Goal: Task Accomplishment & Management: Manage account settings

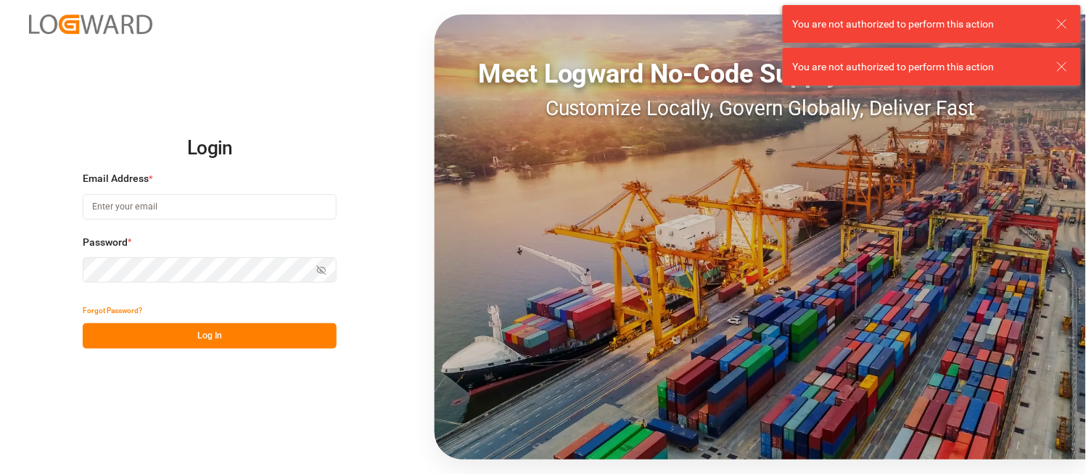
click at [122, 207] on input at bounding box center [210, 206] width 254 height 25
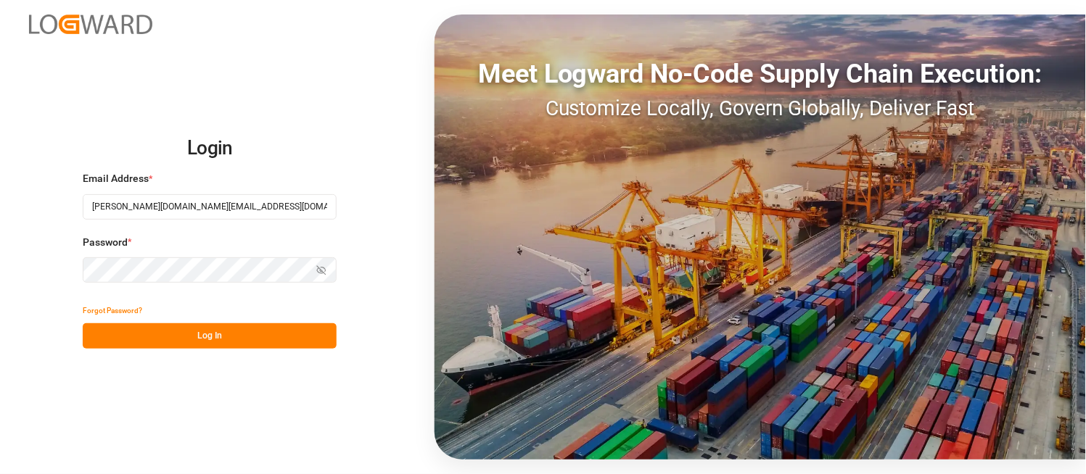
type input "mitzi.madrid@leschaco.com"
click at [218, 212] on input at bounding box center [210, 206] width 254 height 25
type input "mitzi.madrid@leschaco.com"
click at [321, 267] on icon "button" at bounding box center [321, 270] width 10 height 10
click at [222, 337] on button "Log In" at bounding box center [210, 336] width 254 height 25
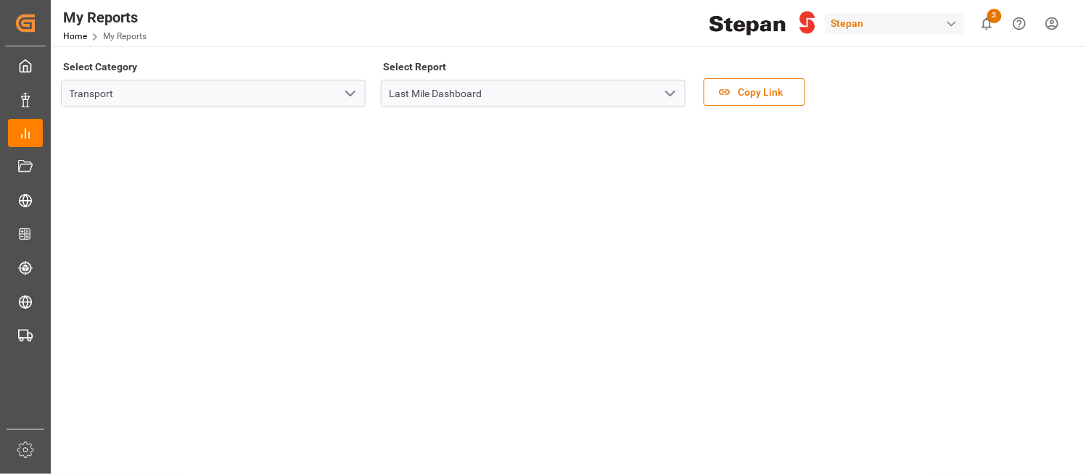
click at [950, 20] on div "button" at bounding box center [951, 24] width 15 height 15
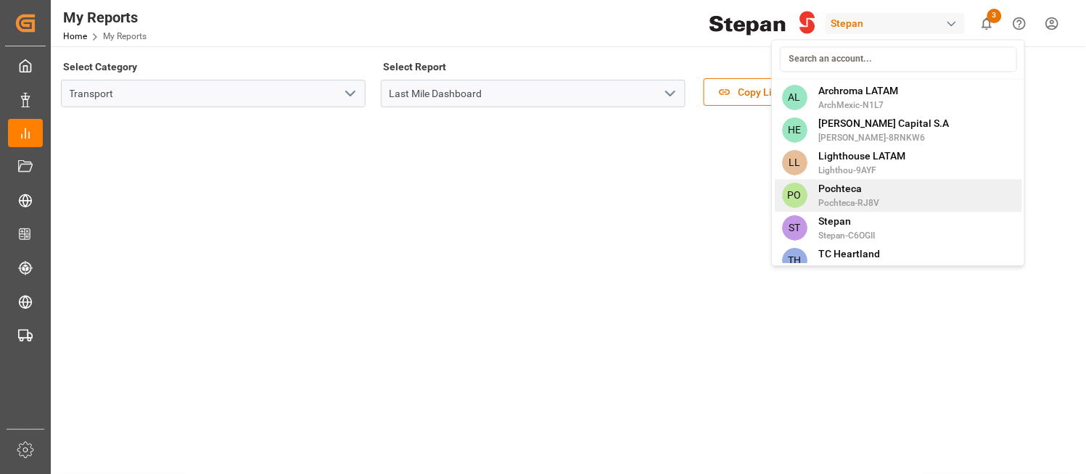
click at [838, 194] on span "Pochteca" at bounding box center [849, 188] width 61 height 15
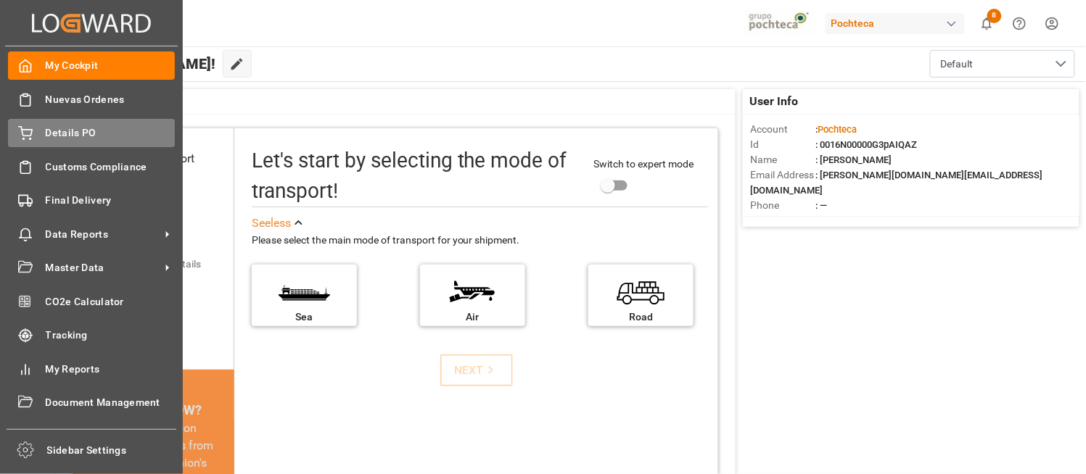
click at [93, 127] on span "Details PO" at bounding box center [111, 132] width 130 height 15
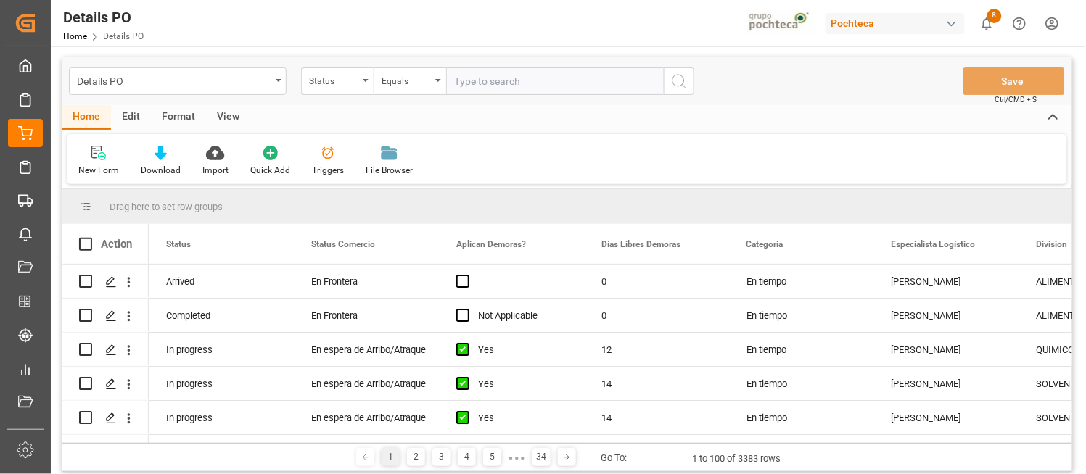
click at [133, 114] on div "Edit" at bounding box center [131, 117] width 40 height 25
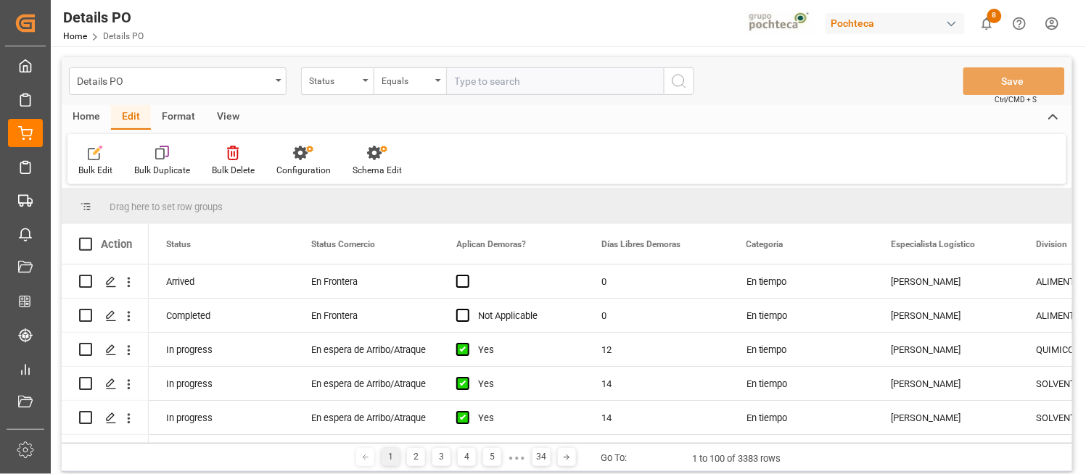
click at [186, 113] on div "Format" at bounding box center [178, 117] width 55 height 25
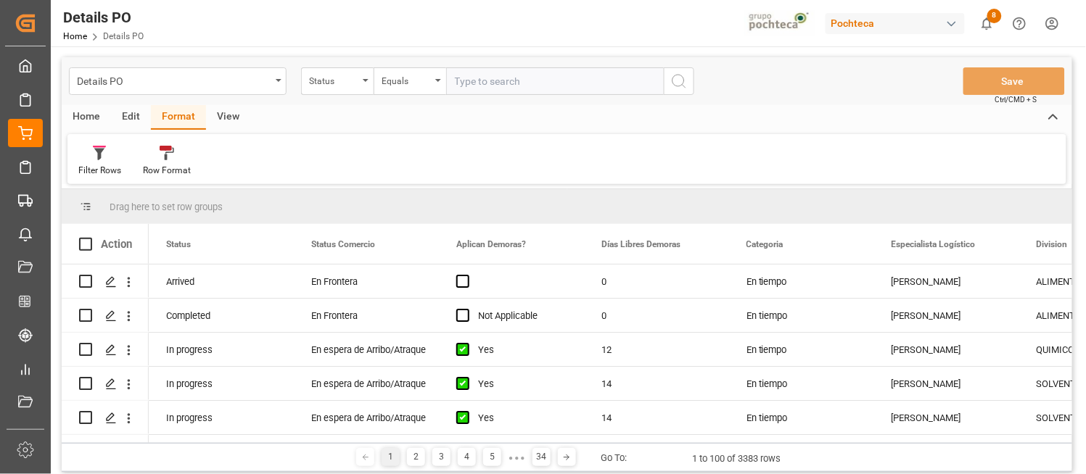
click at [228, 113] on div "View" at bounding box center [228, 117] width 44 height 25
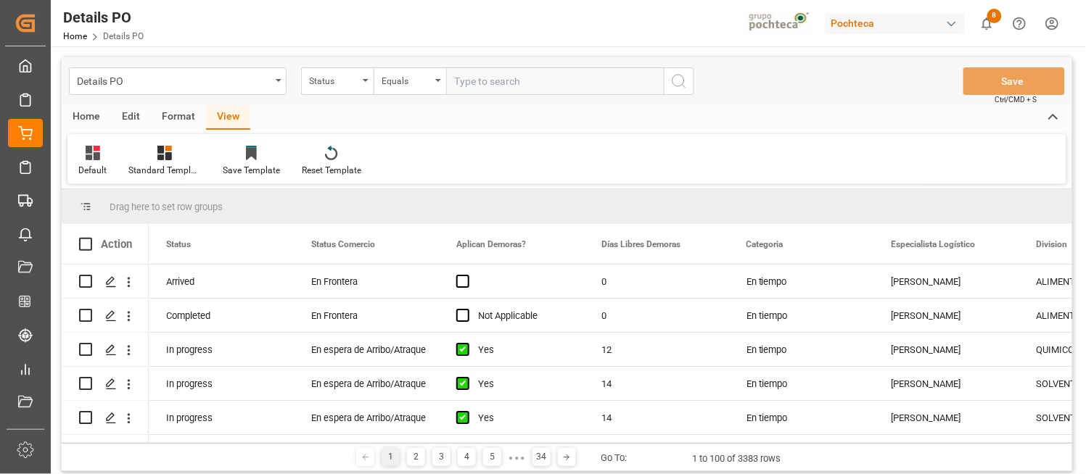
click at [80, 112] on div "Home" at bounding box center [86, 117] width 49 height 25
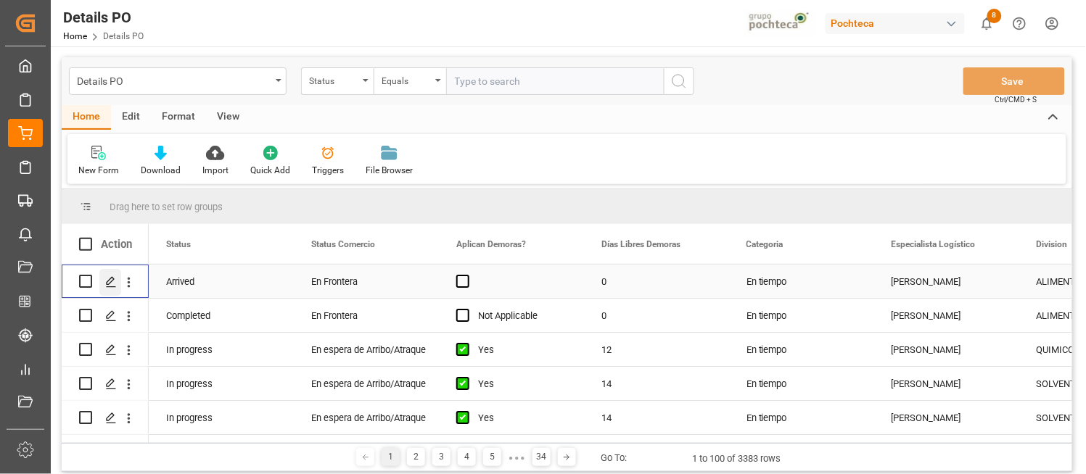
click at [107, 278] on icon "Press SPACE to select this row." at bounding box center [111, 282] width 12 height 12
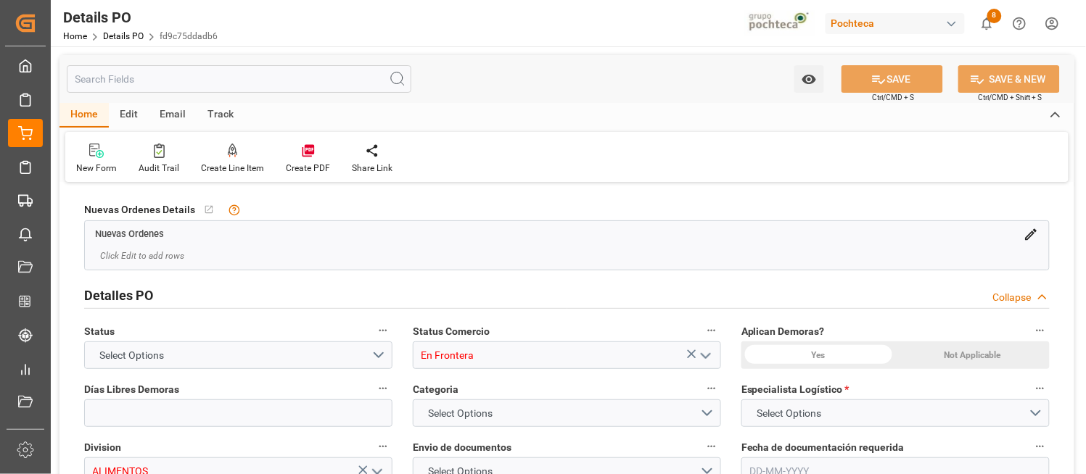
type input "0"
type input "23-05-2025"
type input "12-08-2025"
click at [627, 281] on div "Detalles PO Collapse" at bounding box center [566, 295] width 965 height 28
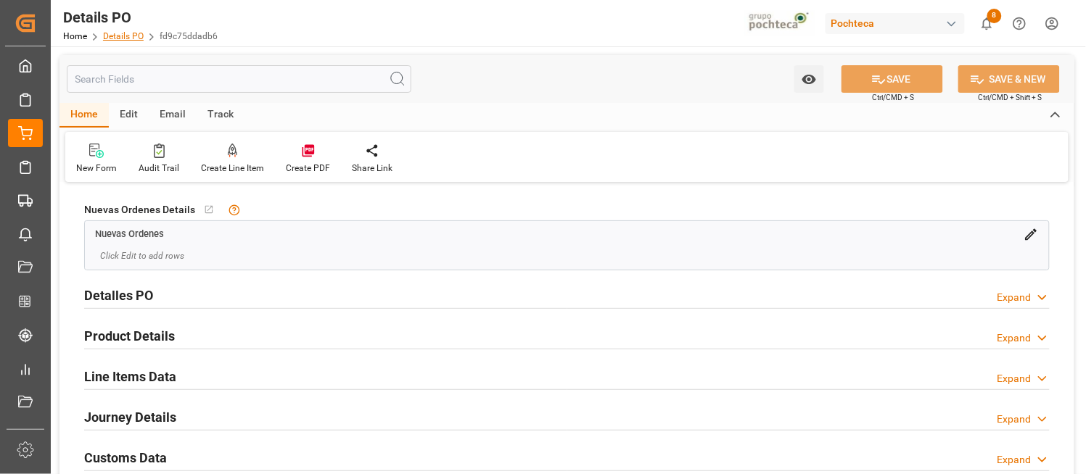
click at [131, 33] on link "Details PO" at bounding box center [123, 36] width 41 height 10
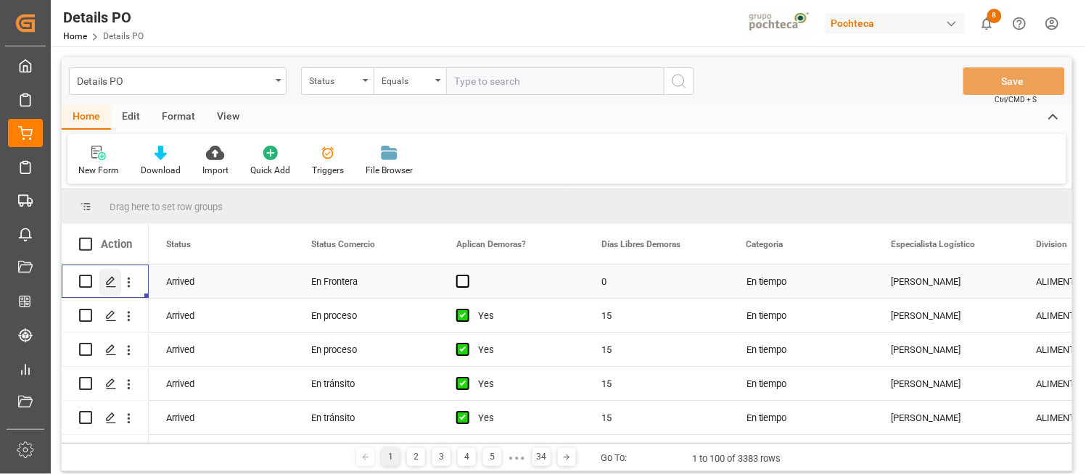
click at [110, 277] on icon "Press SPACE to select this row." at bounding box center [111, 282] width 12 height 12
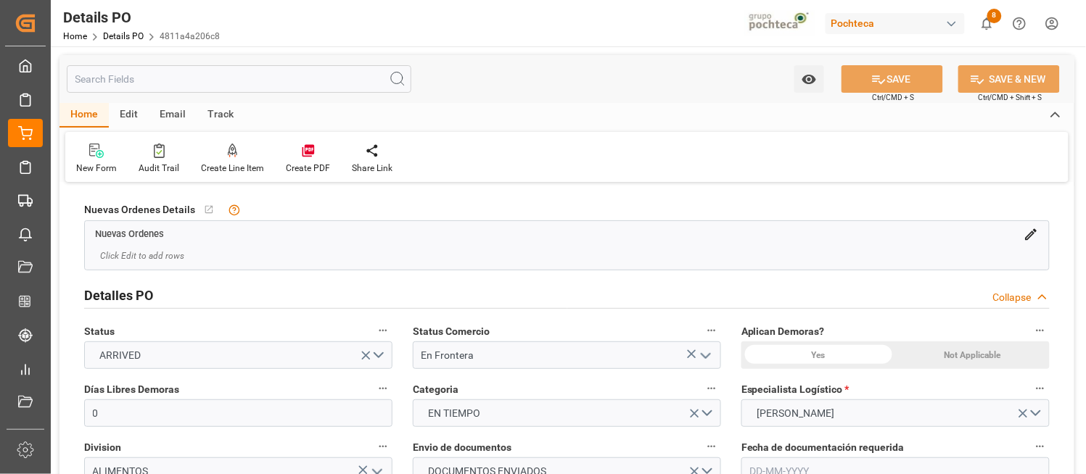
type input "0"
type input "20-07-2025"
type input "13-08-2025"
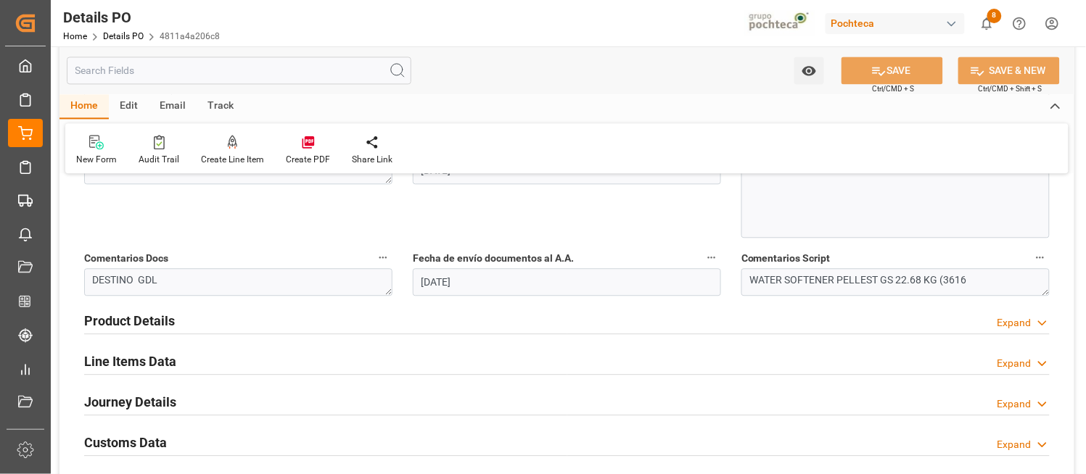
scroll to position [806, 0]
click at [1046, 363] on icon at bounding box center [1042, 361] width 15 height 15
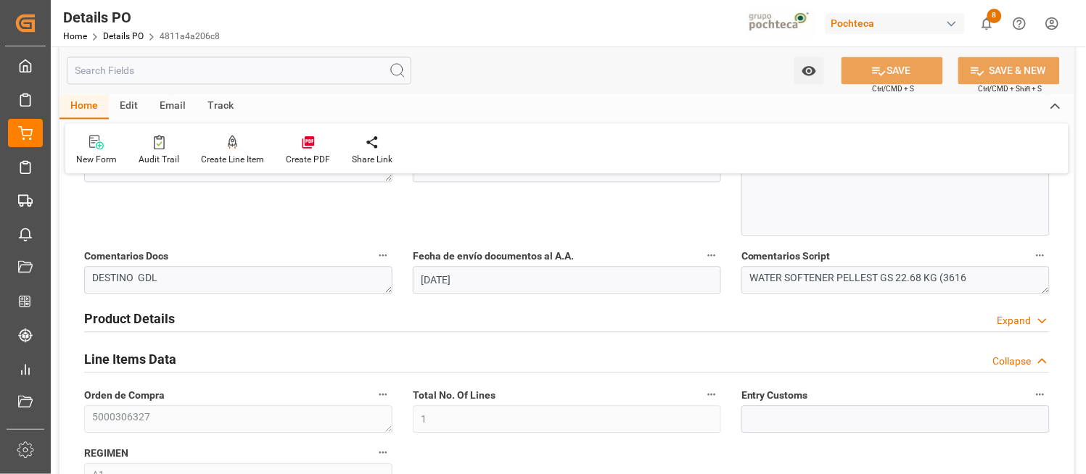
click at [1074, 423] on div "Nuevas Ordenes Details   No child Object linked Nuevas Ordenes Click Edit to ad…" at bounding box center [566, 319] width 1015 height 1876
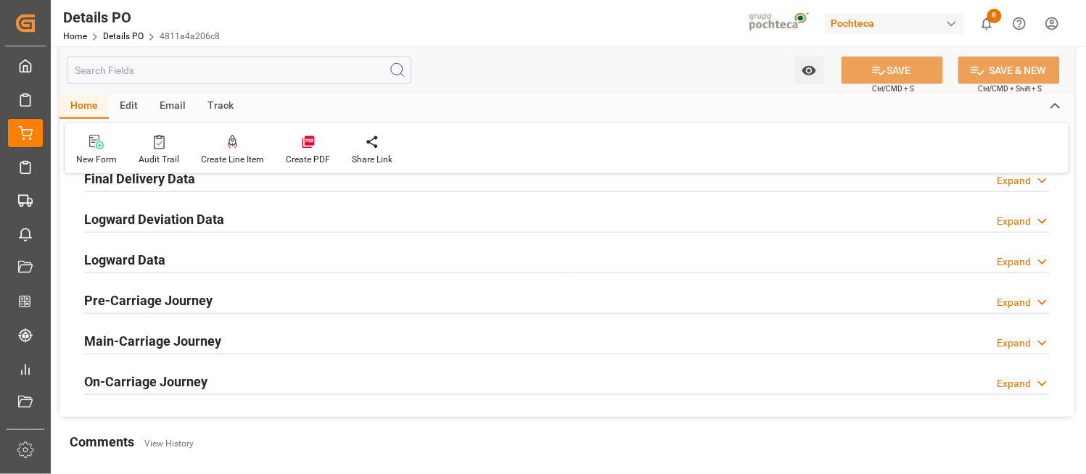
scroll to position [1676, 0]
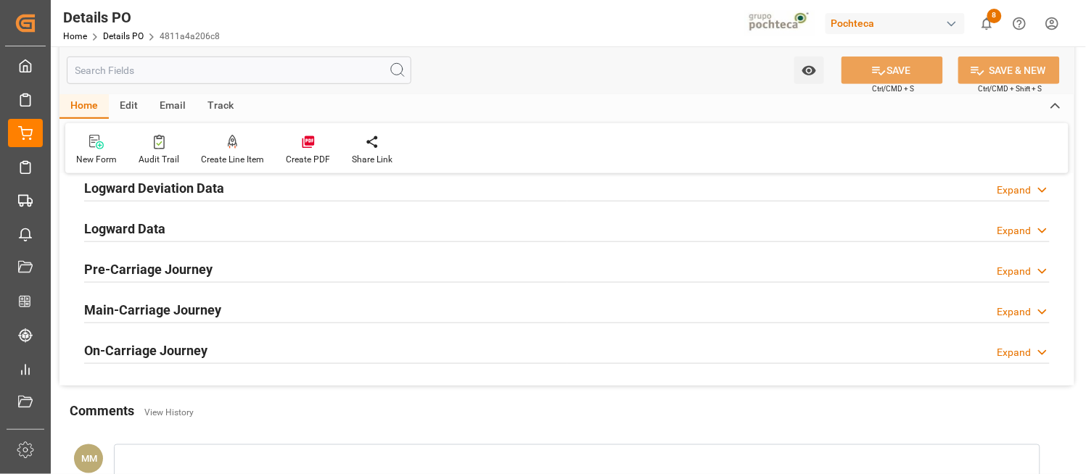
click at [1040, 313] on icon at bounding box center [1042, 312] width 15 height 15
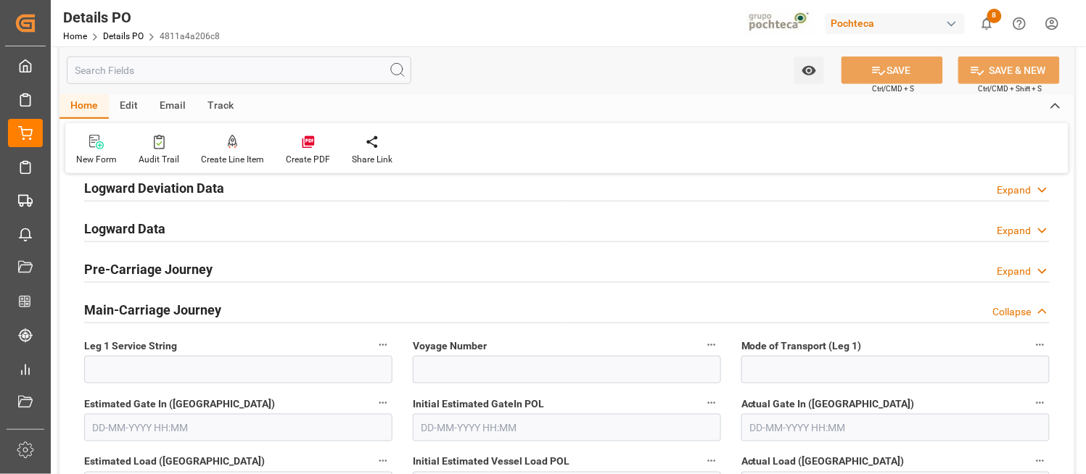
click at [1064, 389] on div "Nuevas Ordenes Details   No child Object linked Nuevas Ordenes Click Edit to ad…" at bounding box center [566, 144] width 1015 height 3268
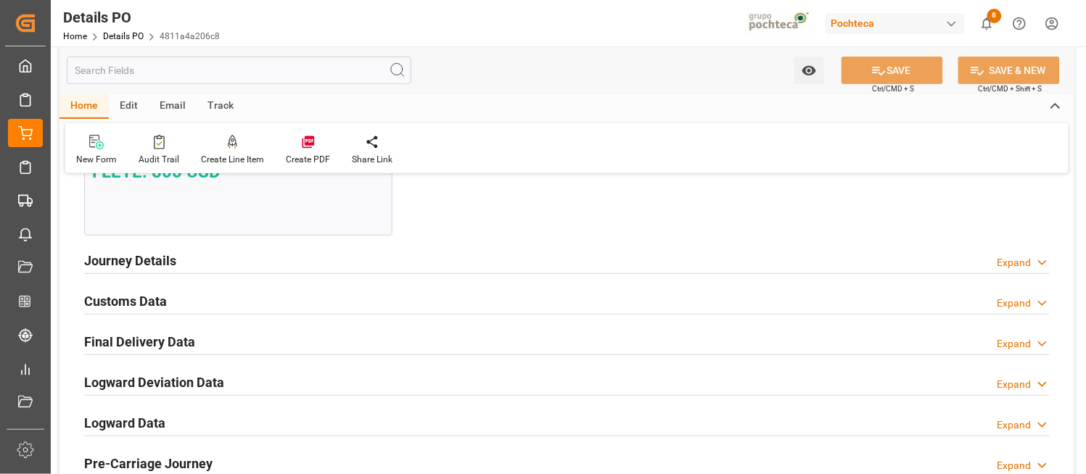
scroll to position [1483, 0]
click at [1040, 343] on polyline at bounding box center [1042, 344] width 7 height 4
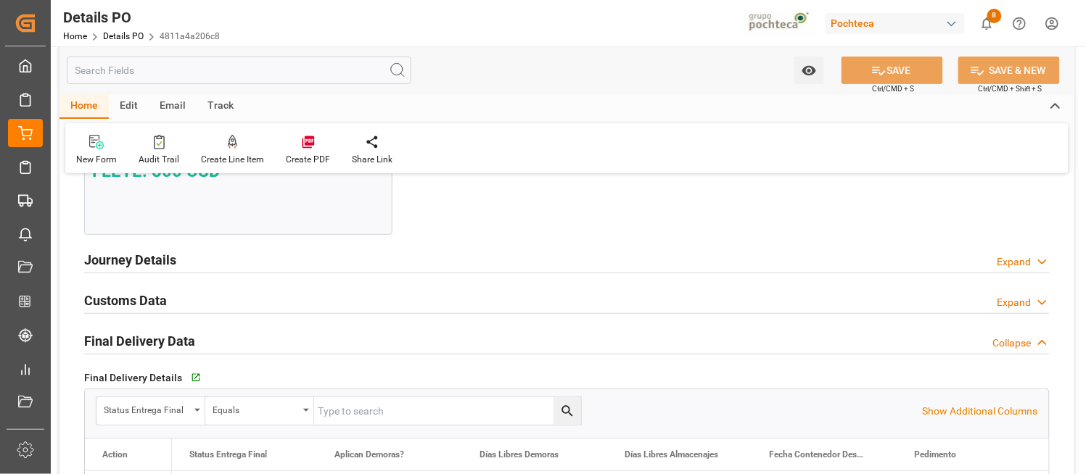
click at [1040, 303] on icon at bounding box center [1042, 302] width 15 height 15
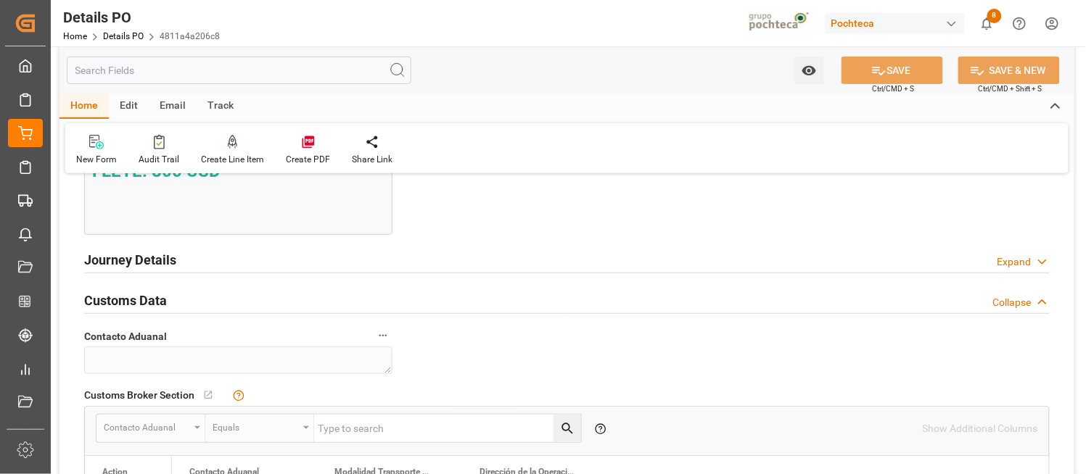
click at [1042, 259] on icon at bounding box center [1042, 262] width 15 height 15
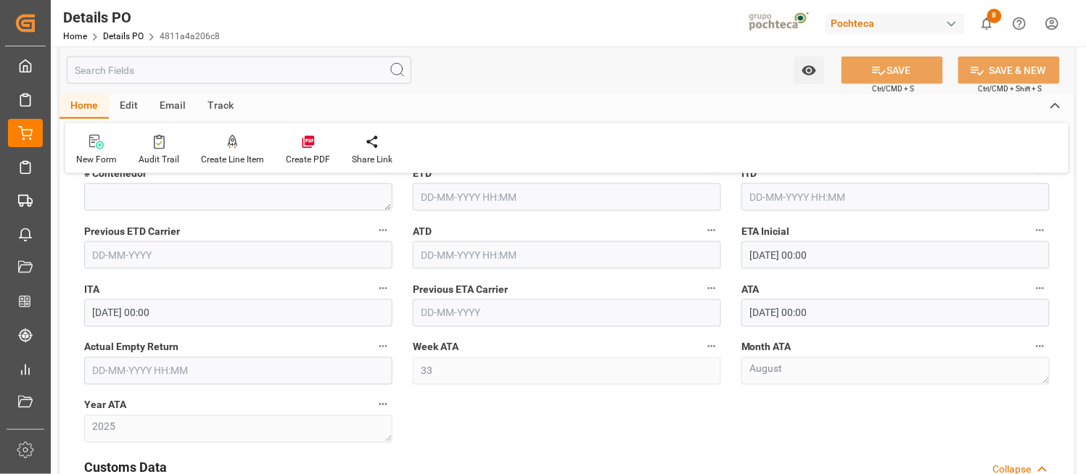
scroll to position [1869, 0]
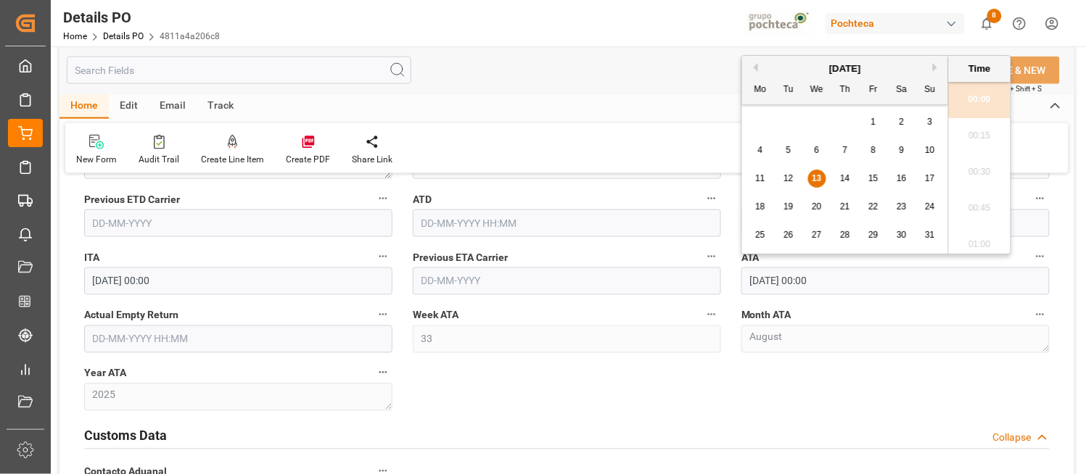
click at [852, 274] on input "13-08-2025 00:00" at bounding box center [895, 282] width 308 height 28
type input "1"
click at [684, 124] on div "New Form Audit Trail Create Line Item Create PDF Share Link" at bounding box center [566, 148] width 1003 height 50
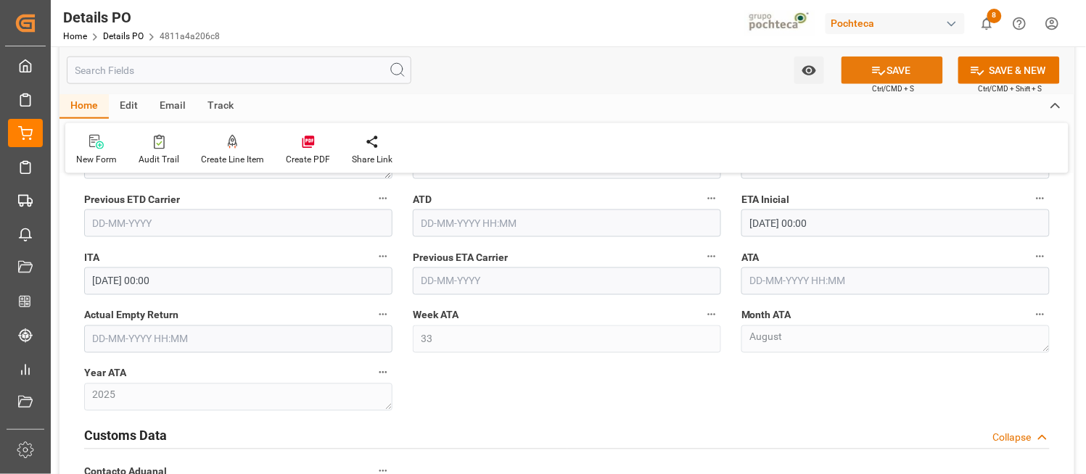
click at [898, 63] on button "SAVE" at bounding box center [892, 71] width 102 height 28
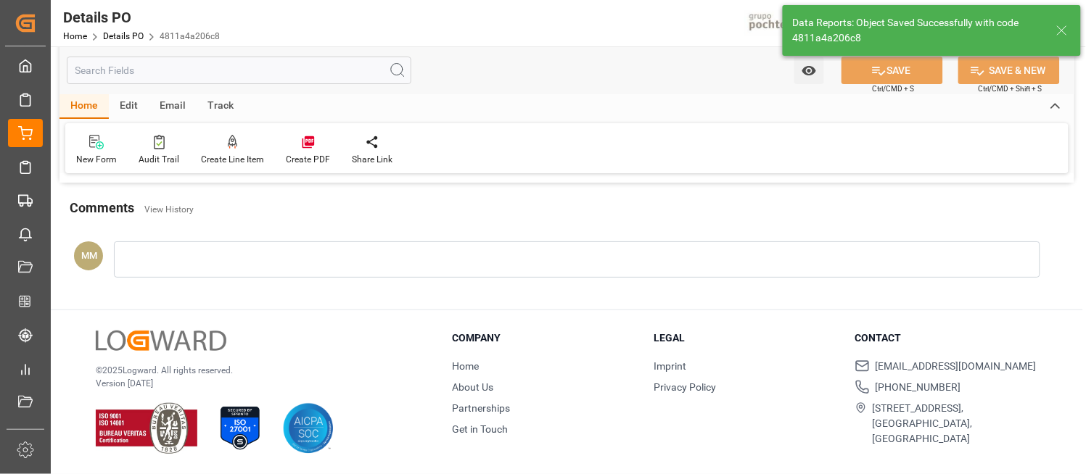
scroll to position [810, 0]
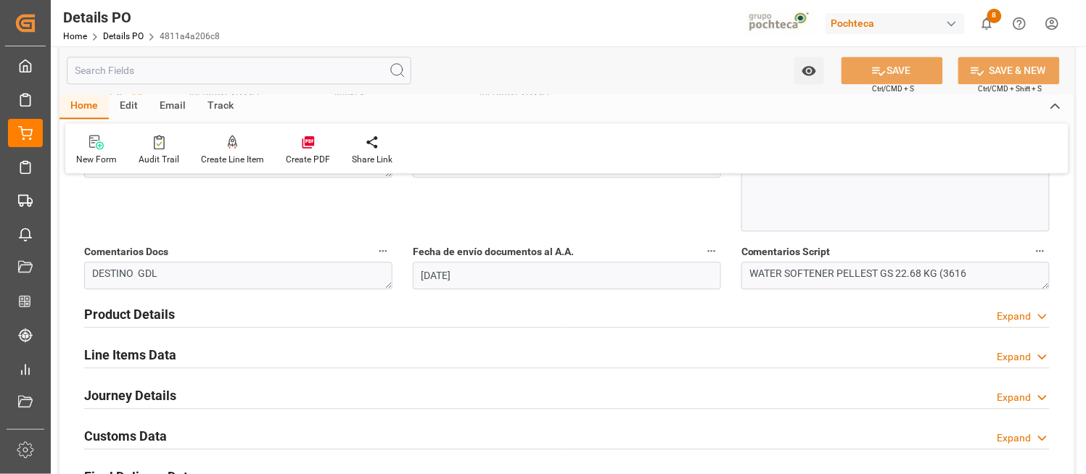
click at [1063, 229] on div "Nuevas Ordenes Details   No child Object linked Nuevas Ordenes Click Edit to ad…" at bounding box center [566, 45] width 1015 height 1339
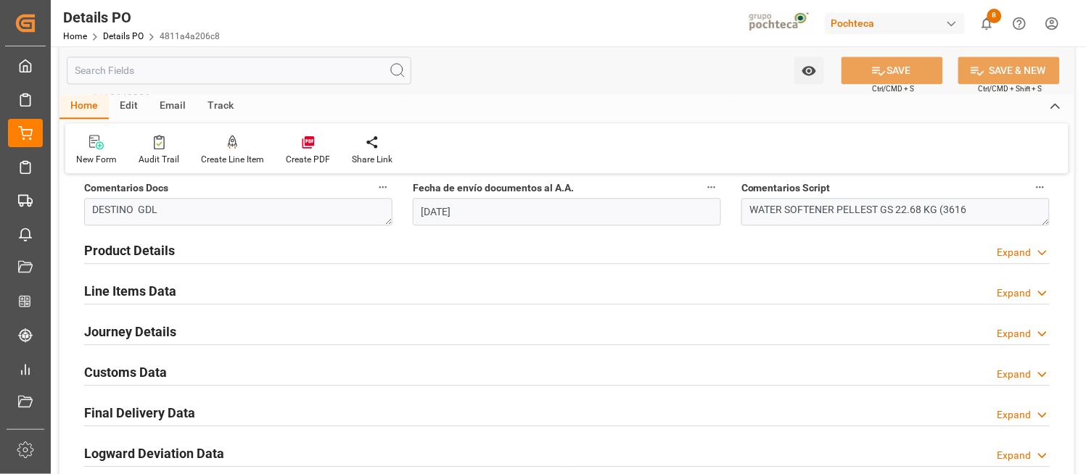
scroll to position [875, 0]
click at [1043, 334] on polyline at bounding box center [1042, 333] width 7 height 4
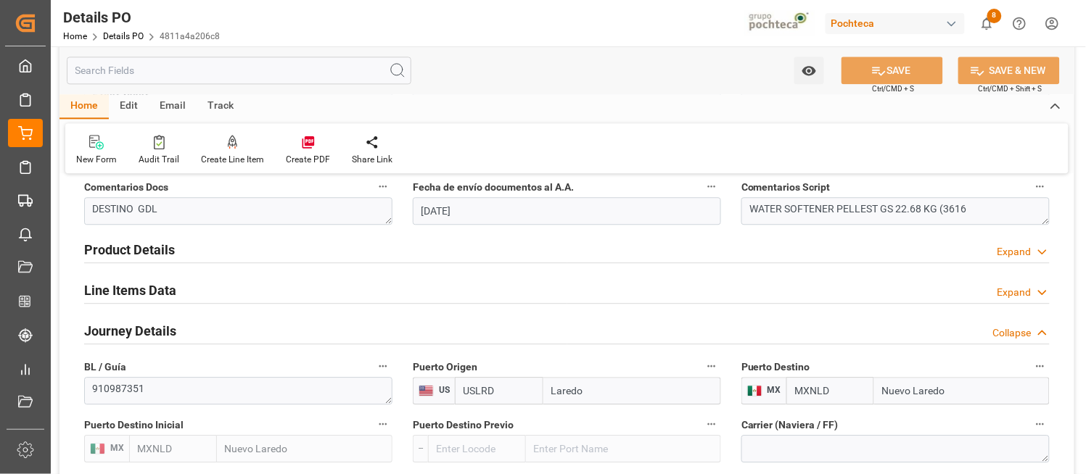
click at [1069, 305] on div "Nuevas Ordenes Details   No child Object linked Nuevas Ordenes Click Edit to ad…" at bounding box center [566, 242] width 1015 height 1861
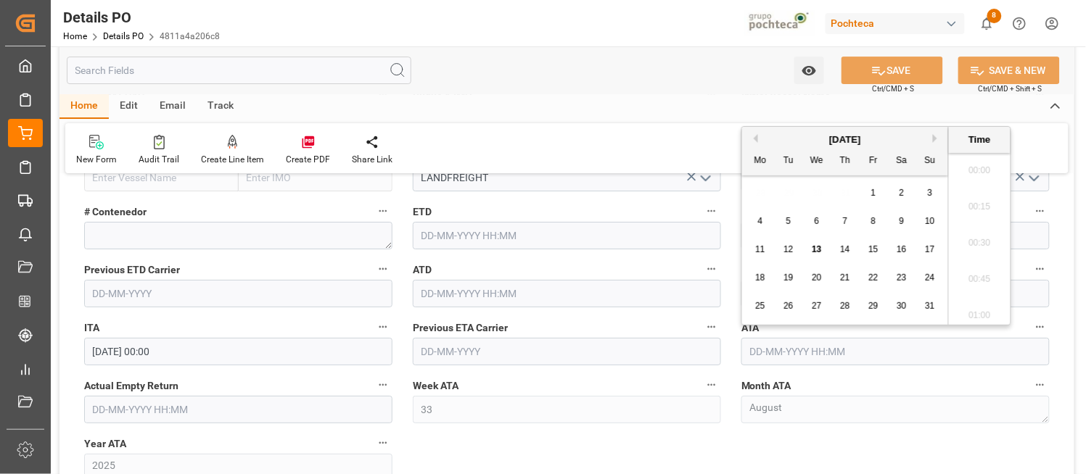
scroll to position [2144, 0]
click at [926, 358] on input "text" at bounding box center [895, 352] width 308 height 28
click at [762, 271] on div "18" at bounding box center [760, 278] width 18 height 17
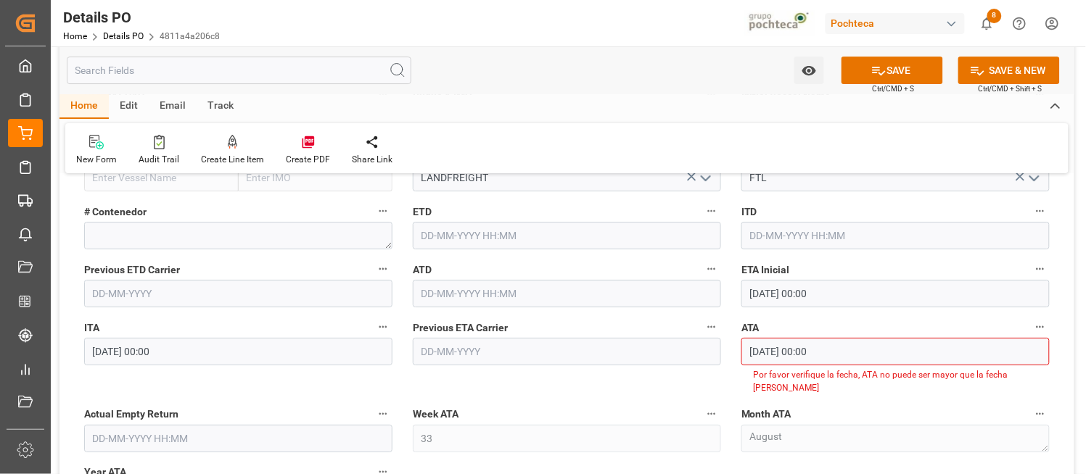
click at [874, 71] on icon at bounding box center [879, 71] width 13 height 9
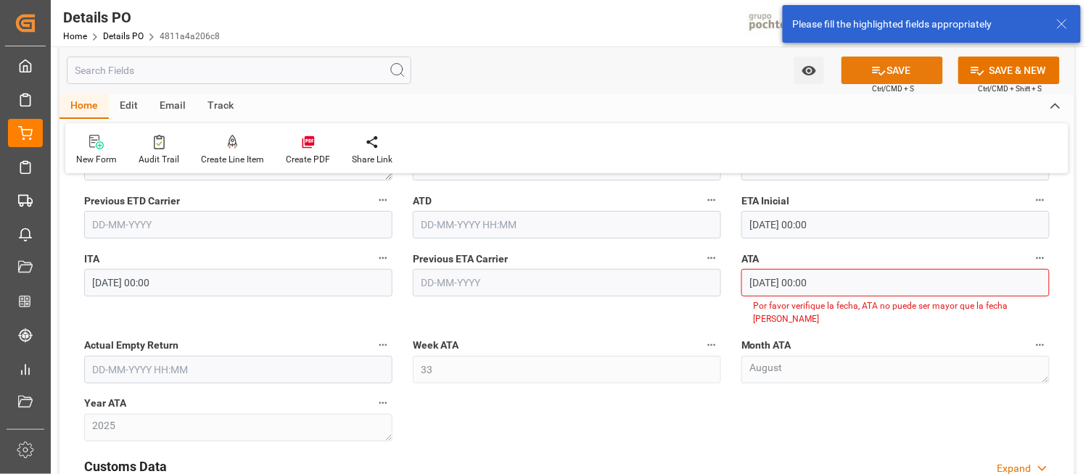
scroll to position [1353, 0]
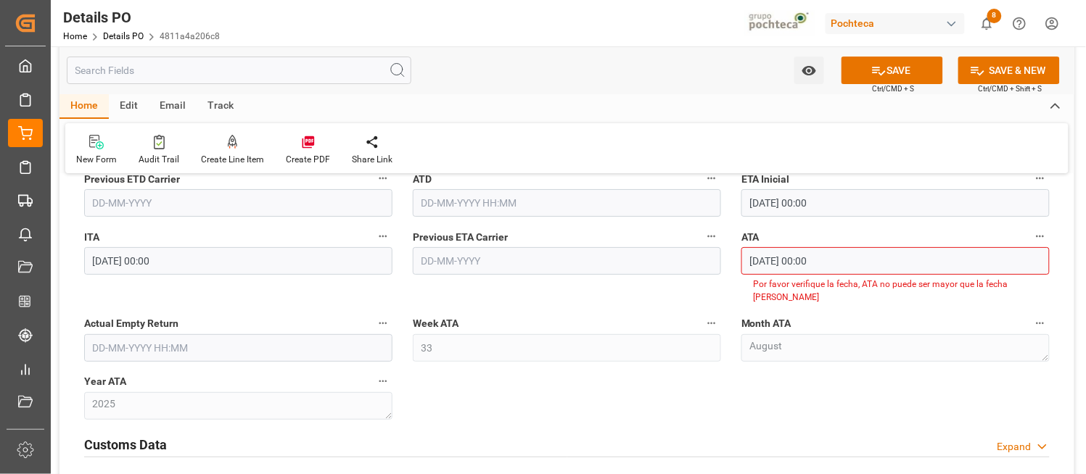
click at [567, 293] on div "Previous ETA Carrier" at bounding box center [567, 265] width 329 height 87
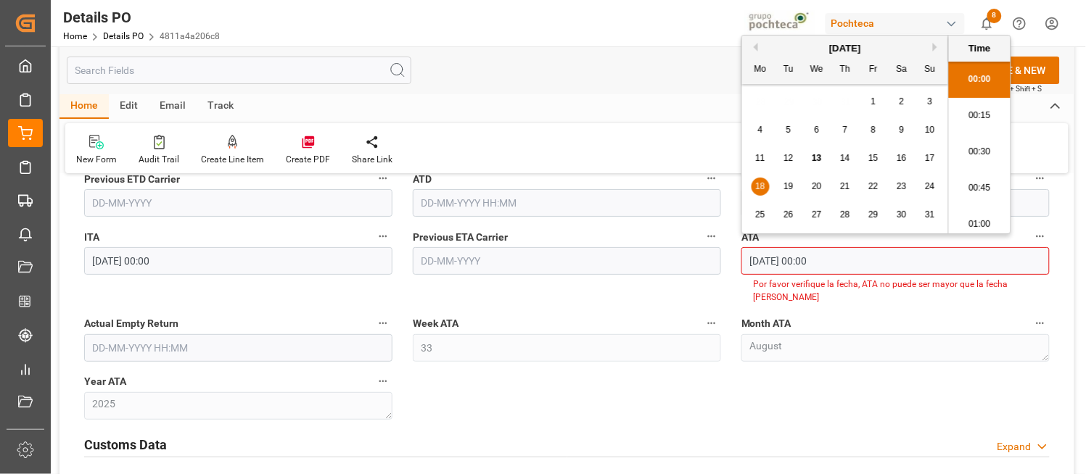
click at [794, 265] on input "18-08-2025 00:00" at bounding box center [895, 261] width 308 height 28
click at [818, 158] on span "13" at bounding box center [816, 158] width 9 height 10
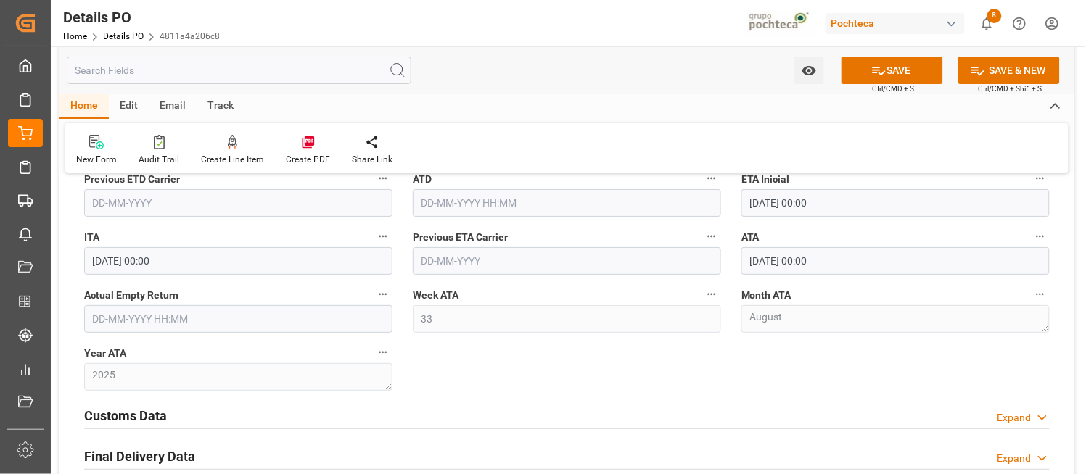
click at [622, 96] on div "Home Edit Email Track" at bounding box center [566, 106] width 1015 height 25
click at [915, 73] on button "SAVE" at bounding box center [892, 71] width 102 height 28
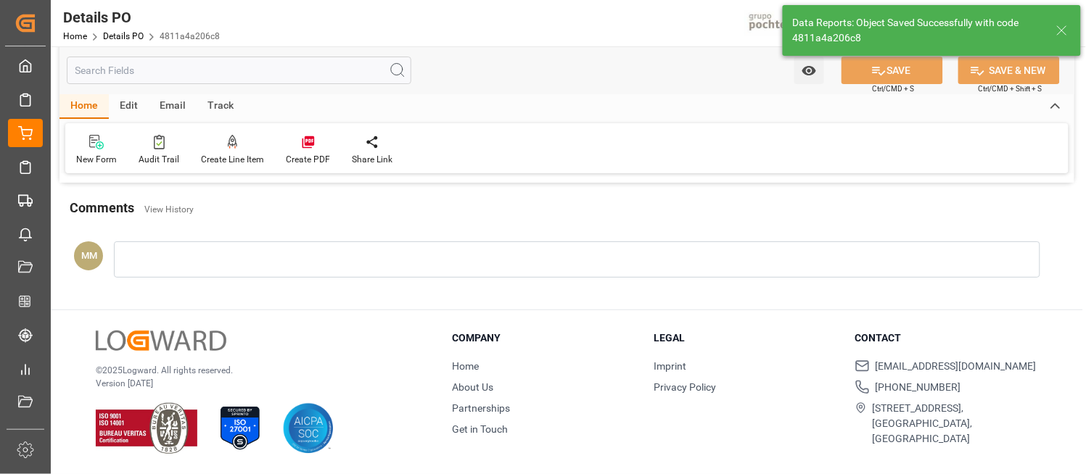
scroll to position [831, 0]
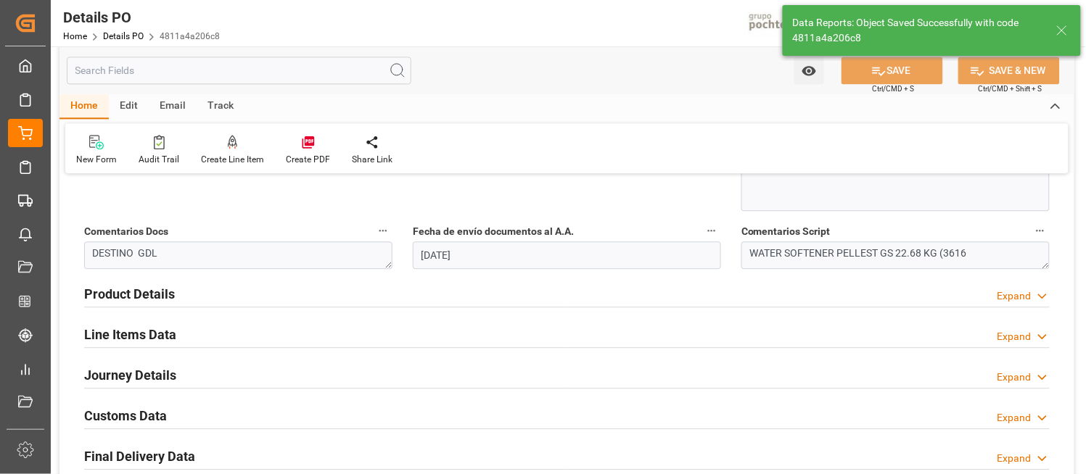
click at [747, 123] on div "New Form Audit Trail Create Line Item Create PDF Share Link" at bounding box center [566, 148] width 1003 height 50
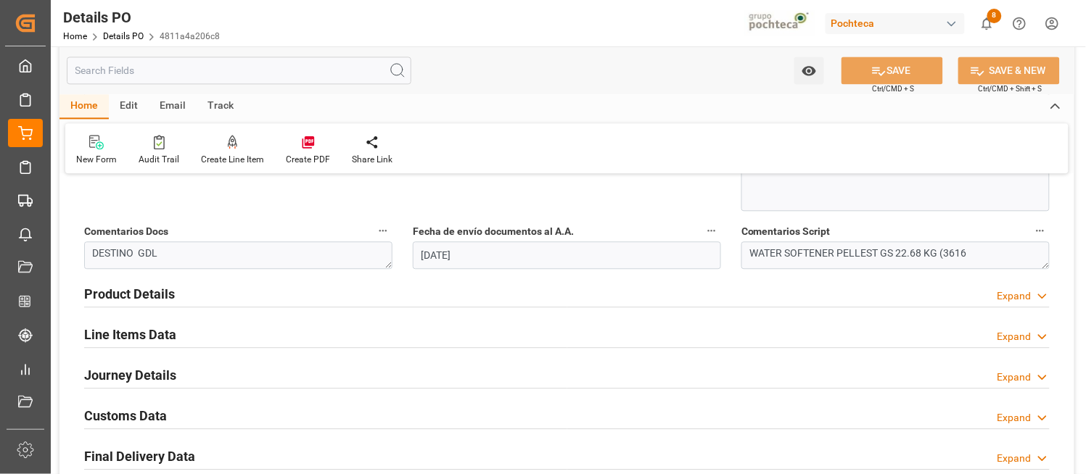
click at [1071, 223] on div "Nuevas Ordenes Details   No child Object linked Nuevas Ordenes Click Edit to ad…" at bounding box center [566, 25] width 1015 height 1339
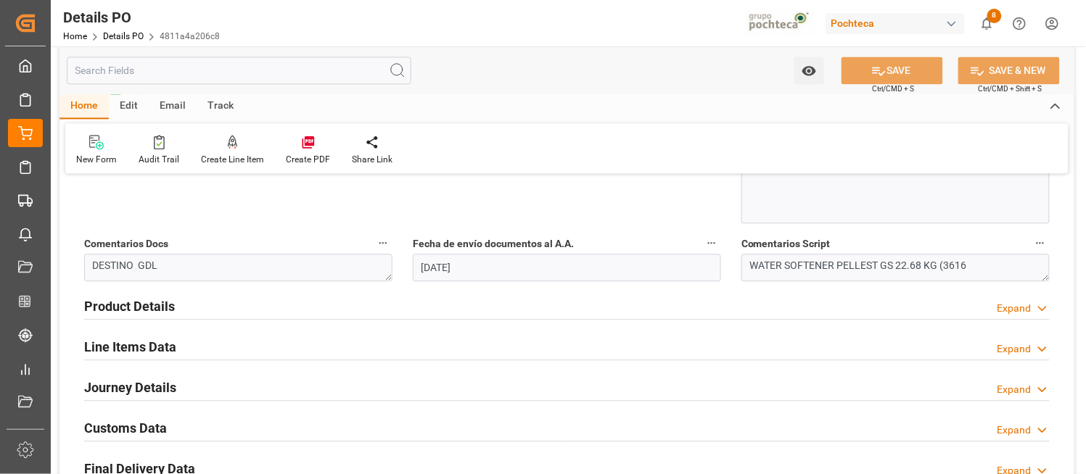
scroll to position [838, 0]
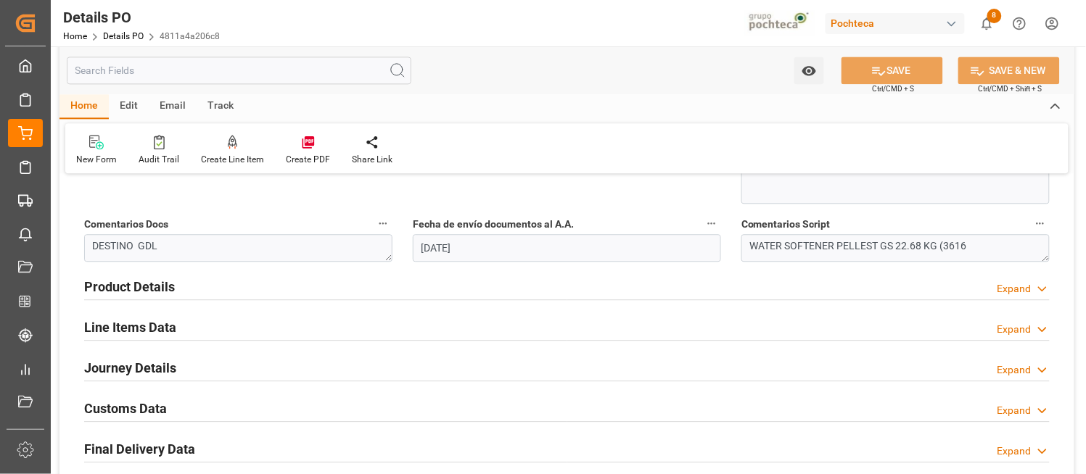
click at [1045, 290] on icon at bounding box center [1042, 288] width 15 height 15
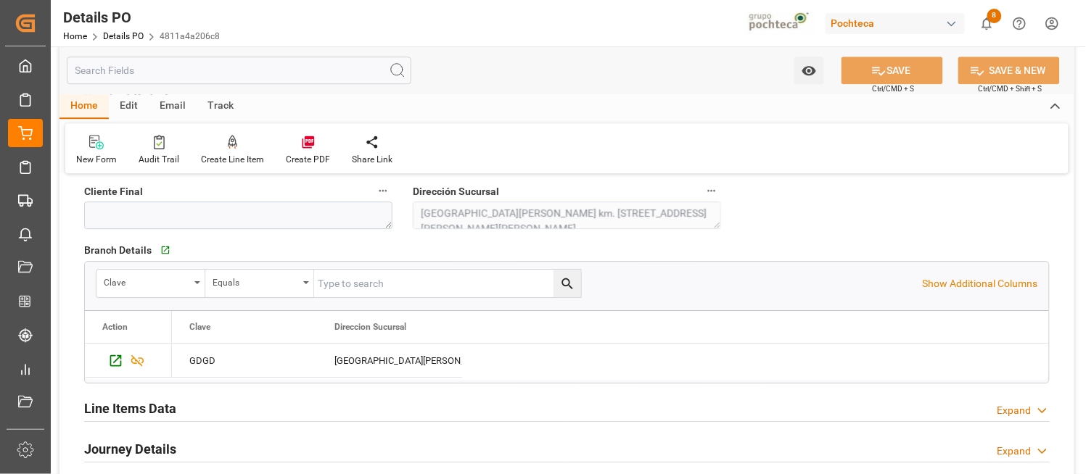
scroll to position [1031, 0]
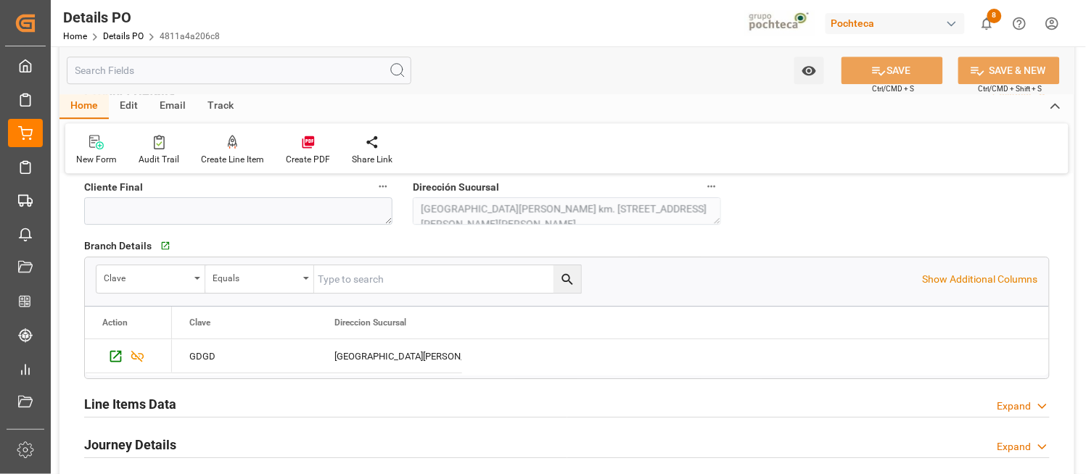
click at [1042, 405] on icon at bounding box center [1042, 406] width 15 height 15
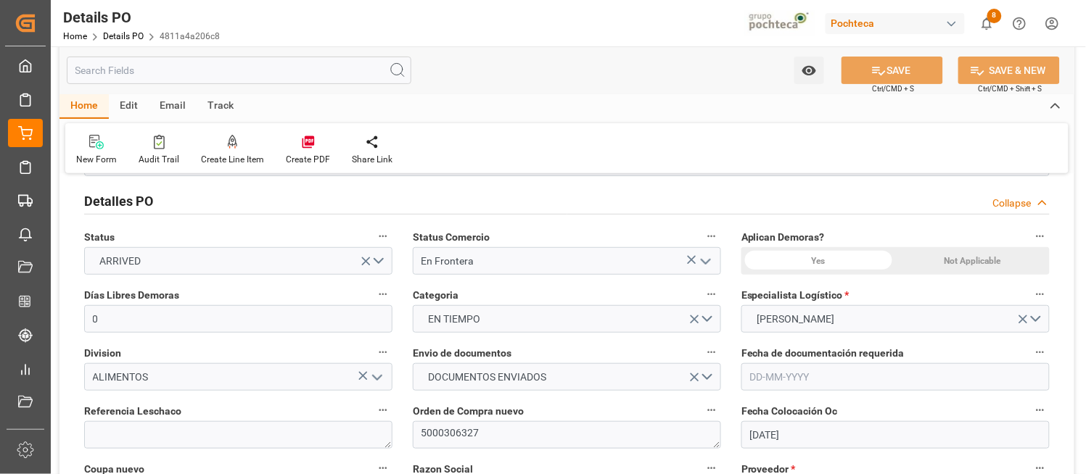
scroll to position [64, 0]
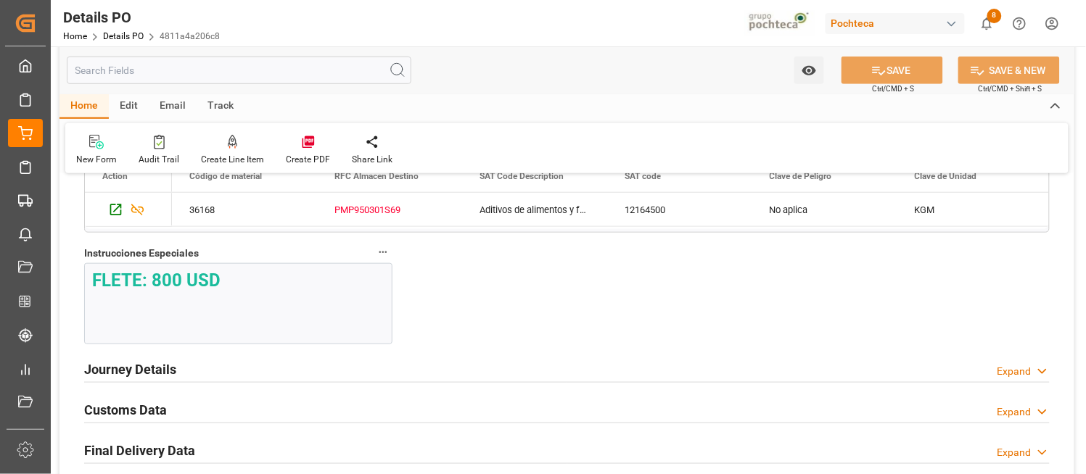
scroll to position [1676, 0]
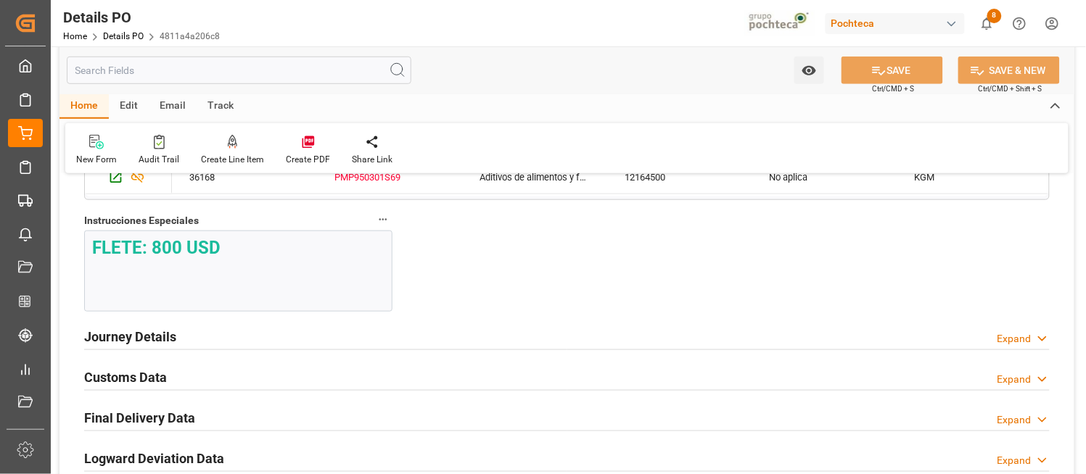
click at [1045, 334] on icon at bounding box center [1042, 338] width 15 height 15
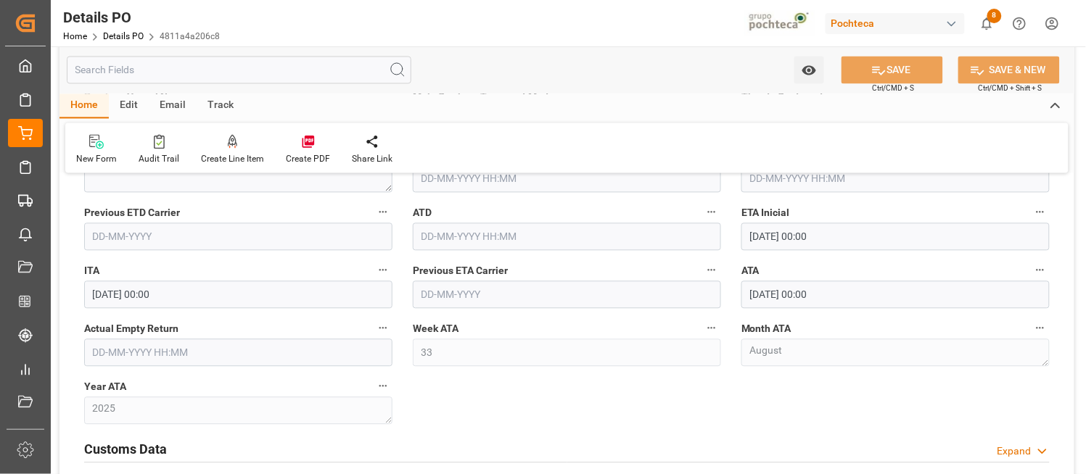
scroll to position [2127, 0]
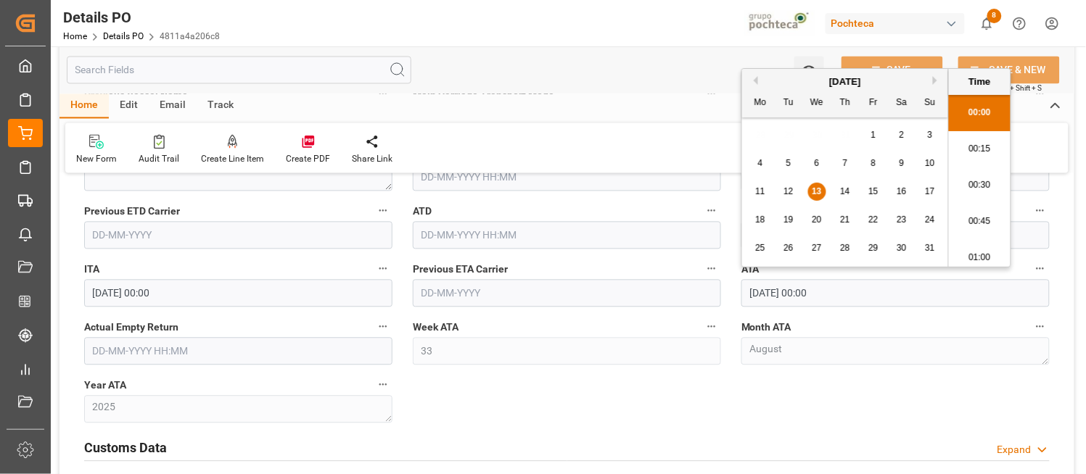
click at [887, 292] on input "13-08-2025 00:00" at bounding box center [895, 294] width 308 height 28
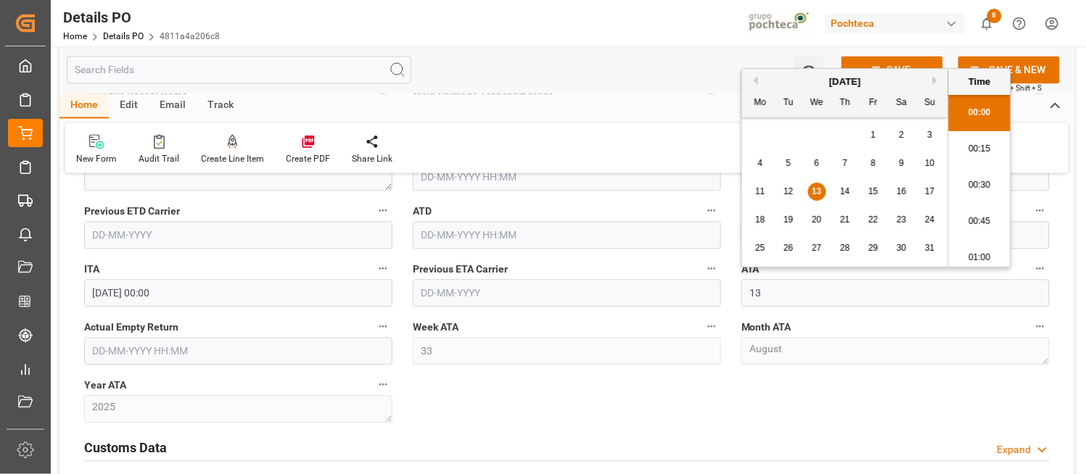
type input "1"
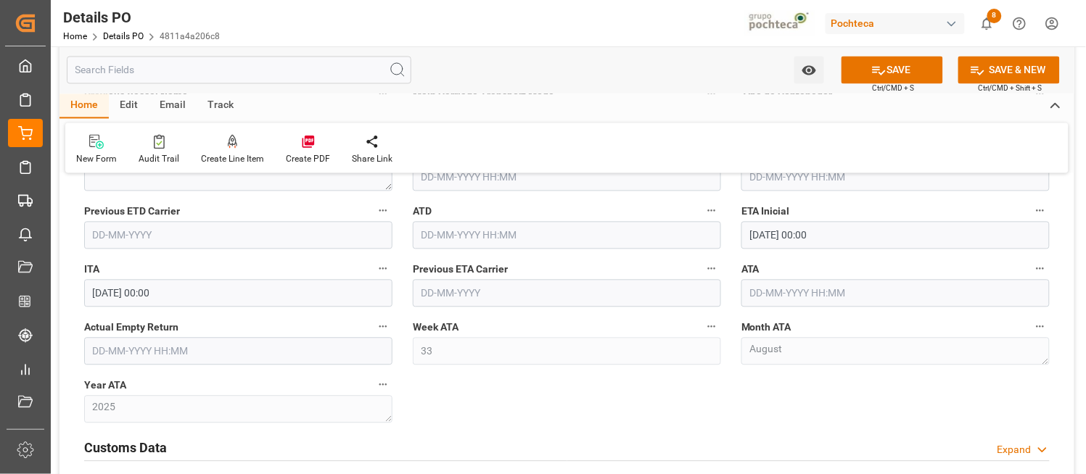
click at [684, 86] on div "Watch Option SAVE Ctrl/CMD + S SAVE & NEW Ctrl/CMD + Shift + S" at bounding box center [566, 70] width 1015 height 48
click at [910, 65] on button "SAVE" at bounding box center [892, 71] width 102 height 28
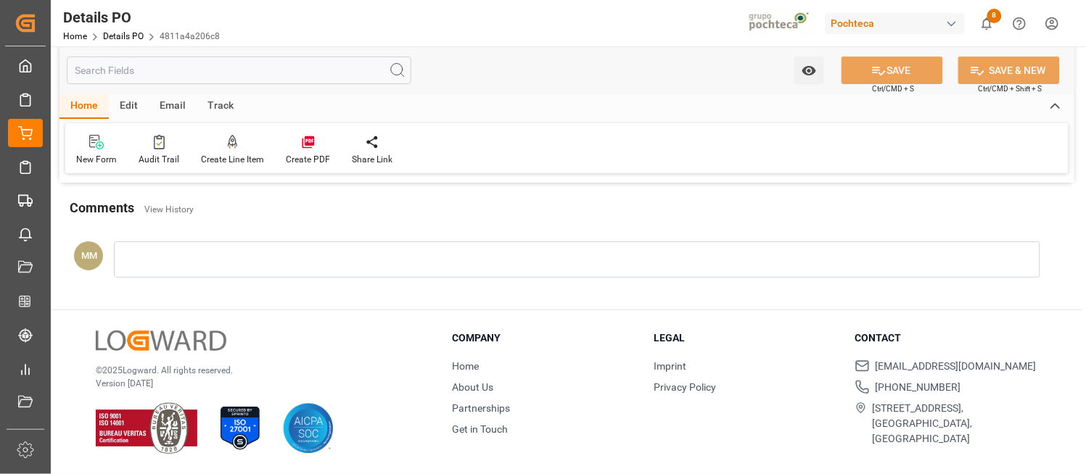
scroll to position [798, 0]
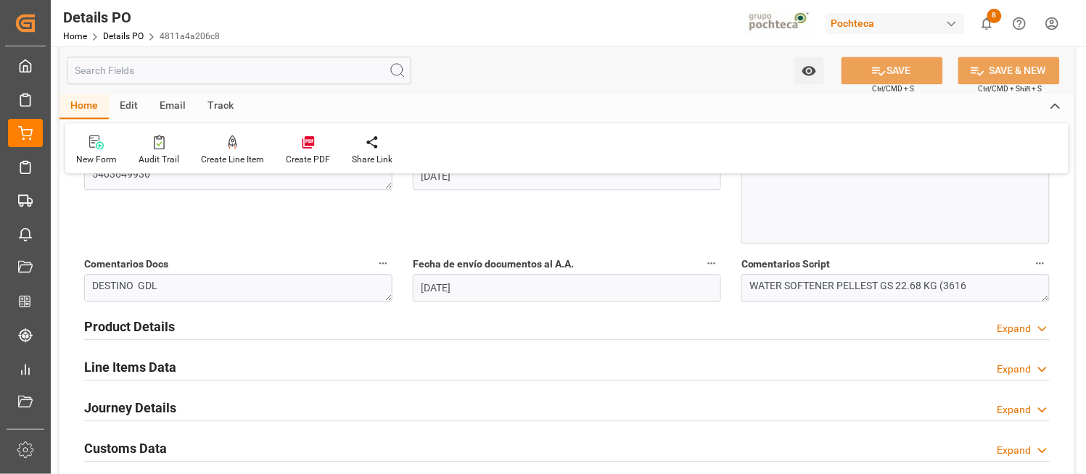
click at [1041, 410] on polyline at bounding box center [1042, 410] width 7 height 4
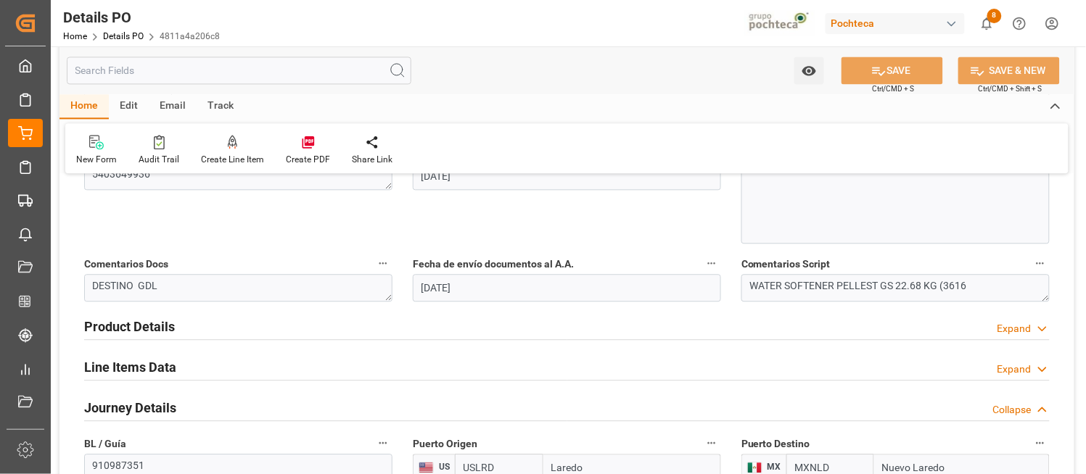
scroll to position [1320, 0]
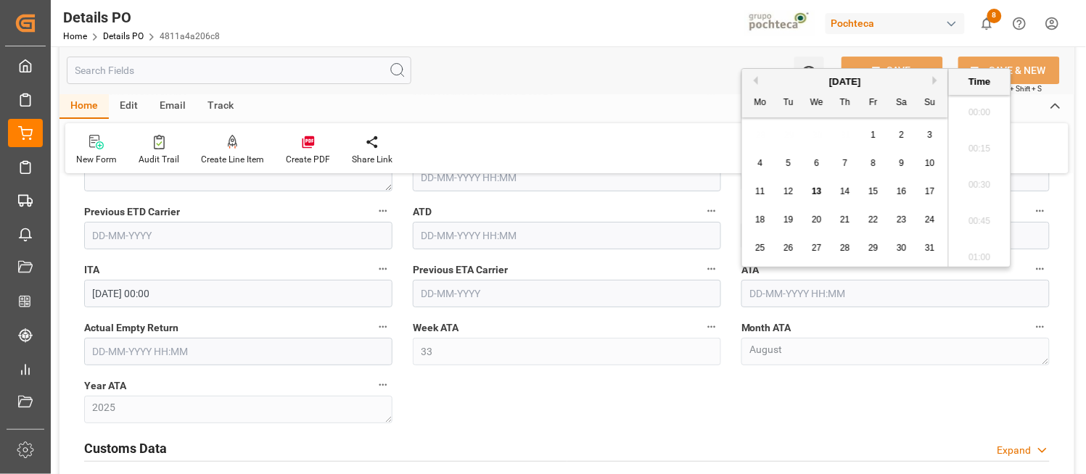
click at [821, 292] on input "text" at bounding box center [895, 294] width 308 height 28
click at [809, 193] on div "13" at bounding box center [817, 192] width 18 height 17
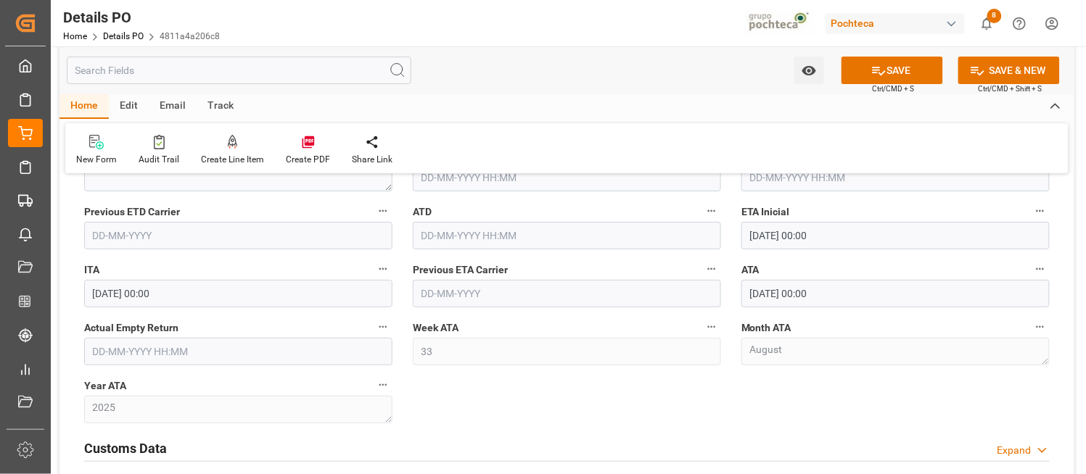
click at [628, 114] on div "Home Edit Email Track" at bounding box center [566, 106] width 1015 height 25
click at [901, 74] on button "SAVE" at bounding box center [892, 71] width 102 height 28
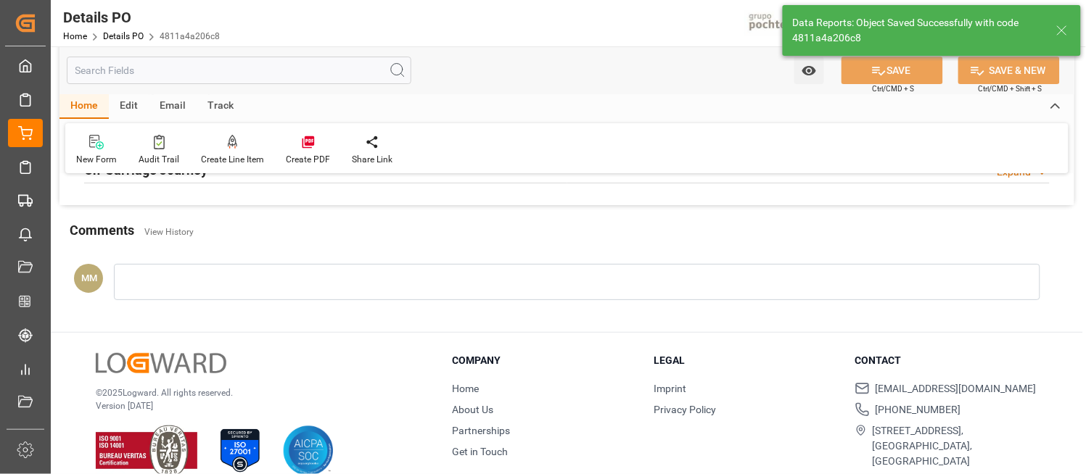
scroll to position [798, 0]
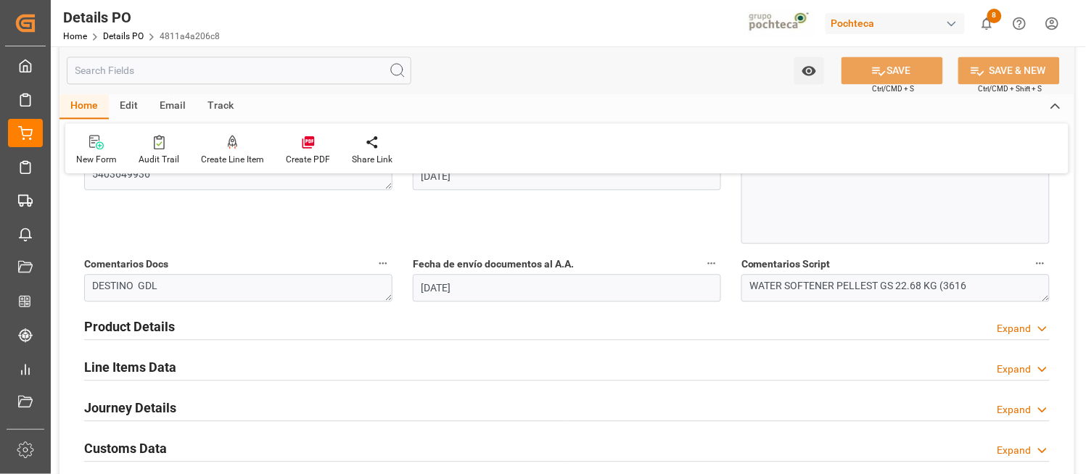
click at [646, 227] on div "Fecha documentación recibida 13-08-2025" at bounding box center [567, 193] width 329 height 112
click at [1039, 408] on polyline at bounding box center [1042, 410] width 7 height 4
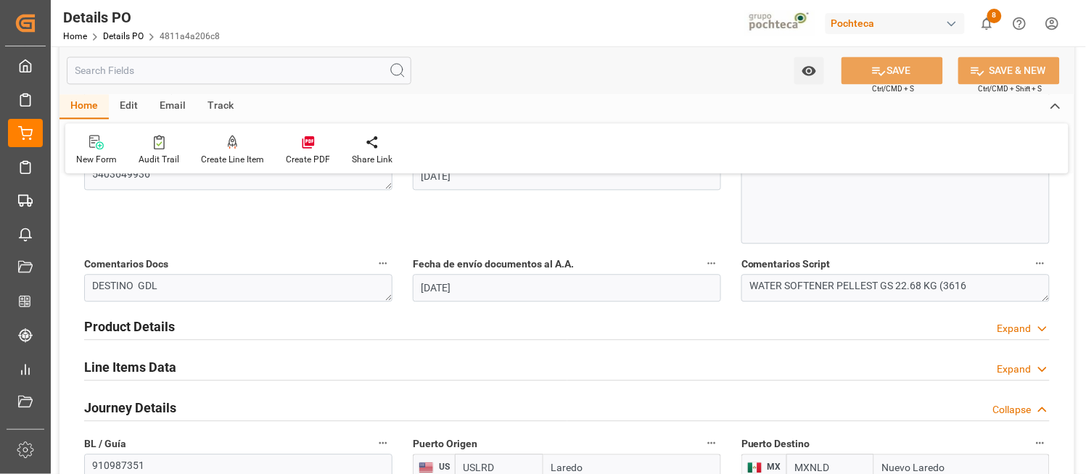
scroll to position [1320, 0]
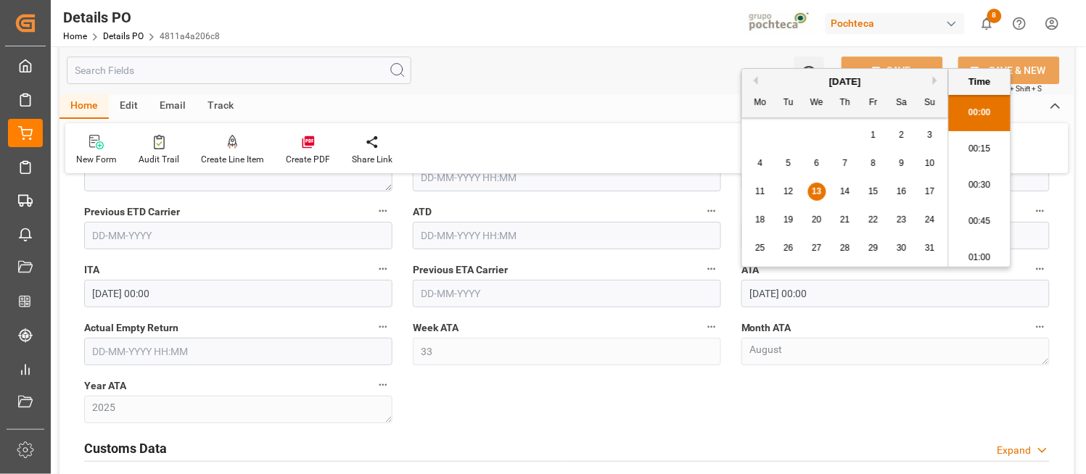
click at [874, 300] on input "13-08-2025 00:00" at bounding box center [895, 294] width 308 height 28
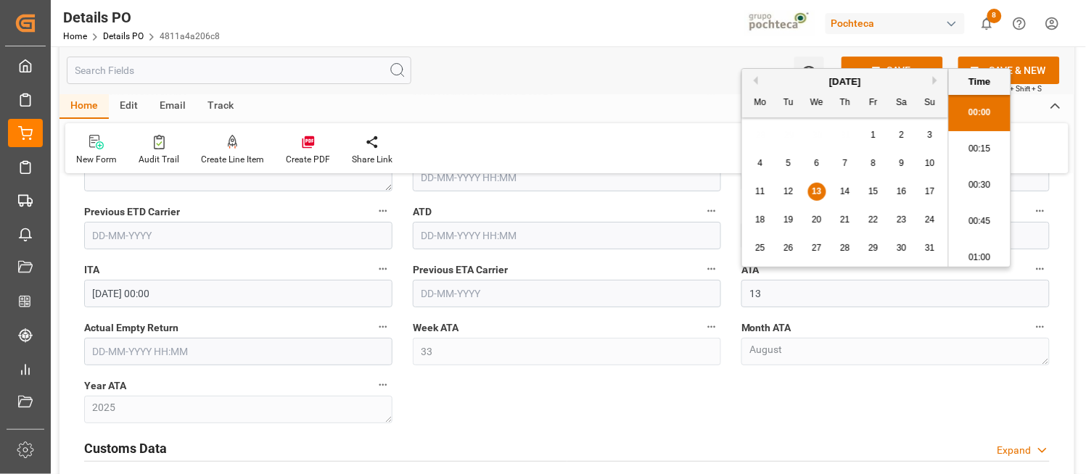
type input "1"
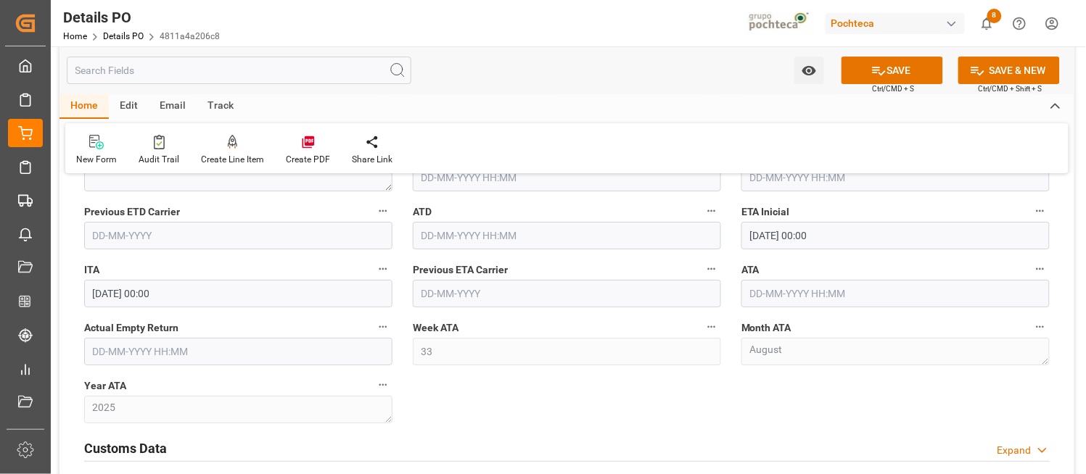
click at [701, 131] on div "New Form Audit Trail Create Line Item Create PDF Share Link" at bounding box center [566, 148] width 1003 height 50
click at [910, 70] on button "SAVE" at bounding box center [892, 71] width 102 height 28
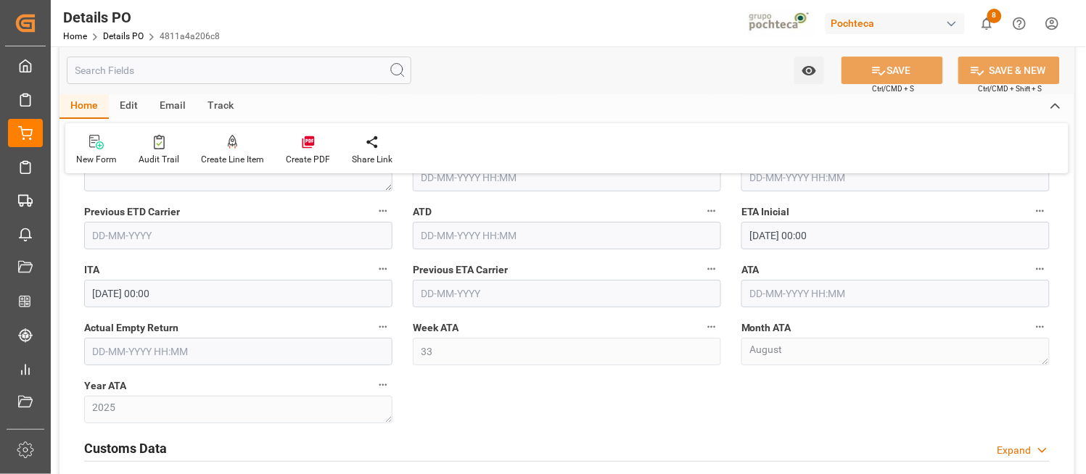
click at [764, 292] on input "text" at bounding box center [895, 294] width 308 height 28
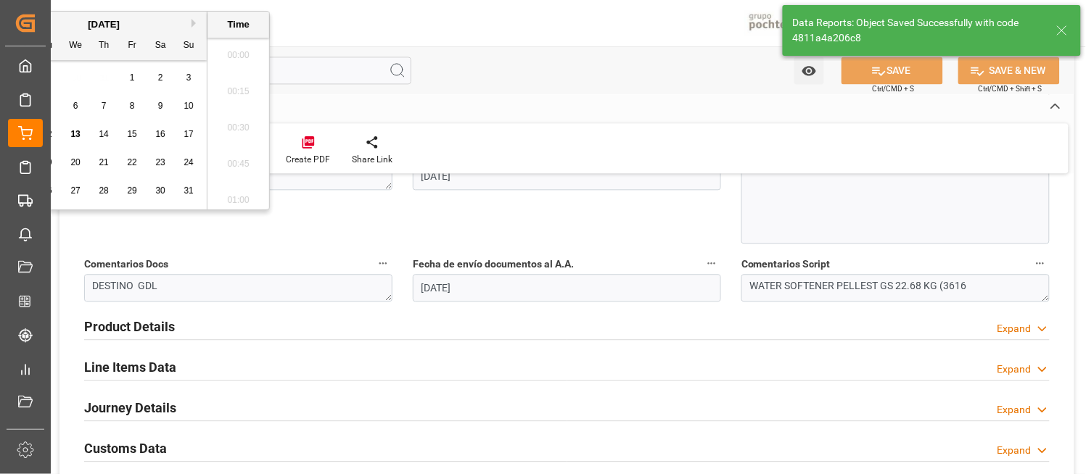
scroll to position [2144, 0]
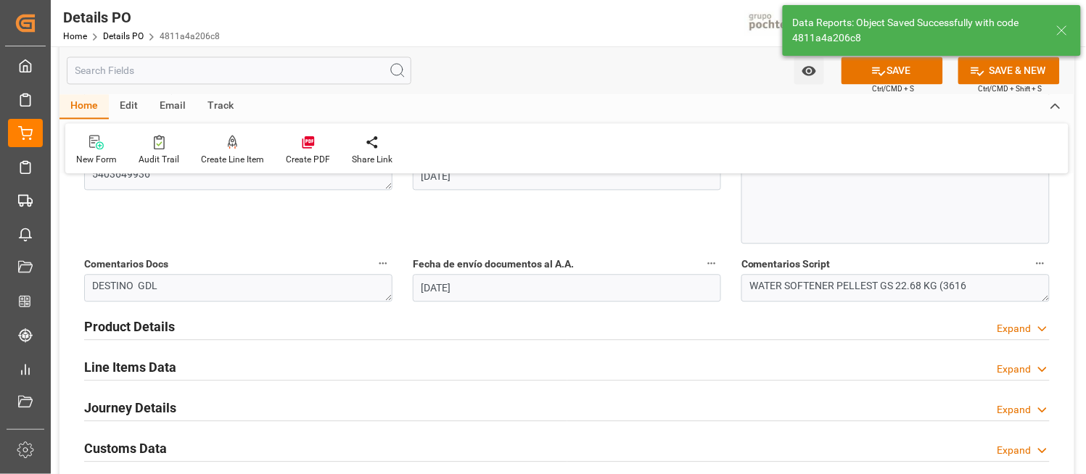
click at [1041, 410] on polyline at bounding box center [1042, 410] width 7 height 4
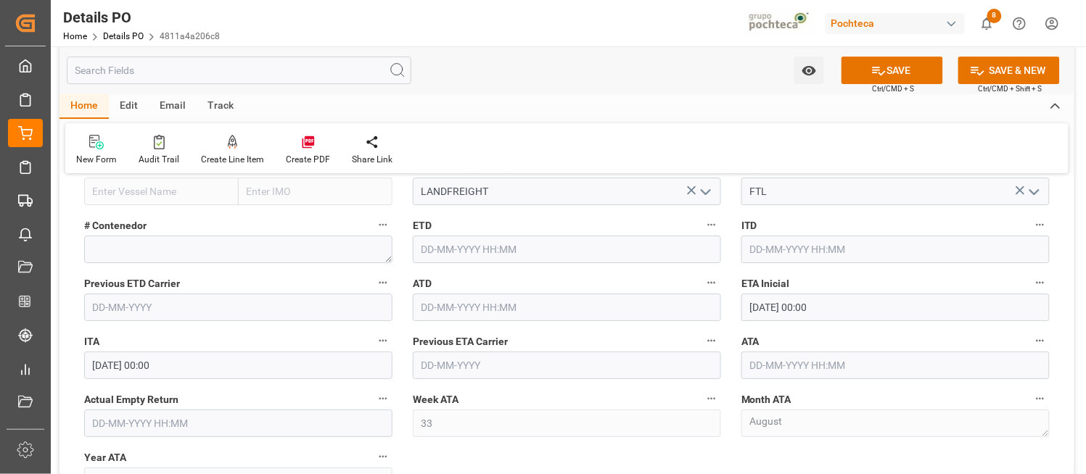
scroll to position [1249, 0]
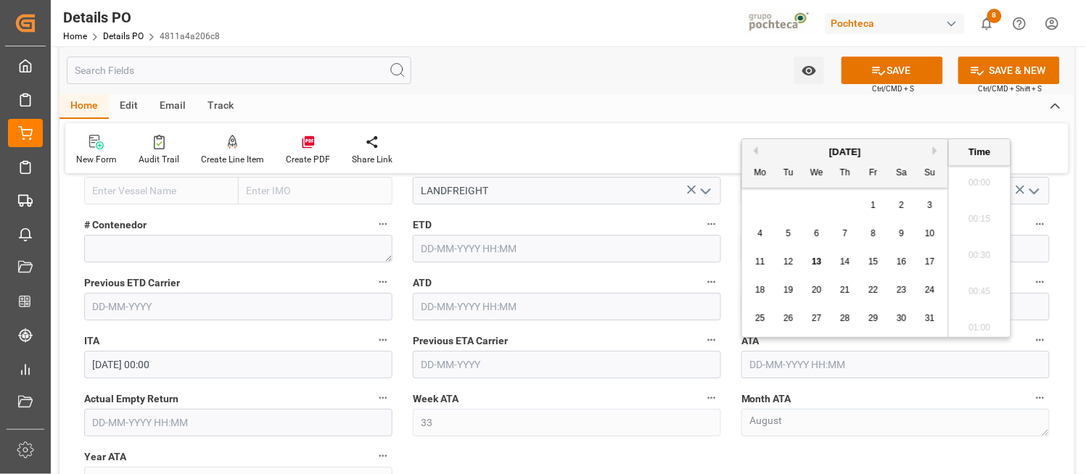
click at [762, 367] on input "text" at bounding box center [895, 365] width 308 height 28
click at [817, 263] on span "13" at bounding box center [816, 262] width 9 height 10
type input "13-08-2025 00:00"
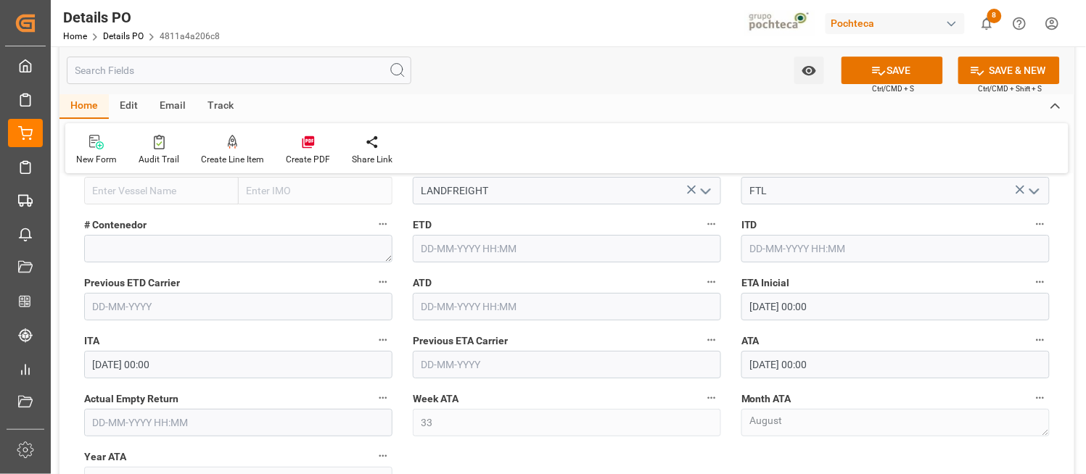
click at [677, 331] on label "Previous ETA Carrier" at bounding box center [567, 341] width 308 height 20
click at [702, 331] on button "Previous ETA Carrier" at bounding box center [711, 340] width 19 height 19
click at [915, 73] on div at bounding box center [543, 237] width 1086 height 474
click at [886, 70] on button "SAVE" at bounding box center [892, 71] width 102 height 28
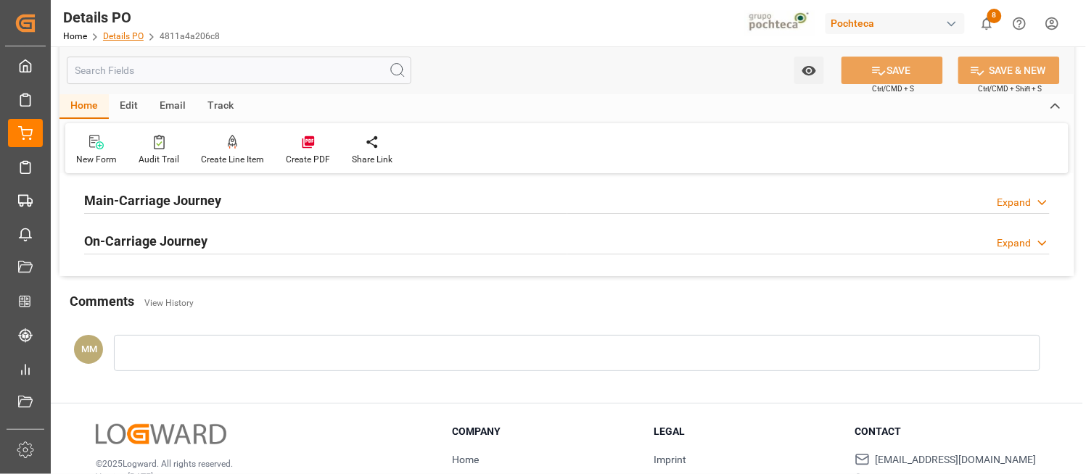
click at [122, 33] on link "Details PO" at bounding box center [123, 36] width 41 height 10
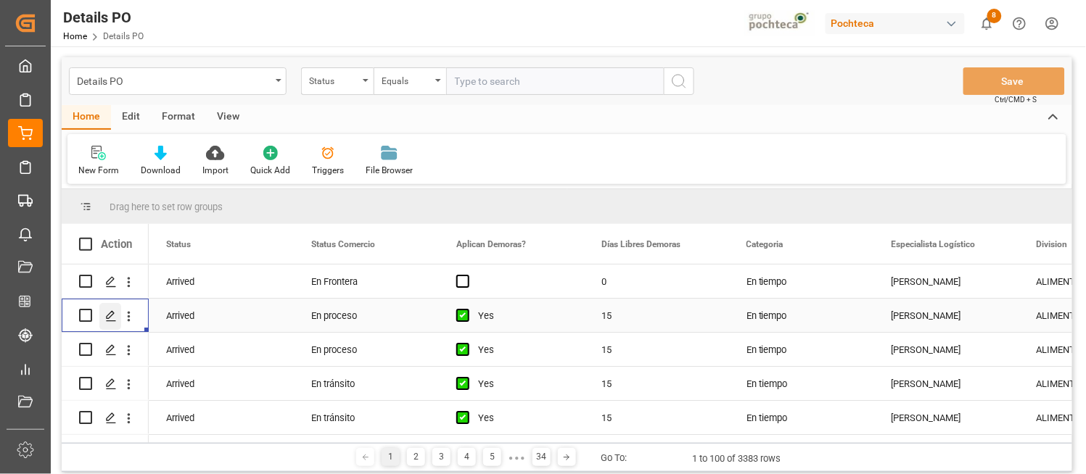
click at [109, 321] on icon "Press SPACE to select this row." at bounding box center [111, 316] width 12 height 12
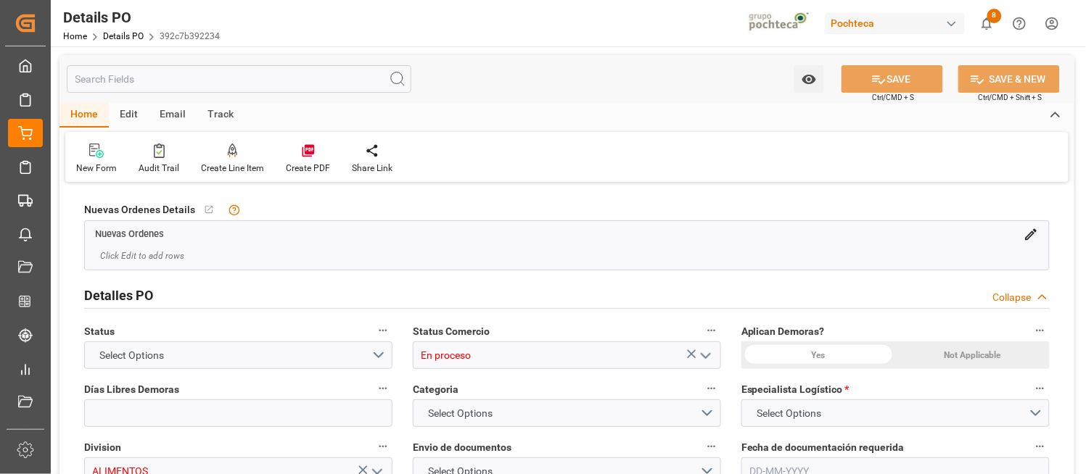
type input "15"
type input "BRPNG"
type input "MXVER"
type input "Hapag Lloyd"
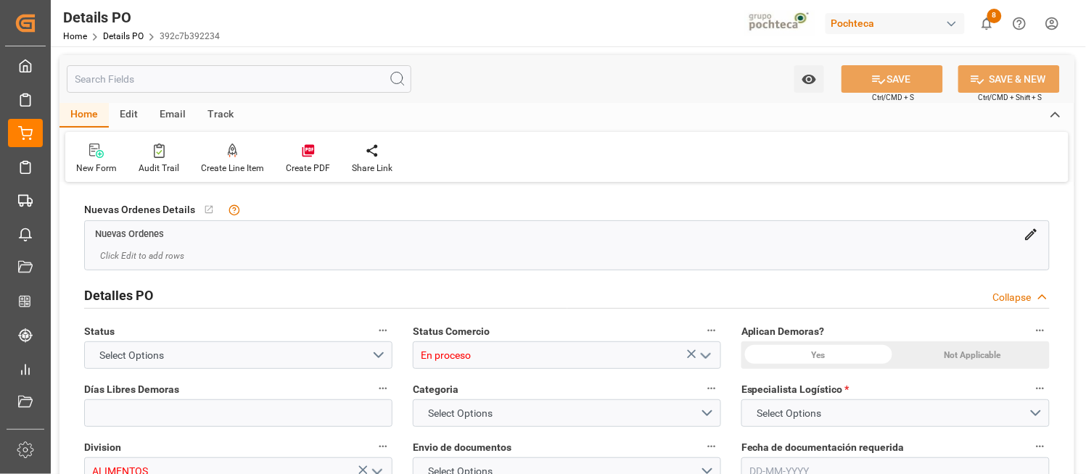
type input "Hapag Lloyd Aktiengesellschaft"
type input "9400083"
type input "32"
type input "23-07-2025"
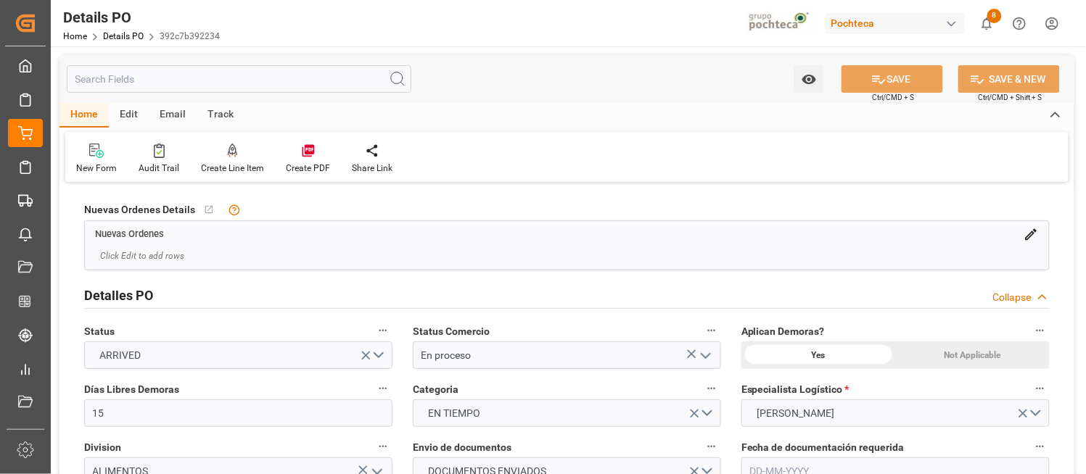
type input "23-07-2025"
type input "19-07-2025 00:00"
type input "19-07-2025 16:54"
type input "06-08-2025 13:00"
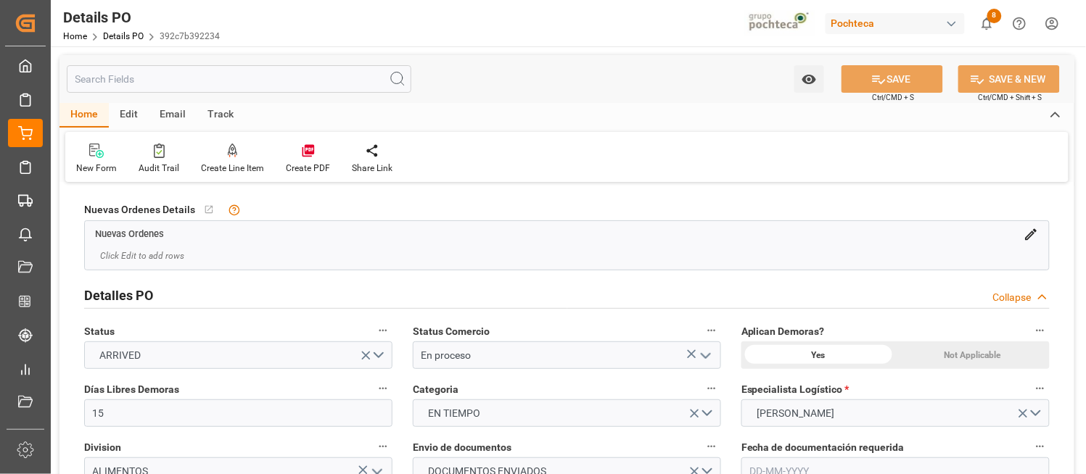
type input "06-08-2025 00:00"
type input "06-08-2025 11:36"
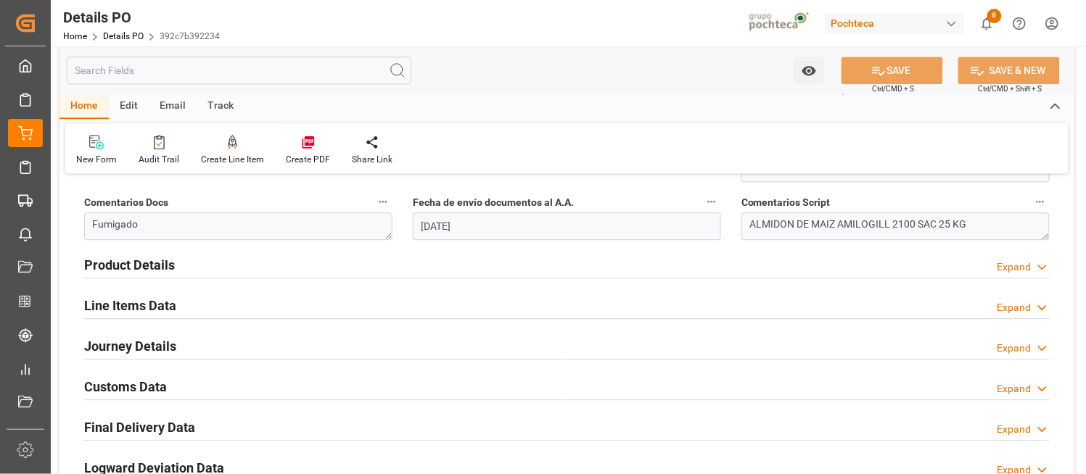
scroll to position [870, 0]
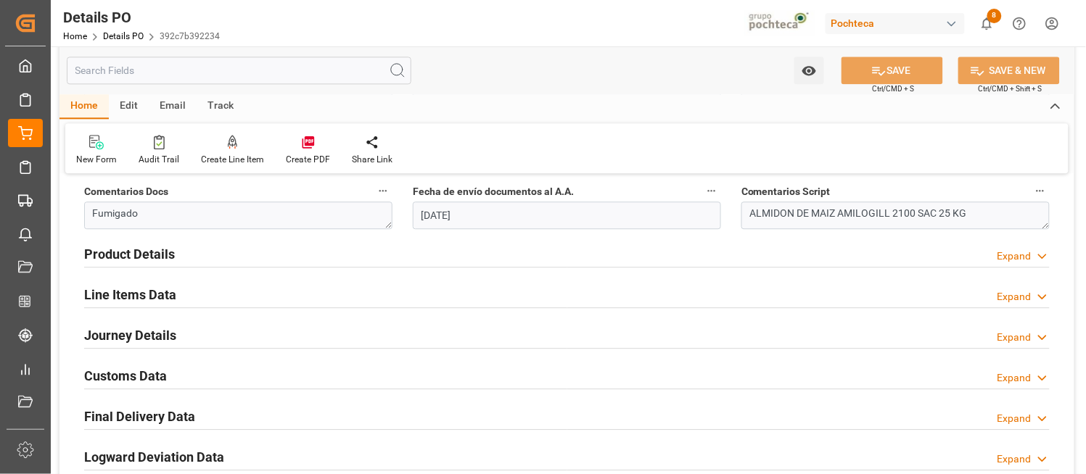
click at [1042, 337] on icon at bounding box center [1042, 337] width 15 height 15
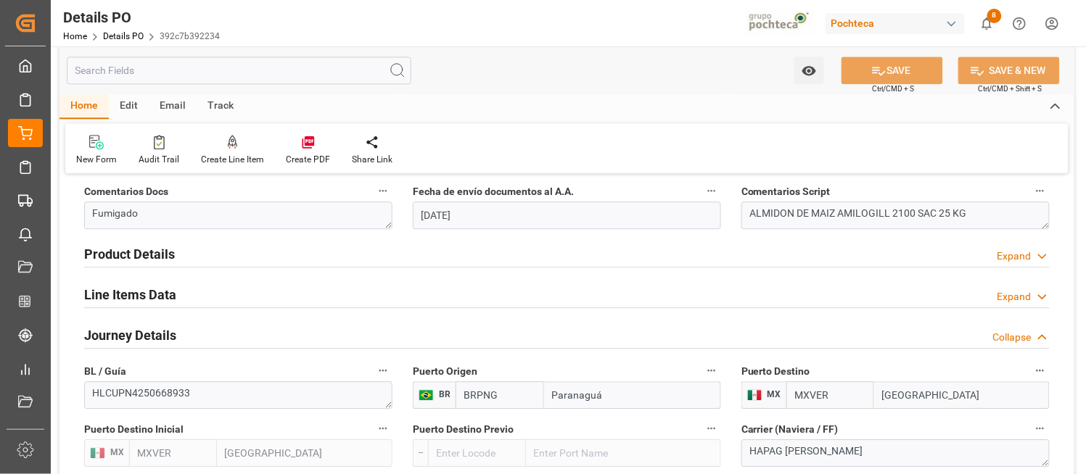
click at [1068, 380] on div "Nuevas Ordenes Details   No child Object linked Nuevas Ordenes Click Edit to ad…" at bounding box center [566, 246] width 1015 height 1861
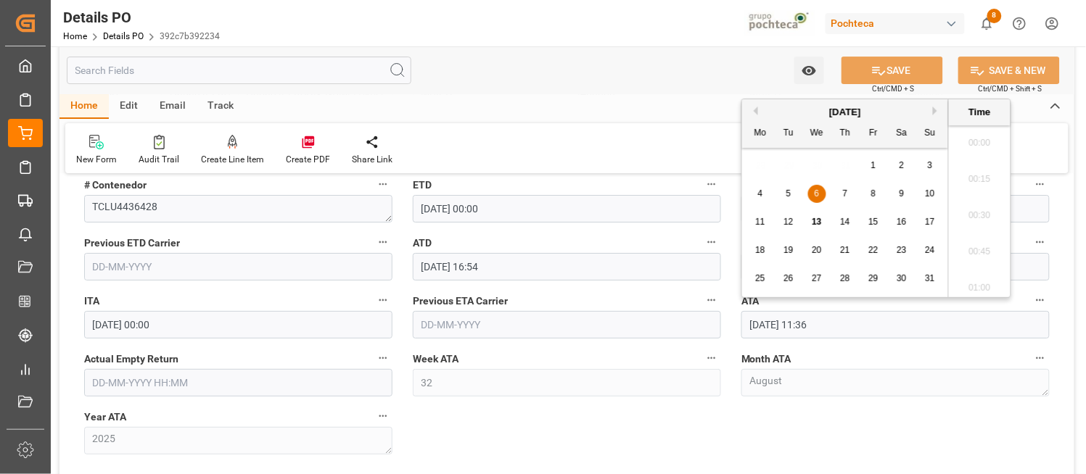
scroll to position [1600, 0]
click at [840, 317] on input "06-08-2025 11:36" at bounding box center [895, 325] width 308 height 28
drag, startPoint x: 840, startPoint y: 317, endPoint x: 734, endPoint y: 316, distance: 105.9
click at [734, 316] on div "ATA 06-08-2025 11:36" at bounding box center [895, 315] width 329 height 58
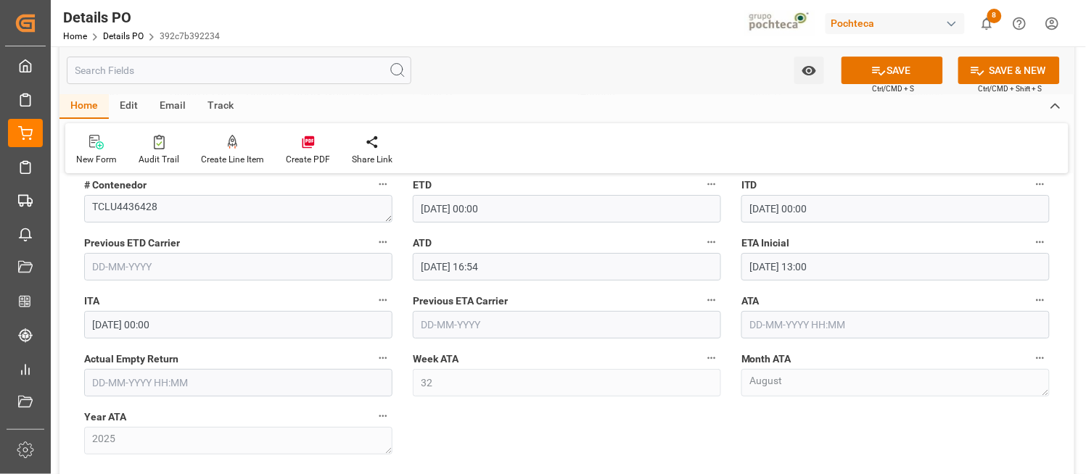
click at [683, 140] on div "New Form Audit Trail Create Line Item Create PDF Share Link" at bounding box center [566, 148] width 1003 height 50
click at [918, 61] on button "SAVE" at bounding box center [892, 71] width 102 height 28
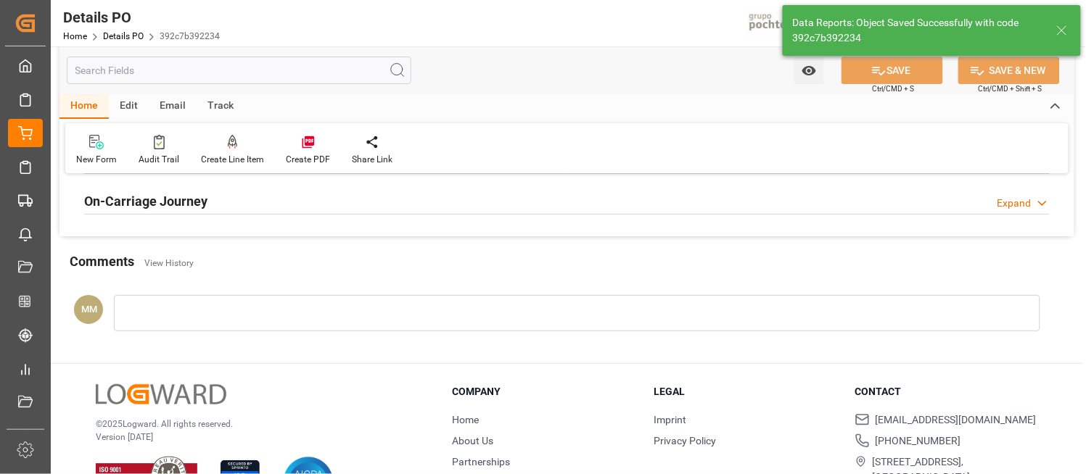
scroll to position [767, 0]
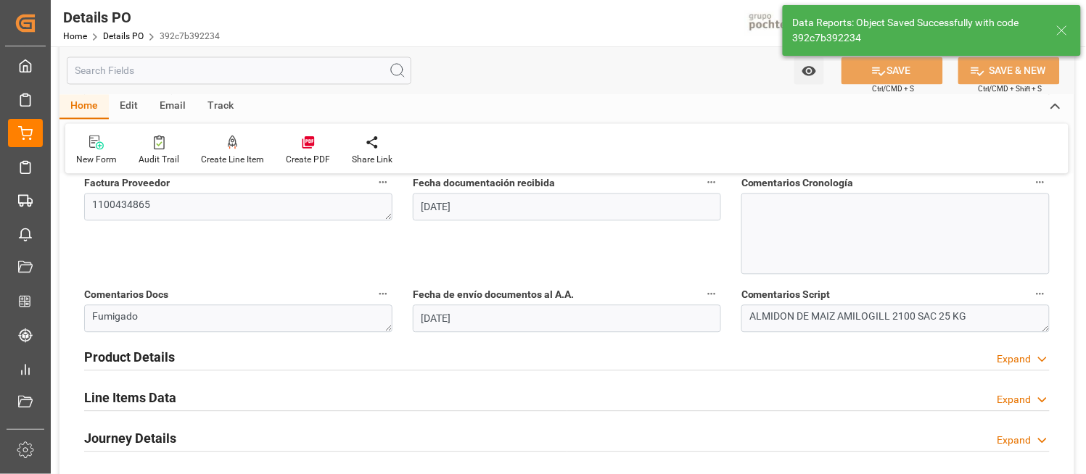
click at [1068, 292] on div "Nuevas Ordenes Details   No child Object linked Nuevas Ordenes Click Edit to ad…" at bounding box center [566, 88] width 1015 height 1339
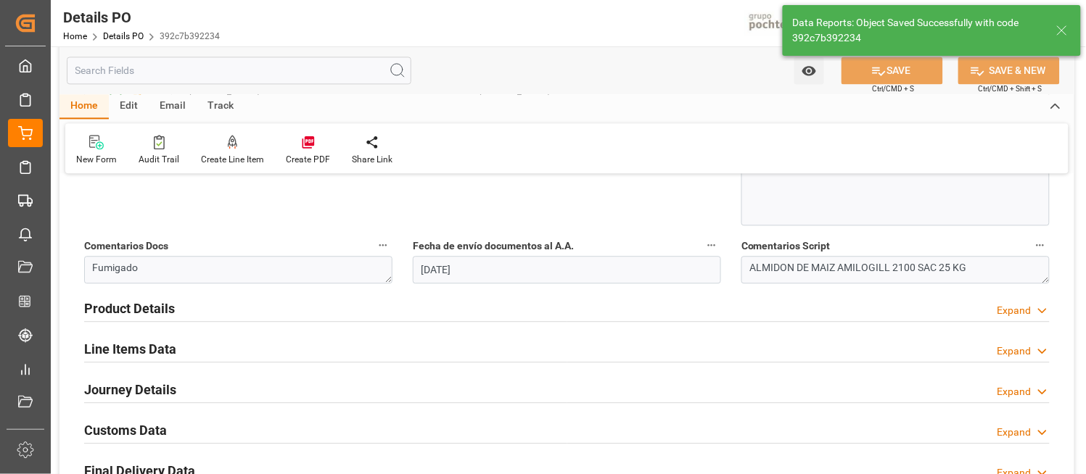
scroll to position [832, 0]
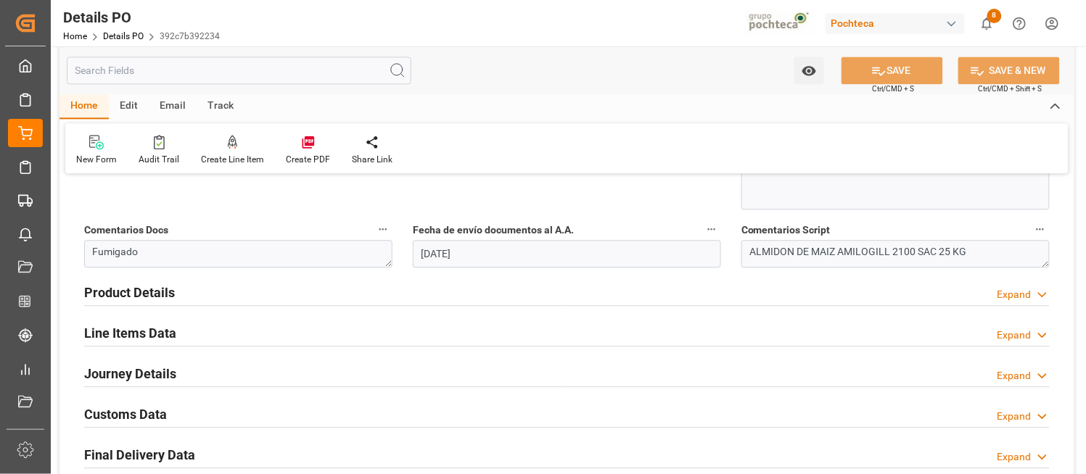
click at [1036, 374] on icon at bounding box center [1042, 375] width 15 height 15
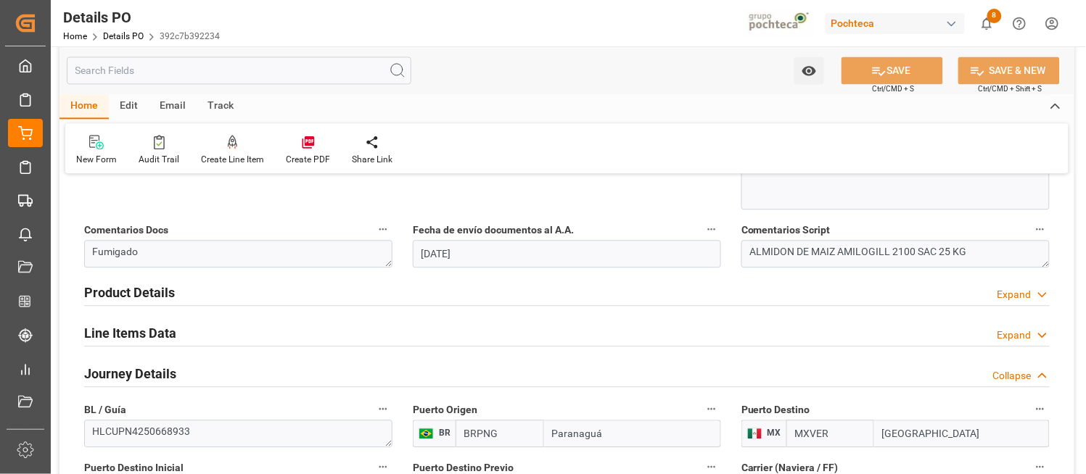
click at [1074, 425] on div "Nuevas Ordenes Details   No child Object linked Nuevas Ordenes Click Edit to ad…" at bounding box center [566, 284] width 1015 height 1861
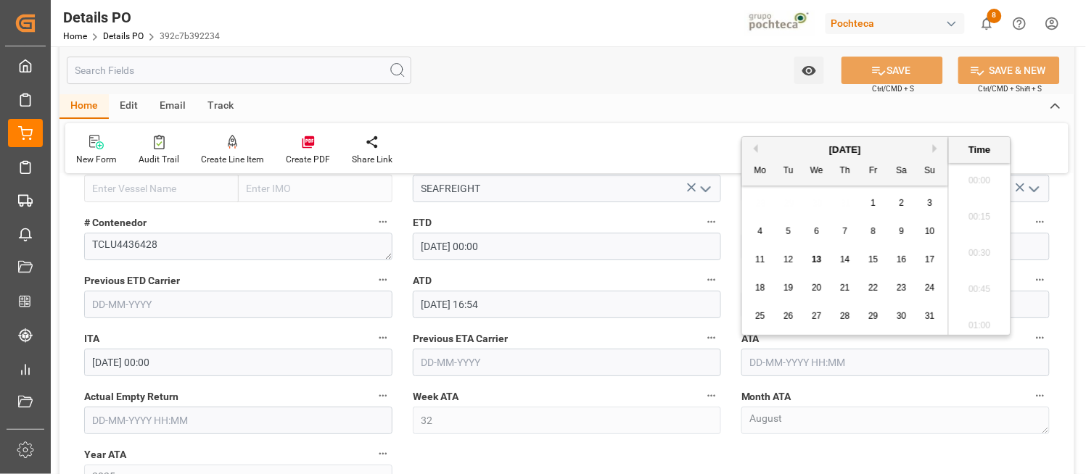
scroll to position [2144, 0]
click at [755, 363] on input "text" at bounding box center [895, 363] width 308 height 28
paste input "06-08-2025 11:36"
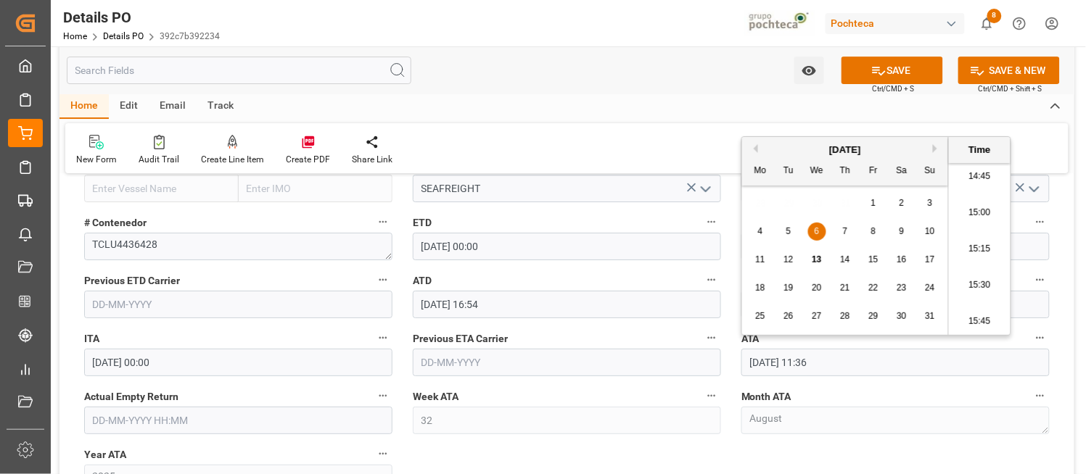
type input "06-08-2025 11:36"
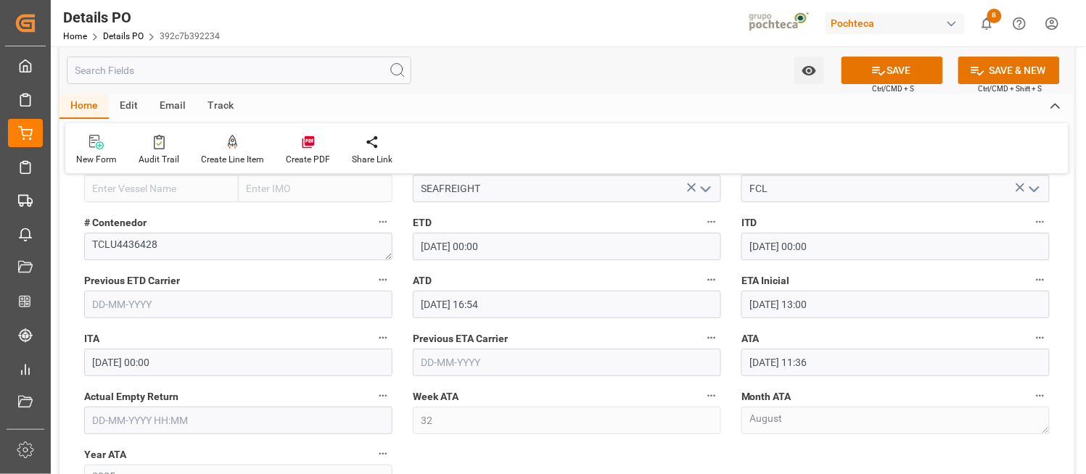
click at [701, 77] on div "Watch Option SAVE Ctrl/CMD + S SAVE & NEW Ctrl/CMD + Shift + S" at bounding box center [566, 70] width 1015 height 48
click at [880, 76] on icon at bounding box center [878, 70] width 15 height 15
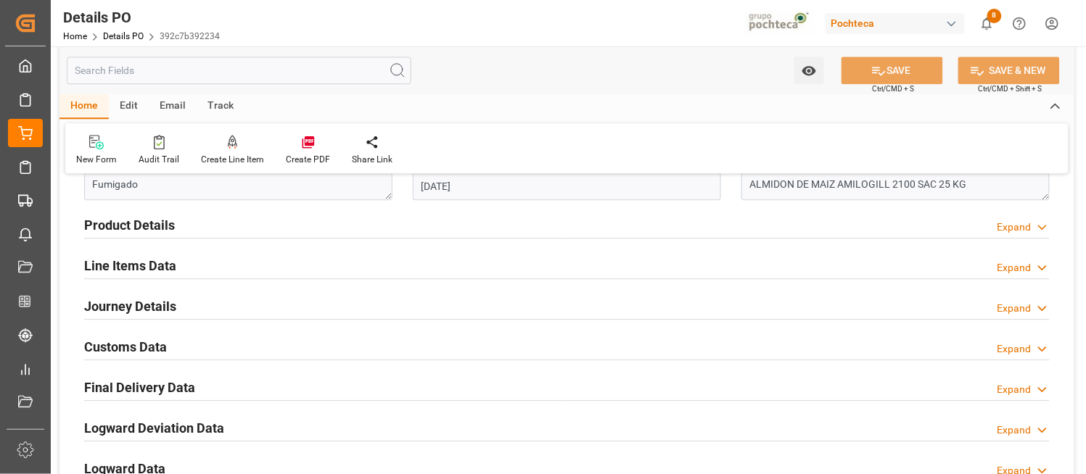
scroll to position [897, 0]
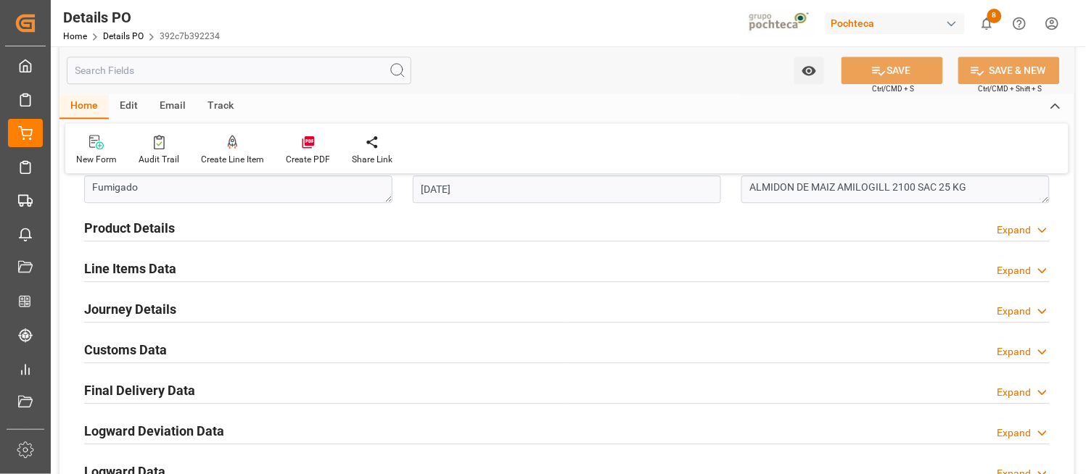
click at [1047, 313] on icon at bounding box center [1042, 311] width 15 height 15
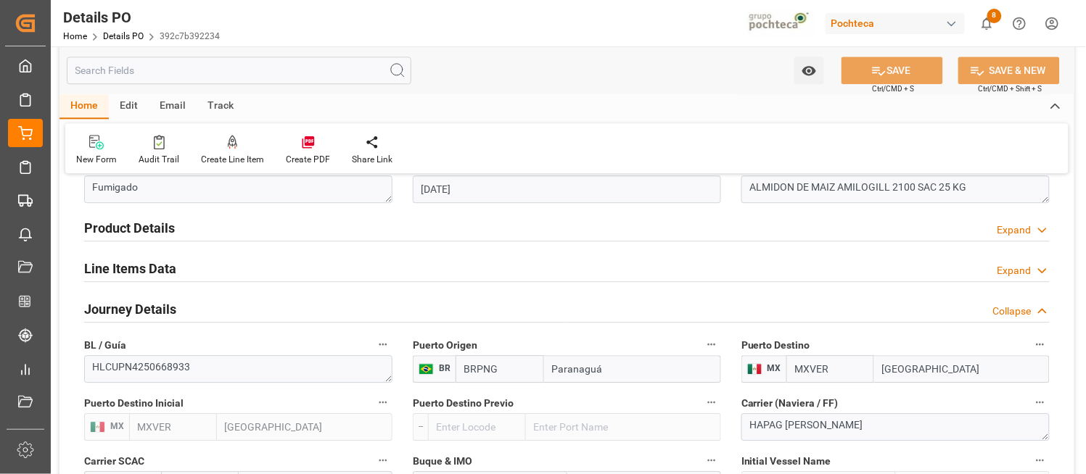
click at [1066, 427] on div "Nuevas Ordenes Details   No child Object linked Nuevas Ordenes Click Edit to ad…" at bounding box center [566, 220] width 1015 height 1861
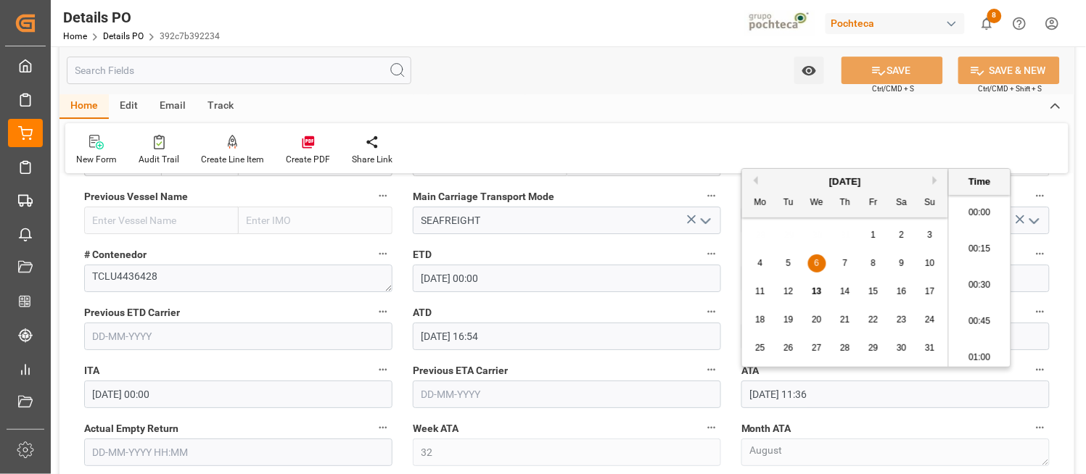
scroll to position [1600, 0]
drag, startPoint x: 873, startPoint y: 399, endPoint x: 722, endPoint y: 394, distance: 151.0
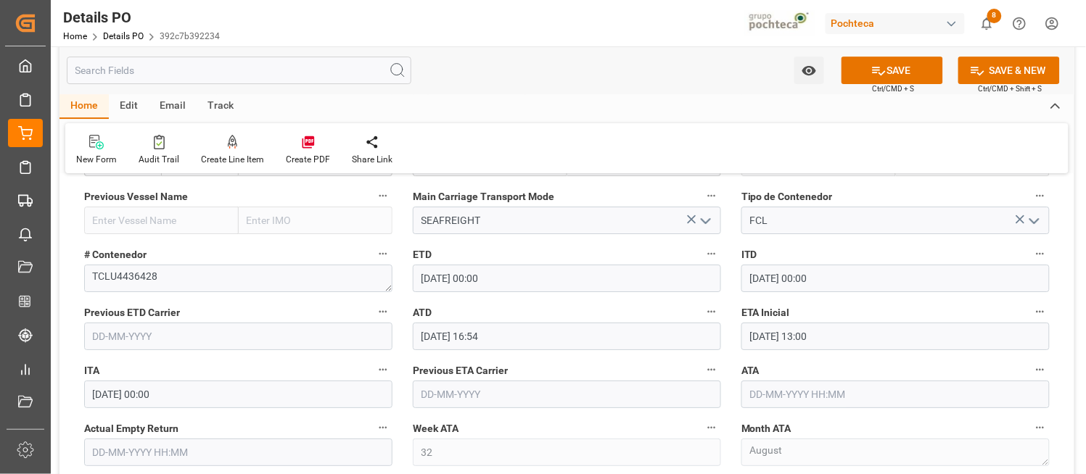
click at [728, 128] on div "New Form Audit Trail Create Line Item Create PDF Share Link" at bounding box center [566, 148] width 1003 height 50
click at [883, 71] on icon at bounding box center [878, 70] width 15 height 15
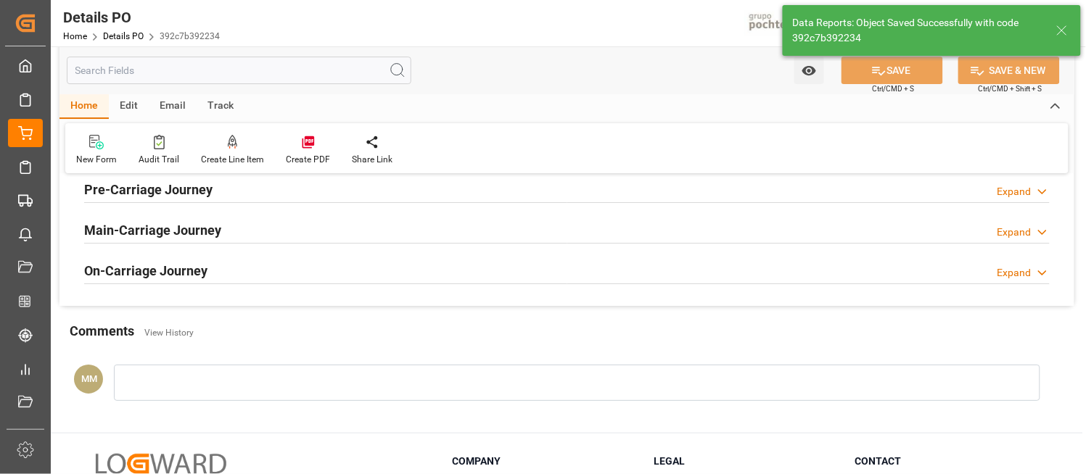
click at [749, 397] on div at bounding box center [577, 383] width 926 height 36
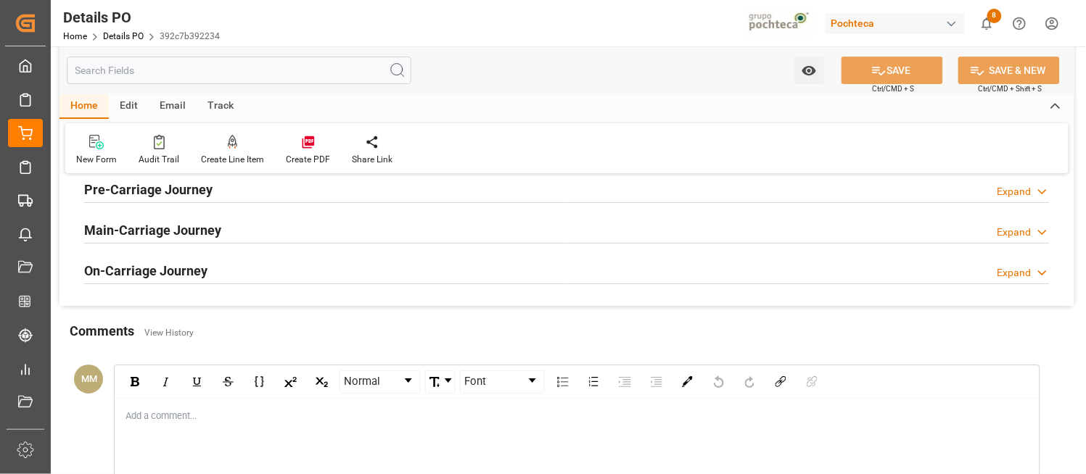
click at [1071, 382] on div "MM Normal Font Add a comment... SAVE CANCEL" at bounding box center [566, 466] width 1015 height 235
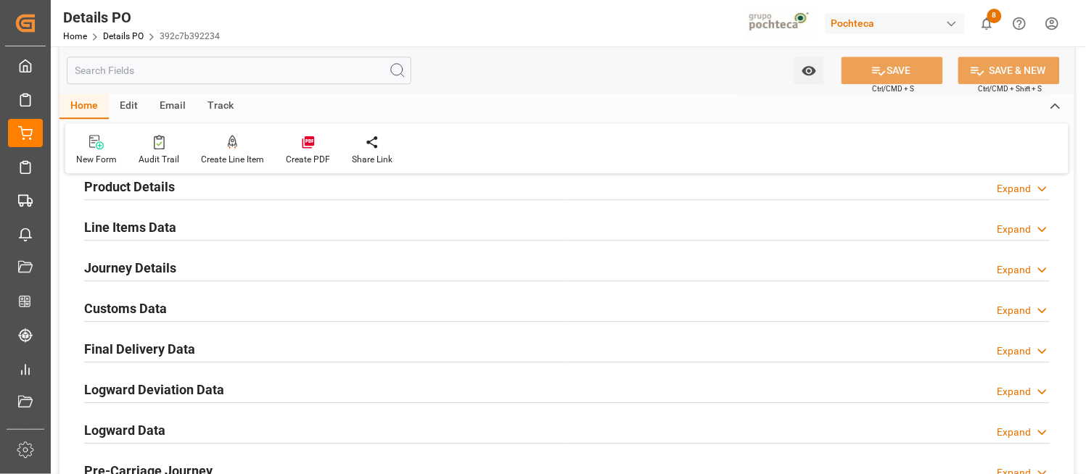
scroll to position [929, 0]
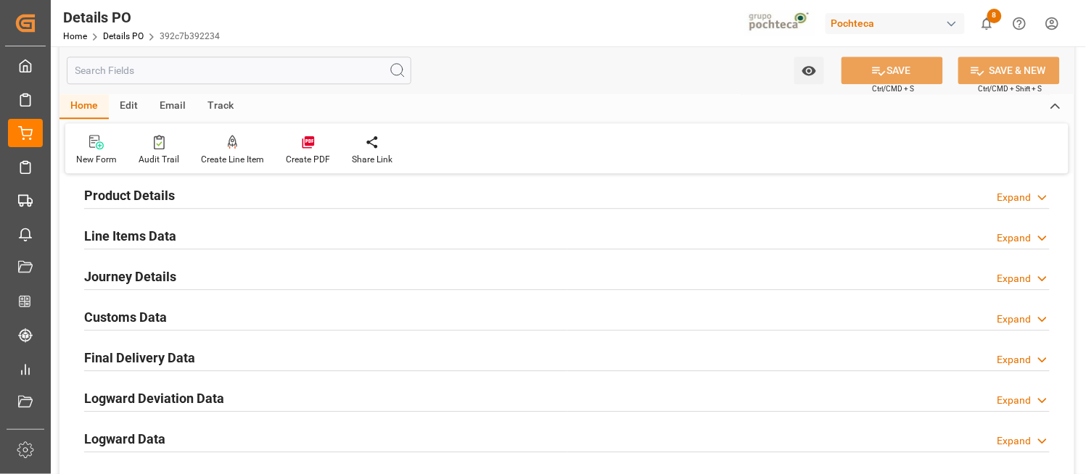
click at [1042, 277] on icon at bounding box center [1042, 278] width 15 height 15
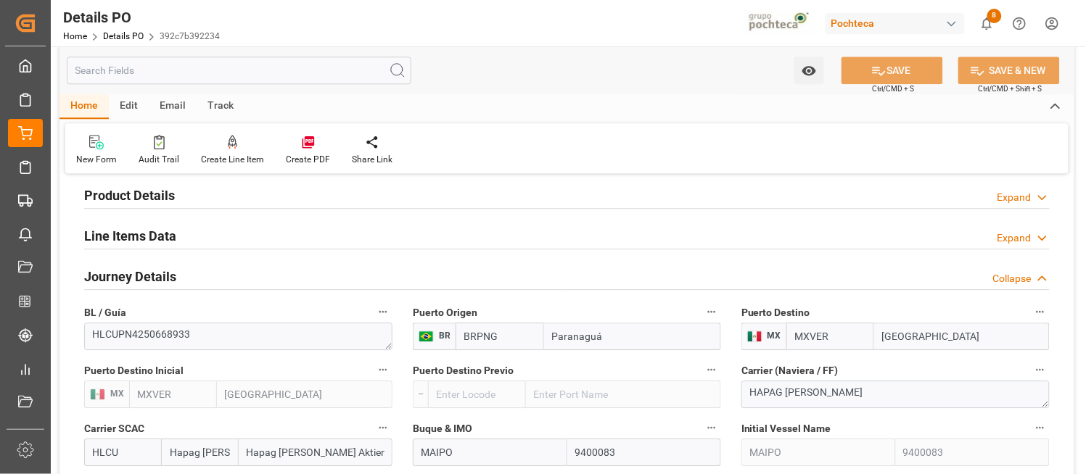
click at [1070, 413] on div "Nuevas Ordenes Details   No child Object linked Nuevas Ordenes Click Edit to ad…" at bounding box center [566, 187] width 1015 height 1861
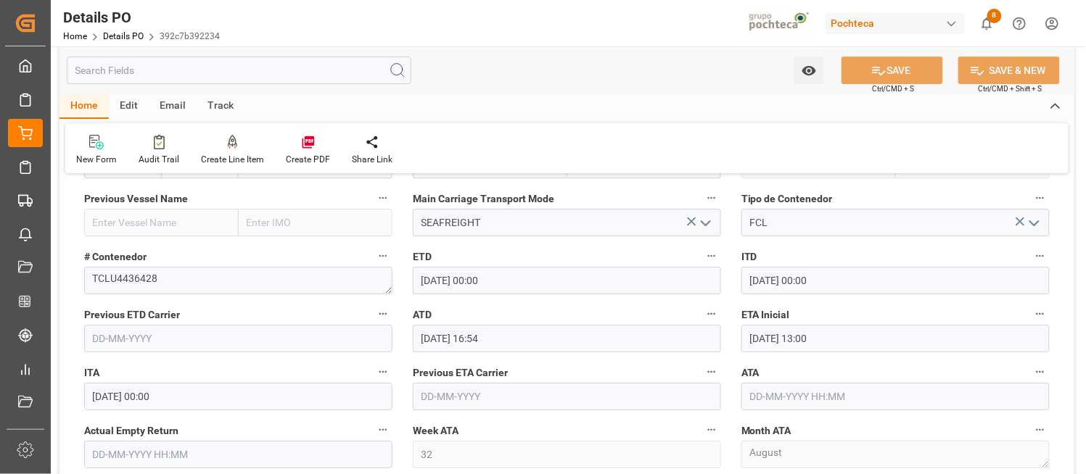
scroll to position [1251, 0]
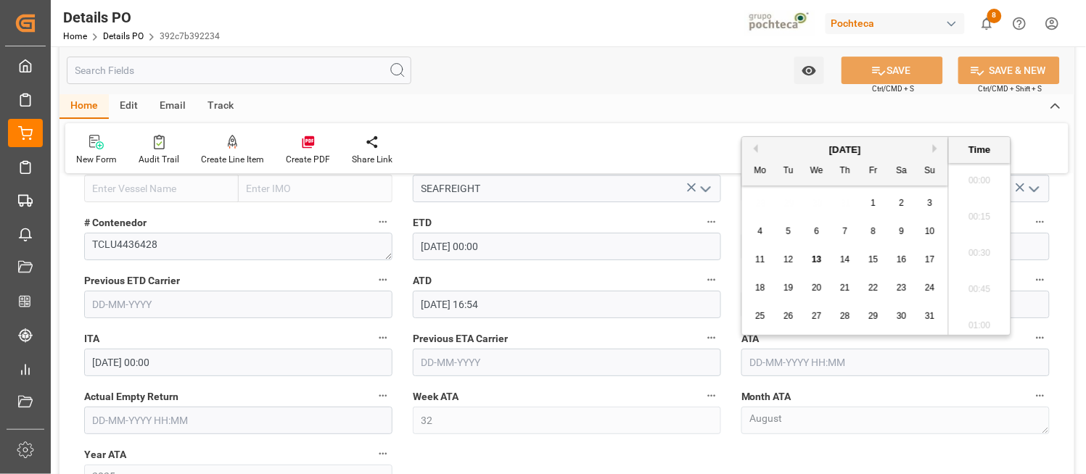
click at [755, 367] on input "text" at bounding box center [895, 363] width 308 height 28
paste input "06-08-2025 11:36"
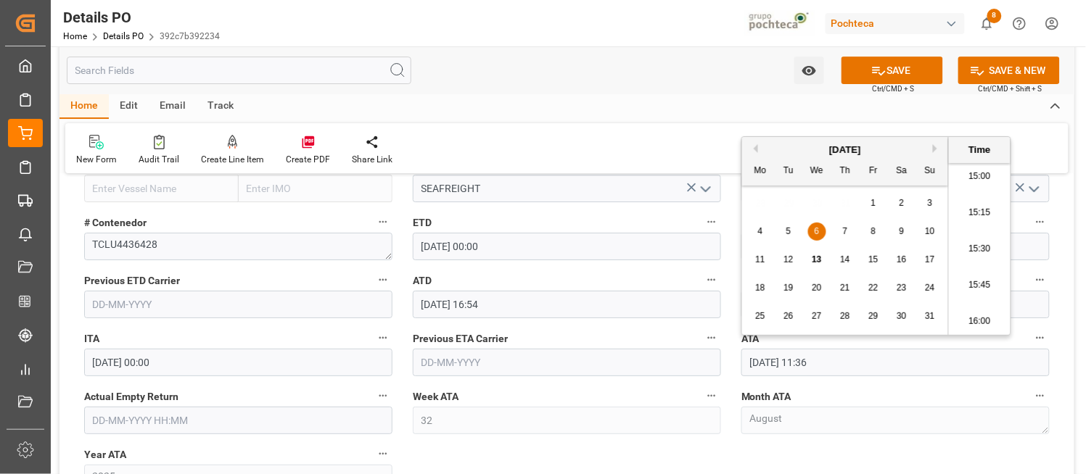
type input "06-08-2025 11:36"
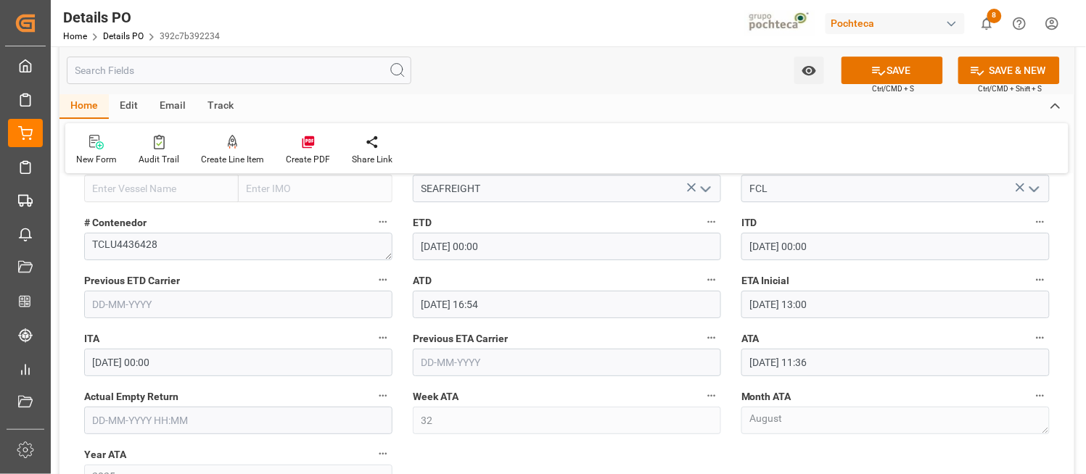
click at [633, 120] on div "Home Edit Email Track New Form Audit Trail Create Line Item Create PDF Share Li…" at bounding box center [566, 133] width 1015 height 79
click at [893, 71] on button "SAVE" at bounding box center [892, 71] width 102 height 28
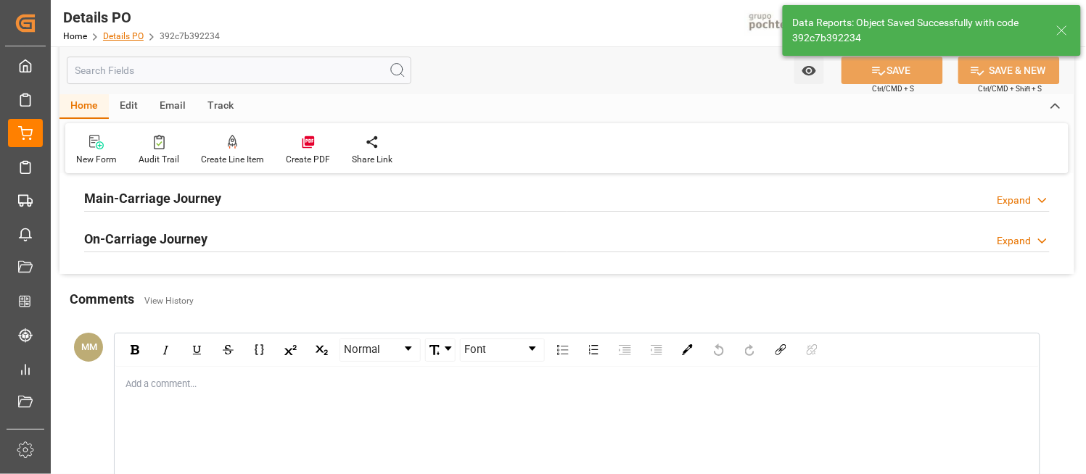
click at [133, 32] on link "Details PO" at bounding box center [123, 36] width 41 height 10
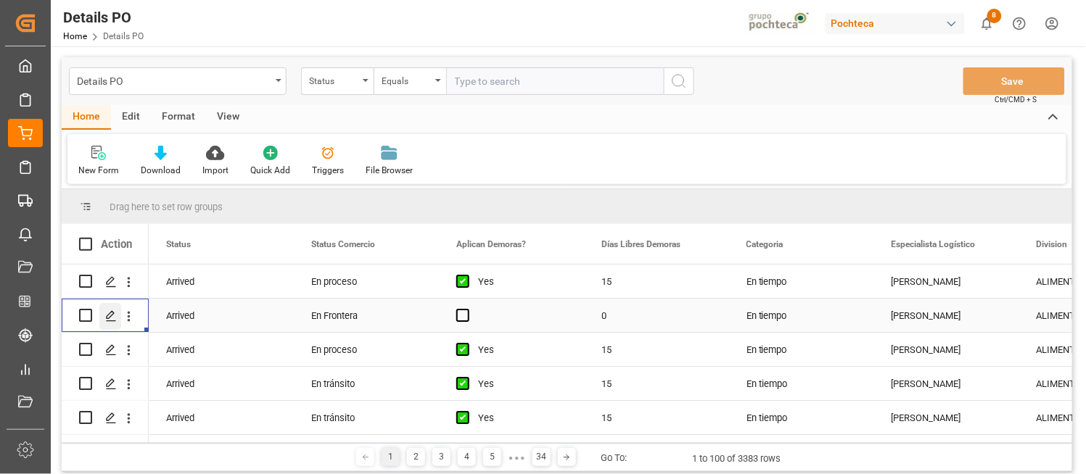
click at [114, 318] on icon "Press SPACE to select this row." at bounding box center [111, 316] width 12 height 12
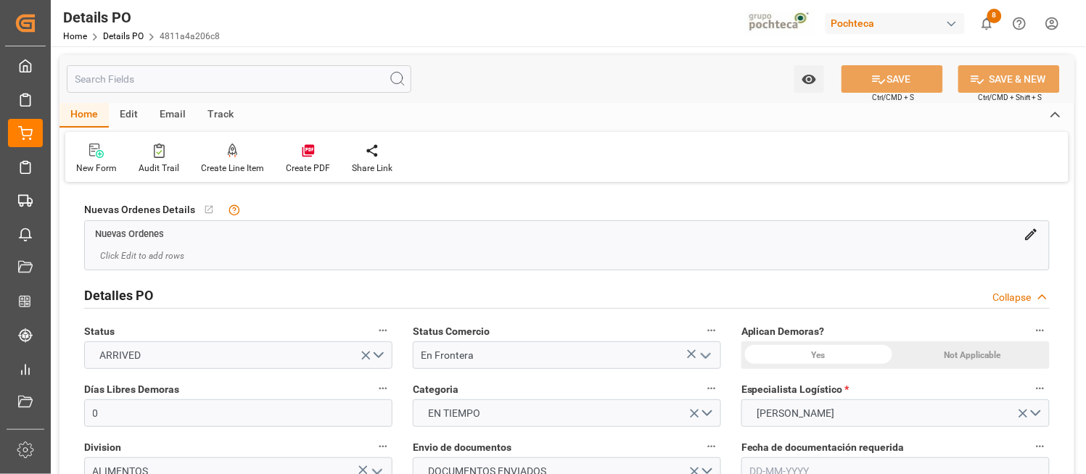
type input "0"
type input "USLRD"
type input "MXNLD"
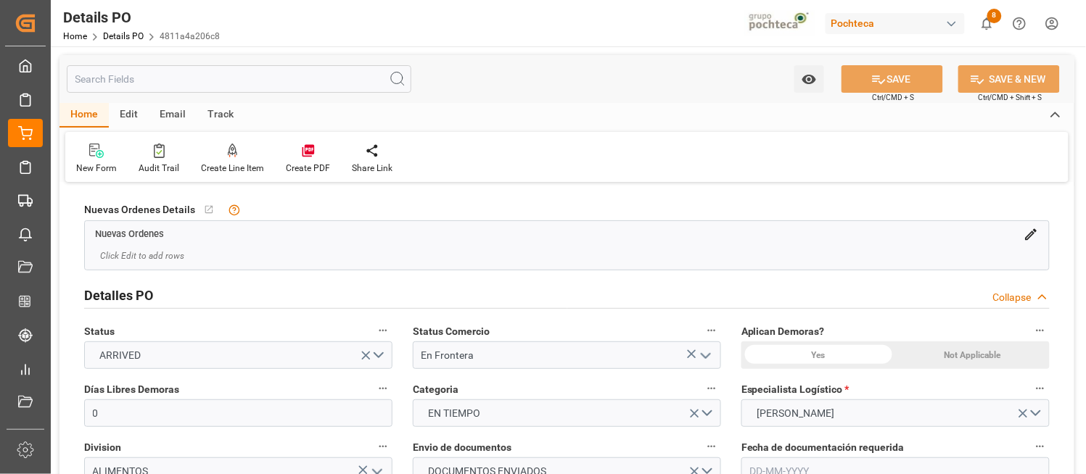
type input "33"
type input "20-07-2025"
type input "13-08-2025"
type input "13-08-2025 00:00"
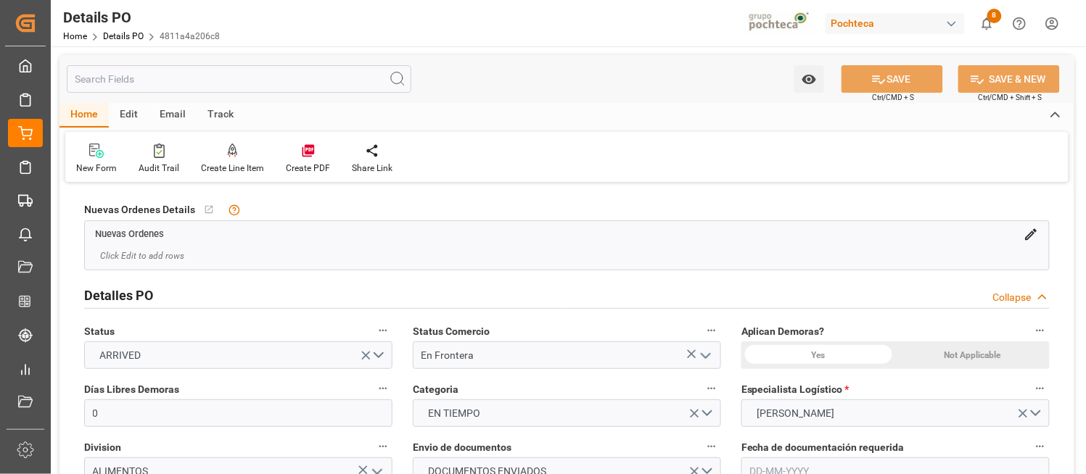
type input "11-08-2025 00:00"
type input "13-08-2025 00:00"
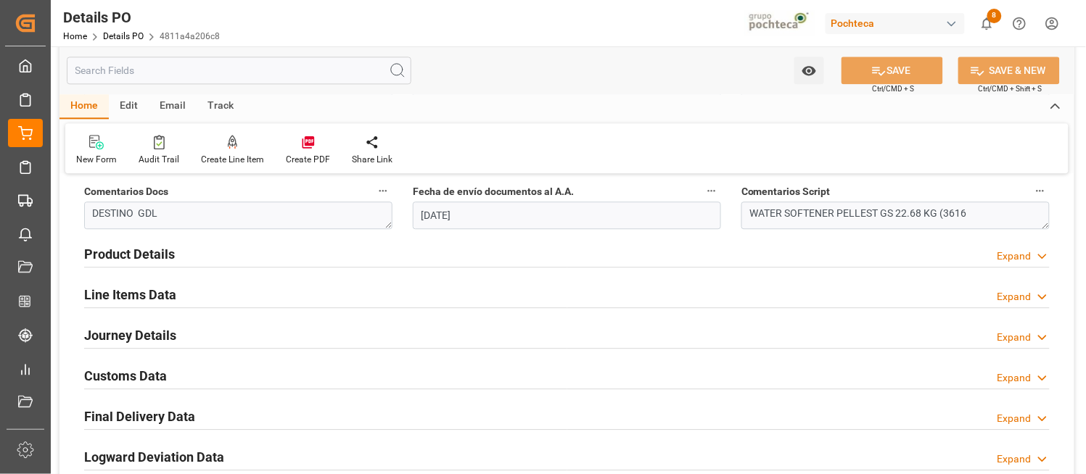
scroll to position [902, 0]
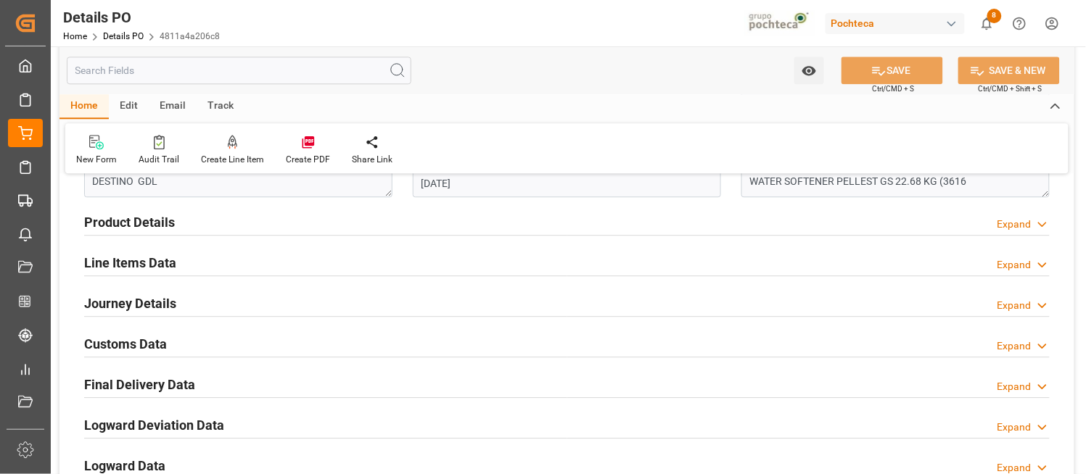
click at [1045, 305] on polyline at bounding box center [1042, 306] width 7 height 4
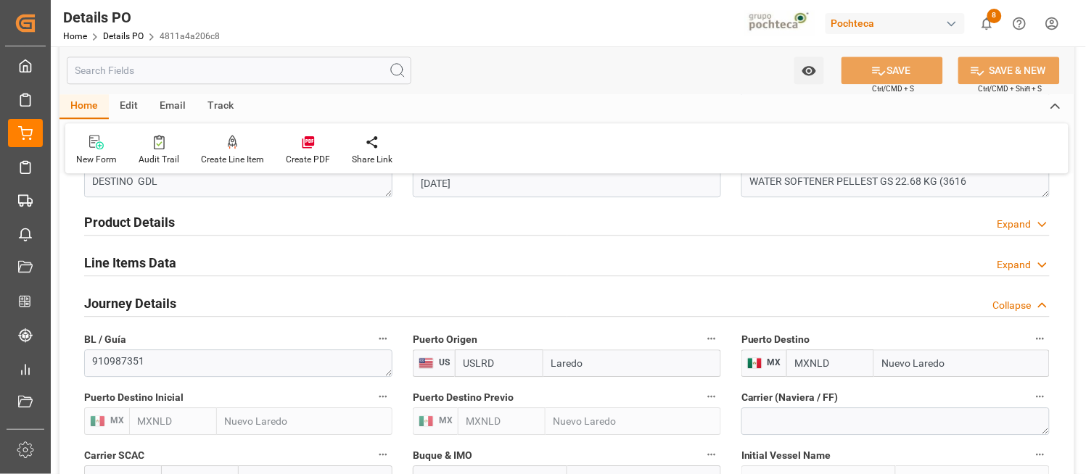
click at [1070, 375] on div "Nuevas Ordenes Details   No child Object linked Nuevas Ordenes Click Edit to ad…" at bounding box center [566, 214] width 1015 height 1861
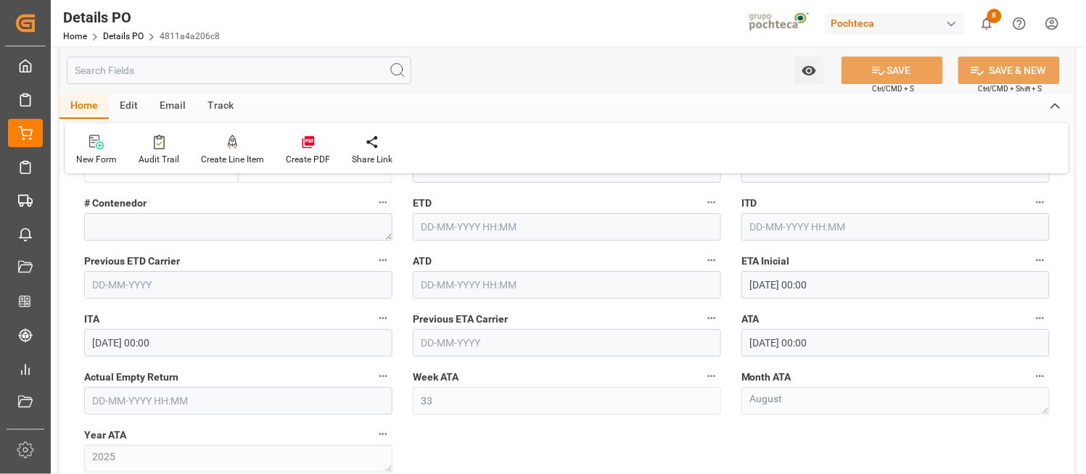
scroll to position [1289, 0]
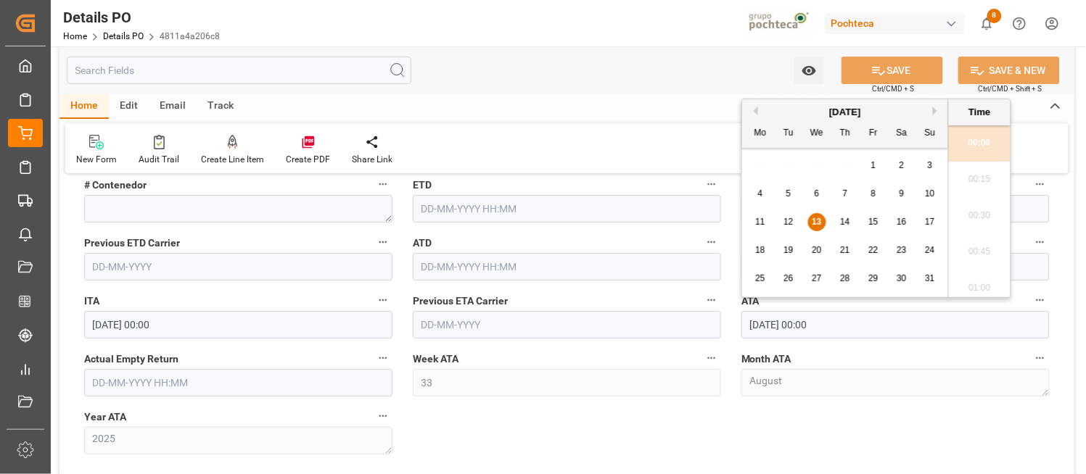
click at [843, 326] on input "13-08-2025 00:00" at bounding box center [895, 325] width 308 height 28
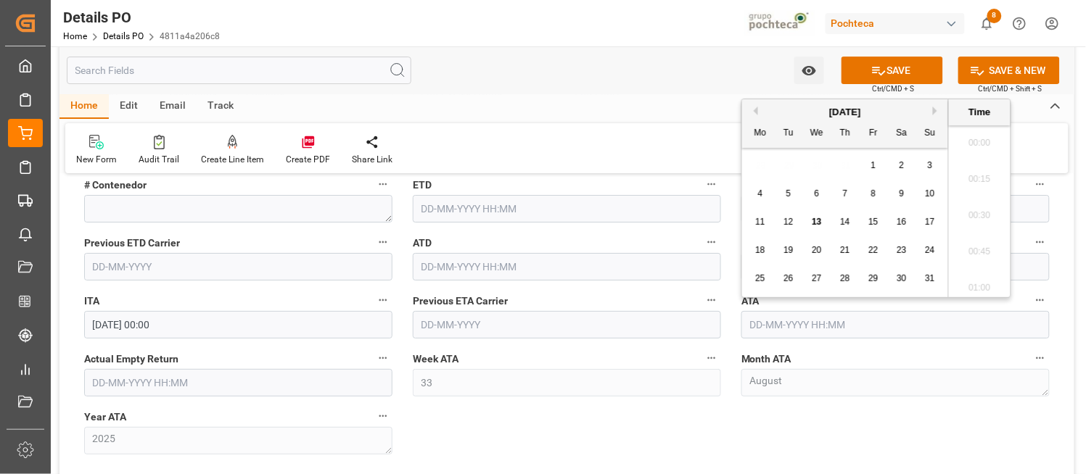
click at [677, 111] on div "Home Edit Email Track" at bounding box center [566, 106] width 1015 height 25
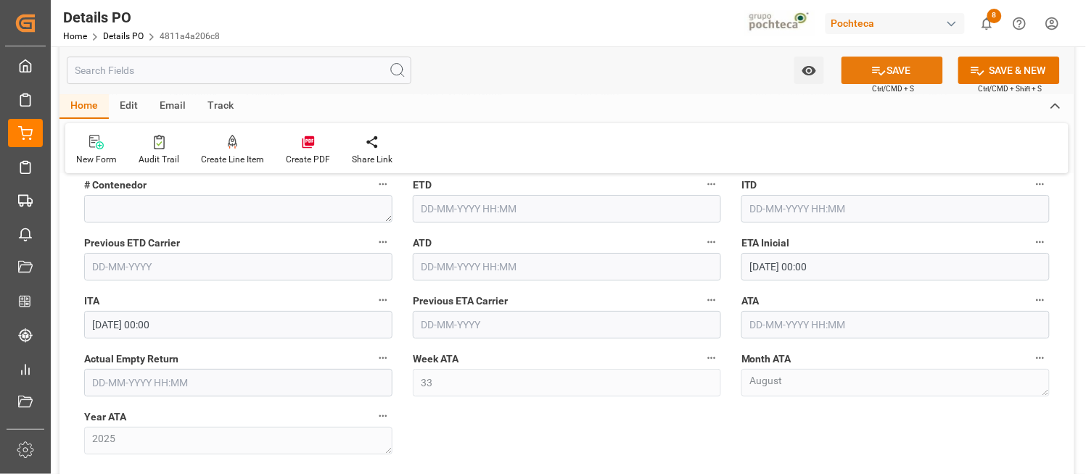
click at [897, 59] on button "SAVE" at bounding box center [892, 71] width 102 height 28
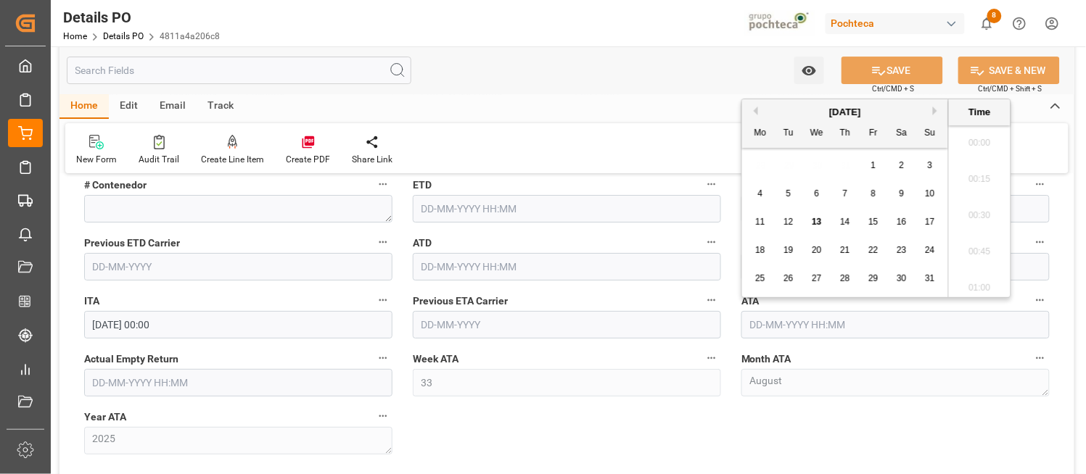
scroll to position [2180, 0]
click at [755, 327] on input "text" at bounding box center [895, 325] width 308 height 28
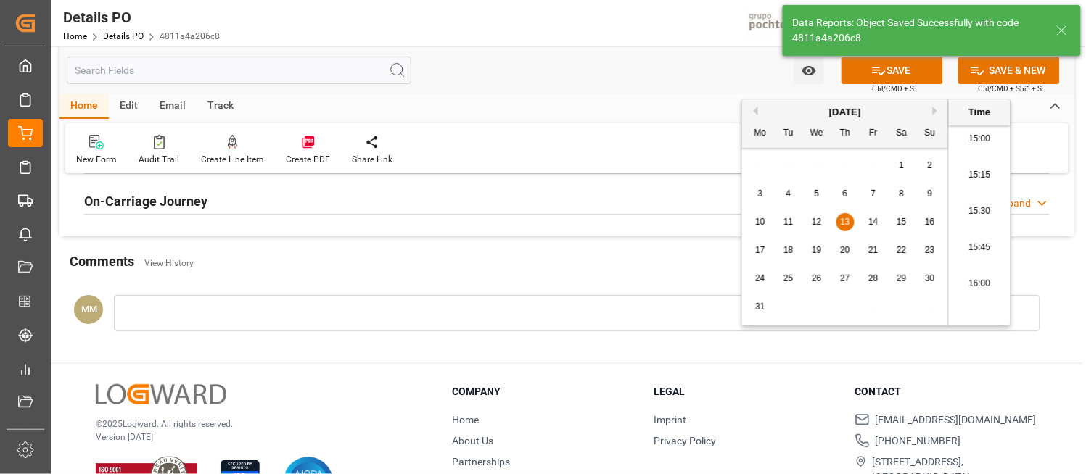
scroll to position [767, 0]
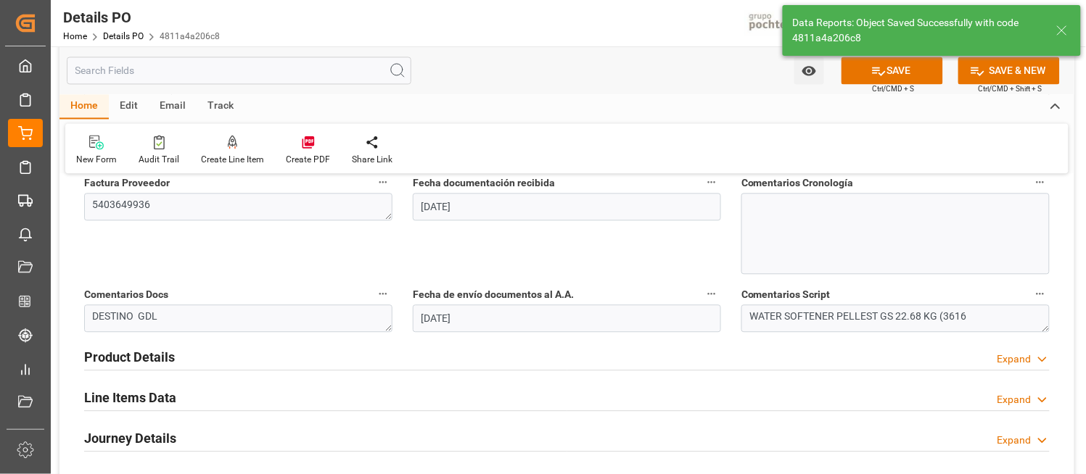
click at [1069, 281] on div "Nuevas Ordenes Details   No child Object linked Nuevas Ordenes Click Edit to ad…" at bounding box center [566, 88] width 1015 height 1339
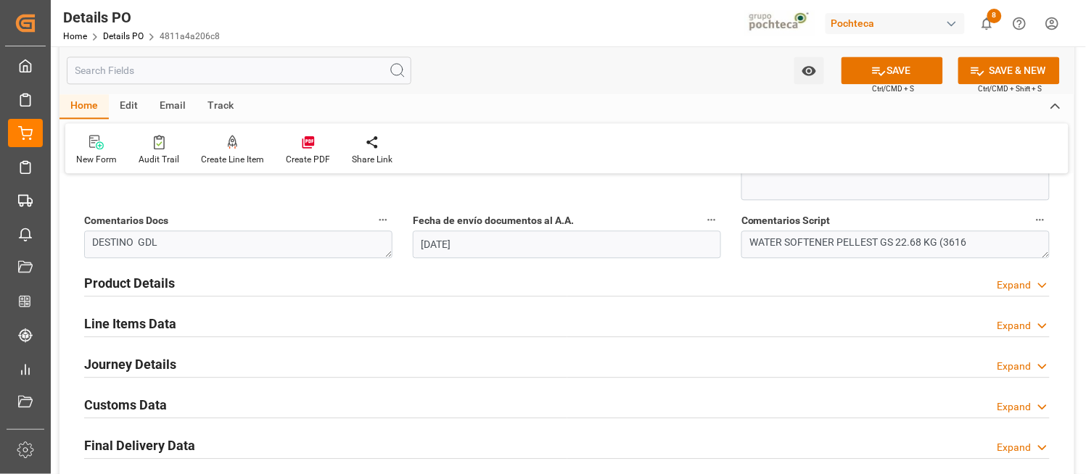
scroll to position [865, 0]
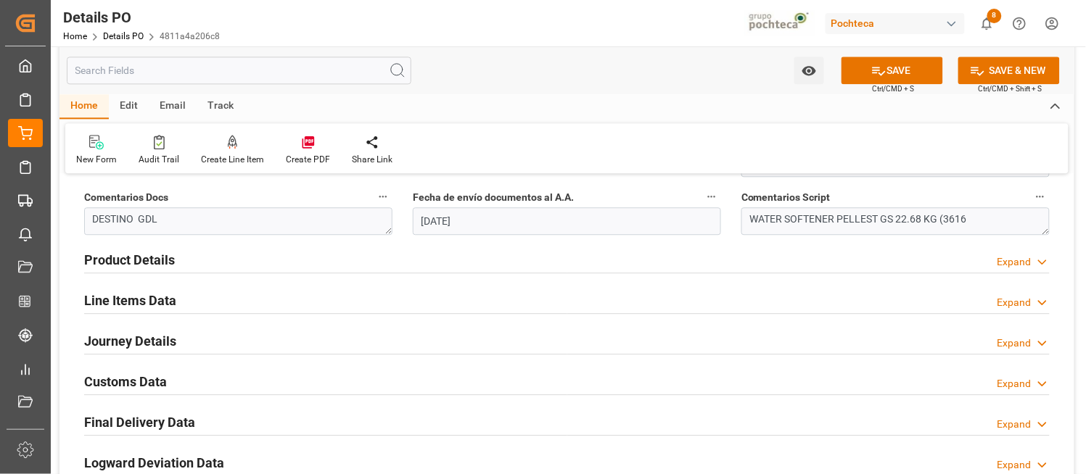
click at [1039, 343] on icon at bounding box center [1042, 343] width 15 height 15
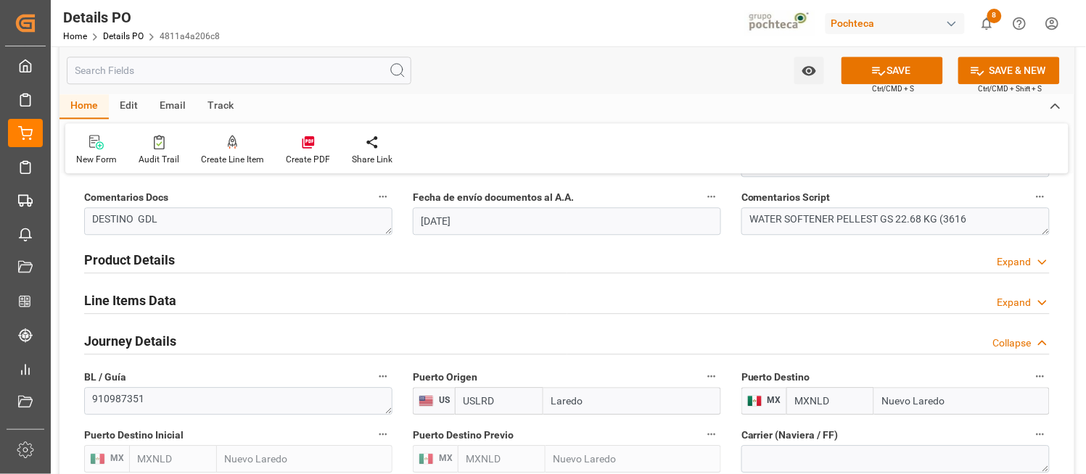
click at [1066, 426] on div "Nuevas Ordenes Details   No child Object linked Nuevas Ordenes Click Edit to ad…" at bounding box center [566, 252] width 1015 height 1861
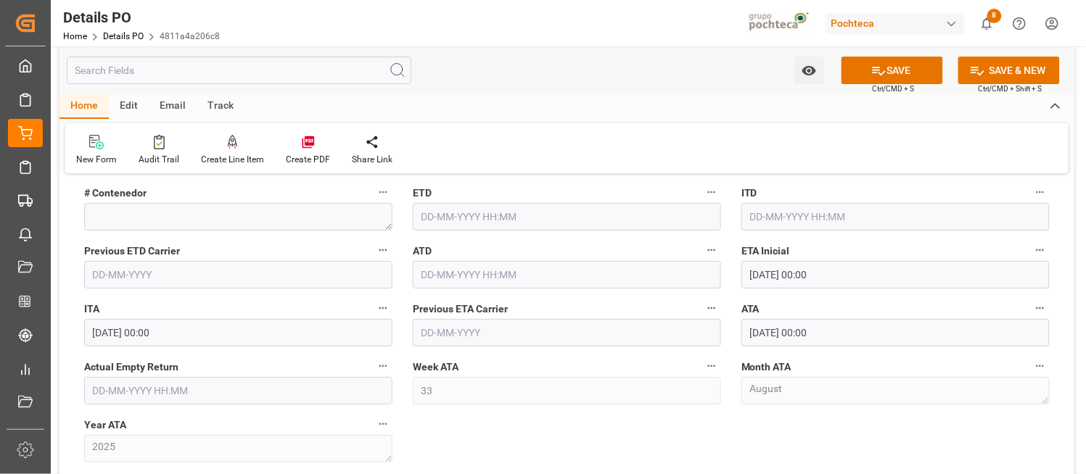
scroll to position [1284, 0]
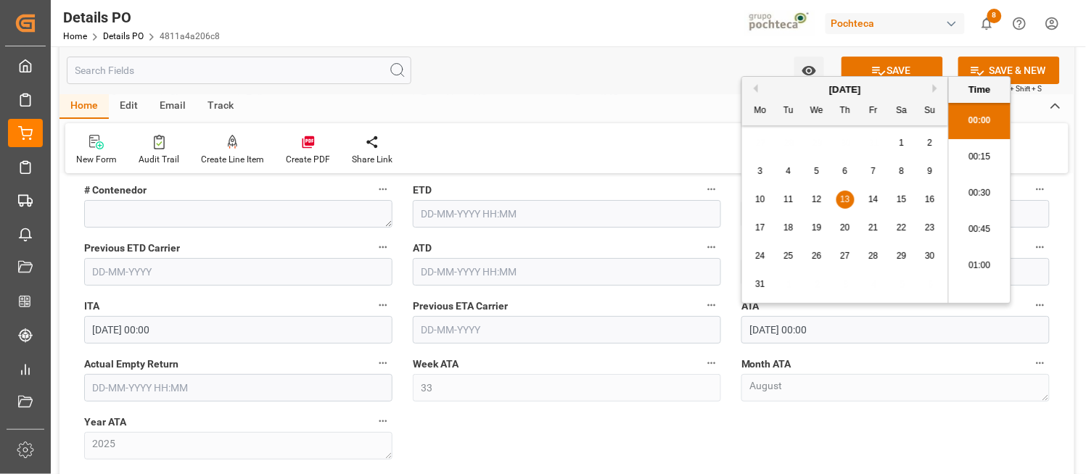
click at [870, 332] on input "13-08-2020 00:00" at bounding box center [895, 330] width 308 height 28
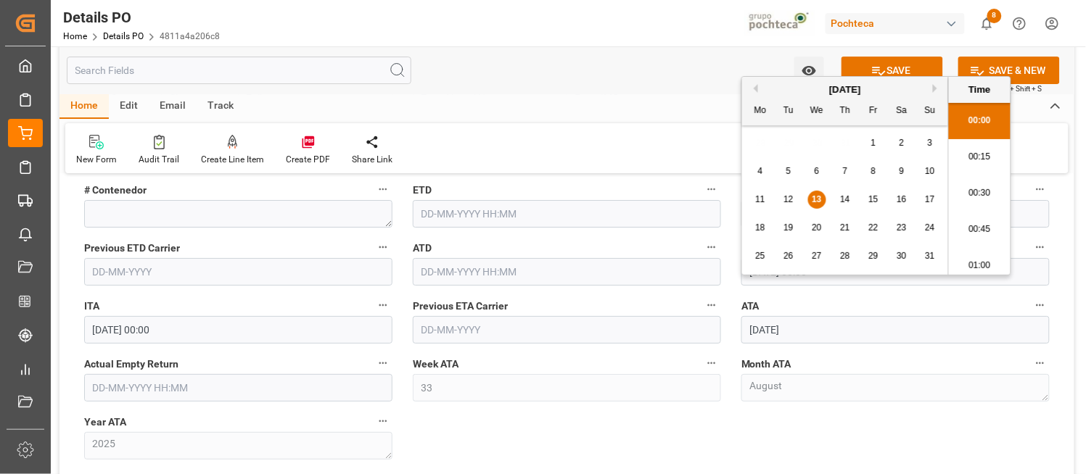
type input "13-08-2025 00:00"
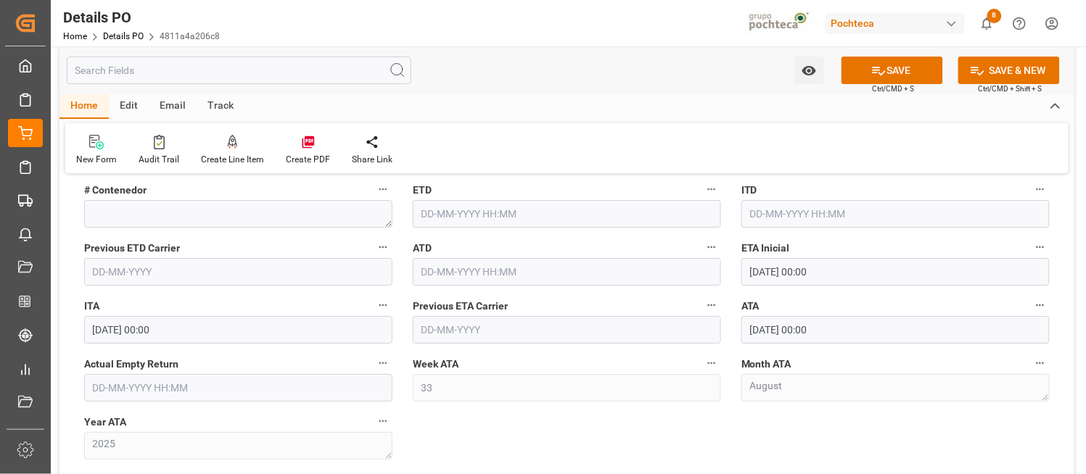
click at [1059, 337] on div "ATA 13-08-2025 00:00" at bounding box center [895, 320] width 329 height 58
click at [920, 69] on button "SAVE" at bounding box center [892, 71] width 102 height 28
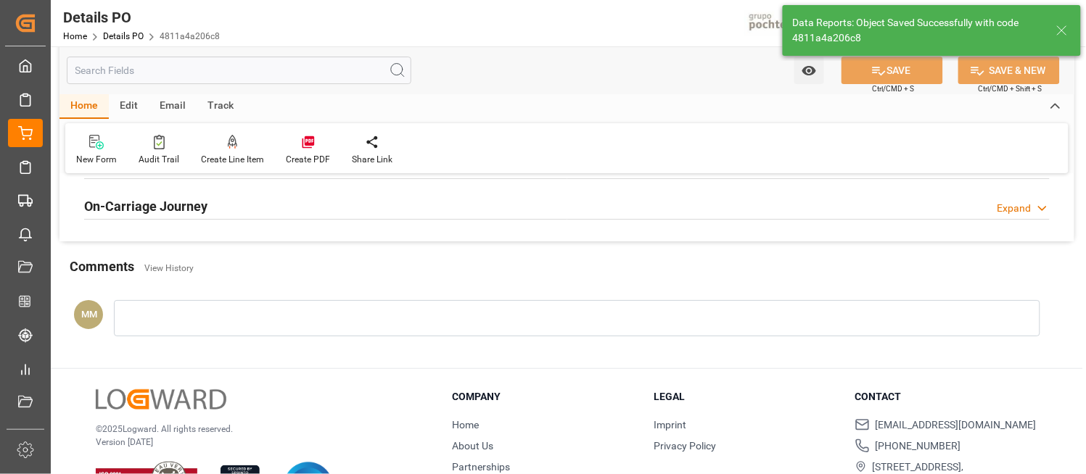
scroll to position [762, 0]
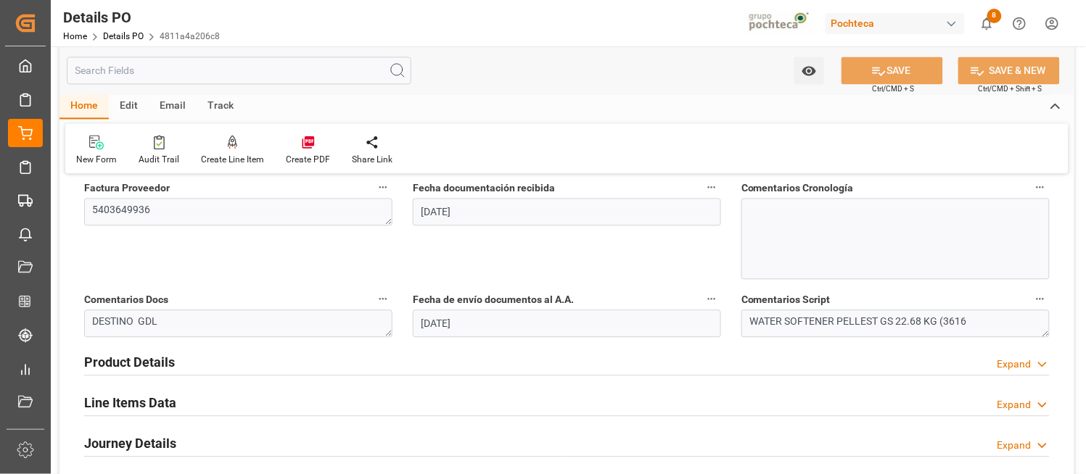
click at [1076, 451] on div "Watch Option SAVE Ctrl/CMD + S SAVE & NEW Ctrl/CMD + Shift + S Home Edit Email …" at bounding box center [567, 87] width 1032 height 1606
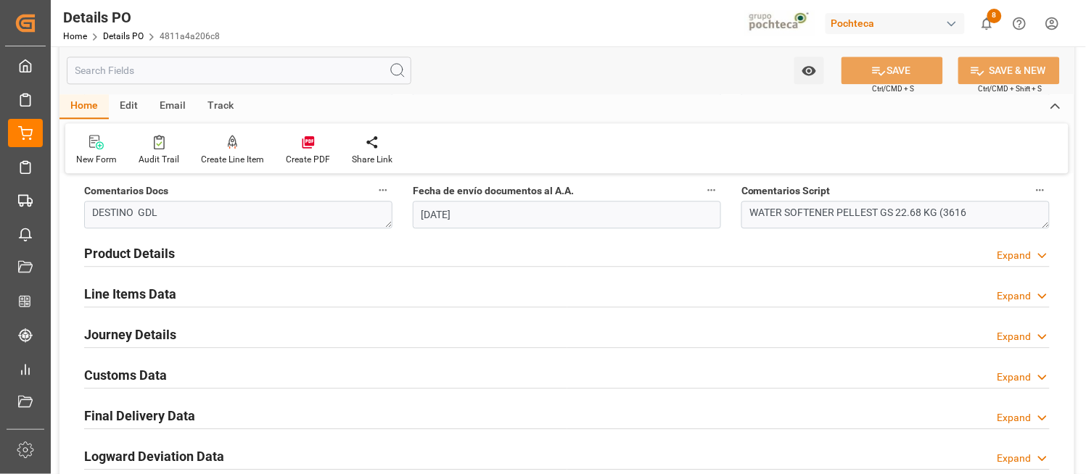
scroll to position [891, 0]
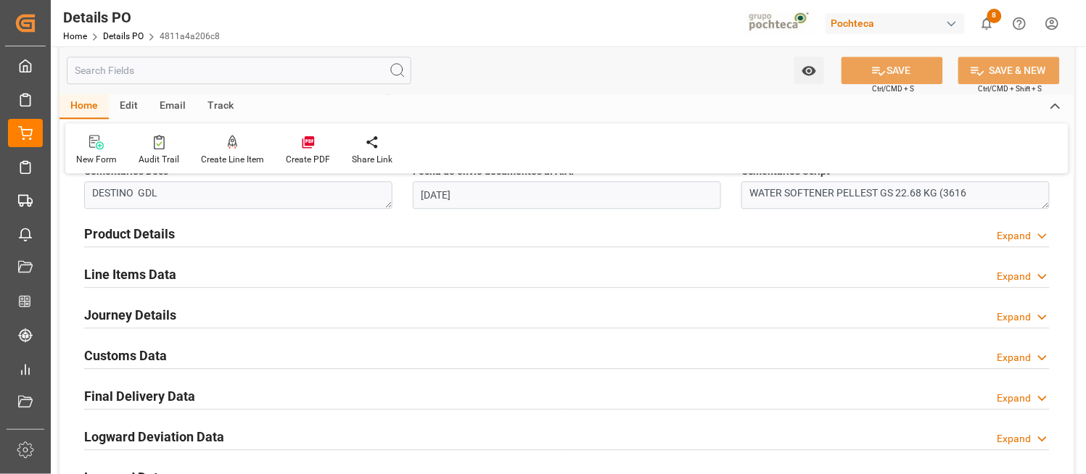
click at [1041, 395] on icon at bounding box center [1042, 398] width 15 height 15
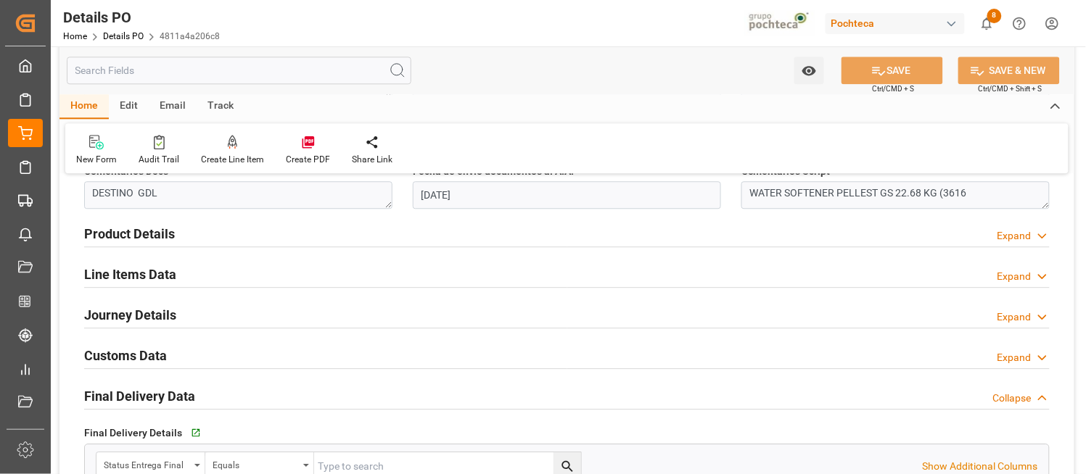
click at [1068, 396] on div "Nuevas Ordenes Details   No child Object linked Nuevas Ordenes Click Edit to ad…" at bounding box center [566, 120] width 1015 height 1648
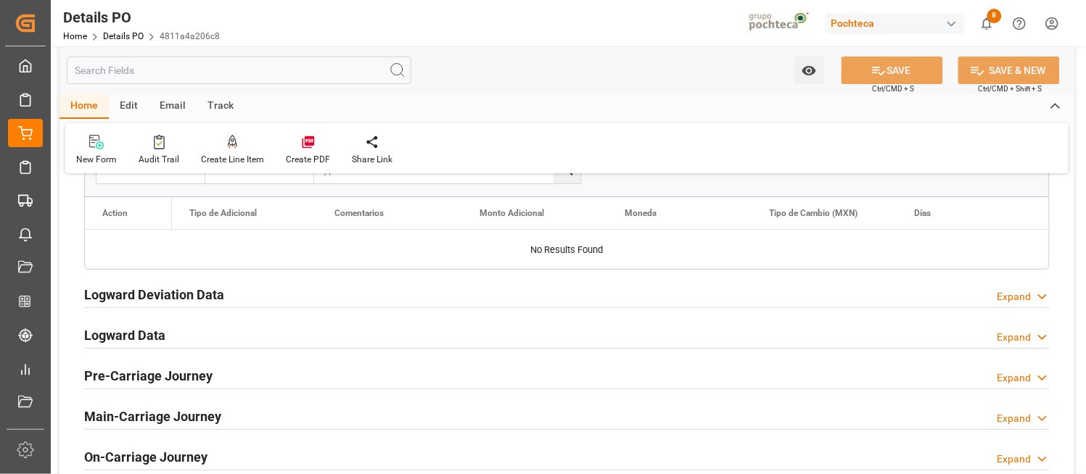
scroll to position [1343, 0]
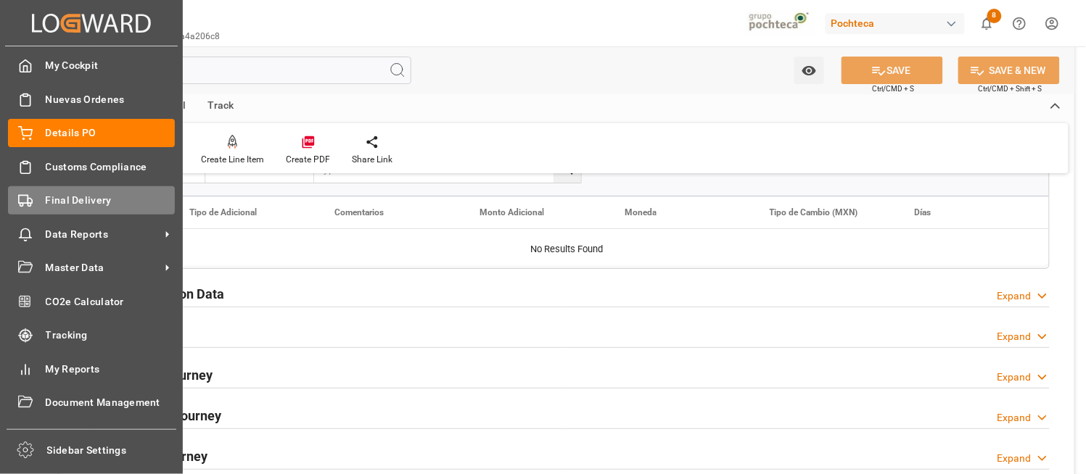
click at [87, 196] on span "Final Delivery" at bounding box center [111, 200] width 130 height 15
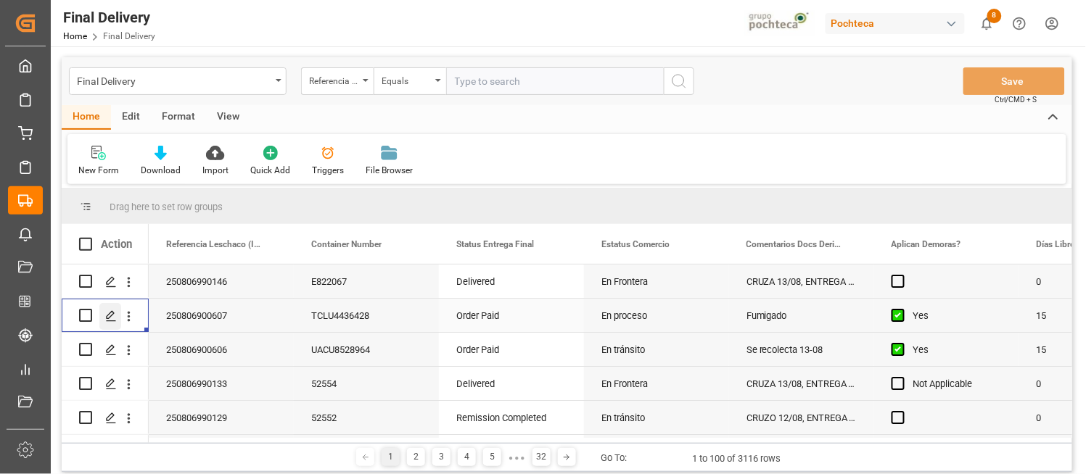
click at [110, 316] on polygon "Press SPACE to select this row." at bounding box center [110, 314] width 7 height 7
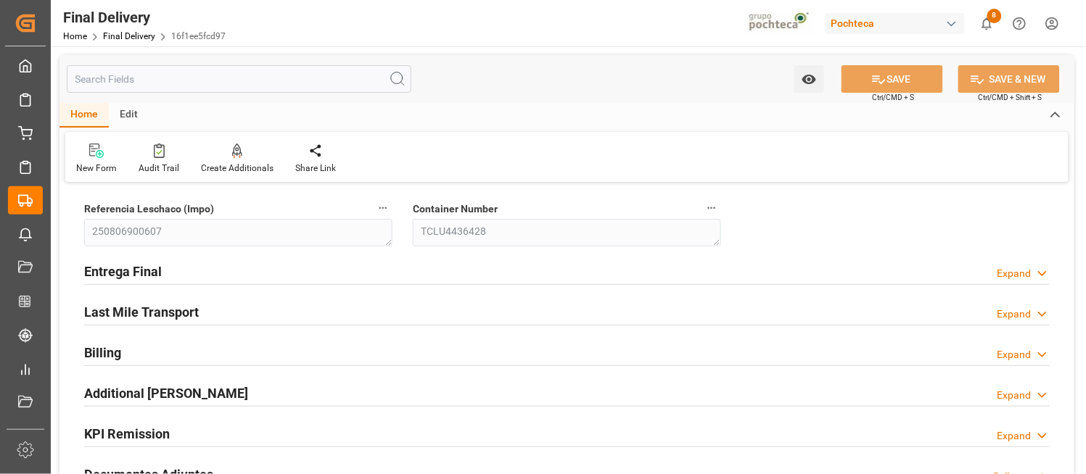
type input "15"
type input "7"
type input "2488"
type input "06-08-2025"
type input "05-08-2025"
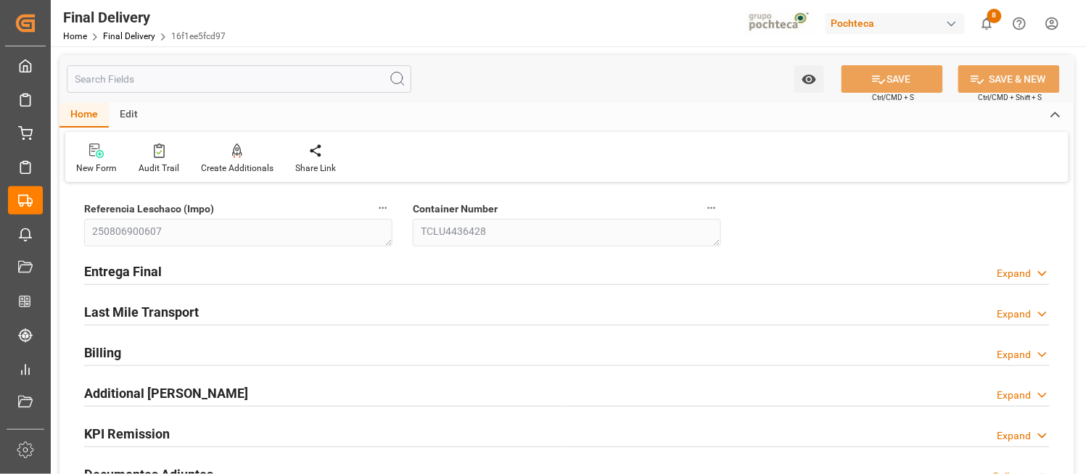
type input "04-08-2025 00:00"
type input "06-08-2025"
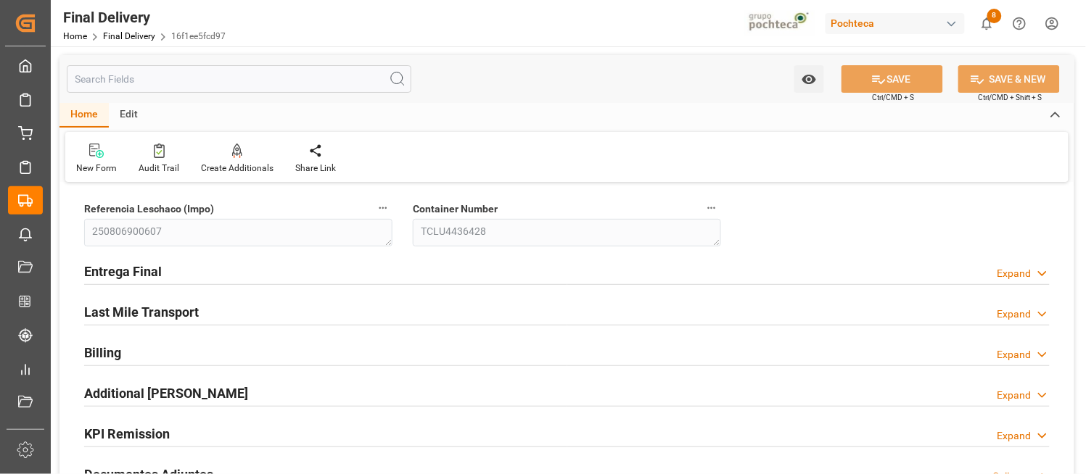
click at [1040, 276] on icon at bounding box center [1042, 273] width 15 height 15
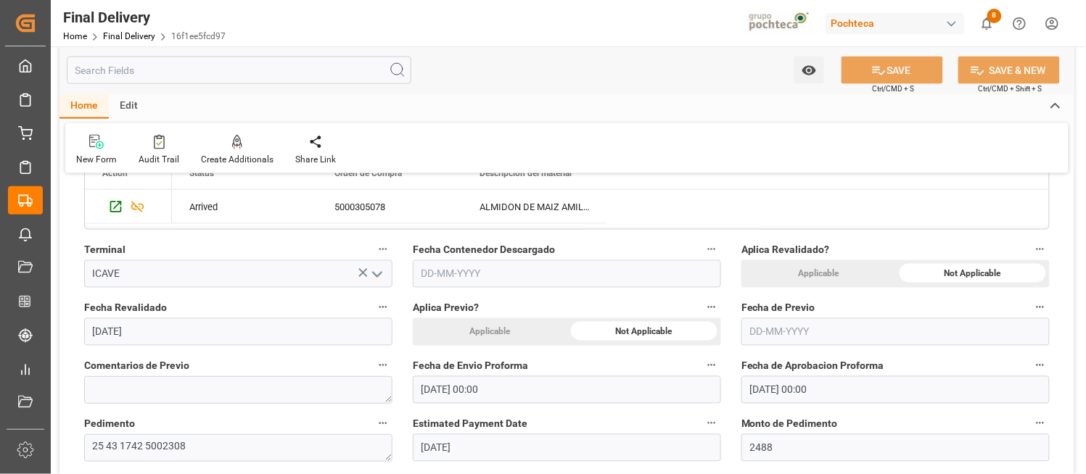
scroll to position [548, 0]
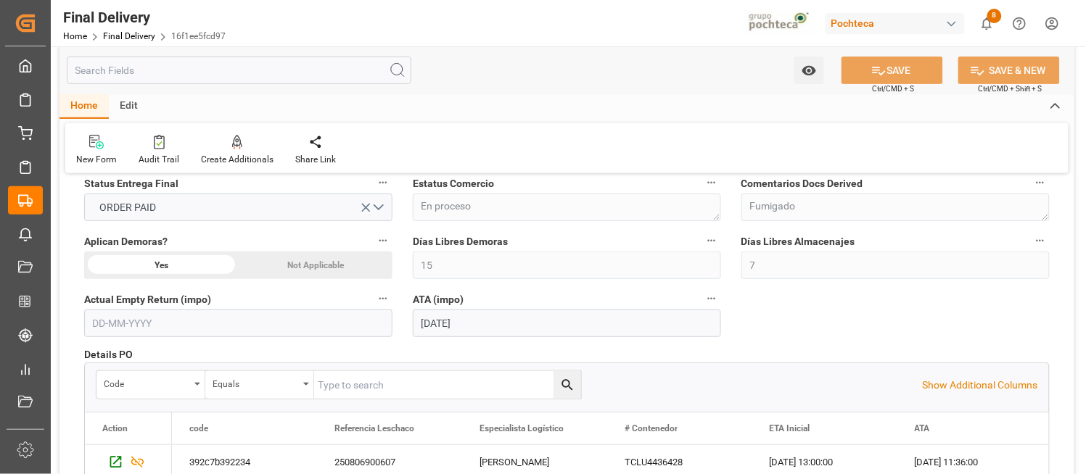
scroll to position [64, 0]
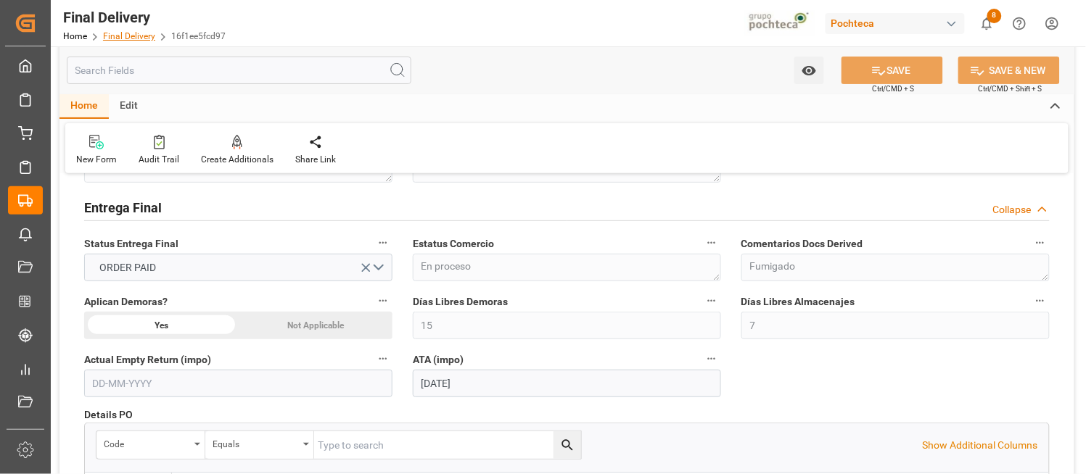
click at [113, 32] on link "Final Delivery" at bounding box center [129, 36] width 52 height 10
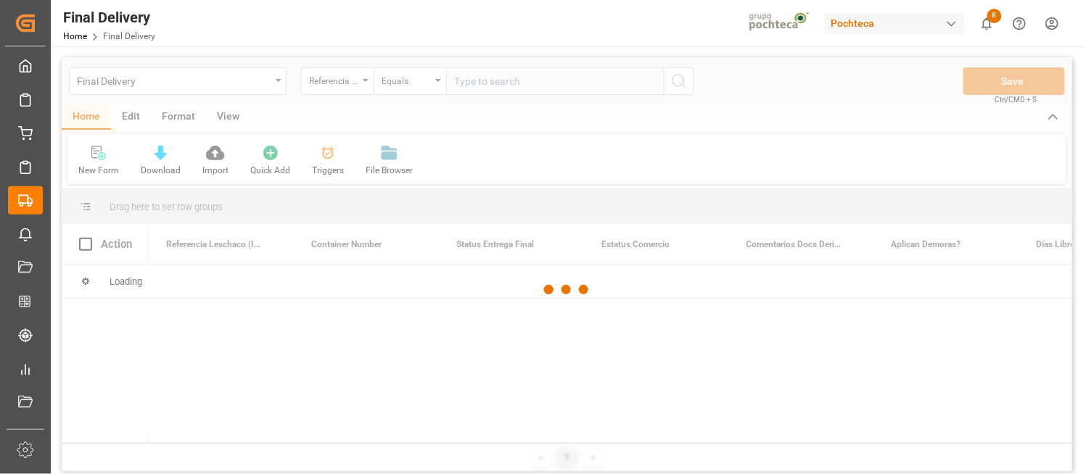
click at [279, 85] on div at bounding box center [567, 290] width 1010 height 466
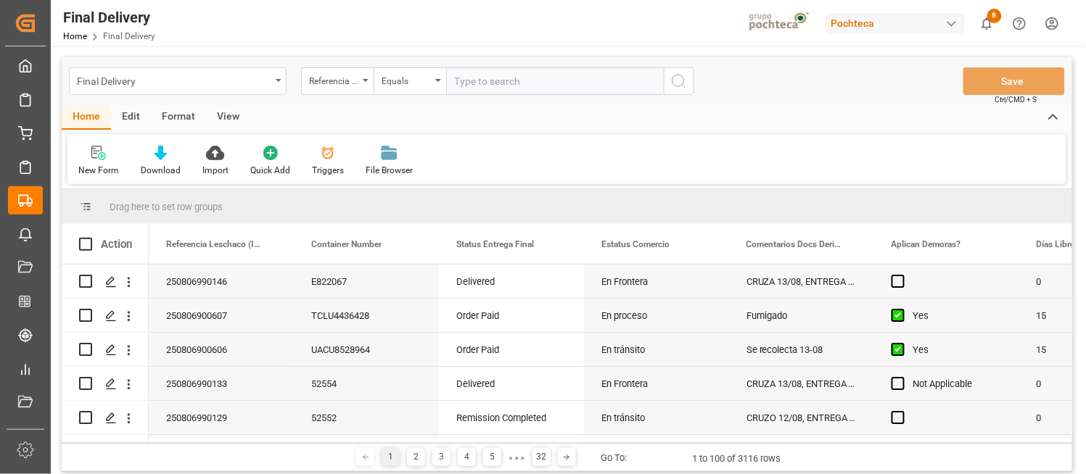
click at [271, 83] on div "Final Delivery" at bounding box center [178, 81] width 218 height 28
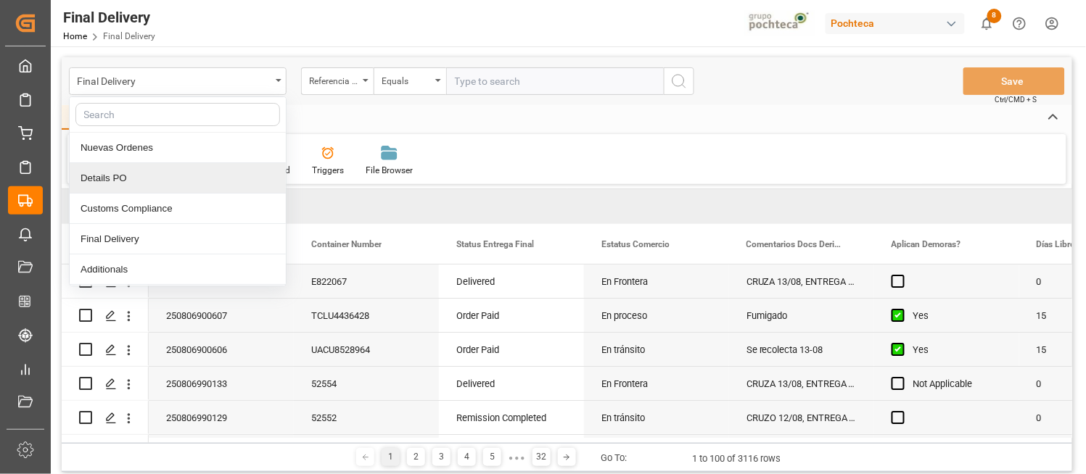
click at [102, 182] on div "Details PO" at bounding box center [178, 178] width 216 height 30
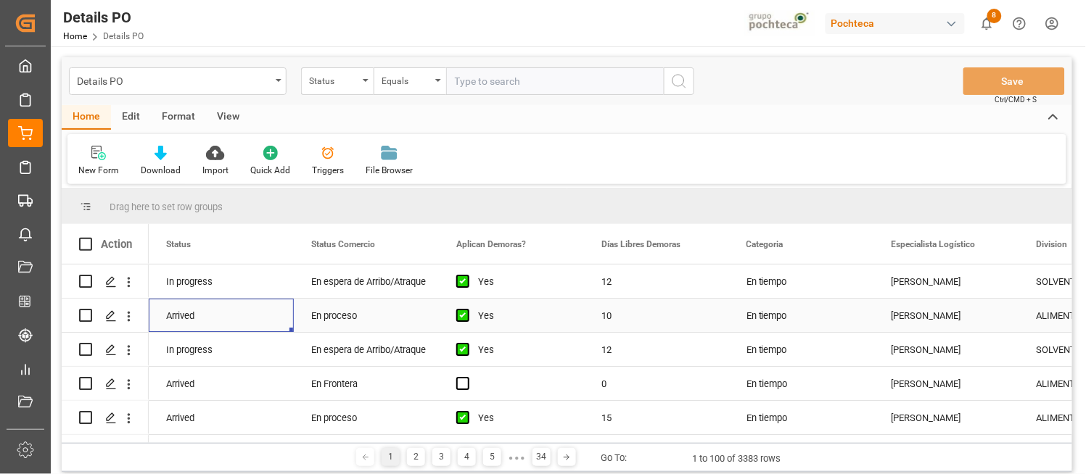
click at [184, 317] on div "Arrived" at bounding box center [221, 315] width 145 height 33
click at [116, 318] on icon "Press SPACE to select this row." at bounding box center [111, 316] width 12 height 12
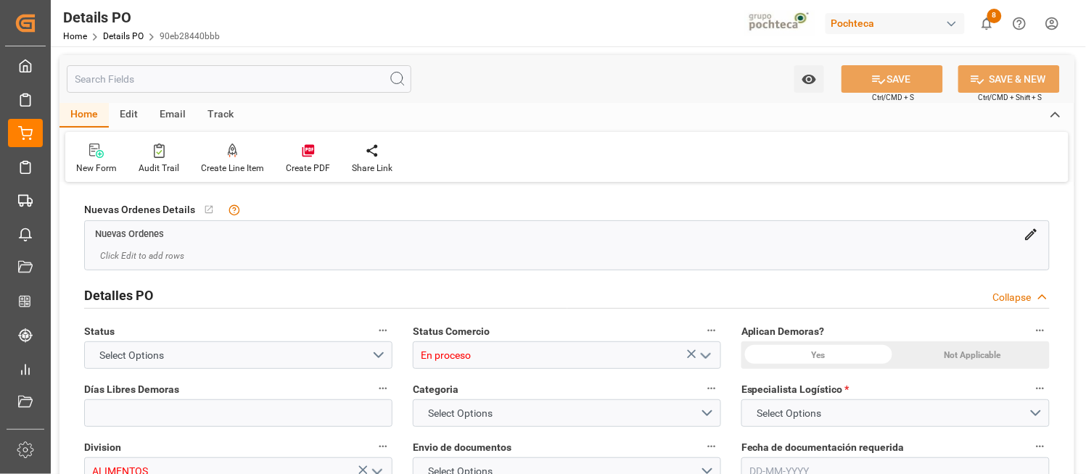
type input "10"
type input "06-05-2025"
type input "29-07-2025"
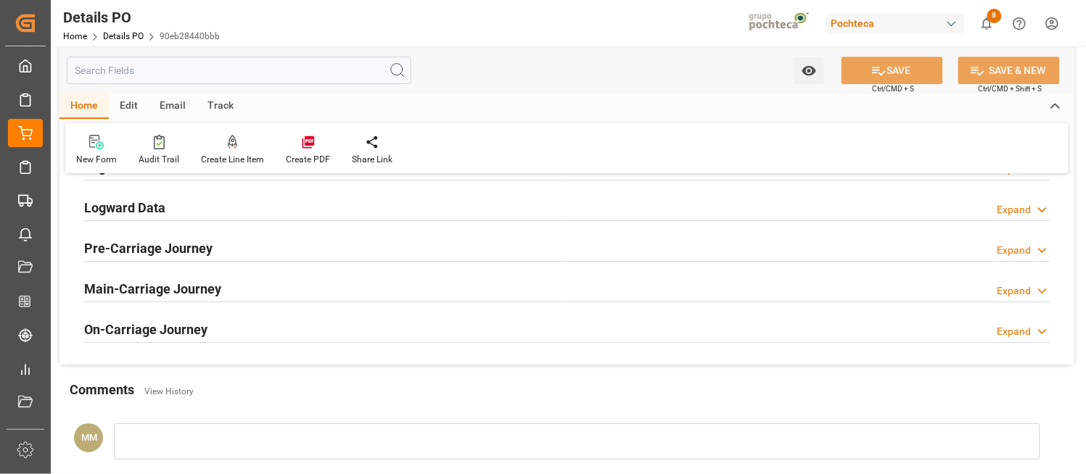
scroll to position [1343, 0]
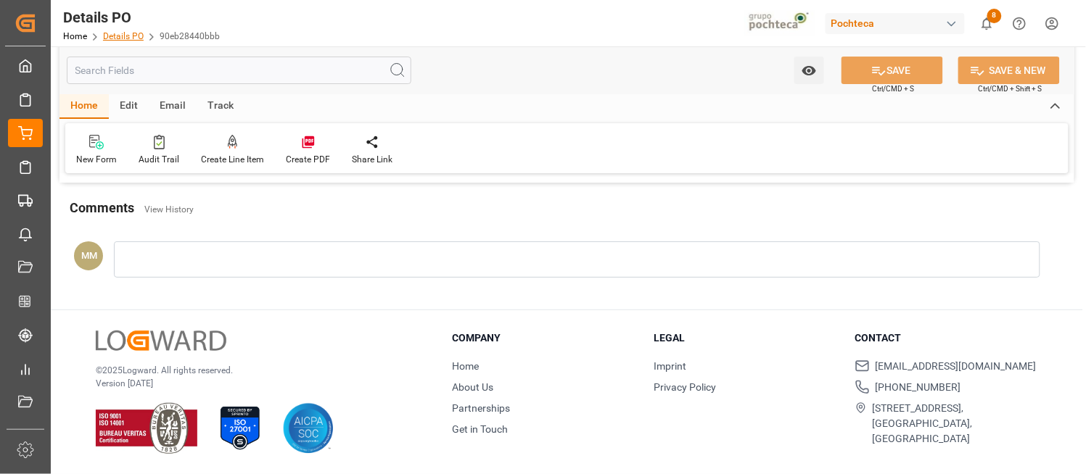
click at [120, 31] on link "Details PO" at bounding box center [123, 36] width 41 height 10
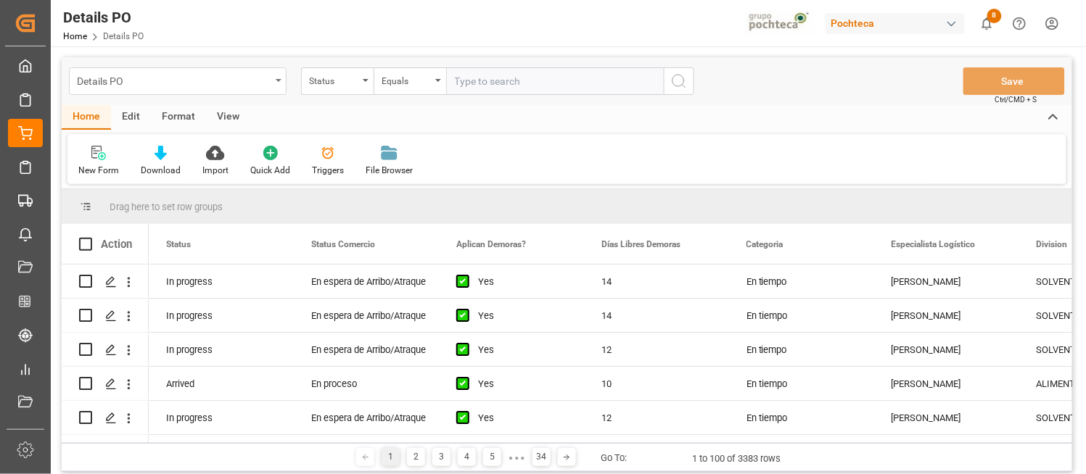
click at [279, 83] on div "Details PO" at bounding box center [178, 81] width 218 height 28
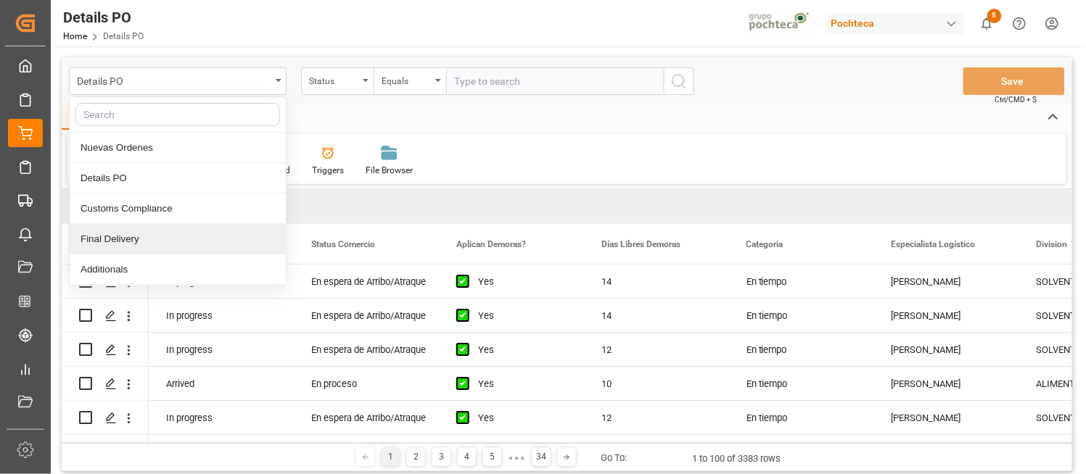
click at [134, 233] on div "Final Delivery" at bounding box center [178, 239] width 216 height 30
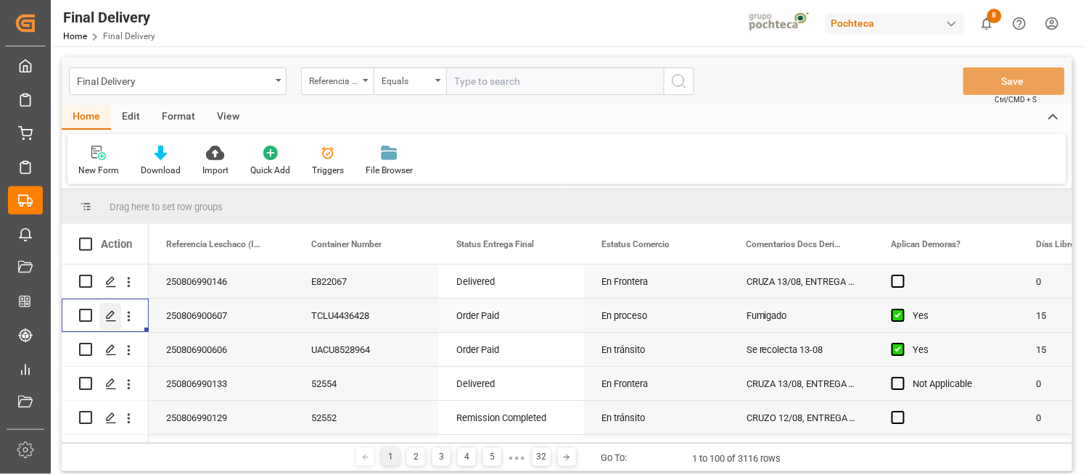
click at [110, 316] on icon "Press SPACE to select this row." at bounding box center [111, 316] width 12 height 12
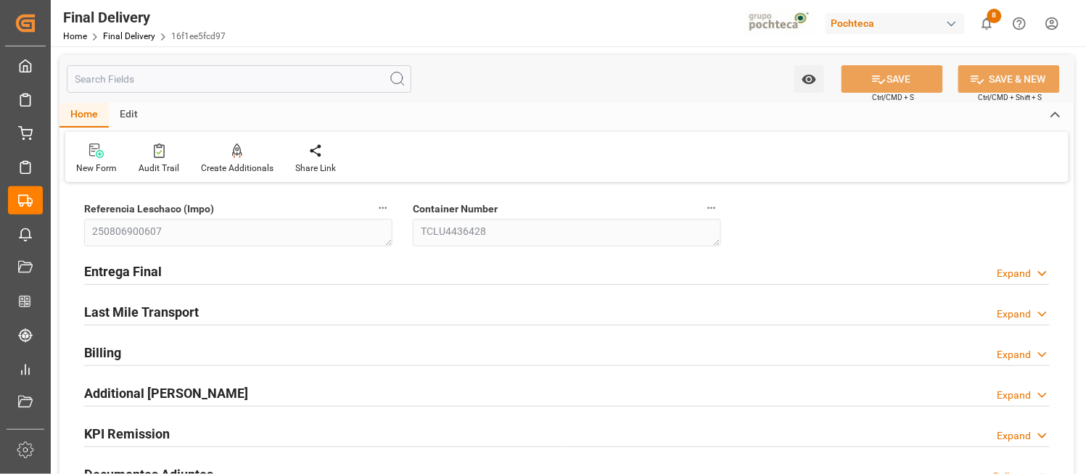
type input "15"
type input "7"
type input "2488"
type input "06-08-2025"
type input "05-08-2025"
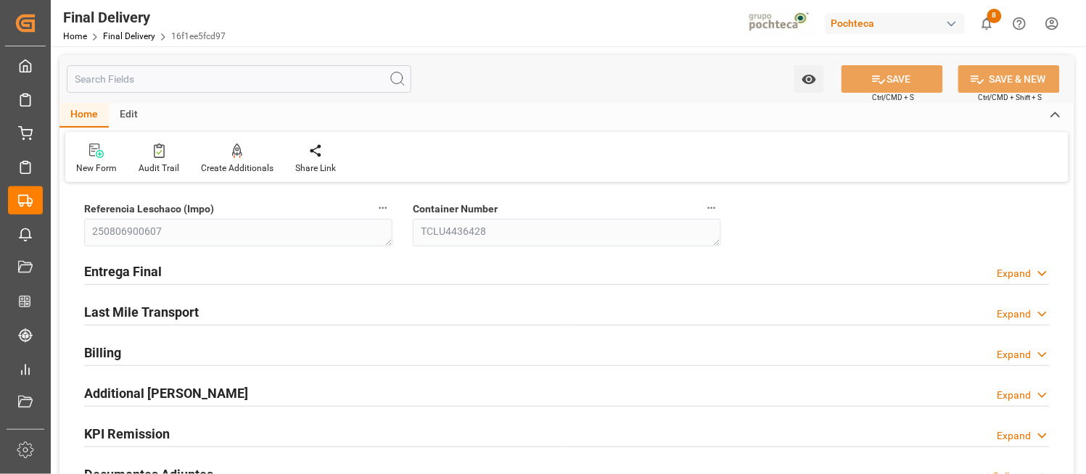
type input "04-08-2025 00:00"
type input "06-08-2025"
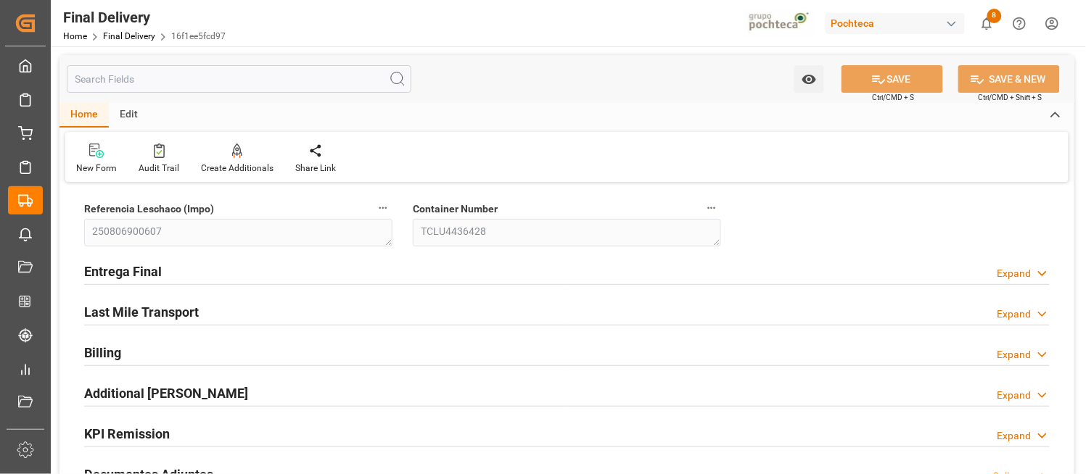
click at [1042, 274] on polyline at bounding box center [1042, 274] width 7 height 4
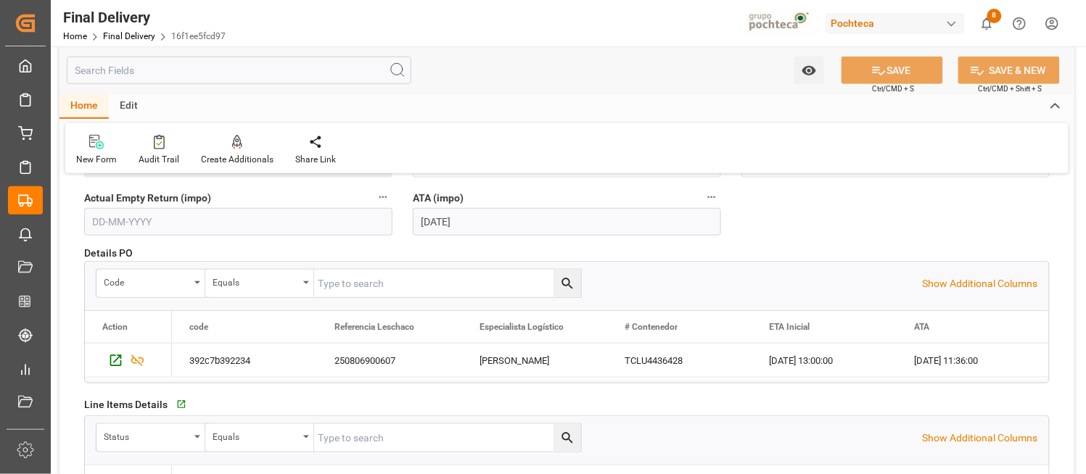
scroll to position [258, 0]
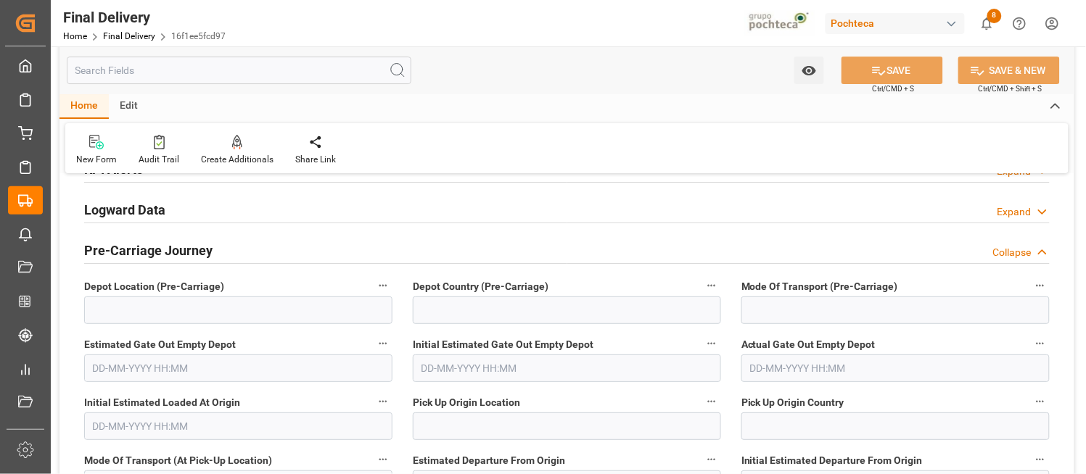
scroll to position [1289, 0]
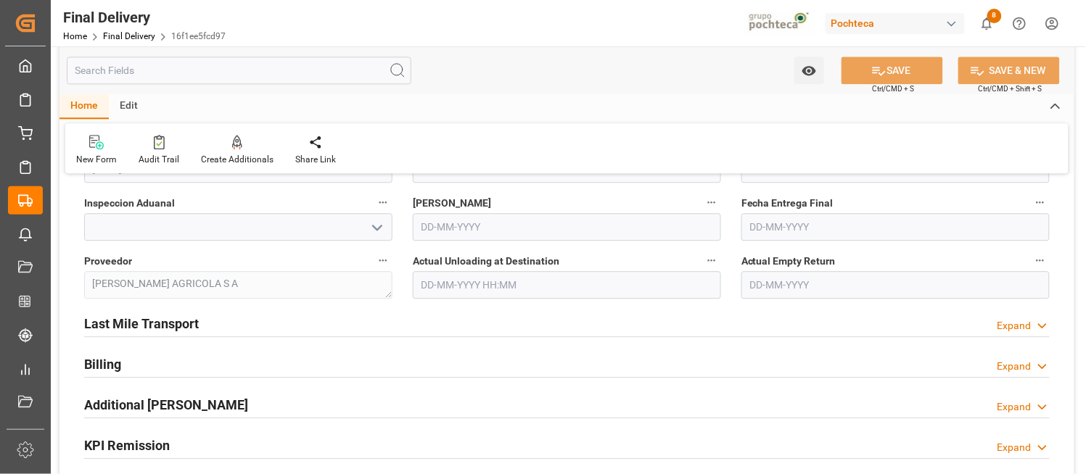
scroll to position [870, 0]
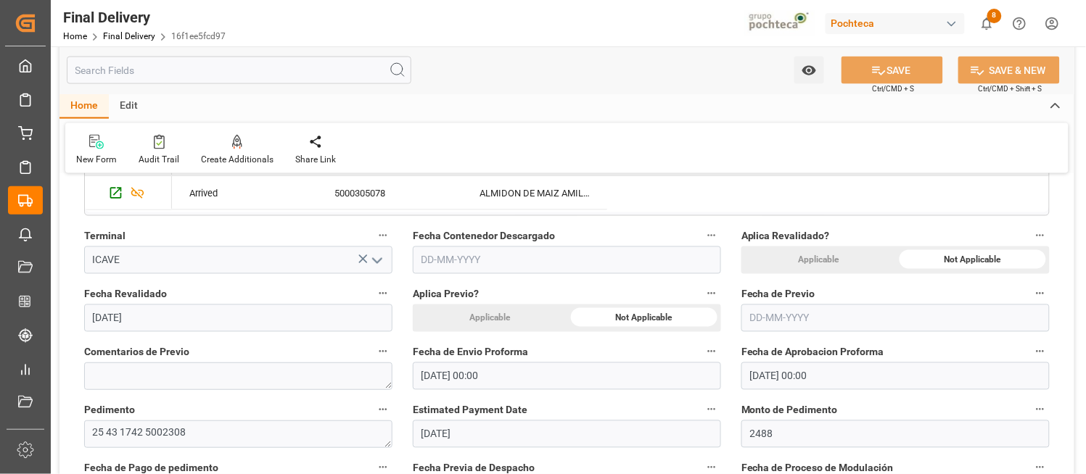
scroll to position [516, 0]
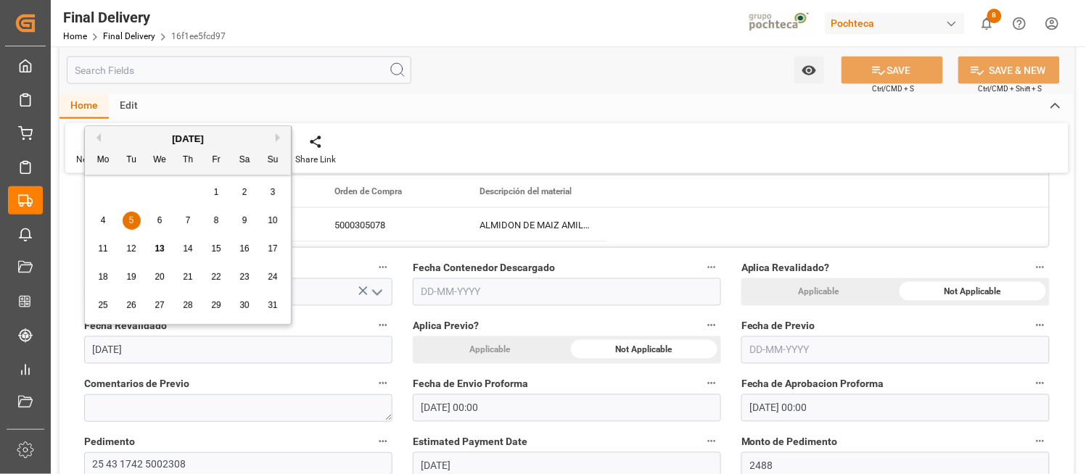
click at [168, 350] on input "05-08-2025" at bounding box center [238, 351] width 308 height 28
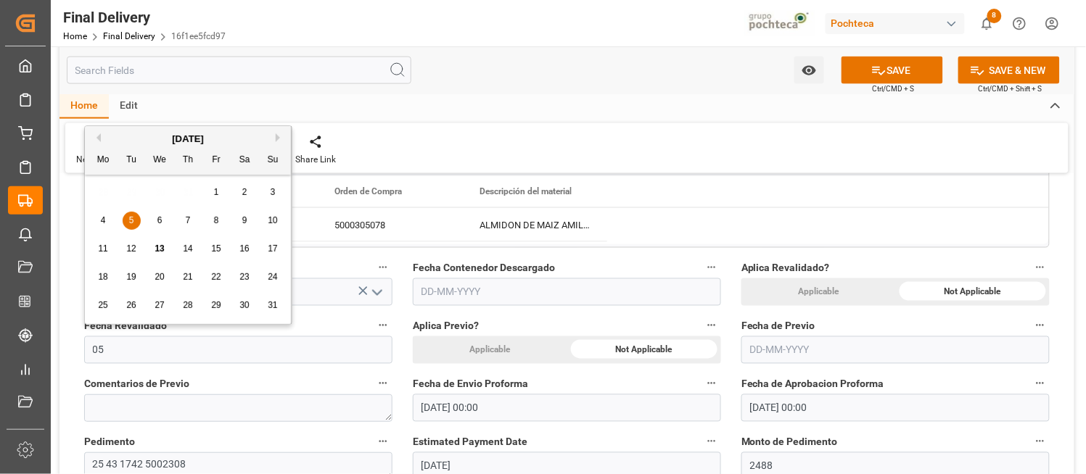
type input "0"
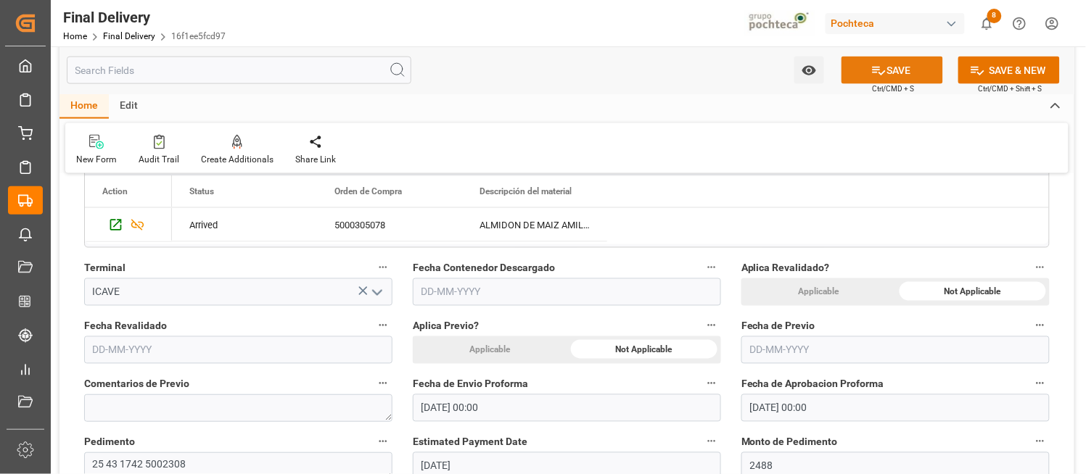
click at [892, 69] on button "SAVE" at bounding box center [892, 71] width 102 height 28
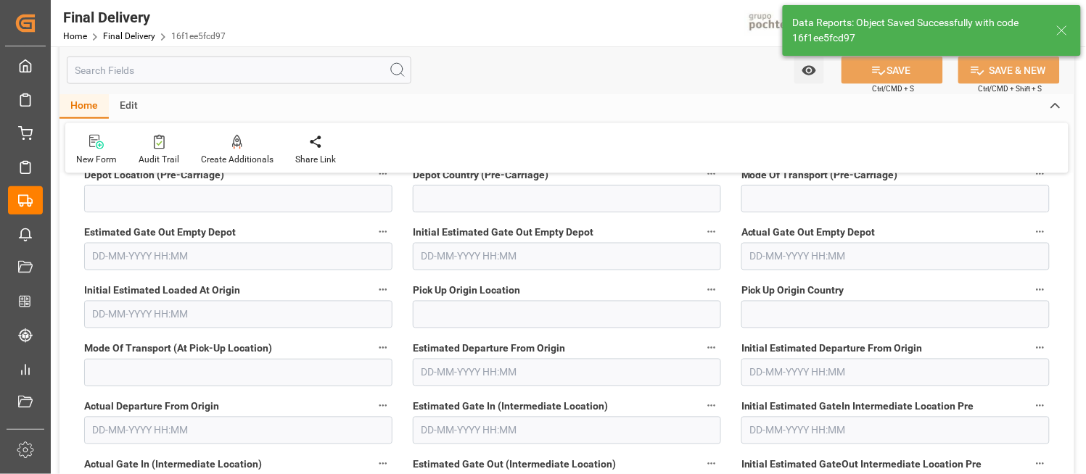
click at [1058, 302] on div "Pick Up Origin Country" at bounding box center [895, 305] width 329 height 58
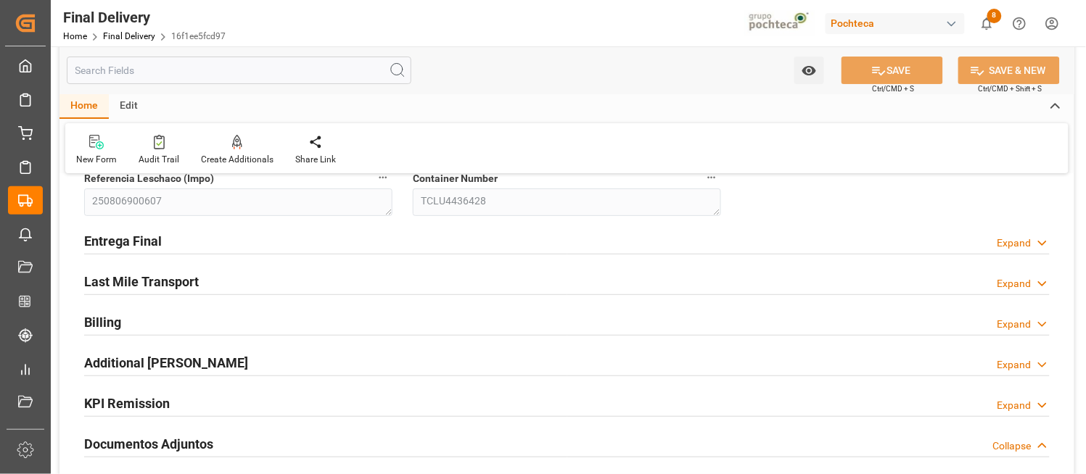
scroll to position [0, 0]
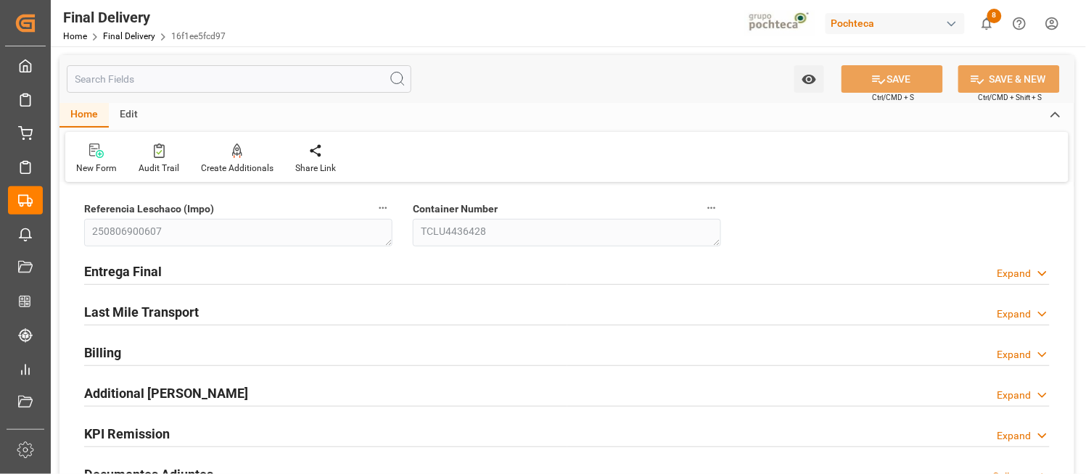
click at [1043, 273] on icon at bounding box center [1042, 273] width 15 height 15
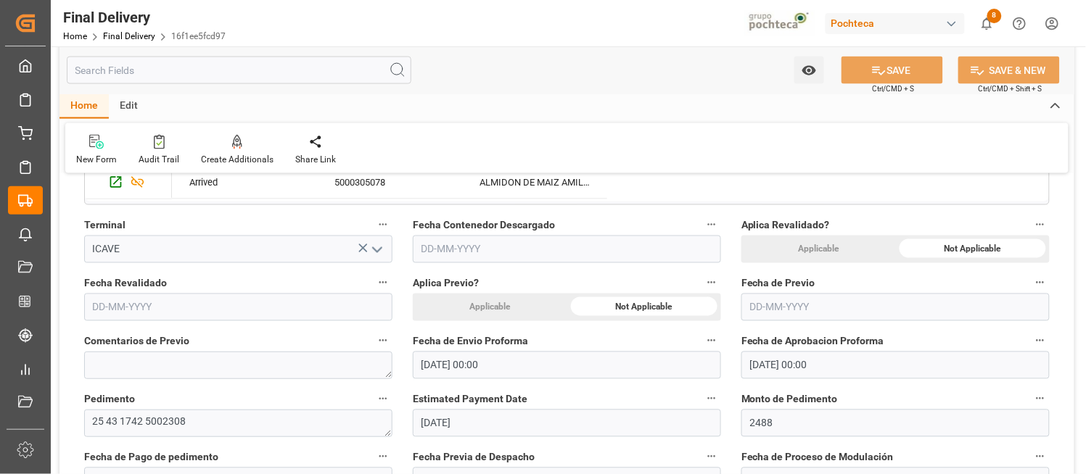
scroll to position [580, 0]
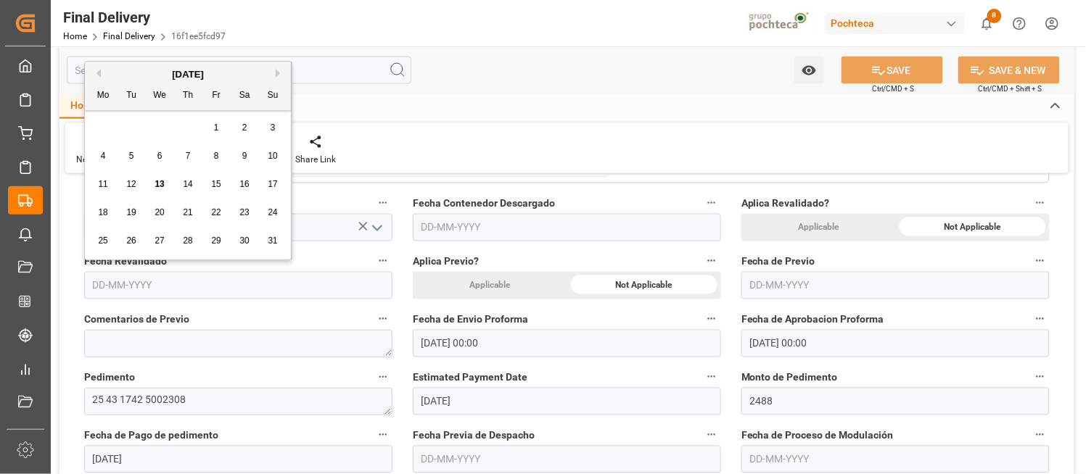
click at [182, 284] on input "text" at bounding box center [238, 286] width 308 height 28
click at [132, 154] on span "5" at bounding box center [131, 156] width 5 height 10
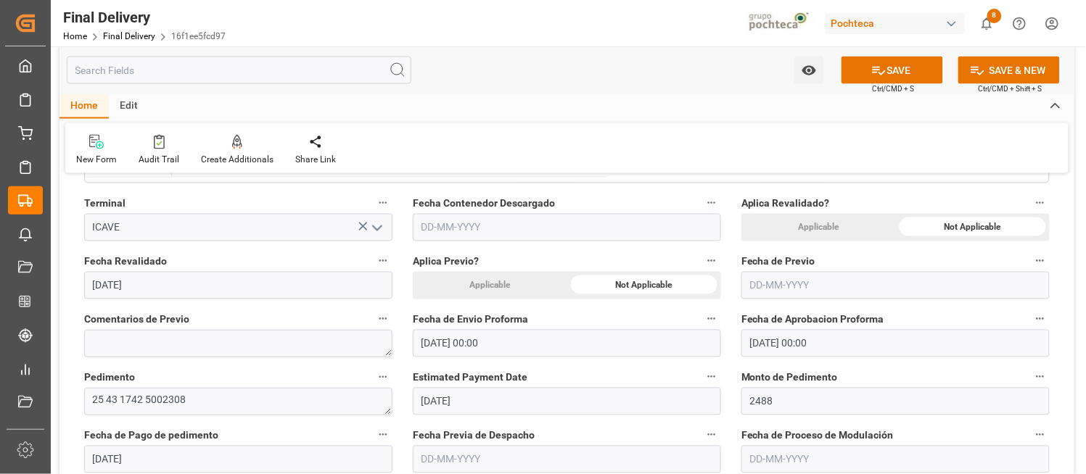
click at [530, 146] on div "New Form Audit Trail Create Additionals Share Link" at bounding box center [566, 148] width 1003 height 50
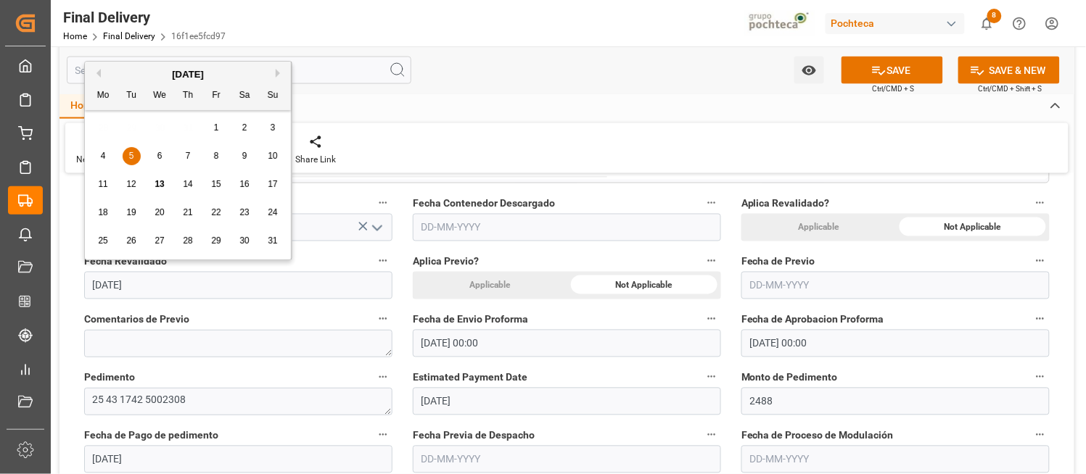
click at [331, 287] on input "05-08-2025" at bounding box center [238, 286] width 308 height 28
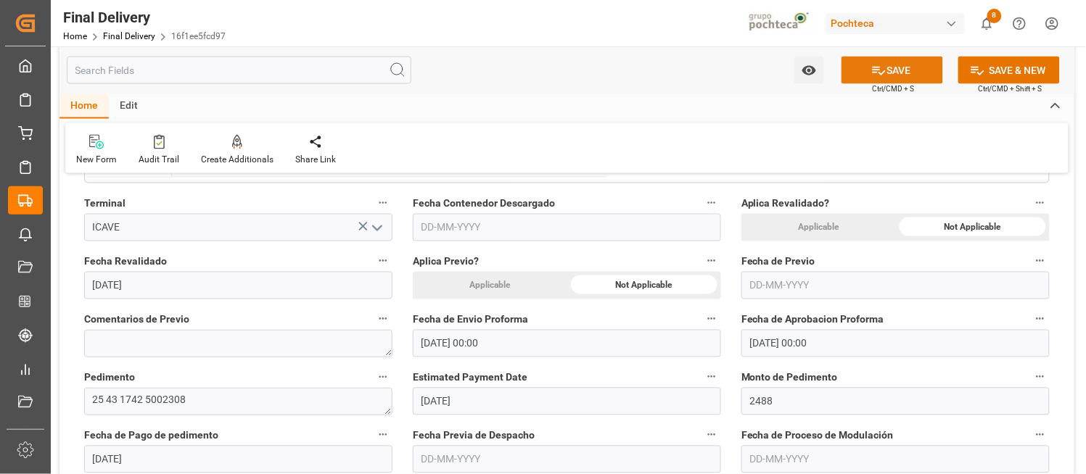
click at [881, 67] on icon at bounding box center [878, 70] width 15 height 15
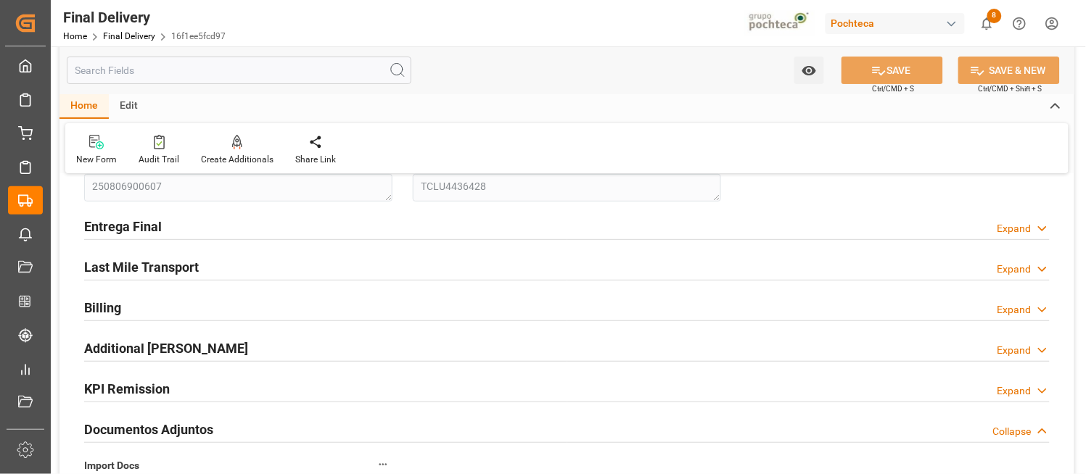
scroll to position [0, 0]
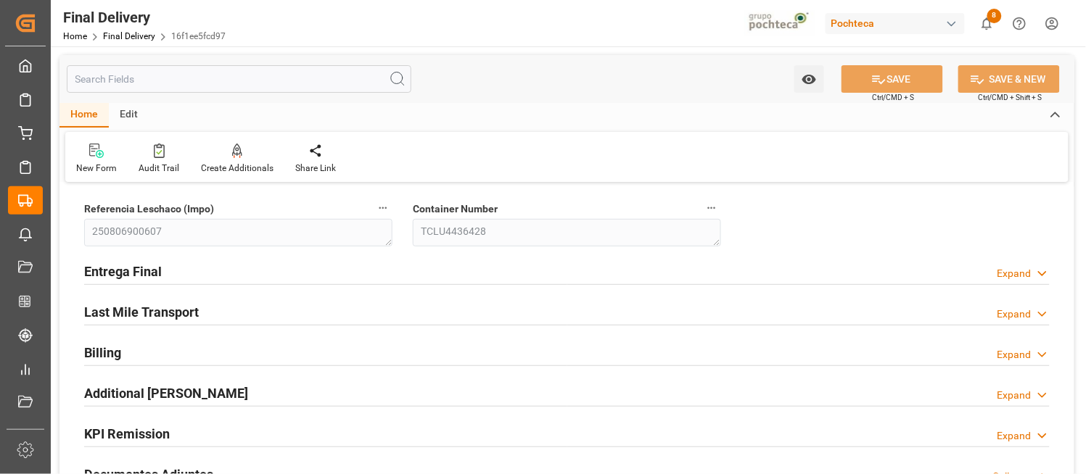
click at [1041, 272] on icon at bounding box center [1042, 273] width 15 height 15
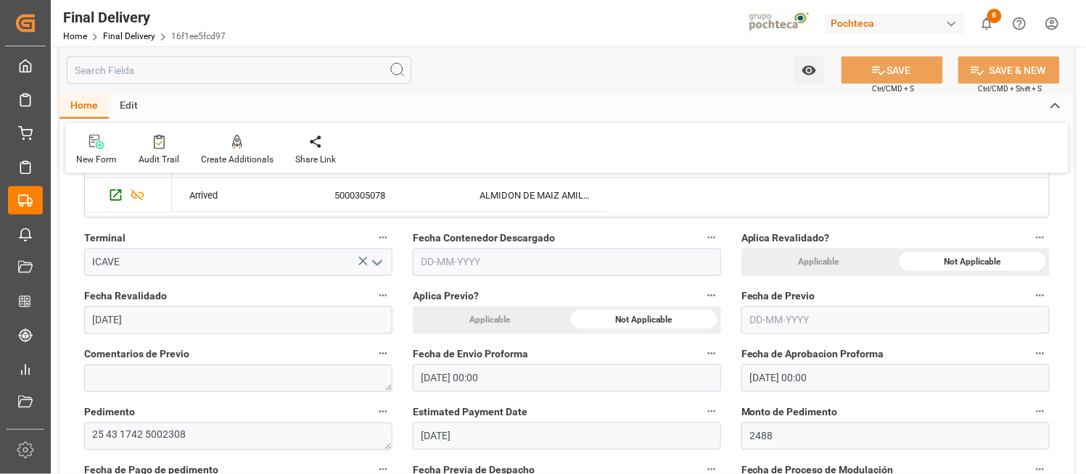
scroll to position [548, 0]
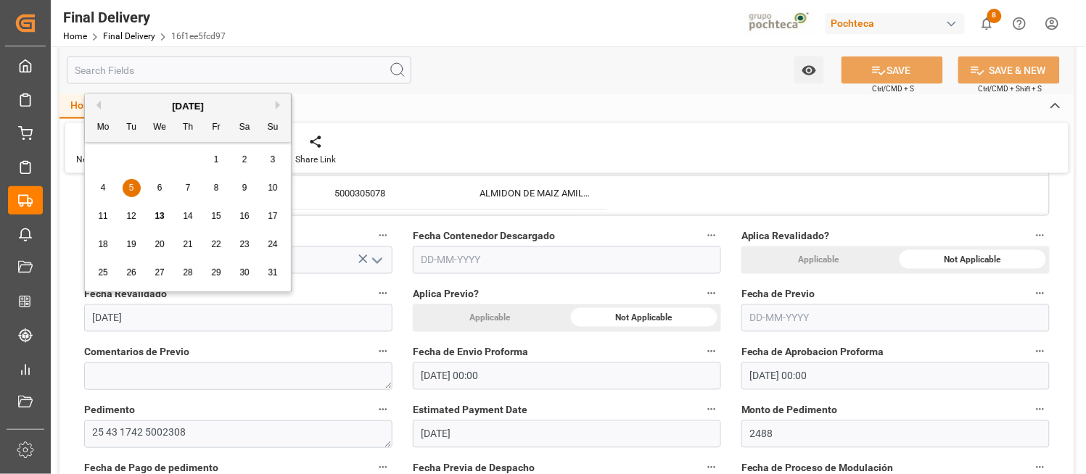
click at [230, 321] on input "05-08-2025" at bounding box center [238, 319] width 308 height 28
type input "0"
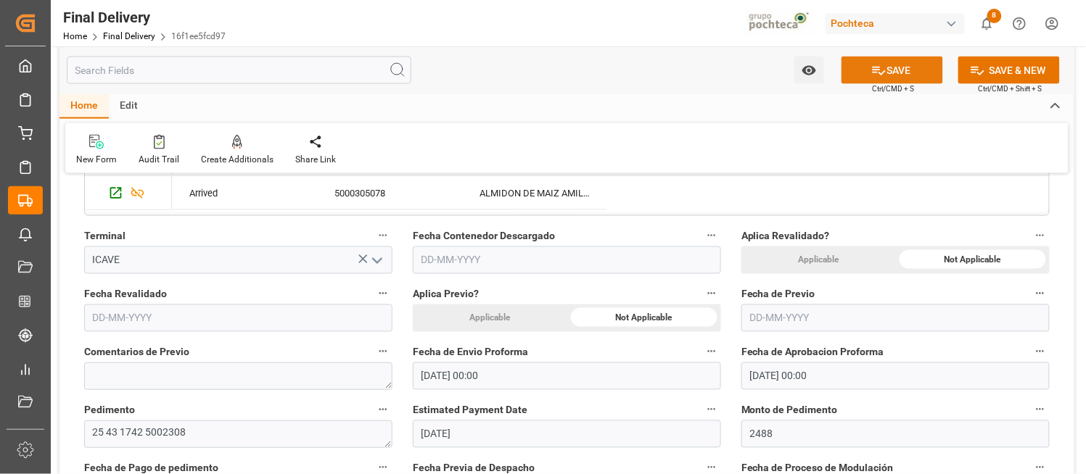
click at [893, 77] on button "SAVE" at bounding box center [892, 71] width 102 height 28
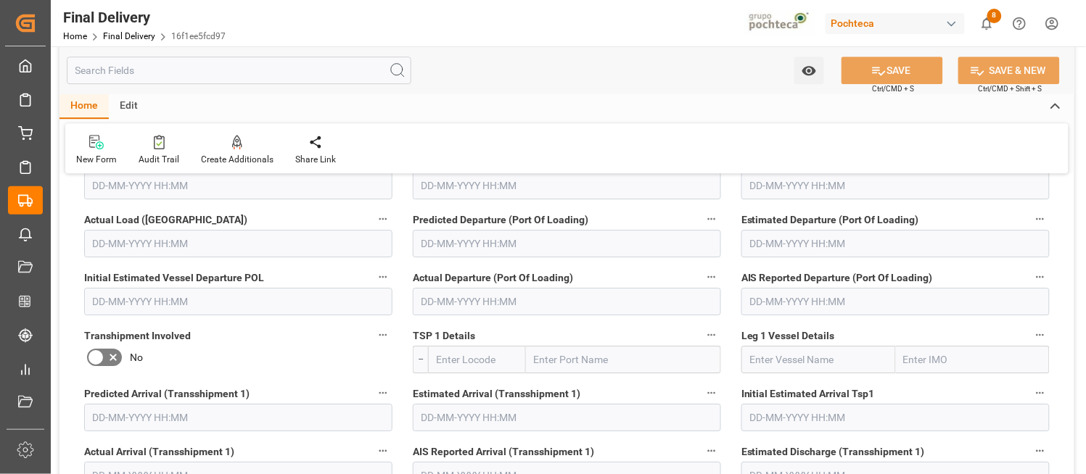
scroll to position [967, 0]
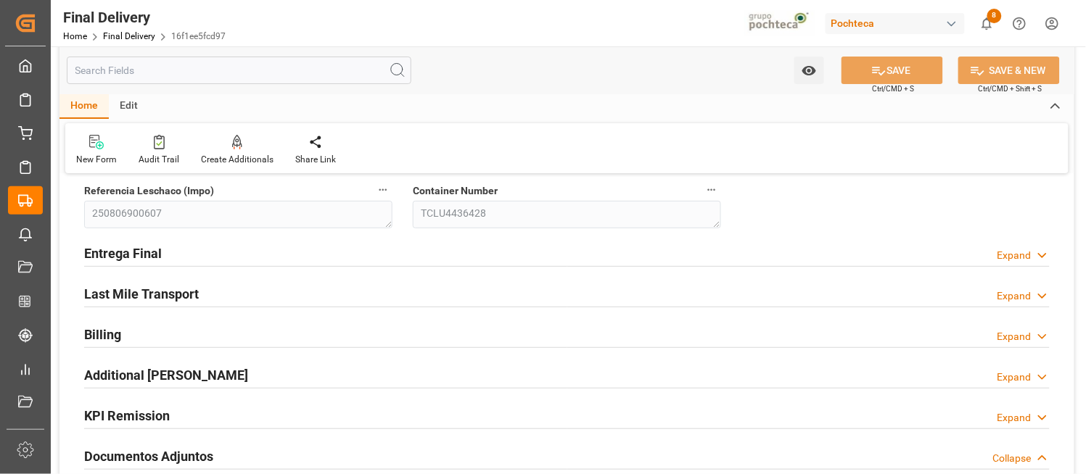
scroll to position [0, 0]
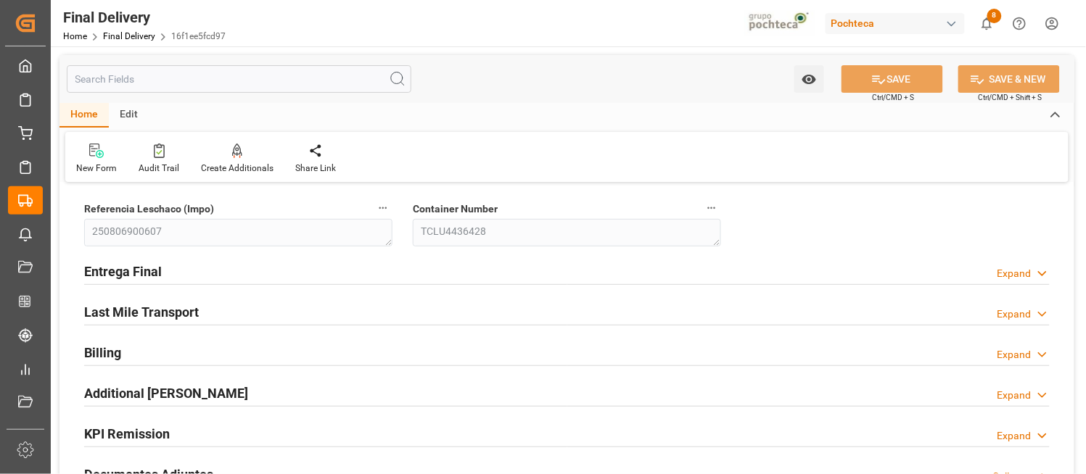
click at [1045, 271] on icon at bounding box center [1042, 273] width 15 height 15
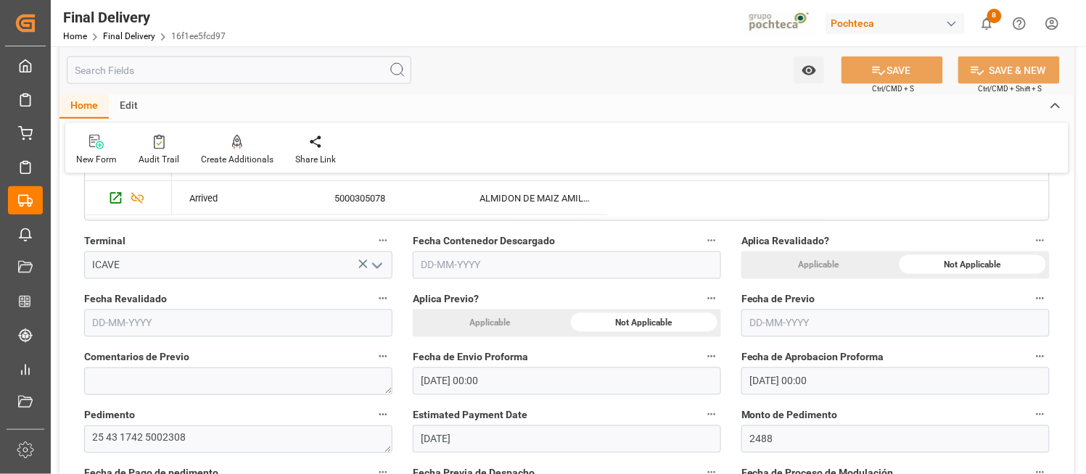
scroll to position [548, 0]
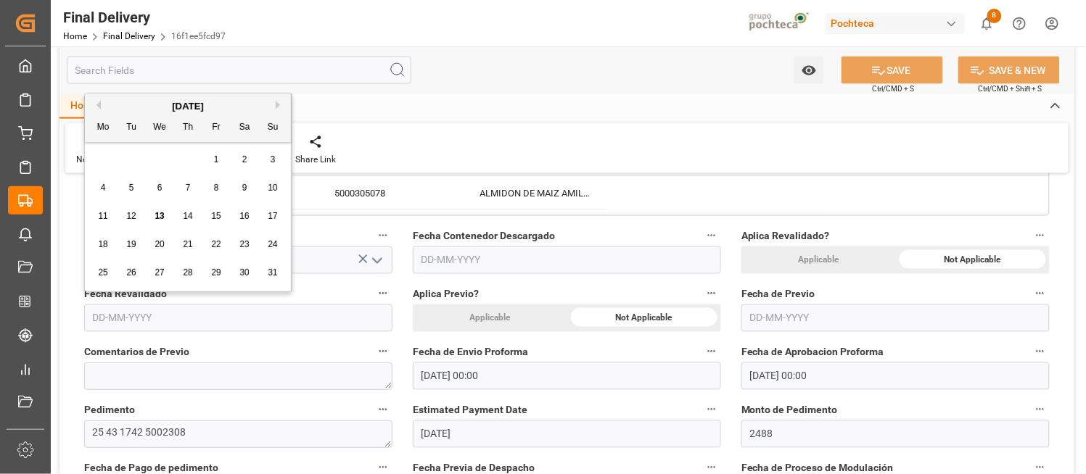
click at [277, 325] on input "text" at bounding box center [238, 319] width 308 height 28
click at [133, 184] on span "5" at bounding box center [131, 188] width 5 height 10
type input "05-08-2025"
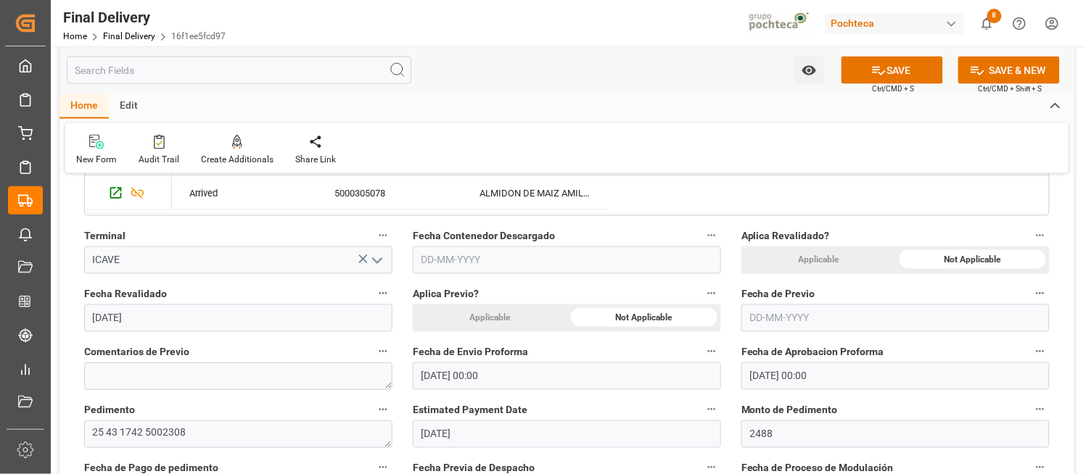
click at [887, 59] on button "SAVE" at bounding box center [892, 71] width 102 height 28
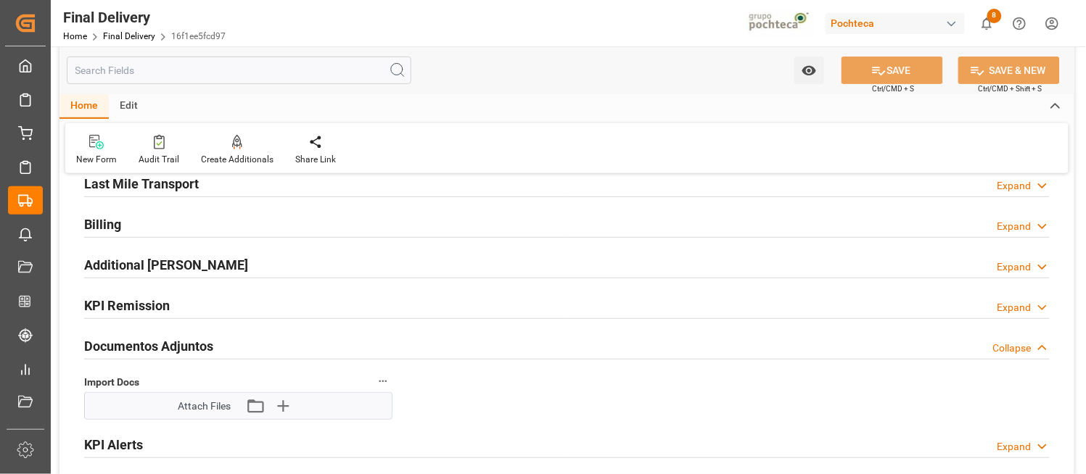
scroll to position [0, 0]
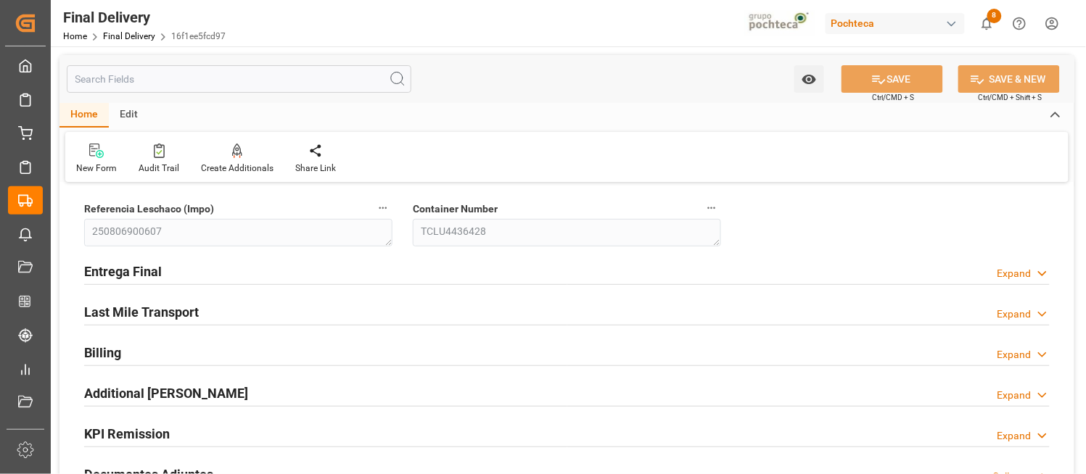
click at [1038, 276] on icon at bounding box center [1042, 273] width 15 height 15
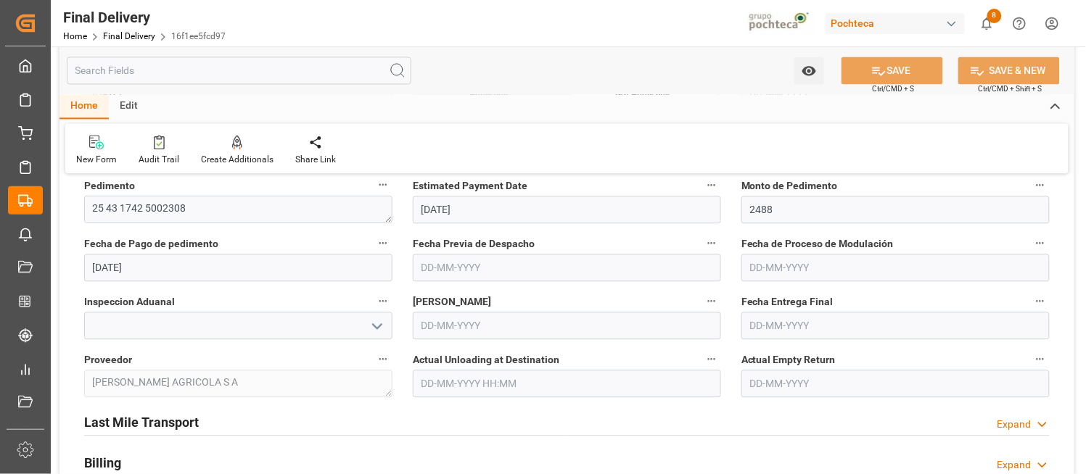
scroll to position [773, 0]
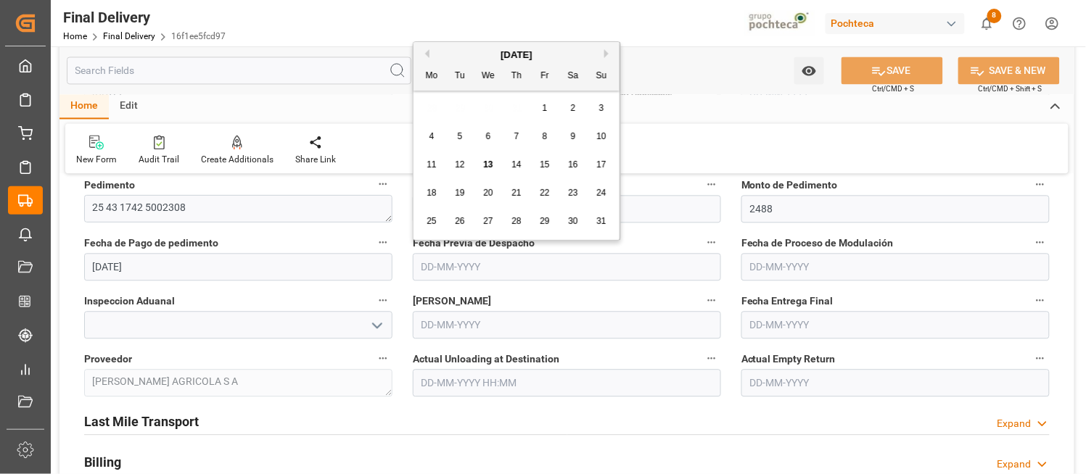
click at [512, 269] on input "text" at bounding box center [567, 267] width 308 height 28
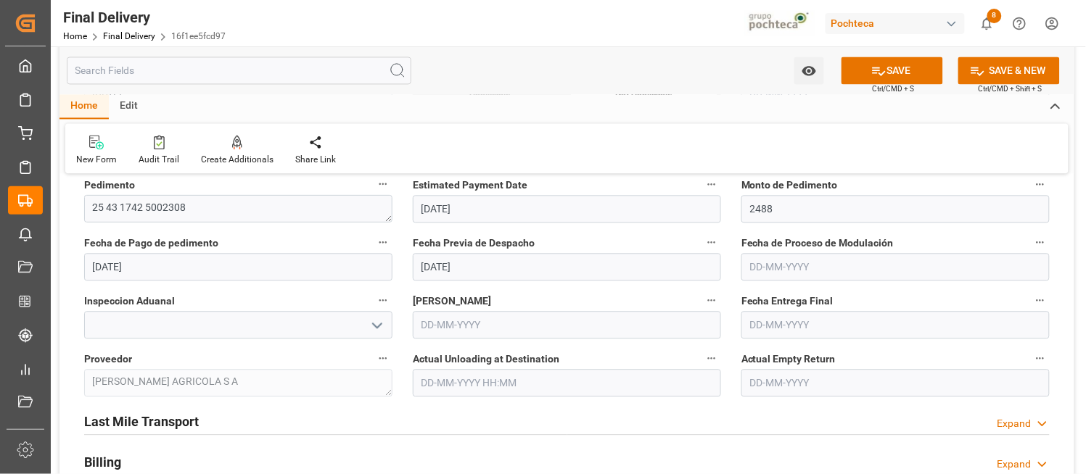
click at [928, 147] on div "New Form Audit Trail Create Additionals Share Link" at bounding box center [566, 148] width 1003 height 50
click at [914, 71] on button "SAVE" at bounding box center [892, 71] width 102 height 28
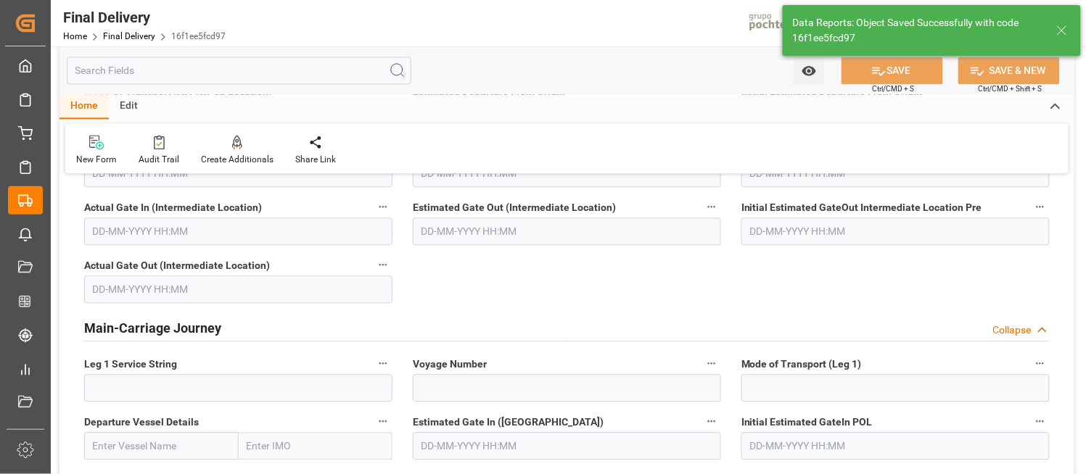
scroll to position [0, 0]
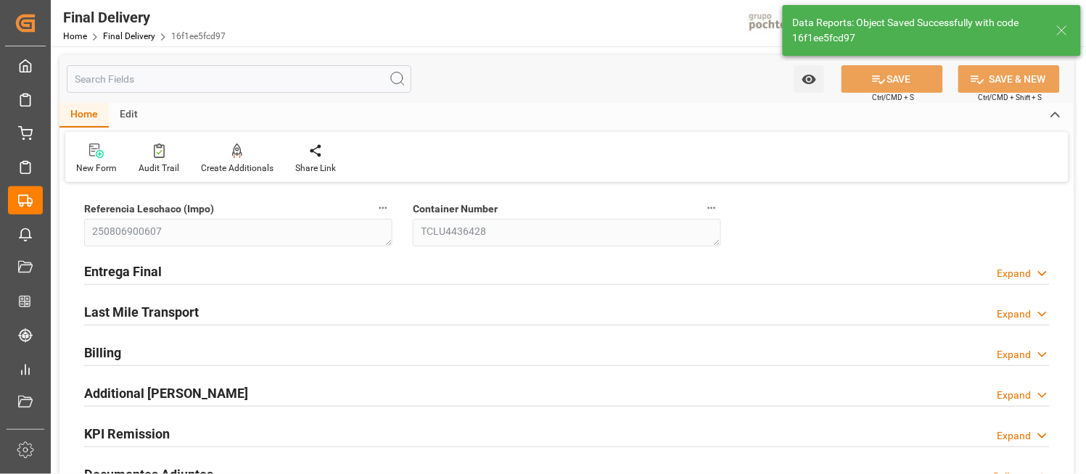
click at [1042, 271] on icon at bounding box center [1042, 273] width 15 height 15
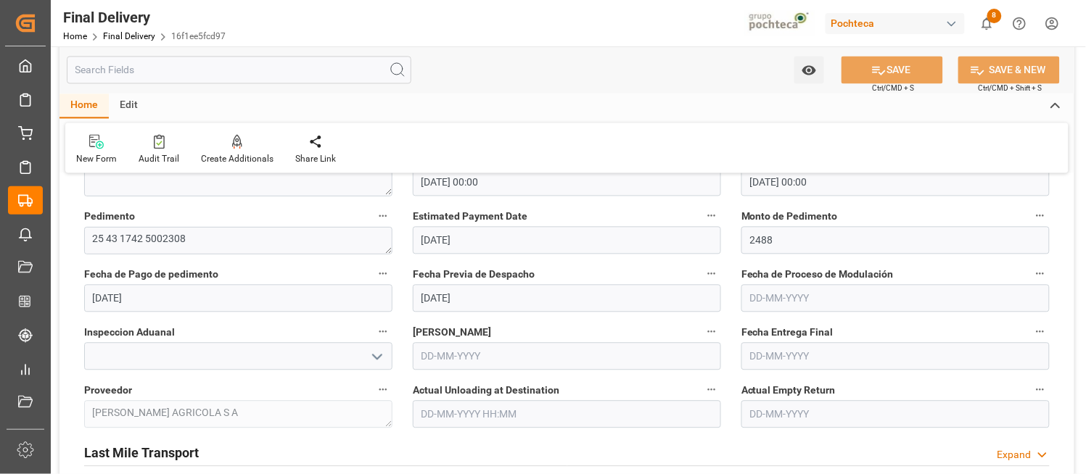
scroll to position [773, 0]
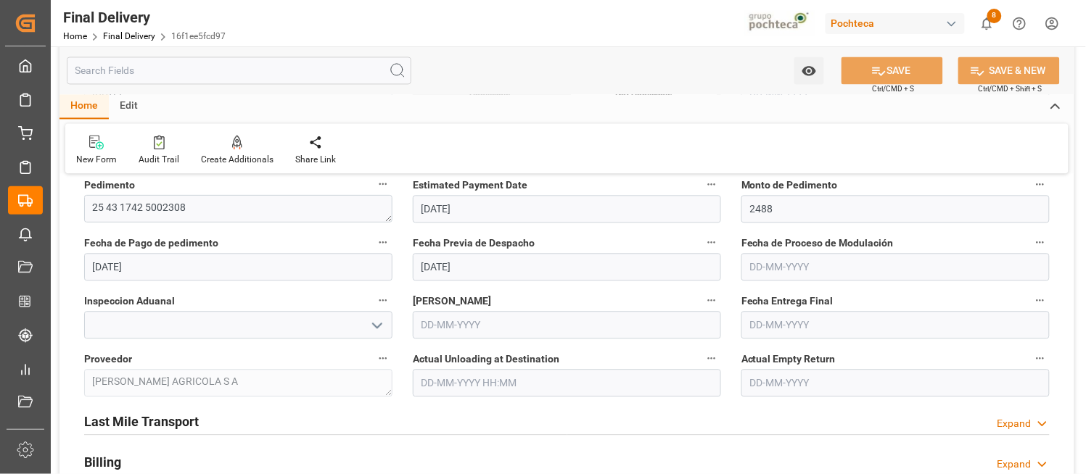
click at [936, 228] on div "Fecha de Proceso de Modulación" at bounding box center [895, 257] width 329 height 58
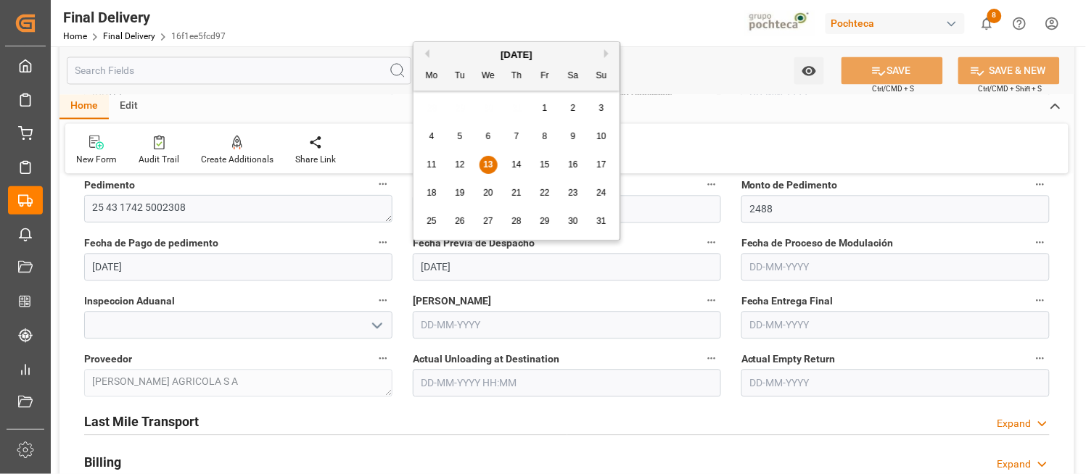
click at [482, 271] on input "13-08-2025" at bounding box center [567, 267] width 308 height 28
click at [566, 273] on input "13-08-2025" at bounding box center [567, 267] width 308 height 28
click at [657, 235] on label "Fecha Previa de Despacho" at bounding box center [567, 243] width 308 height 20
click at [702, 235] on button "Fecha Previa de Despacho" at bounding box center [711, 242] width 19 height 19
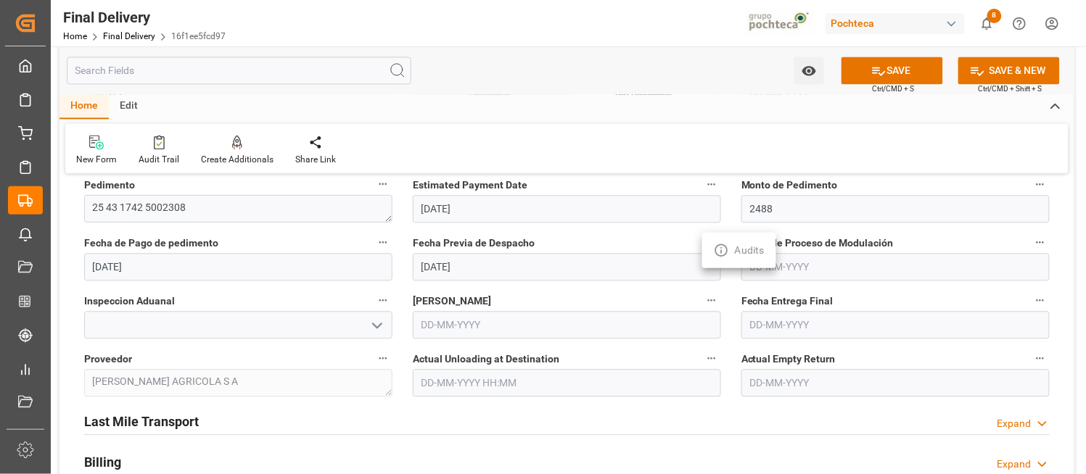
click at [899, 64] on div at bounding box center [543, 237] width 1086 height 474
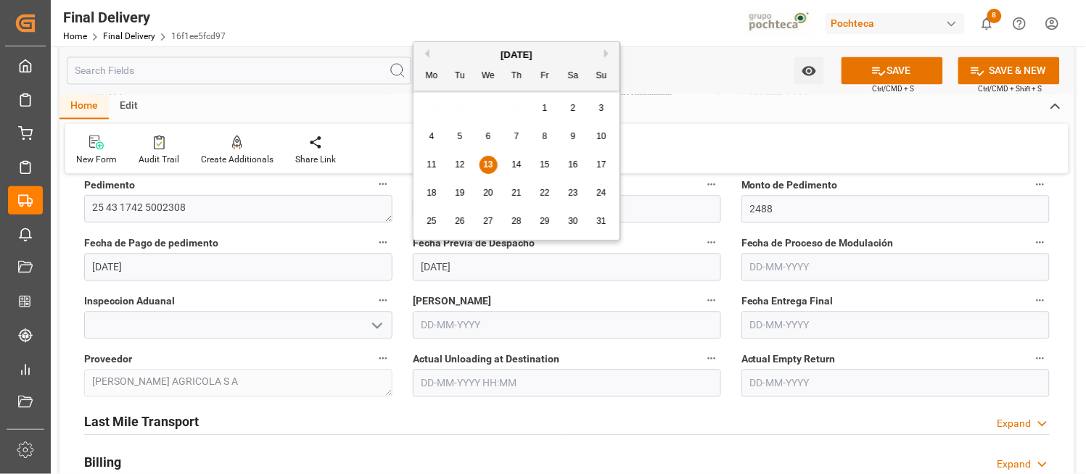
click at [541, 266] on input "13-08-2025" at bounding box center [567, 267] width 308 height 28
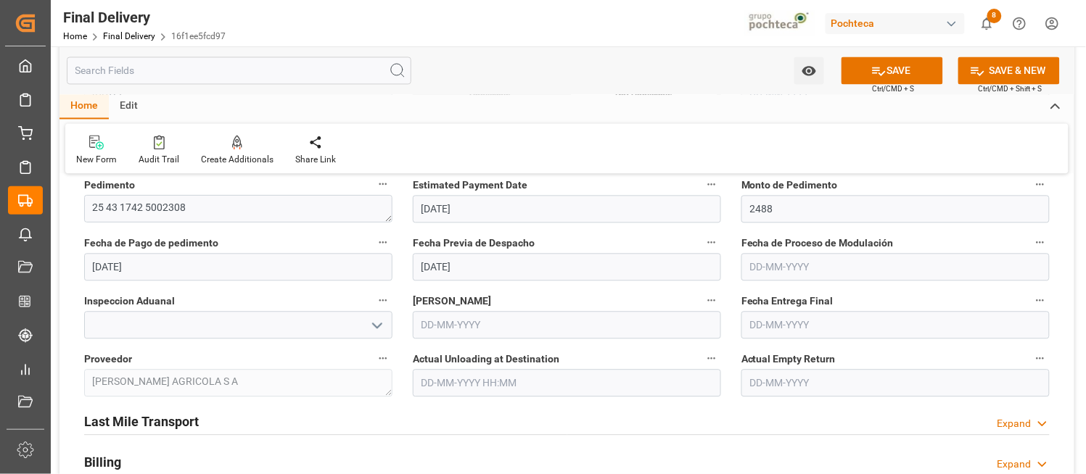
click at [393, 279] on div "Fecha de Pago de pedimento 06-08-2025" at bounding box center [238, 257] width 329 height 58
click at [897, 71] on button "SAVE" at bounding box center [892, 71] width 102 height 28
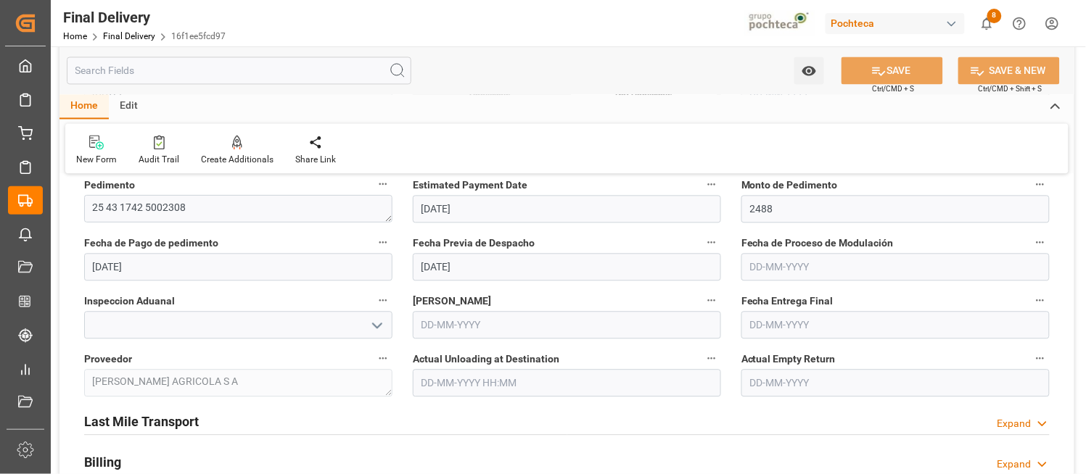
click at [489, 263] on input "13-08-2025" at bounding box center [567, 267] width 308 height 28
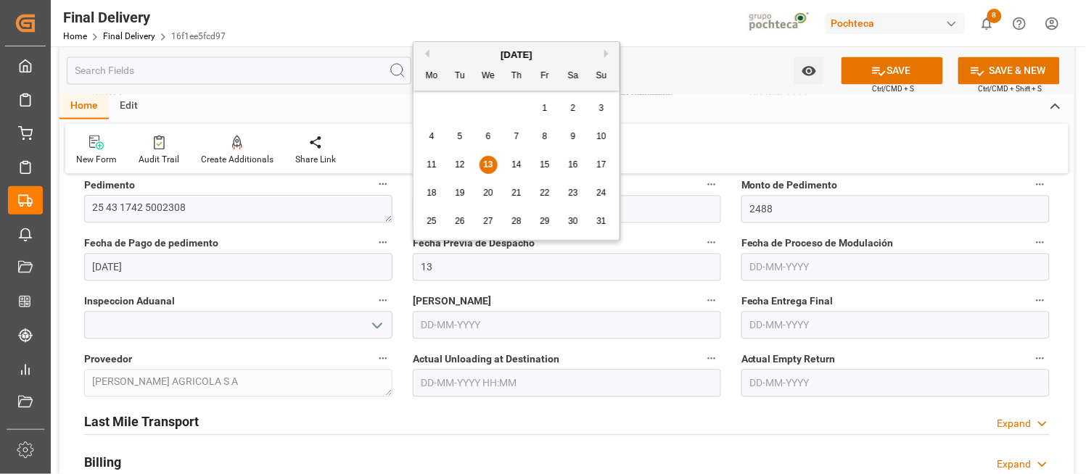
type input "1"
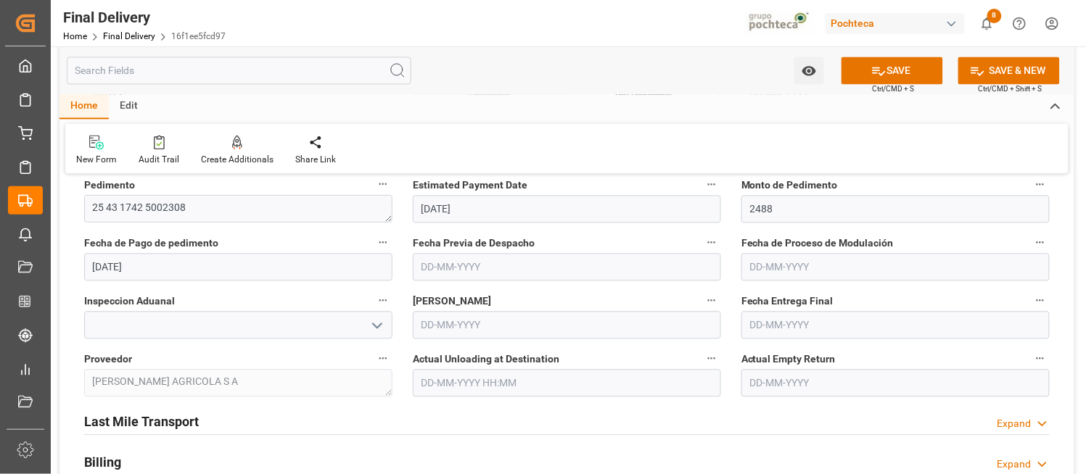
click at [672, 133] on div "New Form Audit Trail Create Additionals Share Link" at bounding box center [566, 148] width 1003 height 50
click at [900, 70] on button "SAVE" at bounding box center [892, 71] width 102 height 28
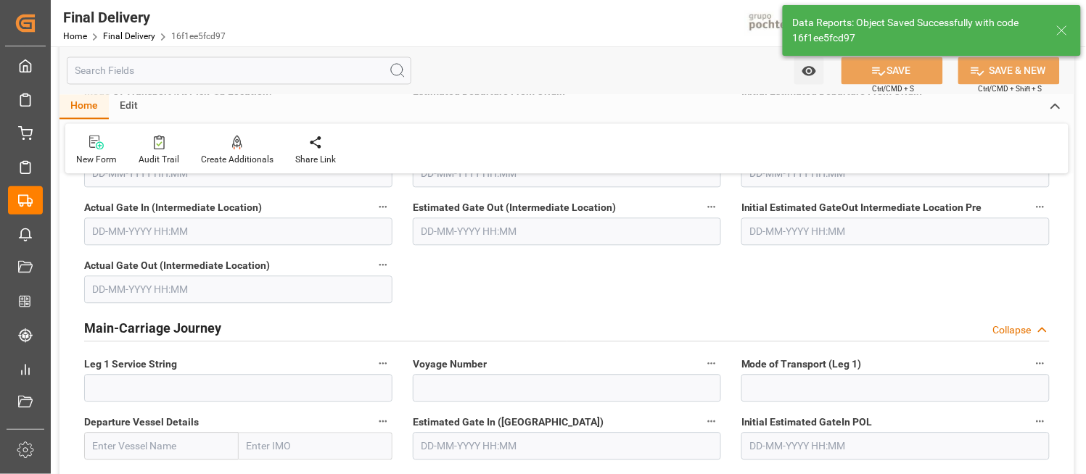
scroll to position [0, 0]
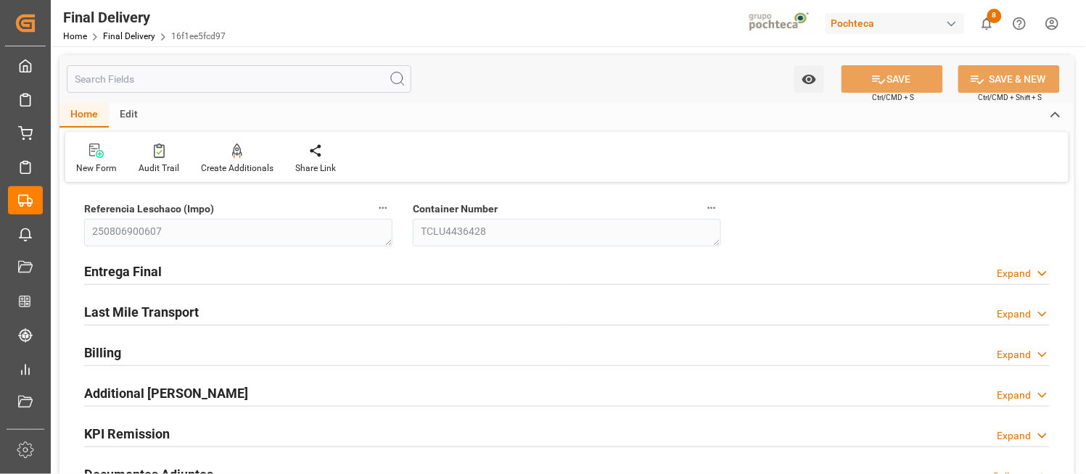
click at [1042, 267] on icon at bounding box center [1042, 273] width 15 height 15
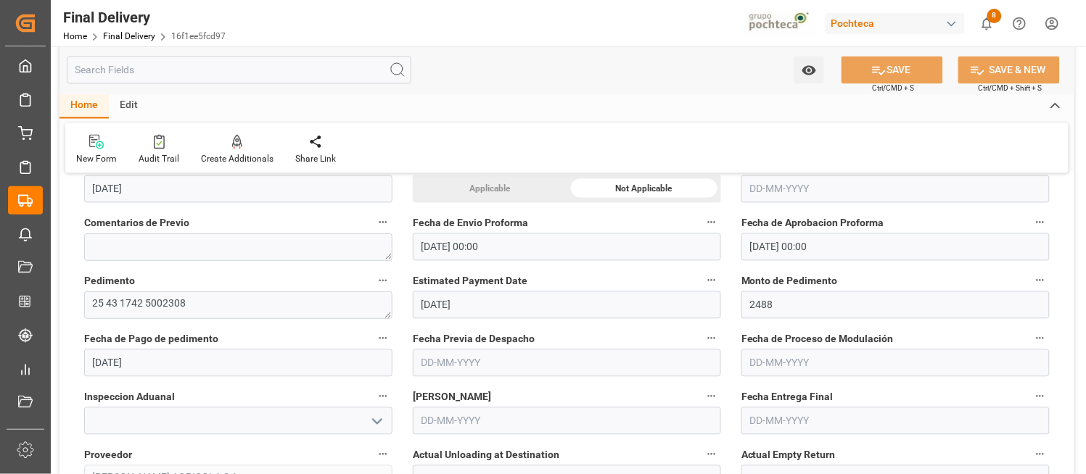
scroll to position [709, 0]
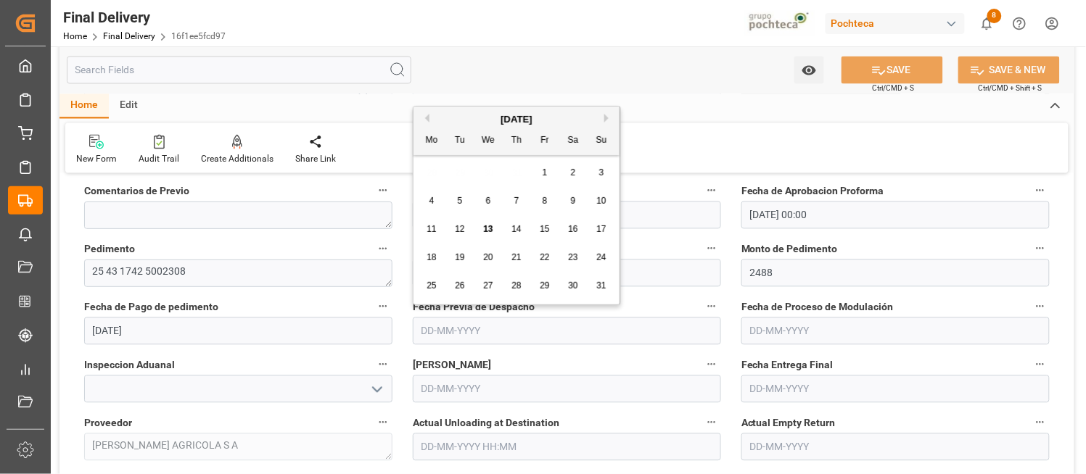
click at [435, 338] on input "text" at bounding box center [567, 332] width 308 height 28
click at [493, 237] on div "13" at bounding box center [488, 229] width 18 height 17
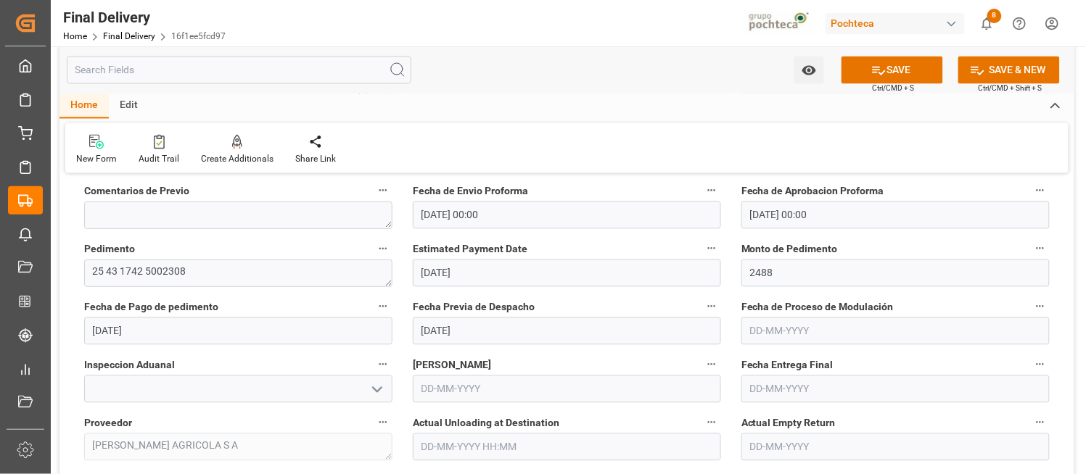
click at [736, 151] on div "New Form Audit Trail Create Additionals Share Link" at bounding box center [566, 148] width 1003 height 50
click at [902, 77] on button "SAVE" at bounding box center [892, 71] width 102 height 28
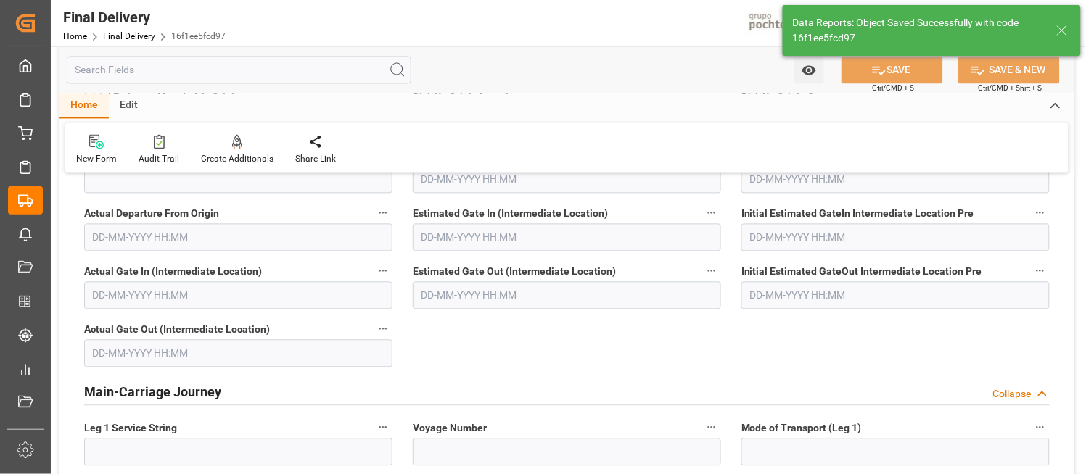
scroll to position [0, 0]
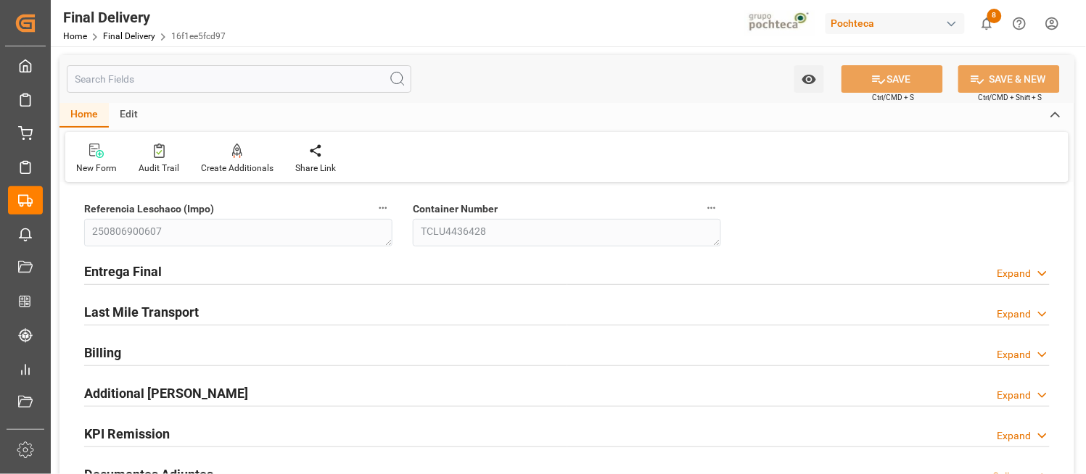
click at [1048, 270] on icon at bounding box center [1042, 273] width 15 height 15
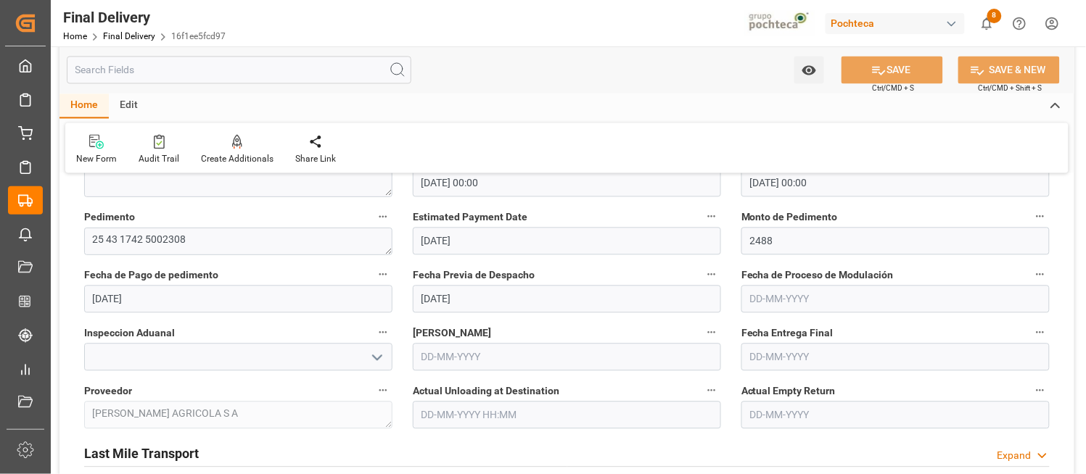
scroll to position [741, 0]
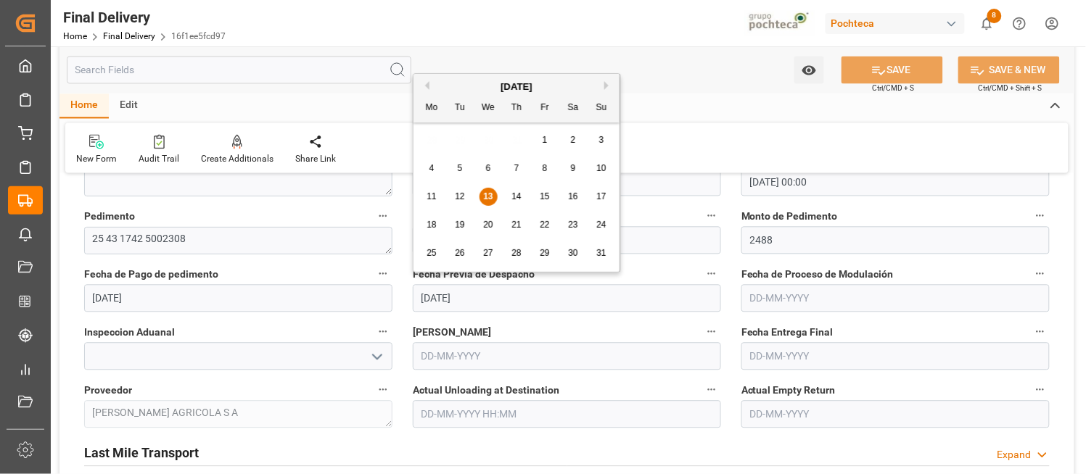
click at [519, 300] on input "13-08-2025" at bounding box center [567, 299] width 308 height 28
type input "1"
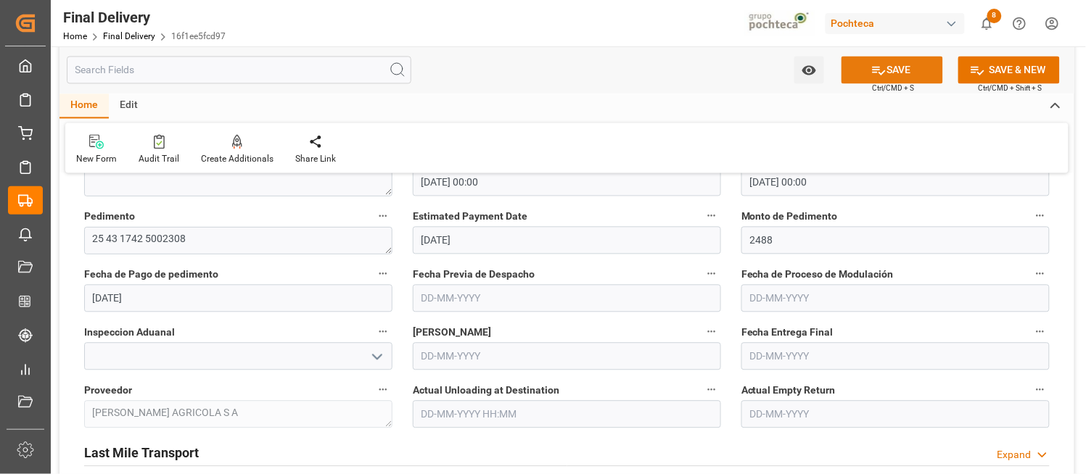
click at [909, 71] on button "SAVE" at bounding box center [892, 71] width 102 height 28
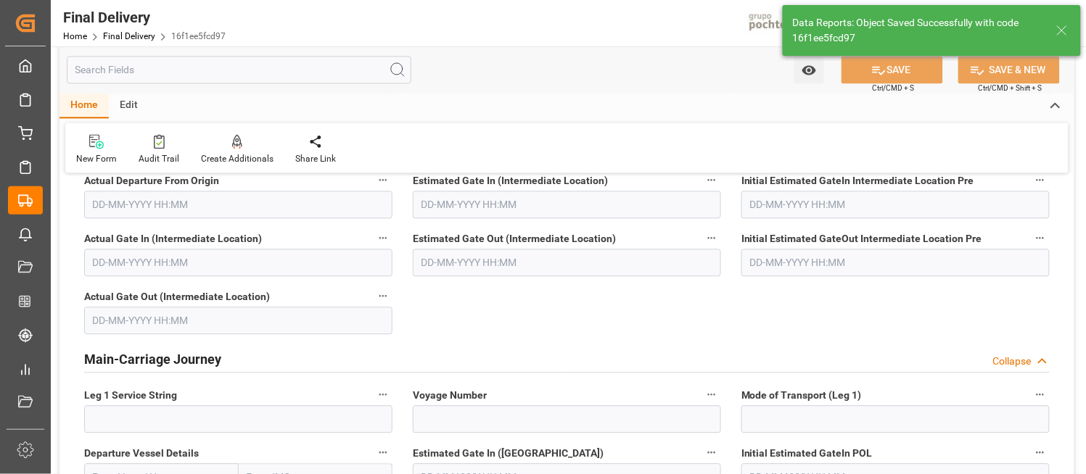
scroll to position [0, 0]
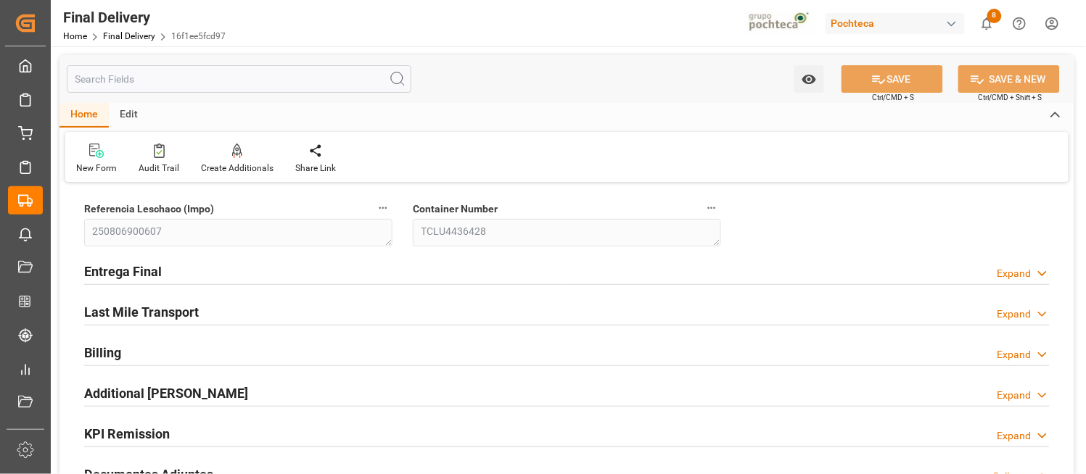
drag, startPoint x: 1068, startPoint y: 270, endPoint x: 1041, endPoint y: 276, distance: 28.2
click at [1041, 276] on icon at bounding box center [1042, 273] width 15 height 15
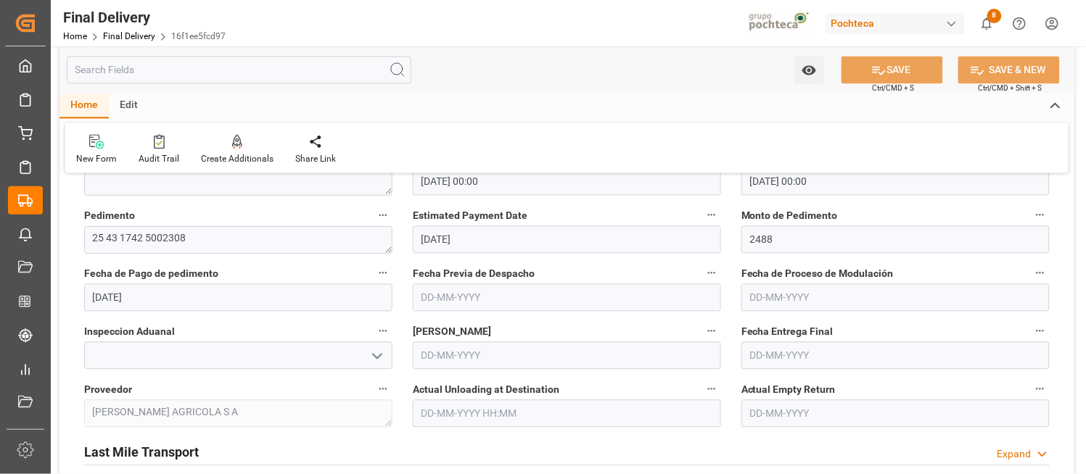
scroll to position [773, 0]
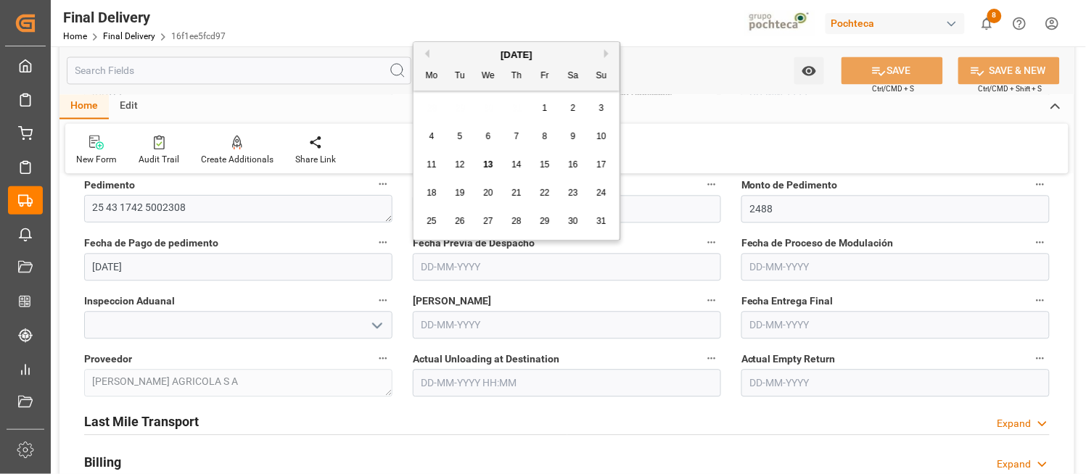
click at [611, 271] on input "text" at bounding box center [567, 267] width 308 height 28
click at [491, 161] on span "13" at bounding box center [487, 165] width 9 height 10
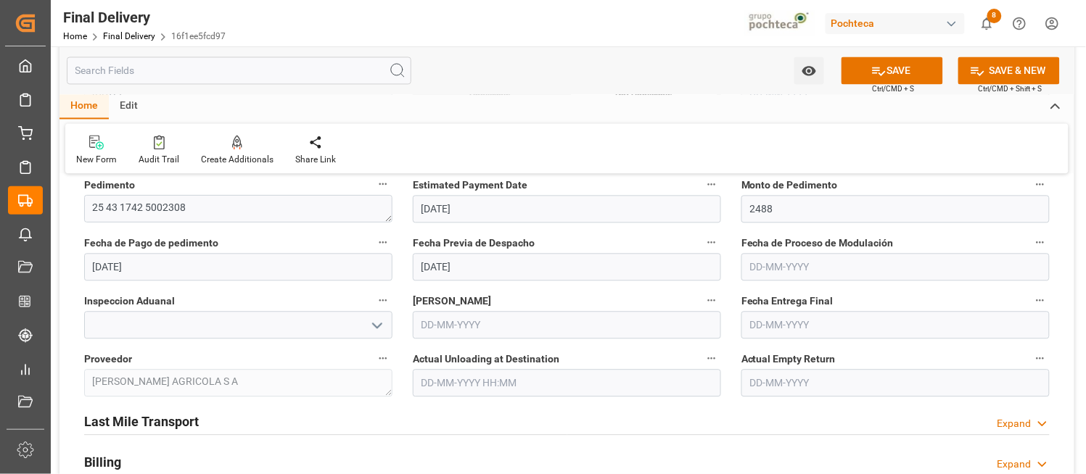
click at [907, 69] on button "SAVE" at bounding box center [892, 71] width 102 height 28
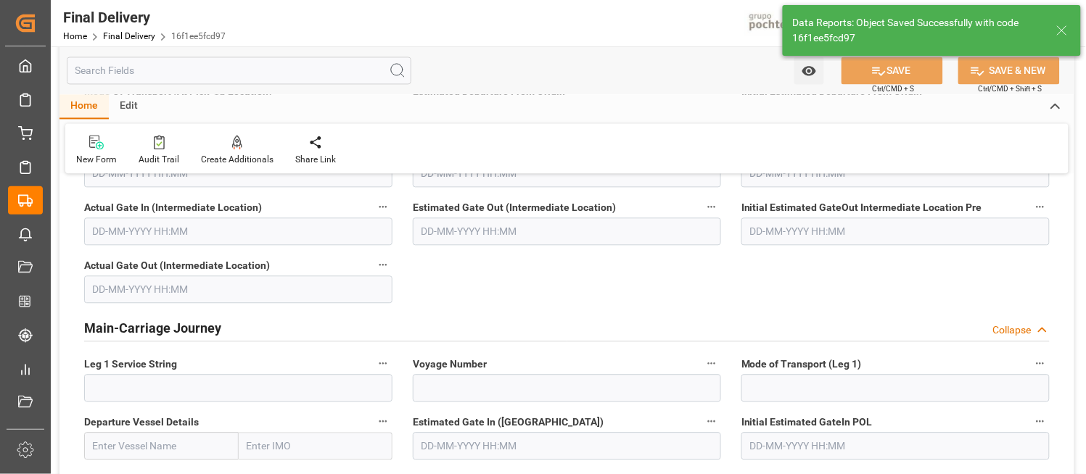
scroll to position [0, 0]
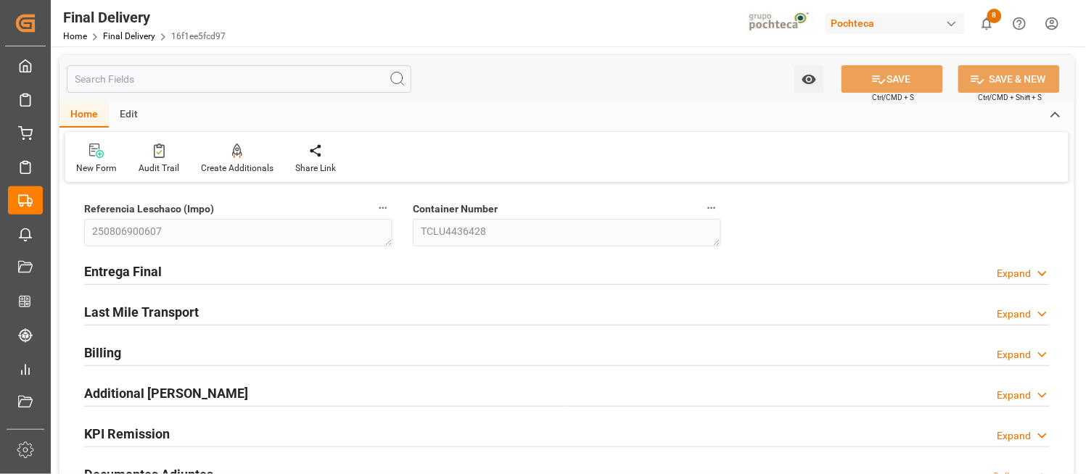
click at [1048, 155] on div "New Form Audit Trail Create Additionals Share Link" at bounding box center [566, 157] width 1003 height 50
click at [1045, 274] on icon at bounding box center [1042, 273] width 15 height 15
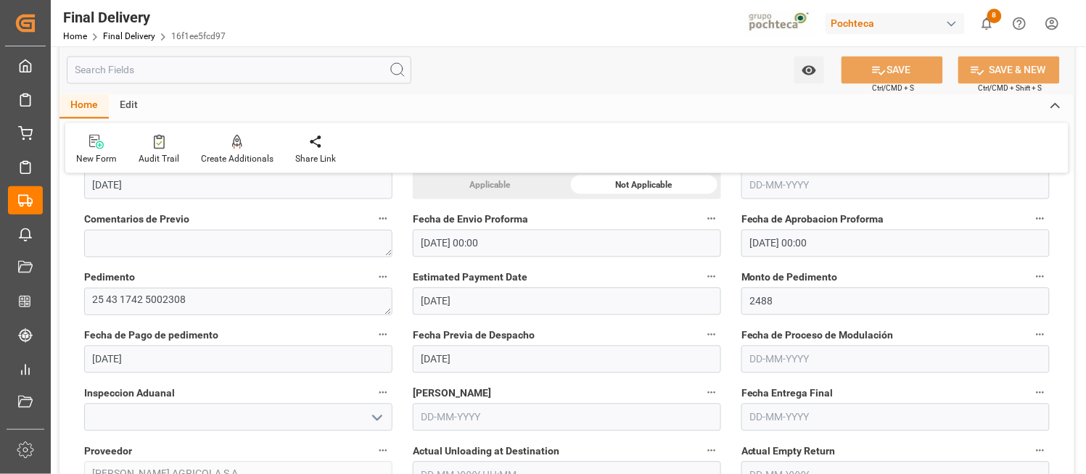
scroll to position [709, 0]
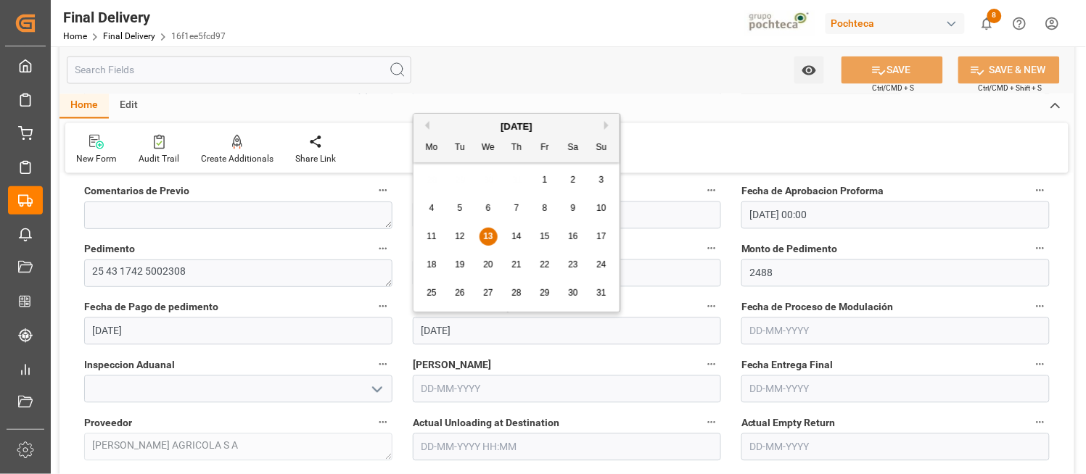
click at [434, 329] on input "13-08-2025" at bounding box center [567, 332] width 308 height 28
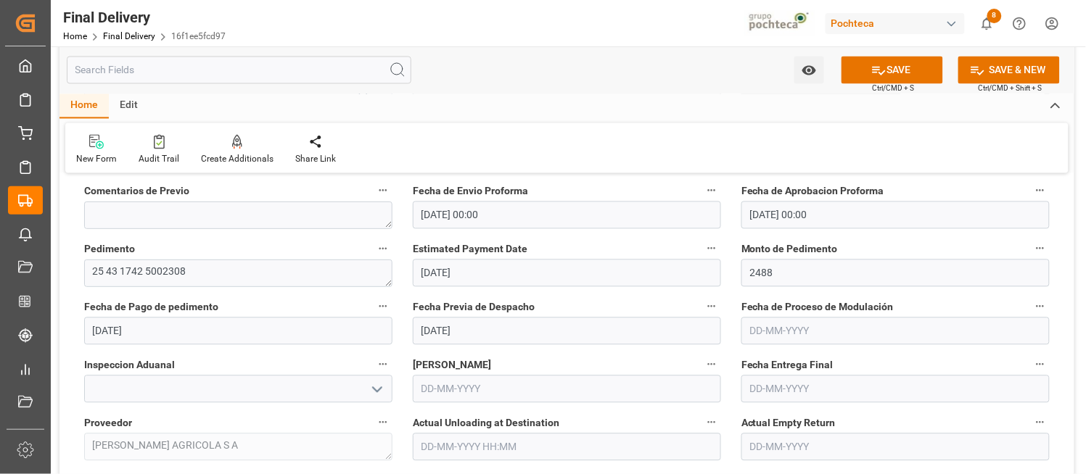
click at [984, 309] on label "Fecha de Proceso de Modulación" at bounding box center [895, 307] width 308 height 20
click at [1031, 309] on button "Fecha de Proceso de Modulación" at bounding box center [1040, 306] width 19 height 19
click at [882, 67] on div at bounding box center [543, 237] width 1086 height 474
click at [886, 67] on button "SAVE" at bounding box center [892, 71] width 102 height 28
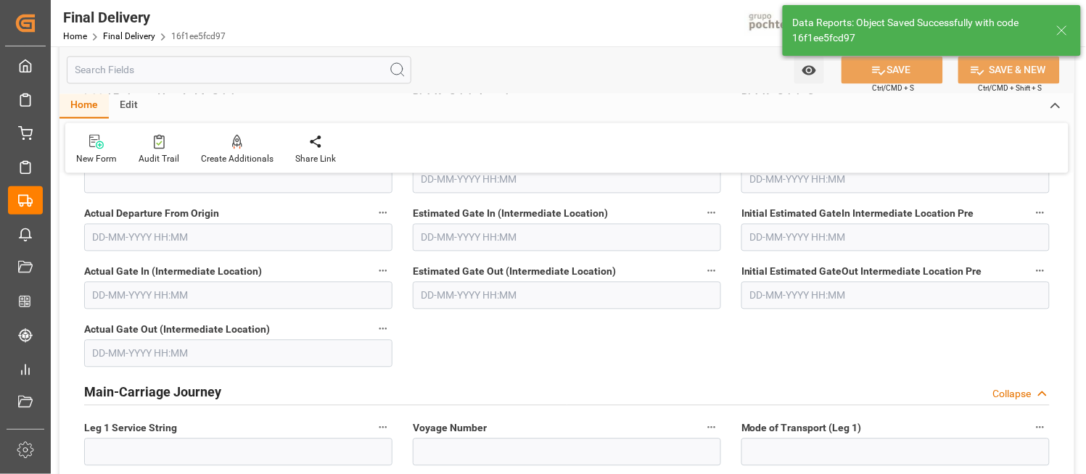
scroll to position [0, 0]
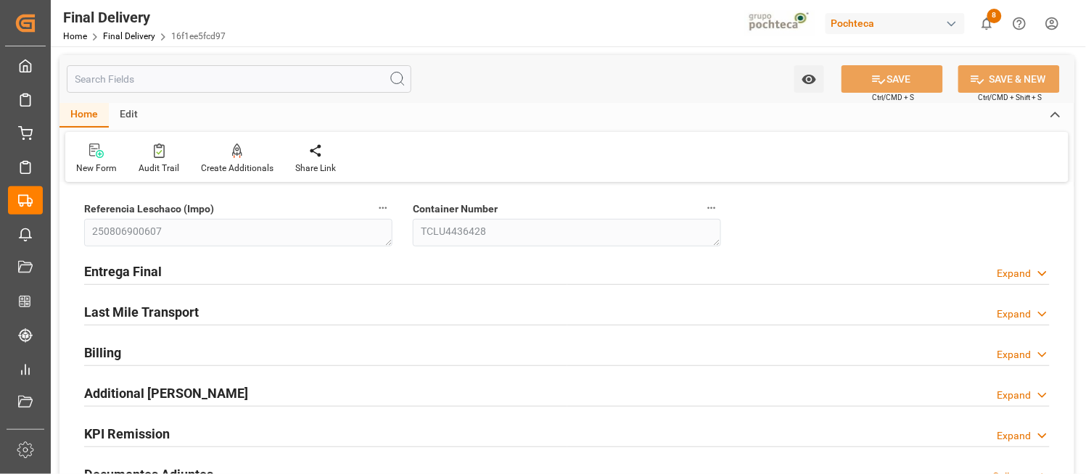
click at [1039, 270] on icon at bounding box center [1042, 273] width 15 height 15
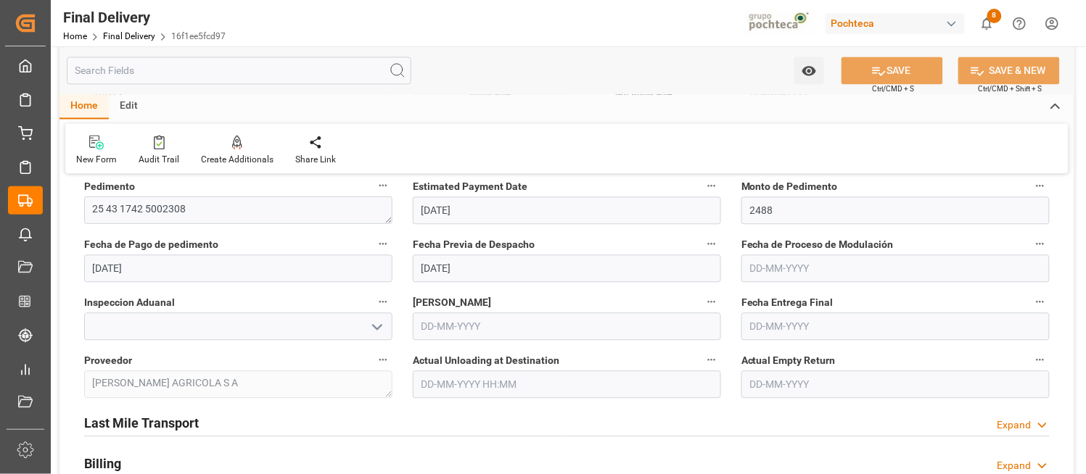
scroll to position [773, 0]
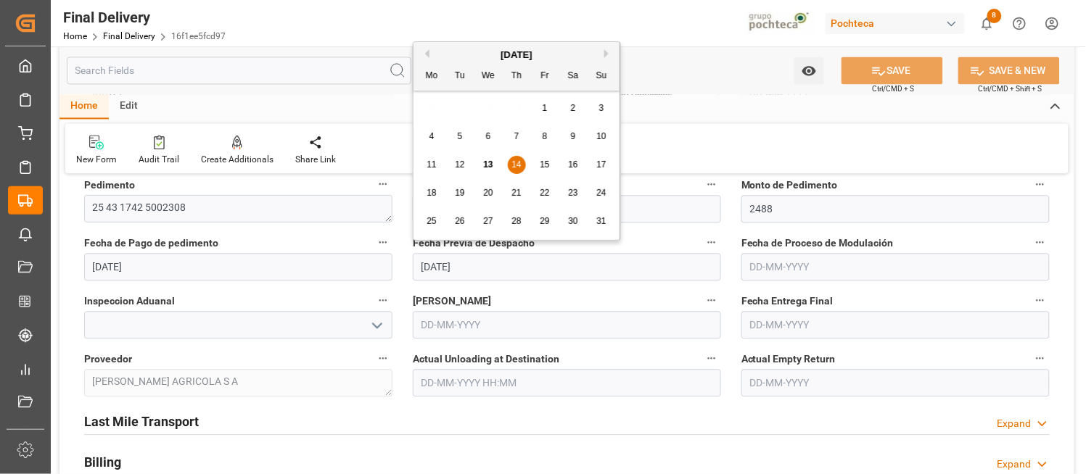
click at [518, 265] on input "14-08-2025" at bounding box center [567, 267] width 308 height 28
type input "1"
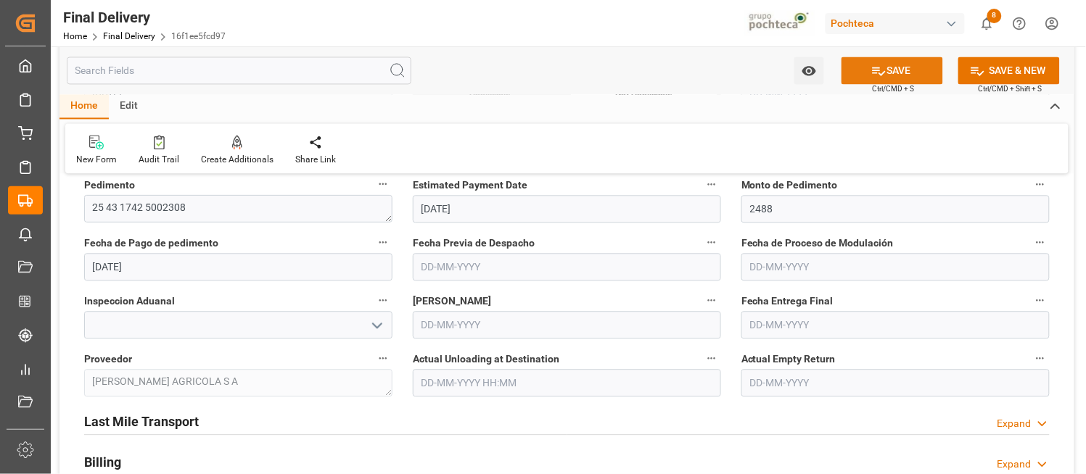
click at [902, 66] on button "SAVE" at bounding box center [892, 71] width 102 height 28
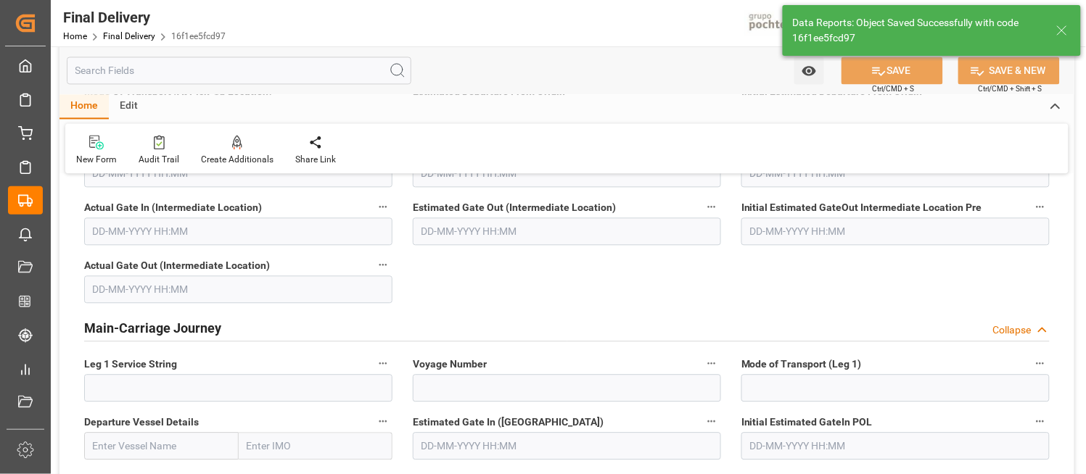
scroll to position [0, 0]
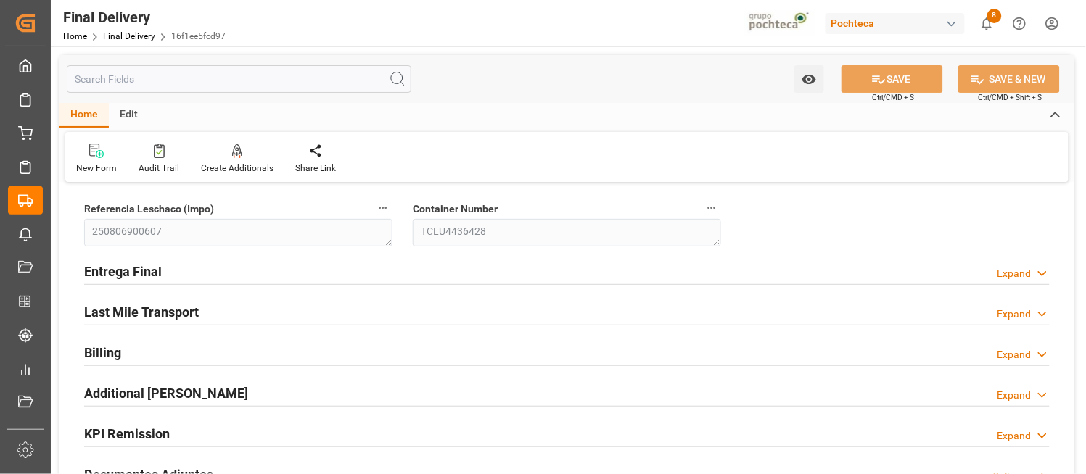
click at [1047, 276] on icon at bounding box center [1042, 273] width 15 height 15
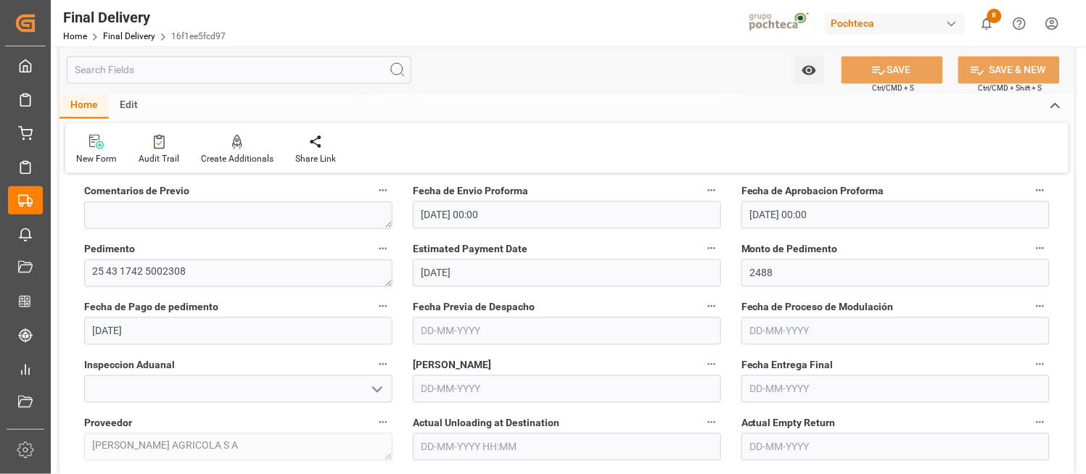
scroll to position [741, 0]
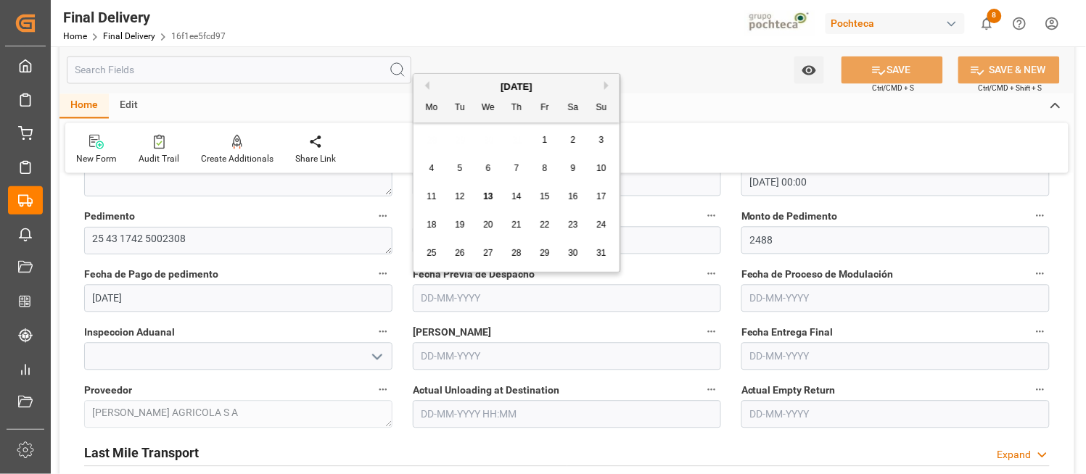
click at [516, 310] on input "text" at bounding box center [567, 299] width 308 height 28
click at [548, 292] on input "text" at bounding box center [567, 299] width 308 height 28
click at [535, 300] on input "text" at bounding box center [567, 299] width 308 height 28
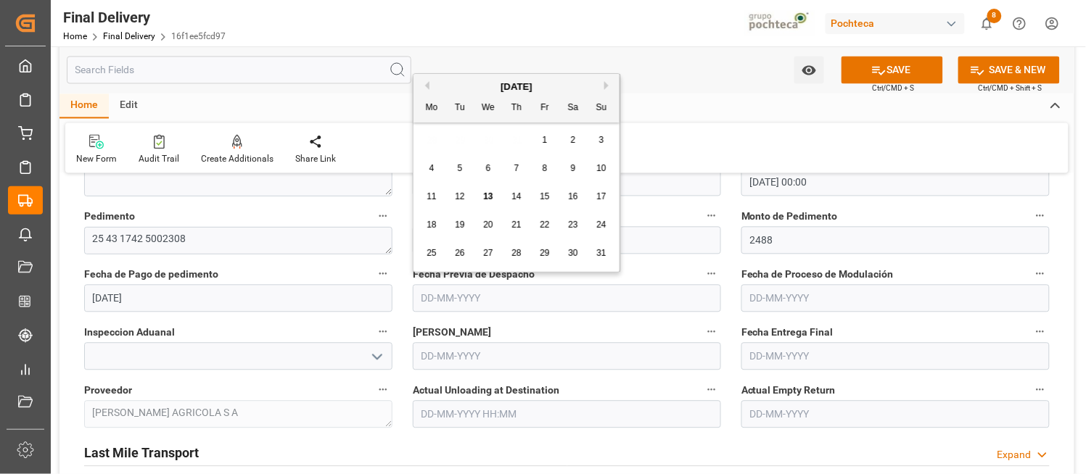
click at [590, 302] on input "text" at bounding box center [567, 299] width 308 height 28
click at [499, 302] on input "text" at bounding box center [567, 299] width 308 height 28
click at [767, 294] on input "text" at bounding box center [895, 299] width 308 height 28
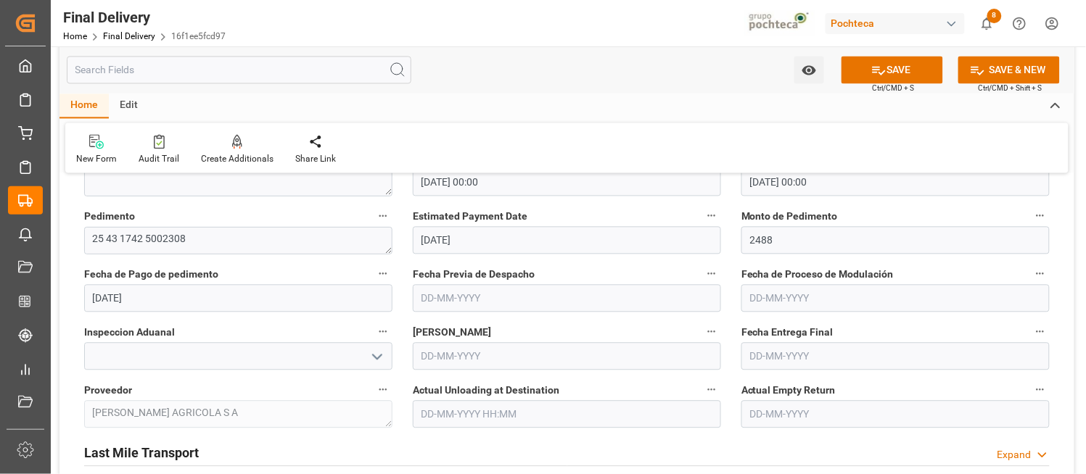
click at [477, 342] on label "Fecha Despacho" at bounding box center [567, 333] width 308 height 20
click at [702, 342] on button "Fecha Despacho" at bounding box center [711, 332] width 19 height 19
click at [297, 359] on div at bounding box center [543, 237] width 1086 height 474
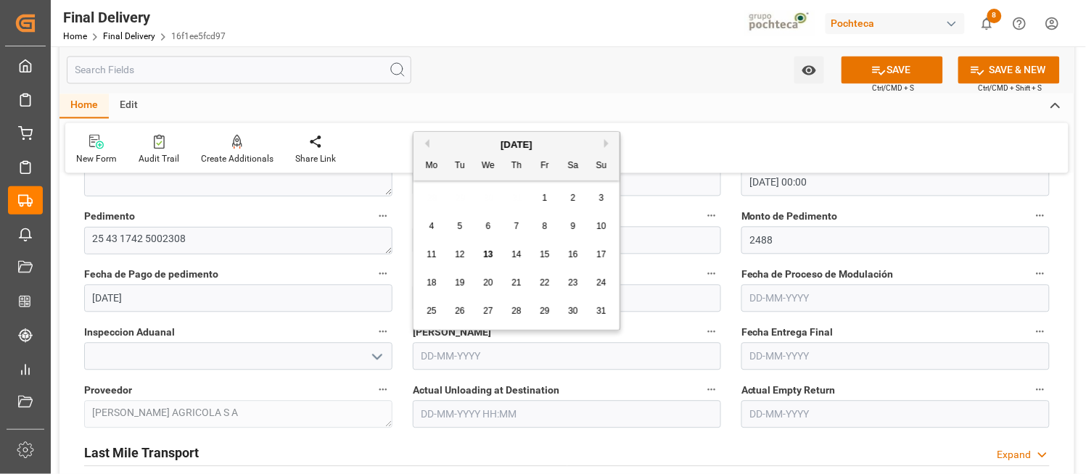
click at [519, 366] on input "text" at bounding box center [567, 357] width 308 height 28
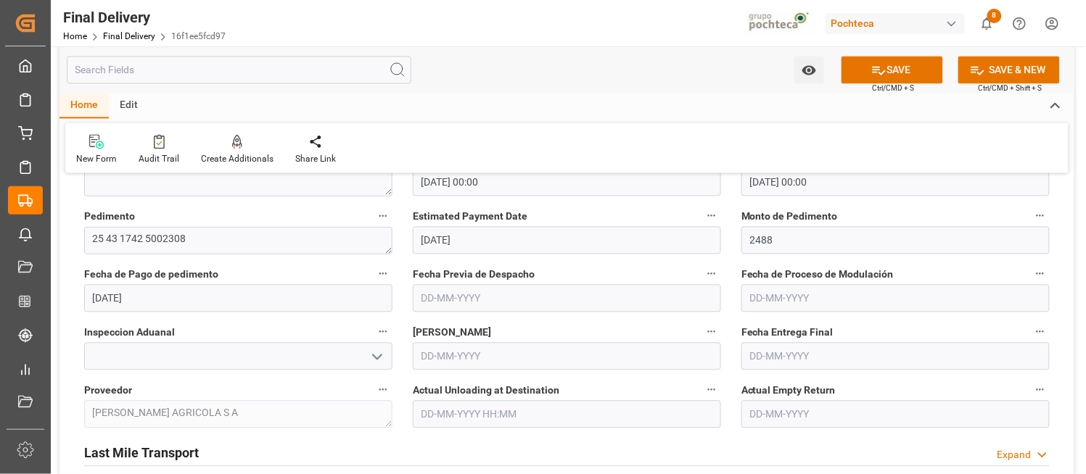
click at [640, 326] on label "Fecha Despacho" at bounding box center [567, 333] width 308 height 20
click at [702, 326] on button "Fecha Despacho" at bounding box center [711, 332] width 19 height 19
click at [588, 359] on div at bounding box center [543, 237] width 1086 height 474
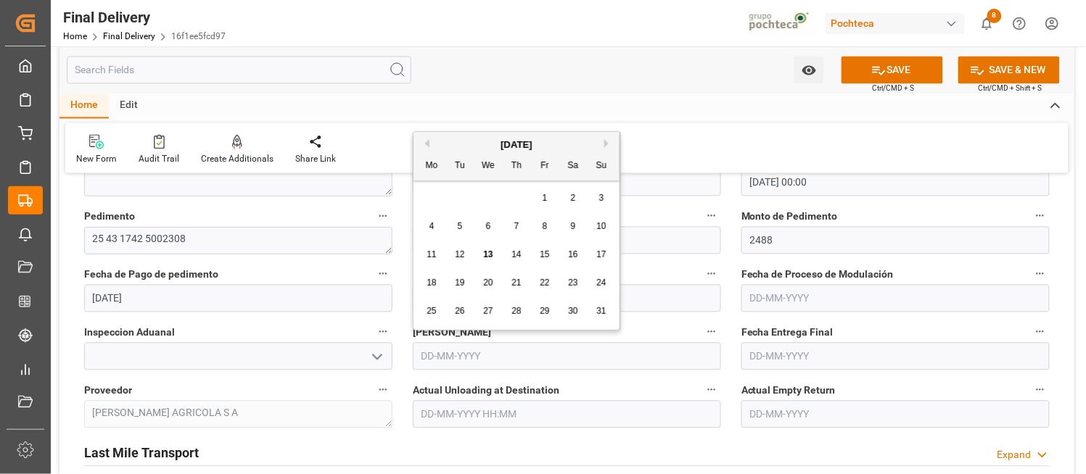
click at [461, 359] on input "text" at bounding box center [567, 357] width 308 height 28
click at [469, 365] on input "text" at bounding box center [567, 357] width 308 height 28
click at [787, 300] on input "text" at bounding box center [895, 299] width 308 height 28
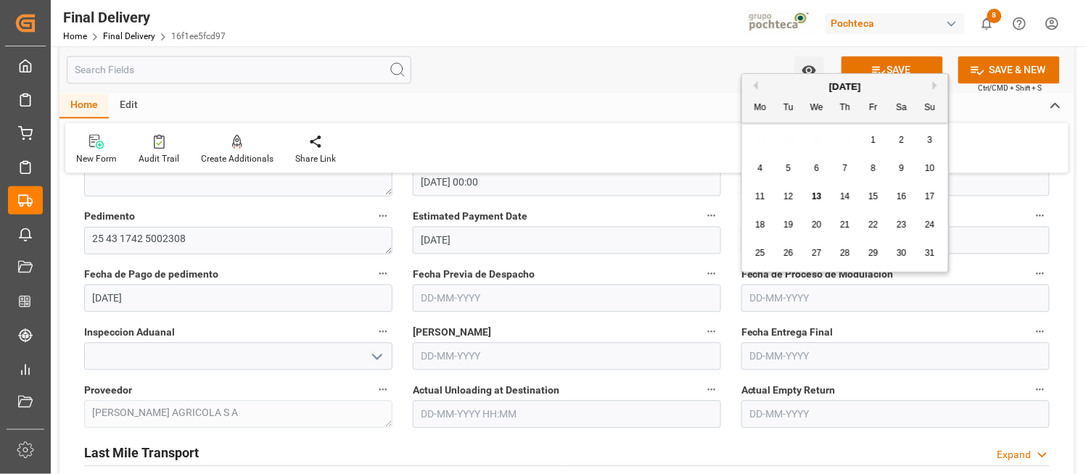
click at [438, 350] on input "text" at bounding box center [567, 357] width 308 height 28
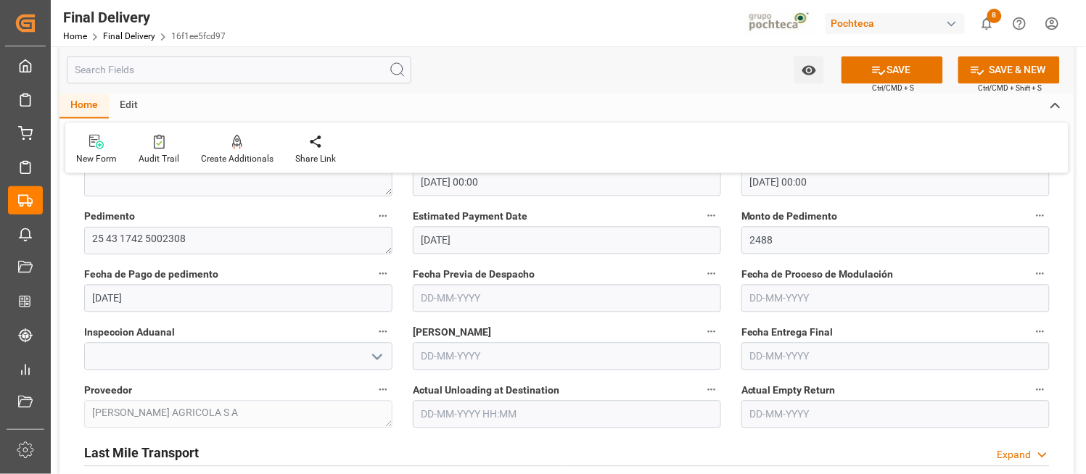
click at [673, 95] on div "Home Edit" at bounding box center [566, 106] width 1015 height 25
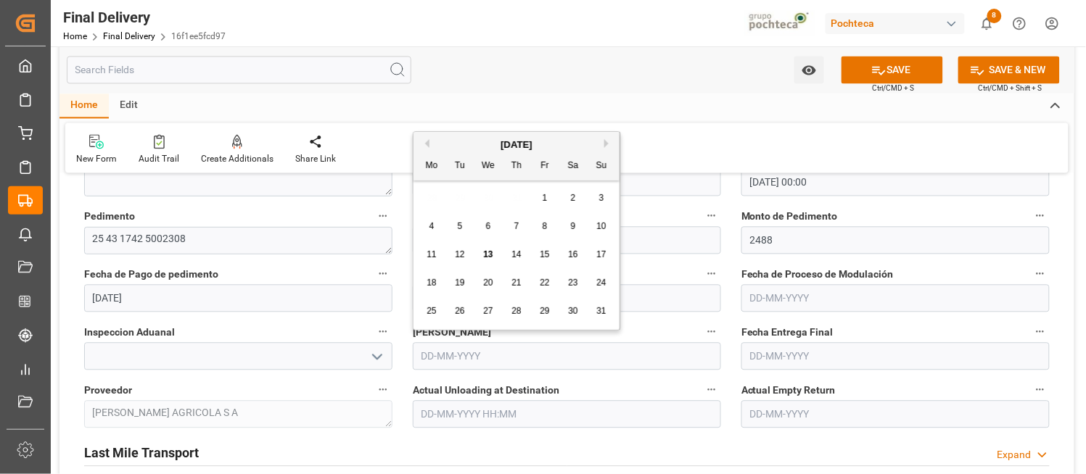
click at [440, 350] on input "text" at bounding box center [567, 357] width 308 height 28
click at [492, 252] on span "13" at bounding box center [487, 255] width 9 height 10
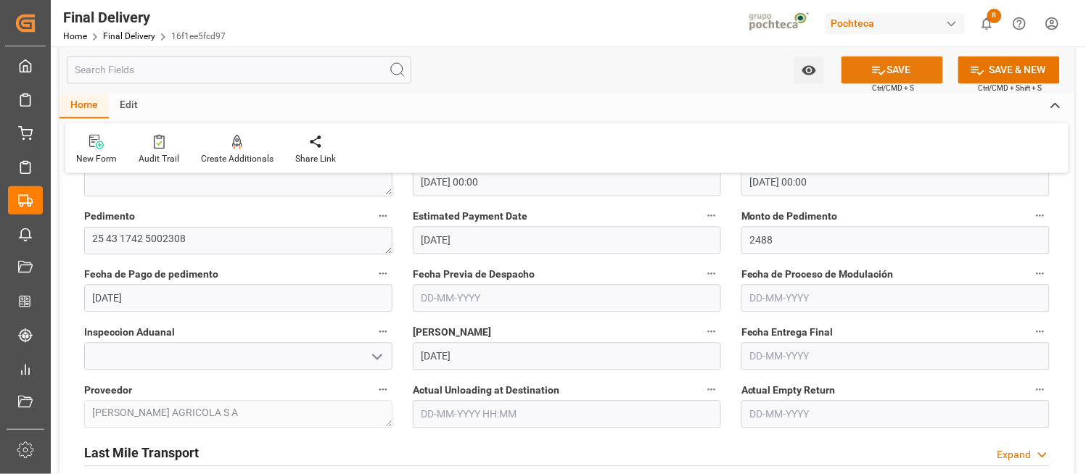
click at [871, 73] on icon at bounding box center [878, 70] width 15 height 15
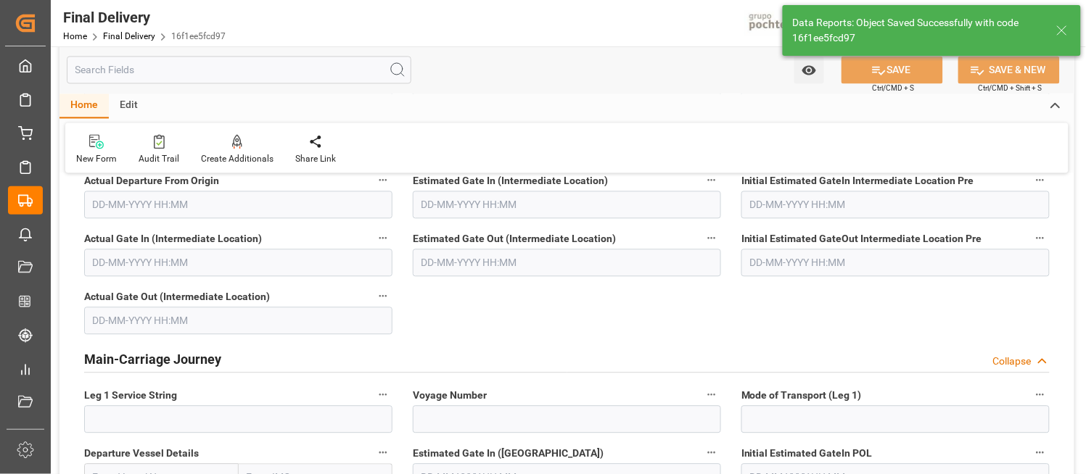
scroll to position [0, 0]
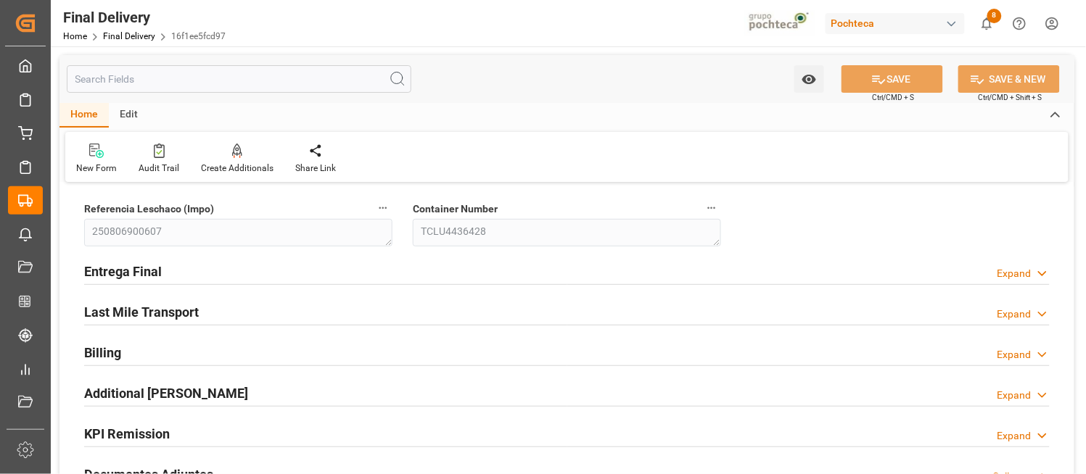
click at [1039, 276] on icon at bounding box center [1042, 273] width 15 height 15
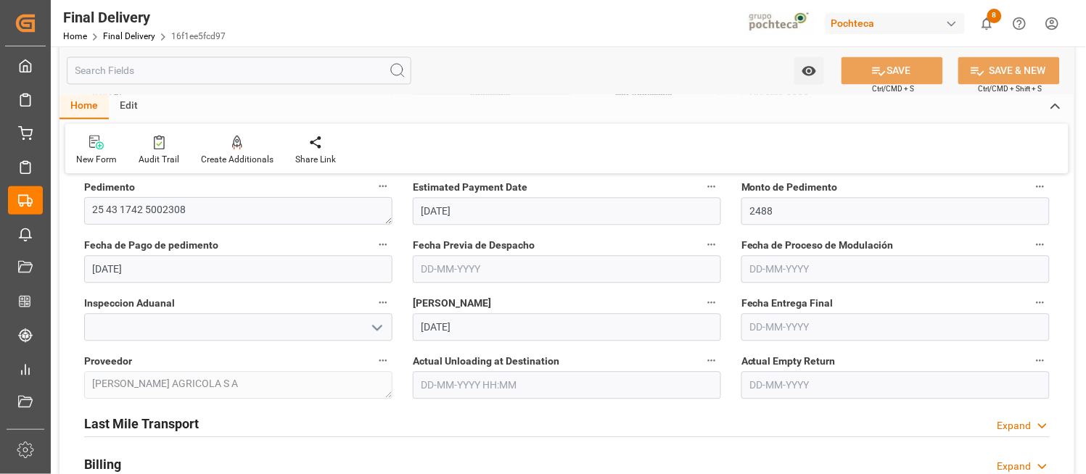
scroll to position [773, 0]
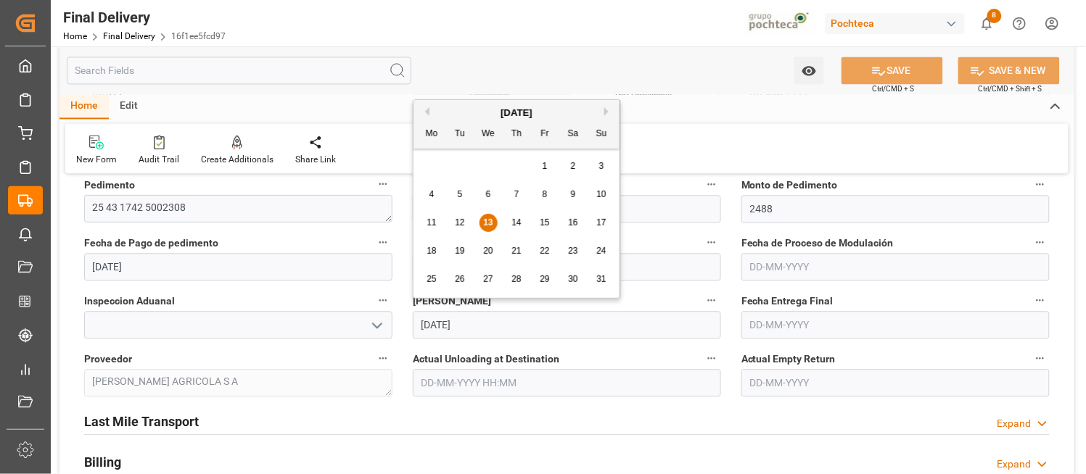
click at [497, 322] on input "13-08-2025" at bounding box center [567, 325] width 308 height 28
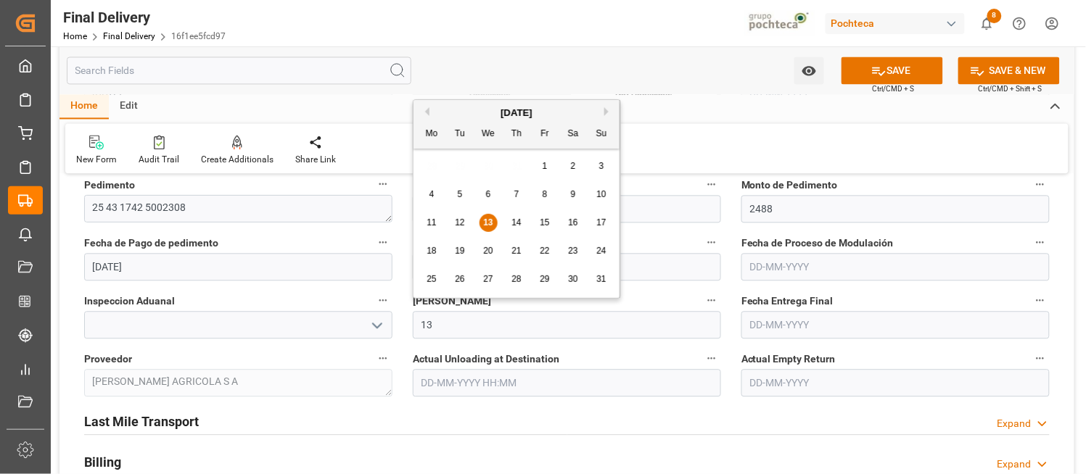
type input "1"
click at [651, 355] on label "Actual Unloading at Destination" at bounding box center [567, 359] width 308 height 20
click at [702, 355] on button "Actual Unloading at Destination" at bounding box center [711, 358] width 19 height 19
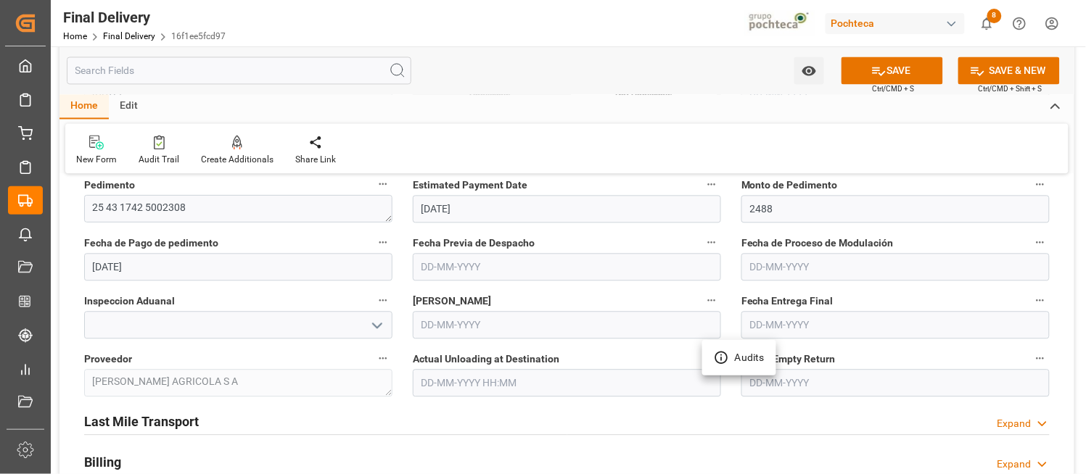
click at [876, 74] on div at bounding box center [543, 237] width 1086 height 474
click at [891, 60] on button "SAVE" at bounding box center [892, 71] width 102 height 28
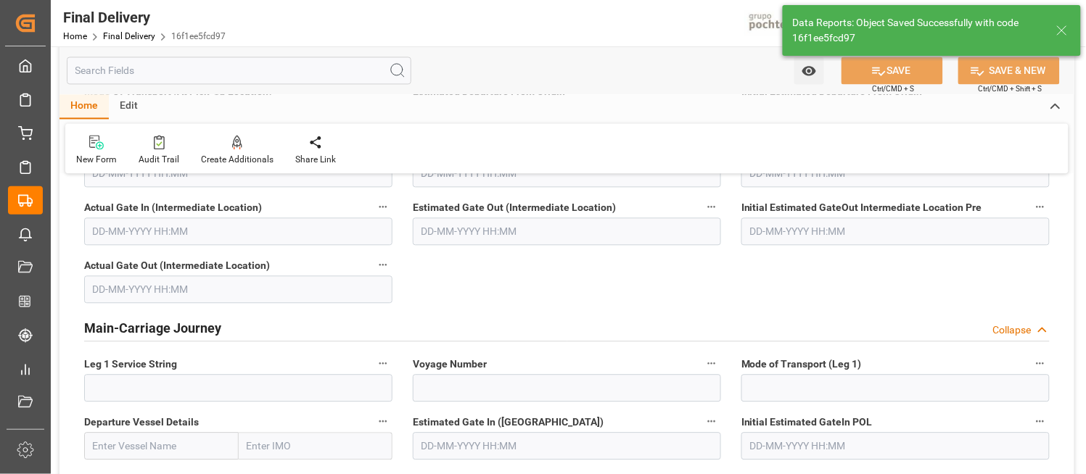
scroll to position [0, 0]
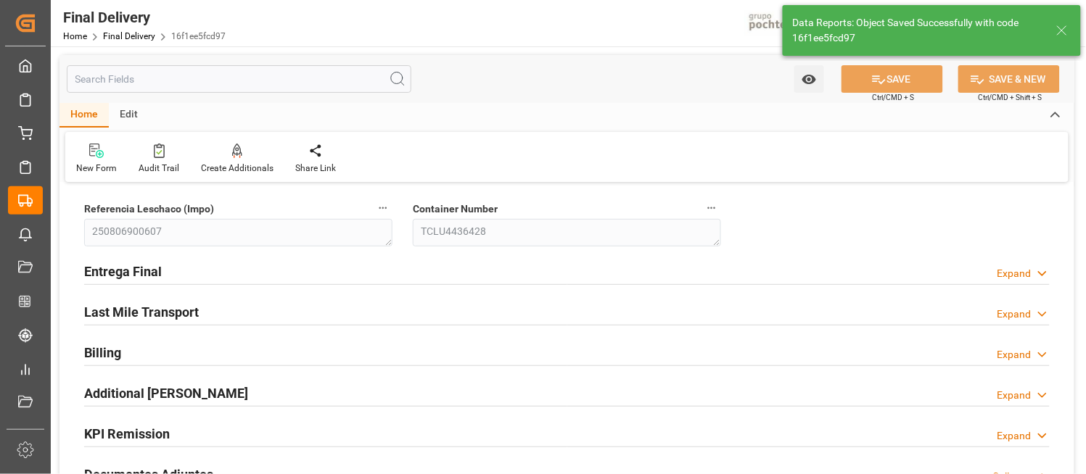
click at [1047, 273] on icon at bounding box center [1042, 273] width 15 height 15
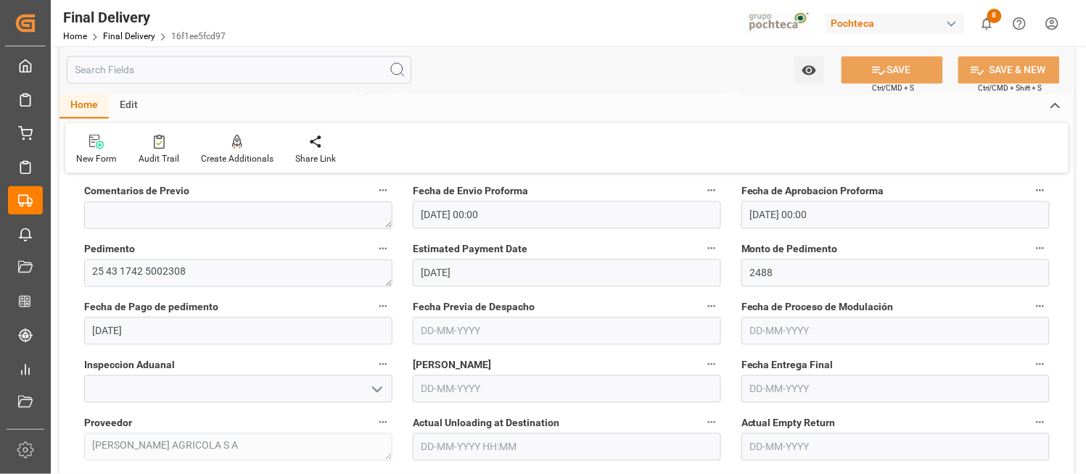
scroll to position [741, 0]
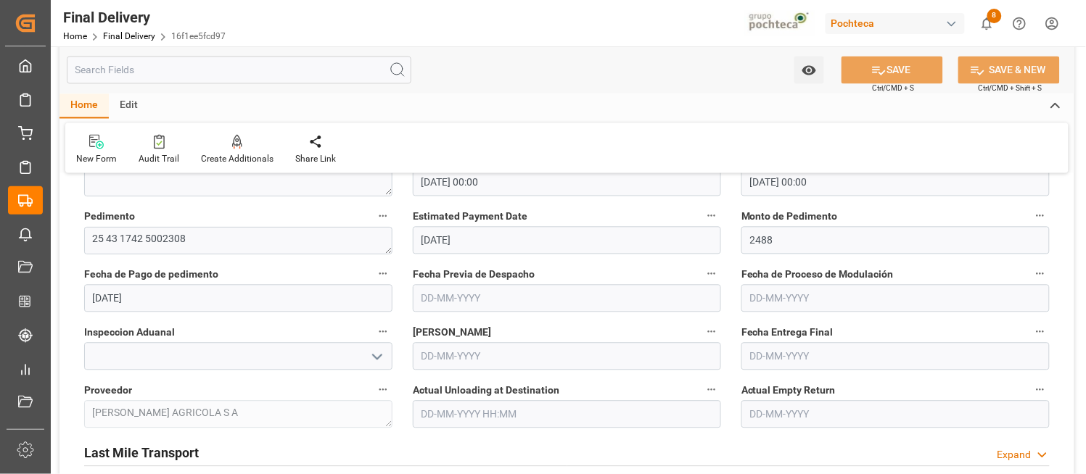
click at [598, 38] on div "Final Delivery Home Final Delivery 16f1ee5fcd97 Pochteca 8 Notifications Only s…" at bounding box center [563, 23] width 1045 height 46
click at [143, 38] on link "Final Delivery" at bounding box center [129, 36] width 52 height 10
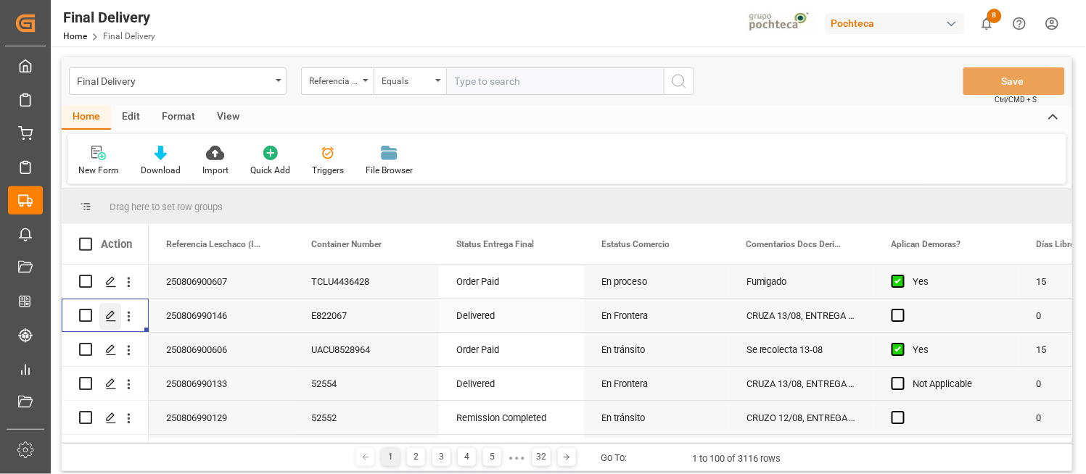
click at [110, 317] on icon "Press SPACE to select this row." at bounding box center [111, 316] width 12 height 12
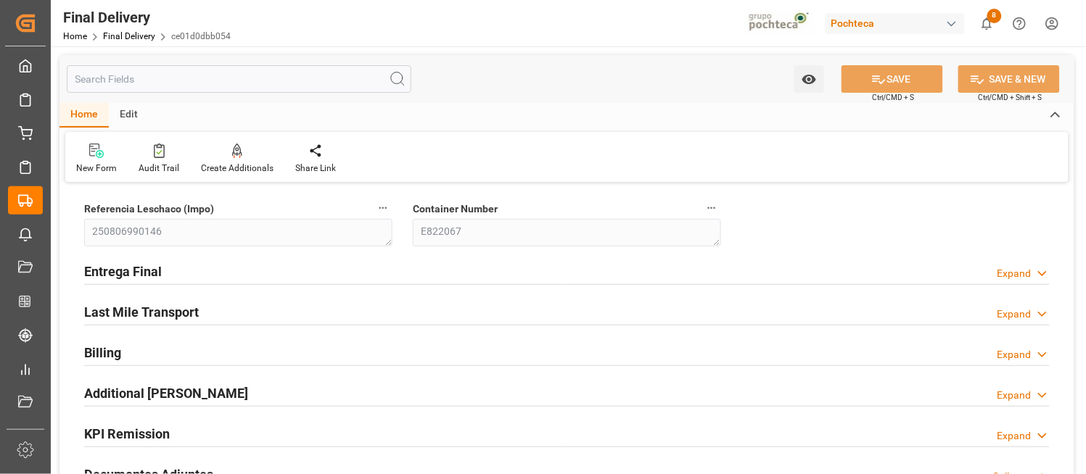
type input "0"
type input "30"
type input "34204"
type input "11-08-2025"
type input "12-08-2025 00:00"
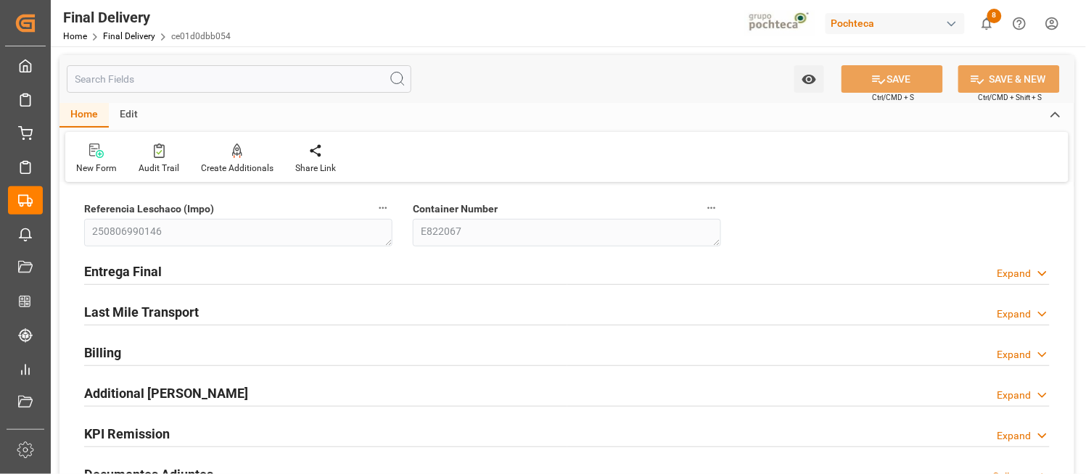
type input "12-08-2025 00:00"
type input "13-08-2025"
type input "15-08-2025"
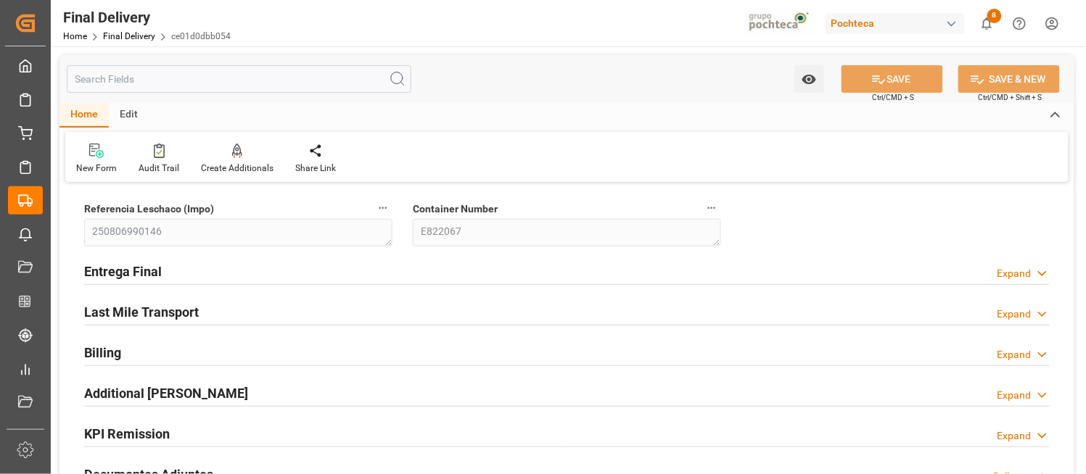
type input "15-08-2025"
click at [1042, 271] on icon at bounding box center [1042, 273] width 15 height 15
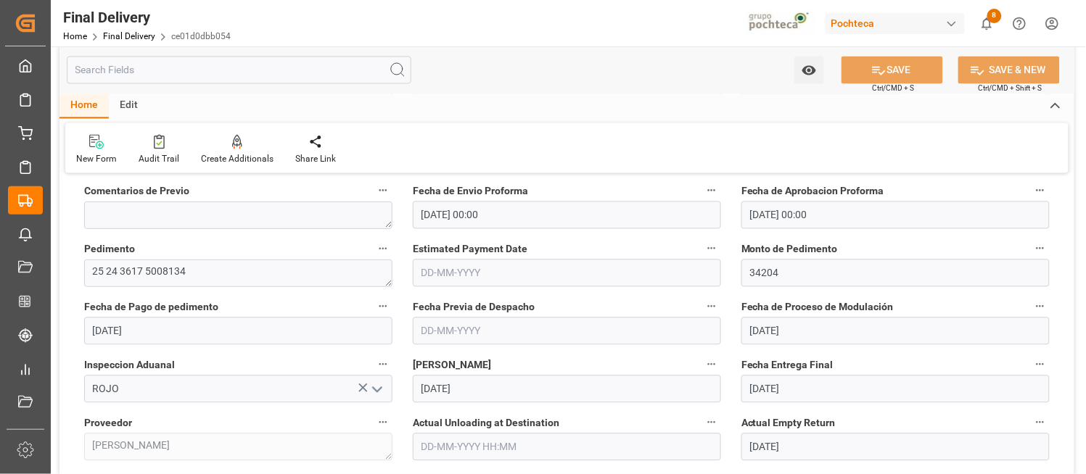
scroll to position [741, 0]
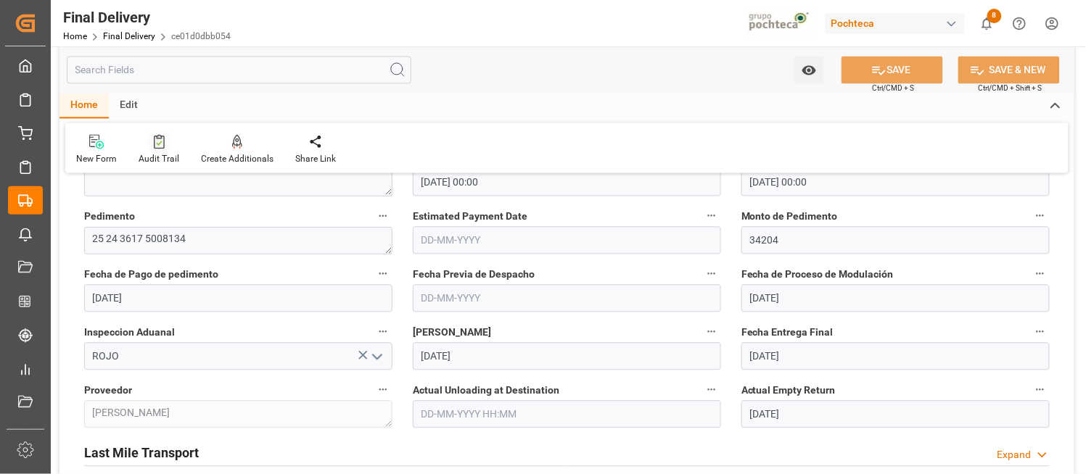
click at [158, 147] on icon at bounding box center [159, 142] width 11 height 15
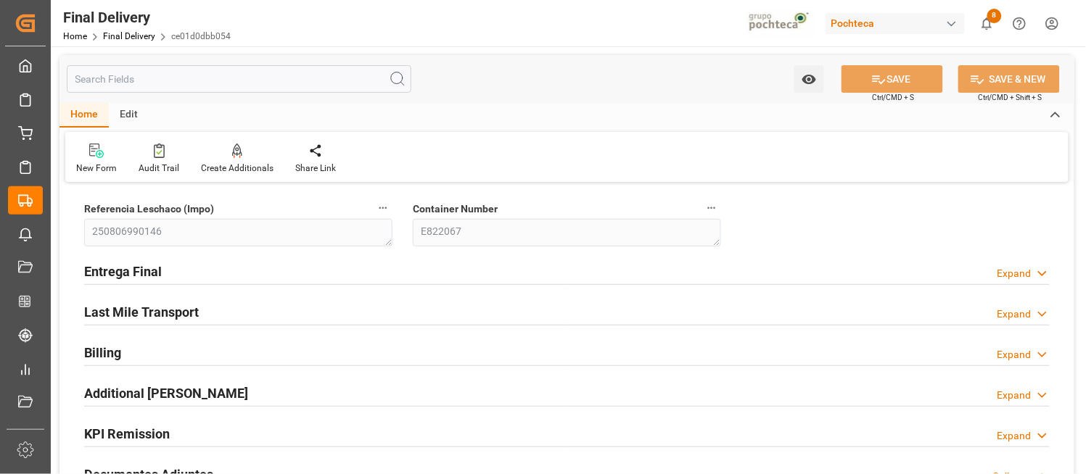
type input "0"
type input "30"
type input "34204"
type input "11-08-2025"
type input "12-08-2025 00:00"
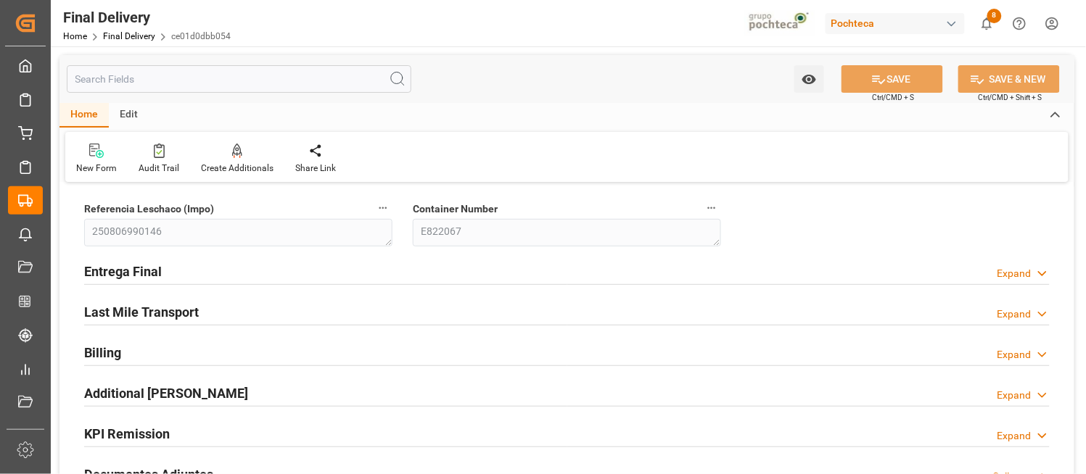
type input "12-08-2025 00:00"
type input "13-08-2025"
type input "15-08-2025"
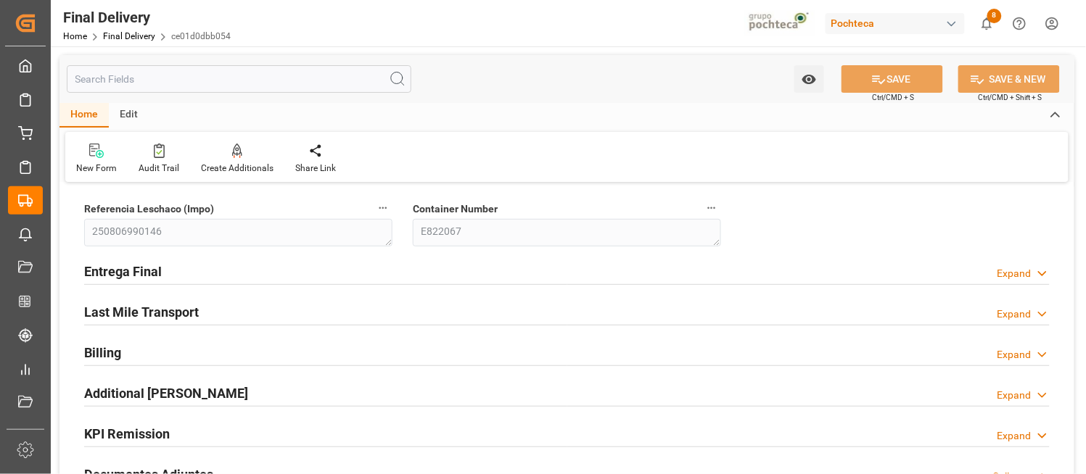
type input "15-08-2025"
click at [1042, 276] on icon at bounding box center [1042, 273] width 15 height 15
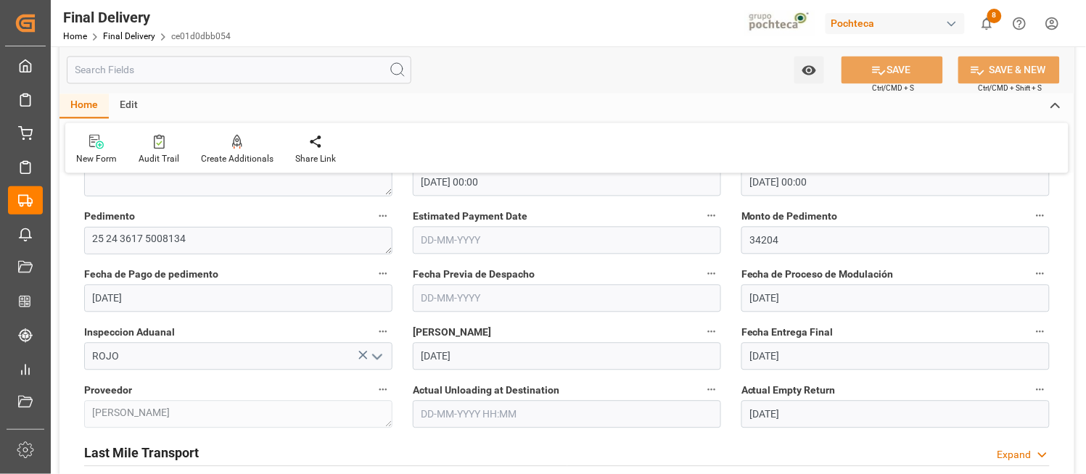
scroll to position [773, 0]
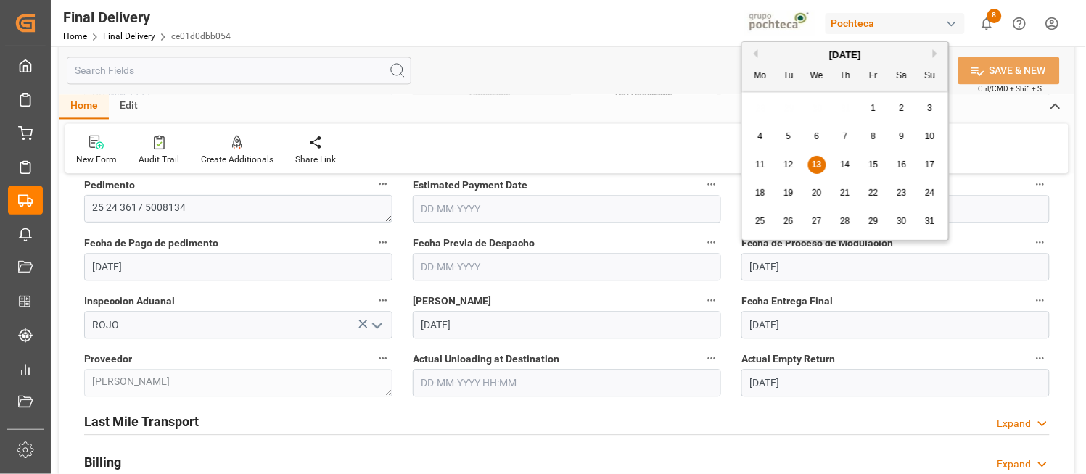
drag, startPoint x: 839, startPoint y: 263, endPoint x: 741, endPoint y: 273, distance: 97.7
click at [741, 273] on input "13-08-2025" at bounding box center [895, 267] width 308 height 28
click at [677, 140] on div "New Form Audit Trail Create Additionals Share Link" at bounding box center [566, 148] width 1003 height 50
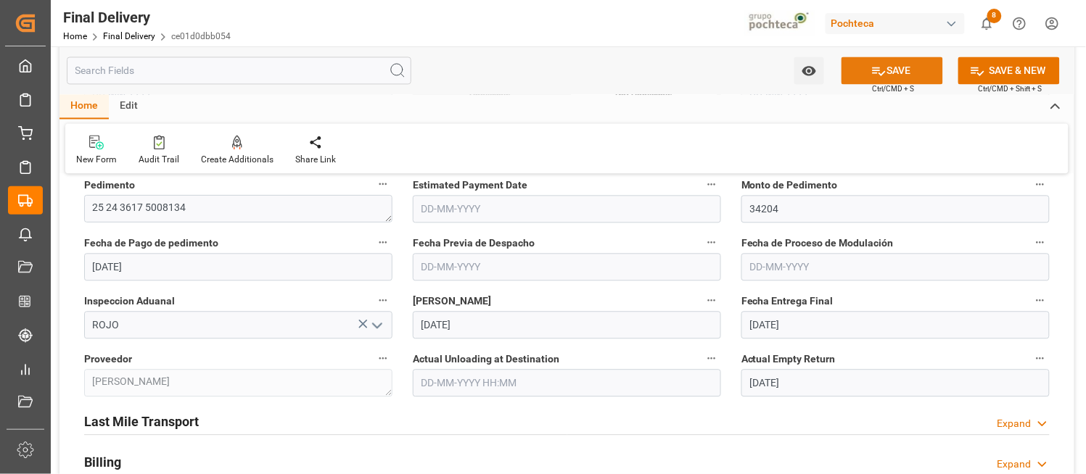
click at [910, 62] on button "SAVE" at bounding box center [892, 71] width 102 height 28
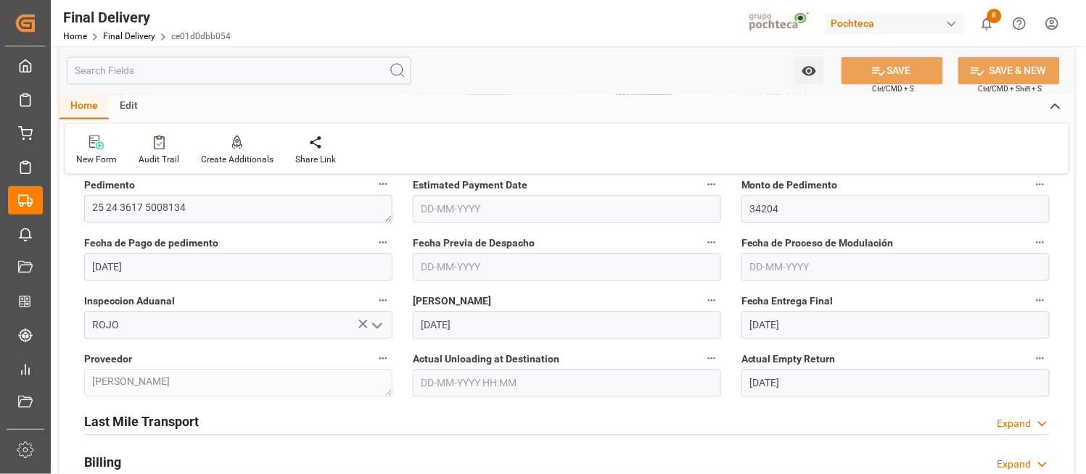
click at [822, 259] on input "text" at bounding box center [895, 267] width 308 height 28
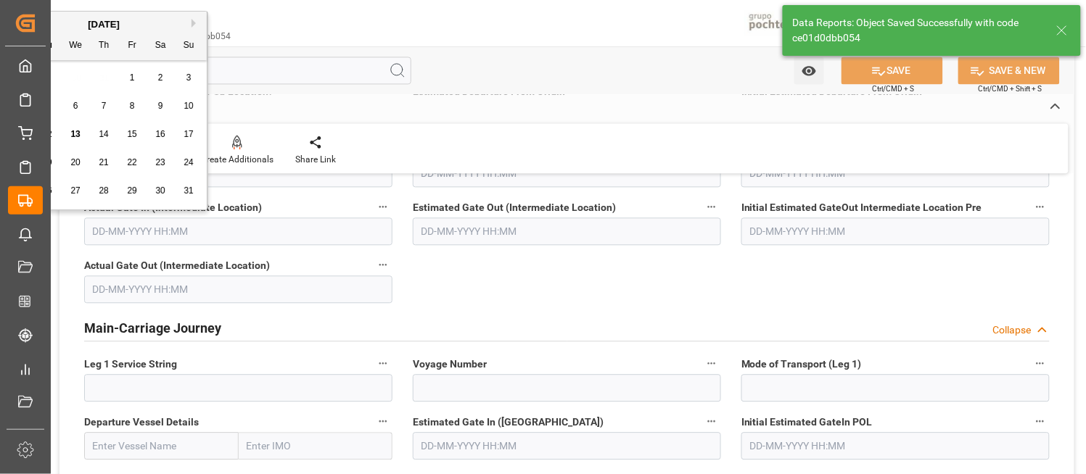
scroll to position [0, 0]
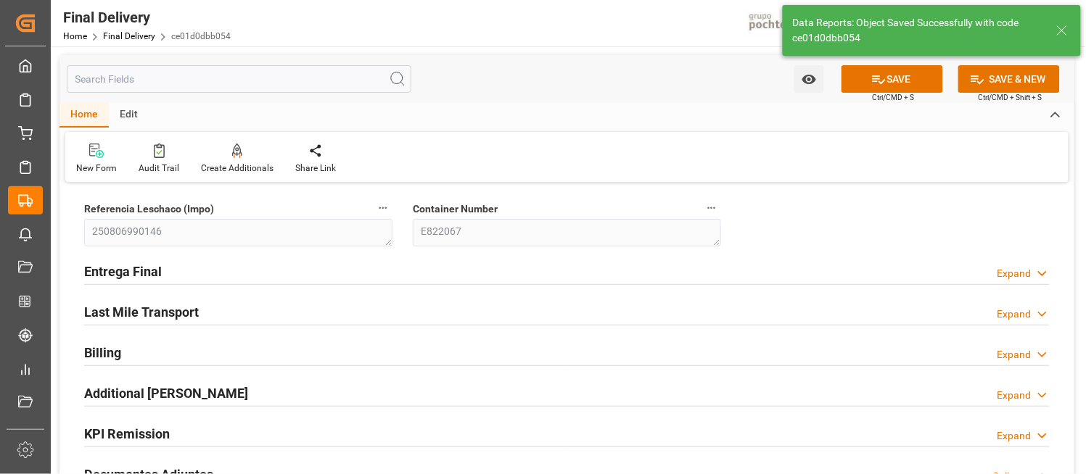
click at [1040, 273] on polyline at bounding box center [1042, 274] width 7 height 4
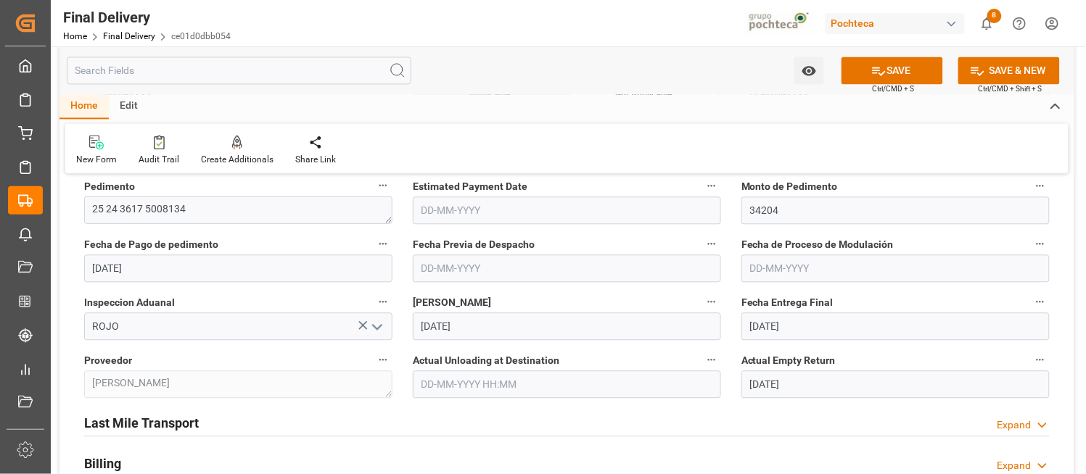
scroll to position [773, 0]
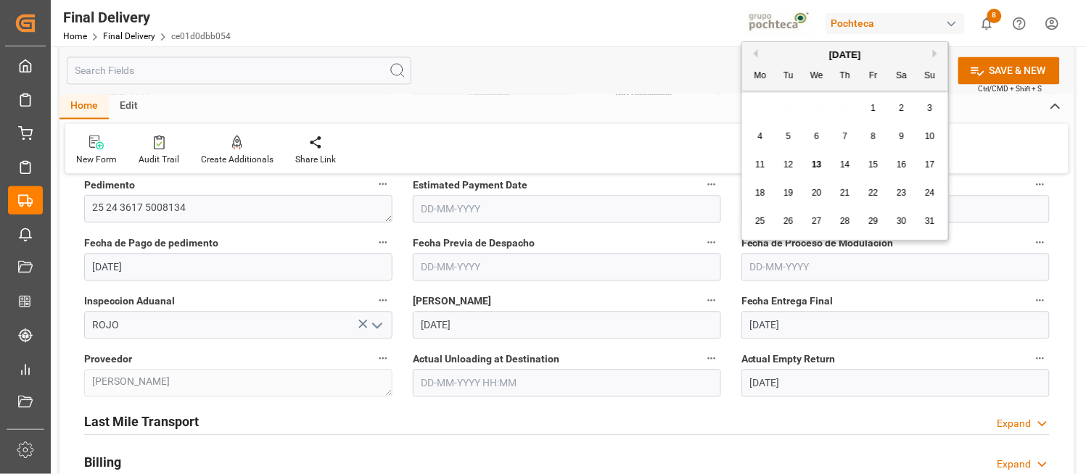
click at [753, 264] on input "text" at bounding box center [895, 267] width 308 height 28
click at [816, 162] on span "13" at bounding box center [816, 165] width 9 height 10
type input "13-08-2025"
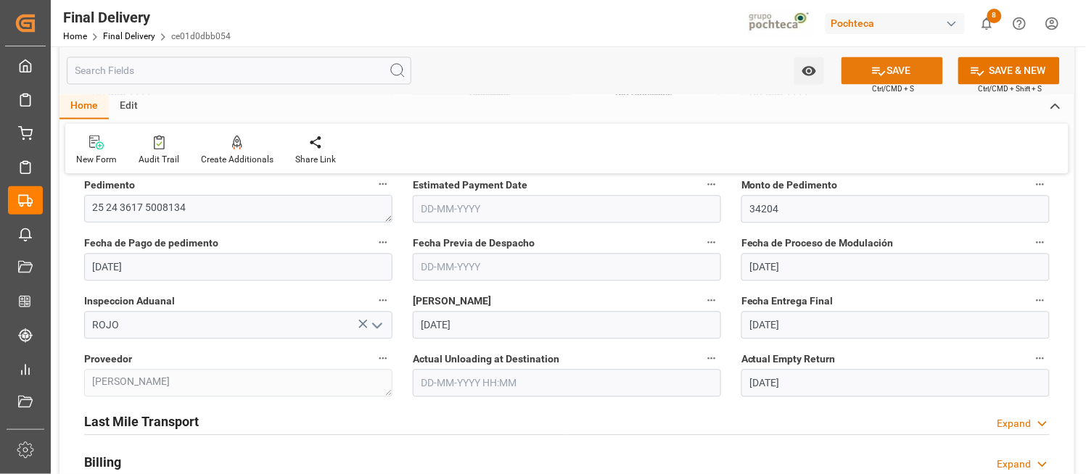
click at [883, 70] on icon at bounding box center [879, 71] width 13 height 9
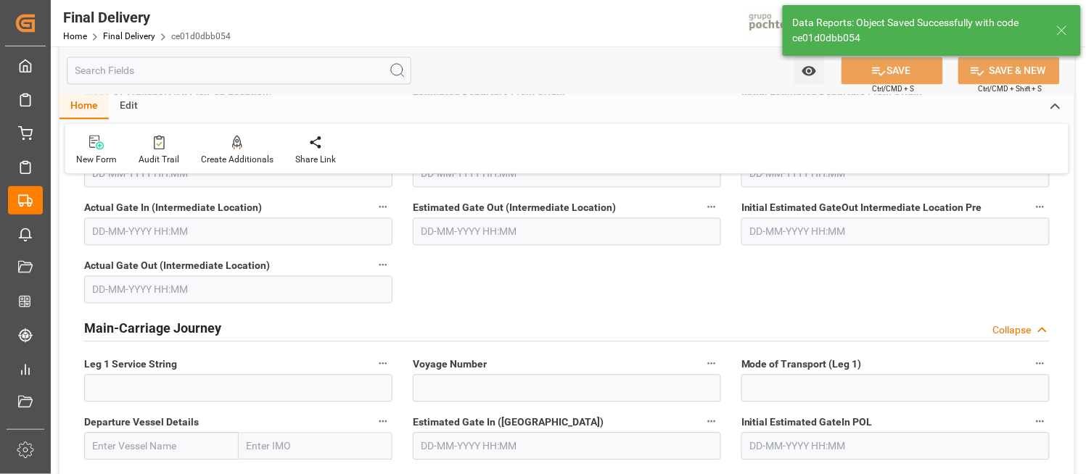
scroll to position [0, 0]
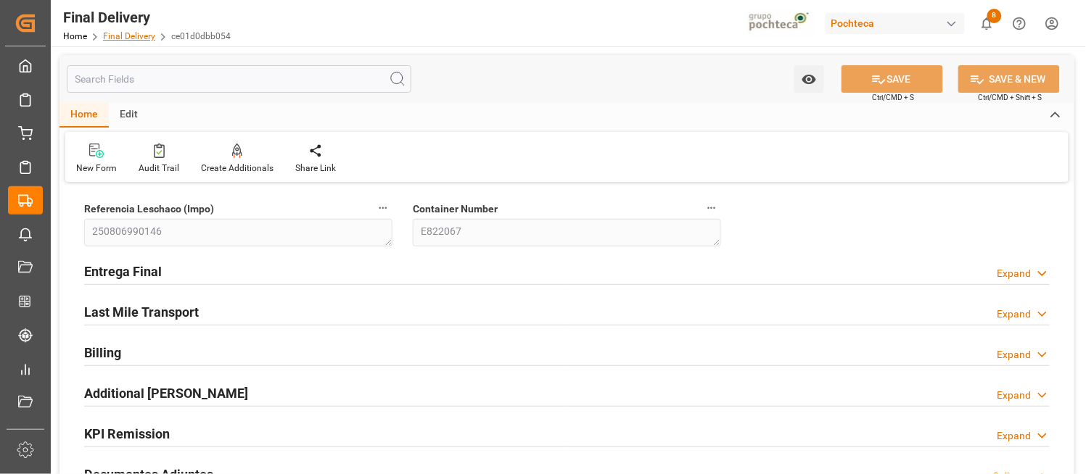
click at [134, 37] on link "Final Delivery" at bounding box center [129, 36] width 52 height 10
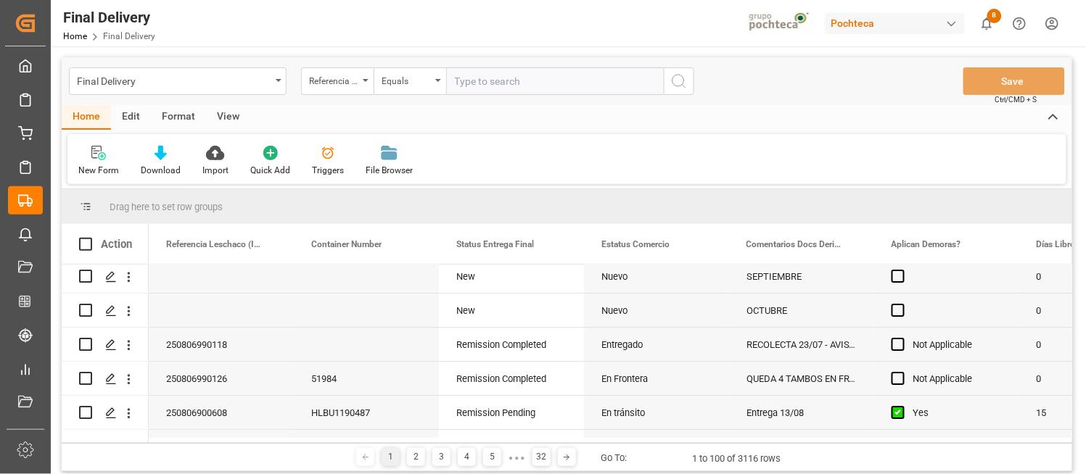
scroll to position [1436, 0]
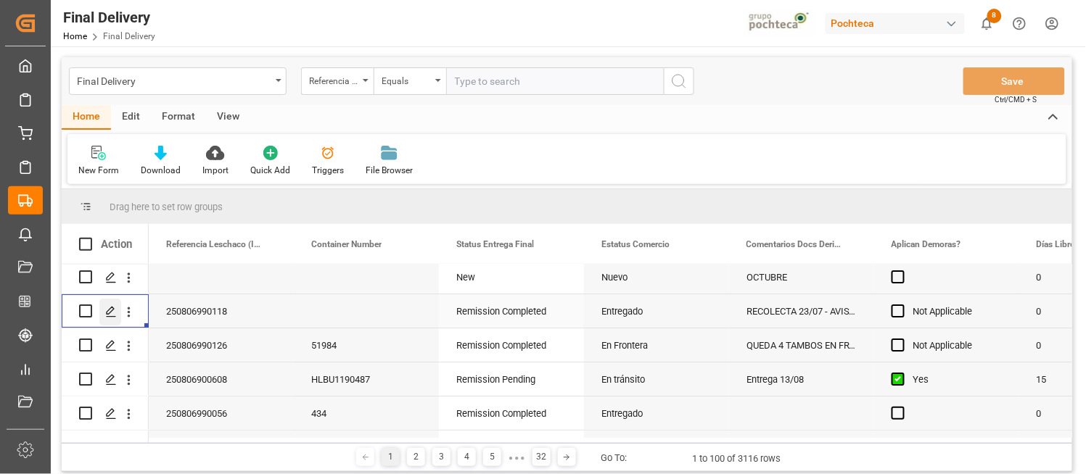
click at [113, 316] on line "Press SPACE to select this row." at bounding box center [111, 316] width 9 height 0
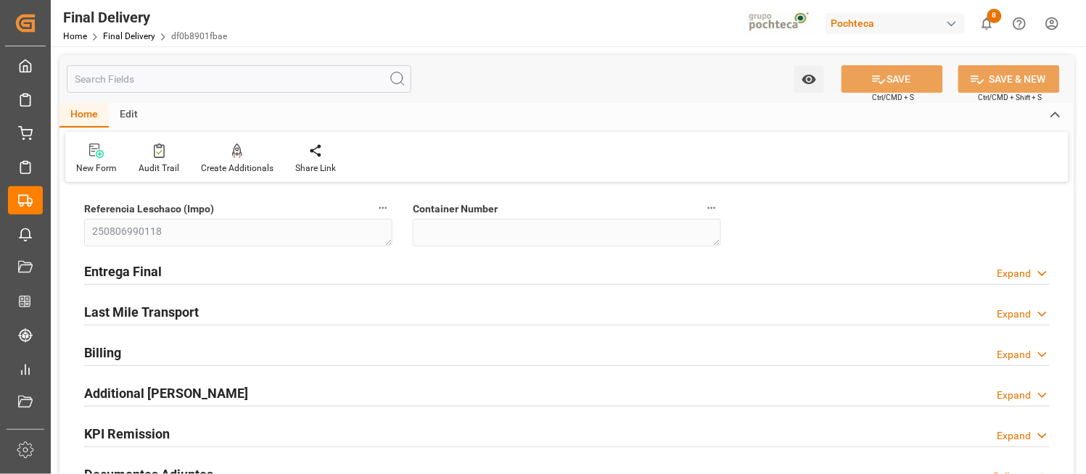
type input "0"
type input "30"
type input "19349"
type input "24-07-2025"
type input "08-08-2025 00:00"
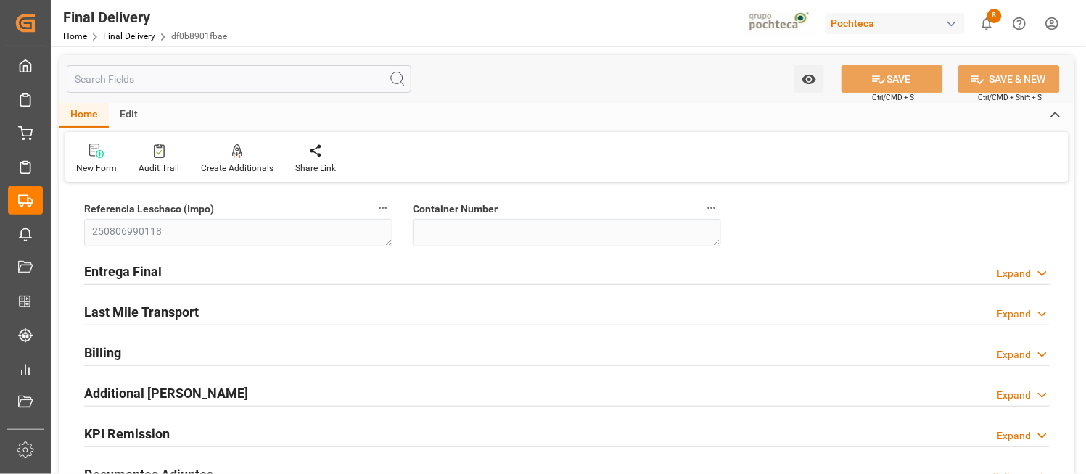
type input "08-08-2025 00:00"
type input "08-08-2025"
type input "11-08-2025"
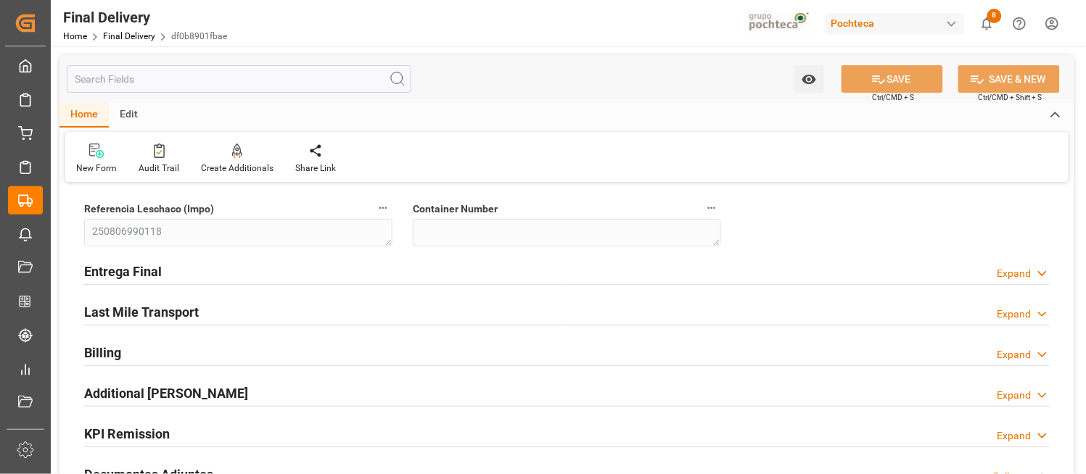
click at [1045, 273] on polyline at bounding box center [1042, 274] width 7 height 4
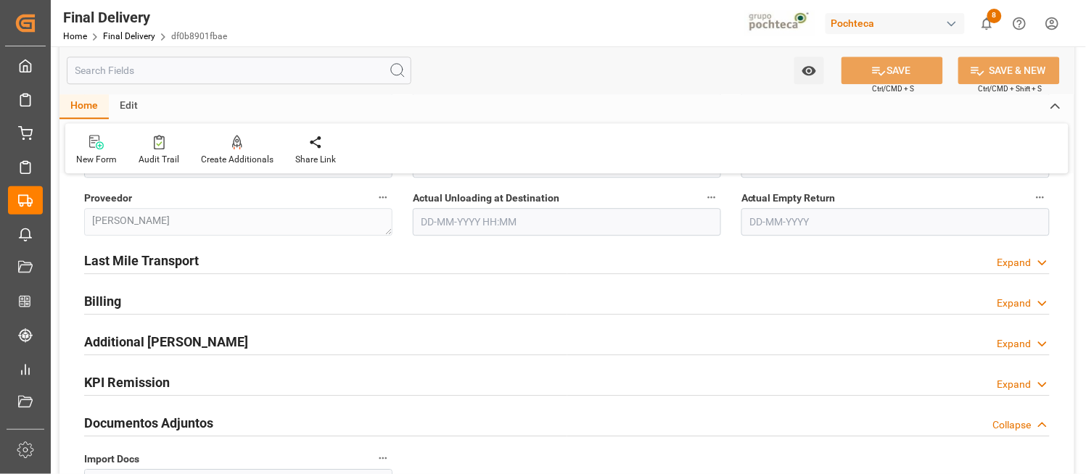
scroll to position [967, 0]
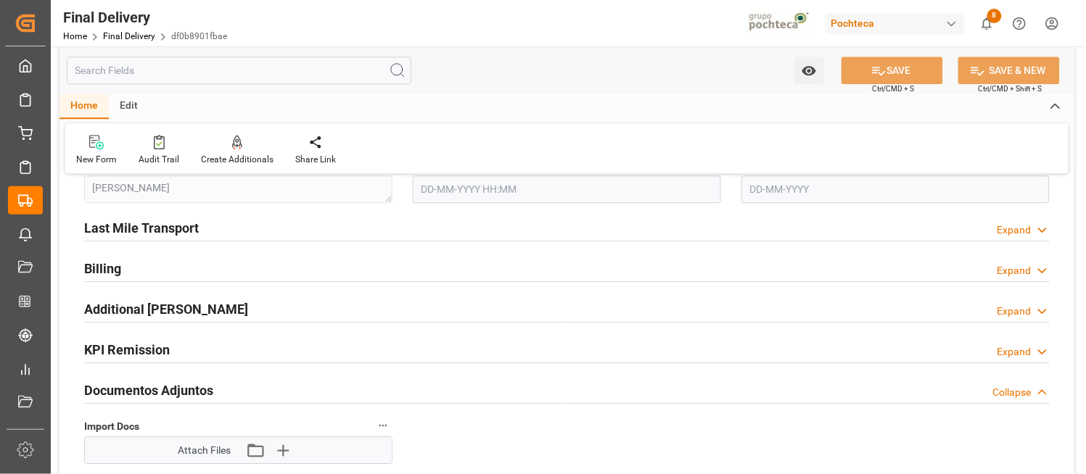
click at [1042, 266] on icon at bounding box center [1042, 270] width 15 height 15
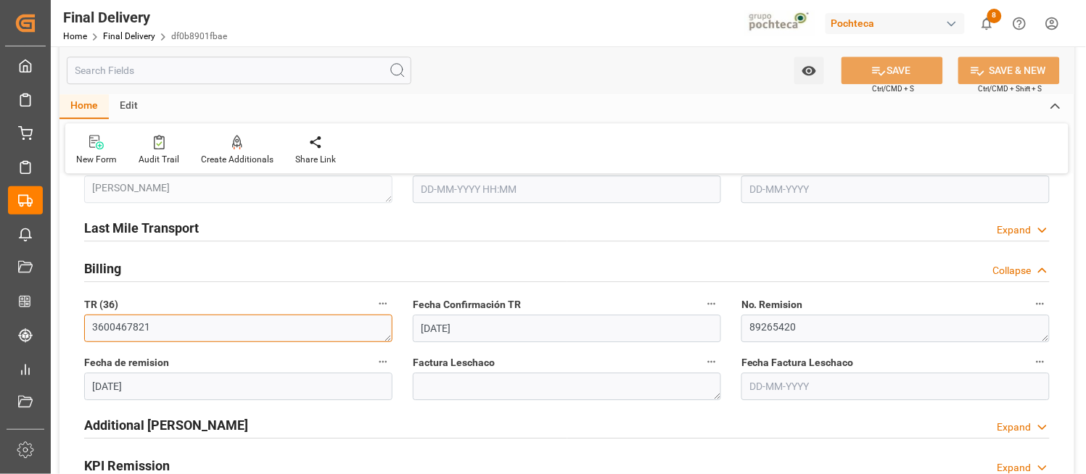
drag, startPoint x: 178, startPoint y: 326, endPoint x: 80, endPoint y: 319, distance: 98.2
click at [80, 319] on div "TR (36) 3600467821" at bounding box center [238, 318] width 329 height 58
click at [694, 254] on div "Billing Collapse" at bounding box center [566, 268] width 965 height 28
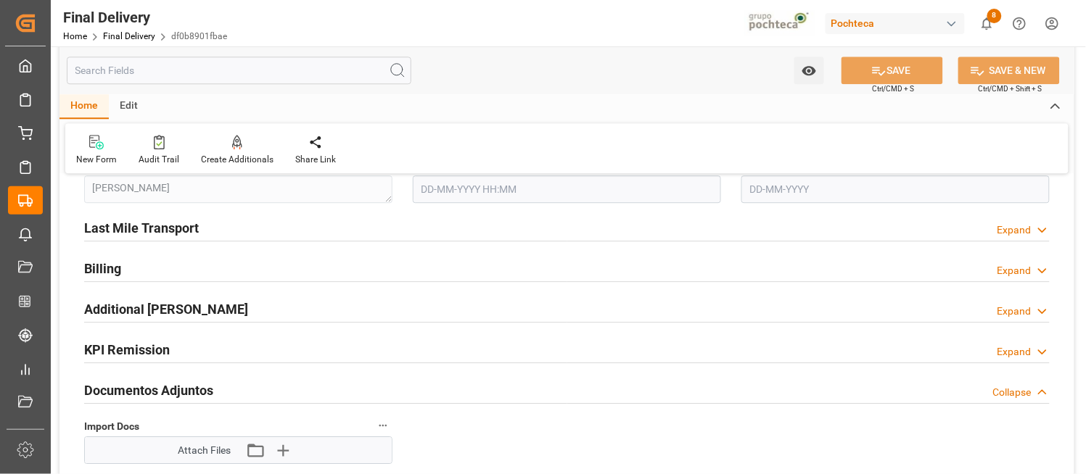
click at [1042, 271] on icon at bounding box center [1042, 270] width 15 height 15
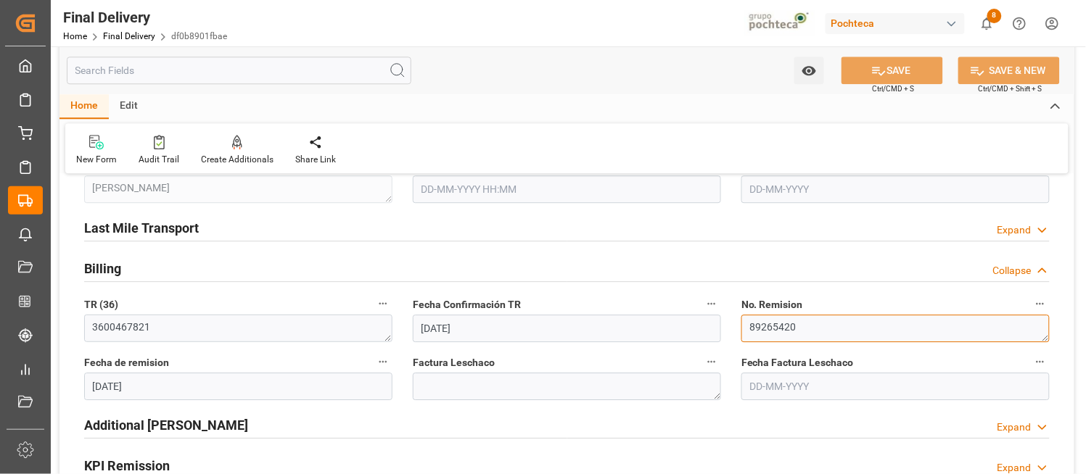
drag, startPoint x: 798, startPoint y: 325, endPoint x: 728, endPoint y: 328, distance: 69.7
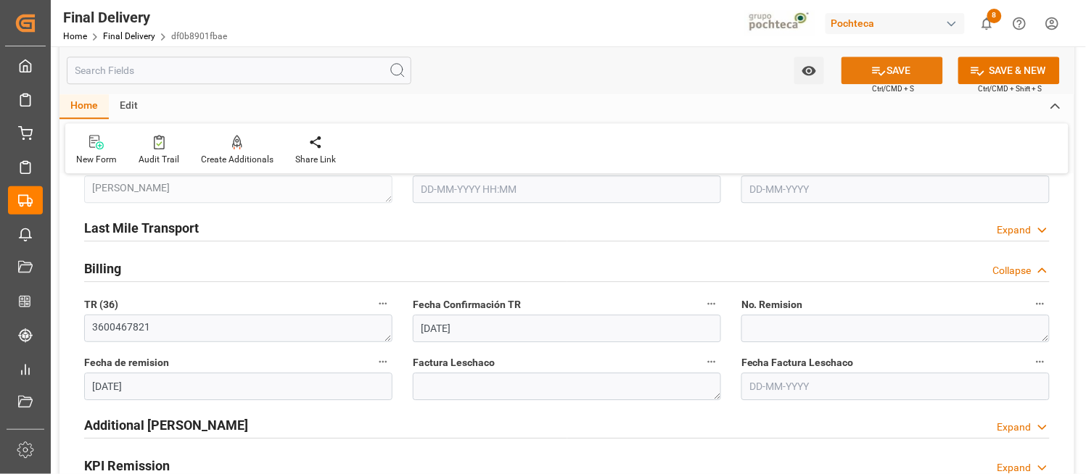
click at [894, 74] on button "SAVE" at bounding box center [892, 71] width 102 height 28
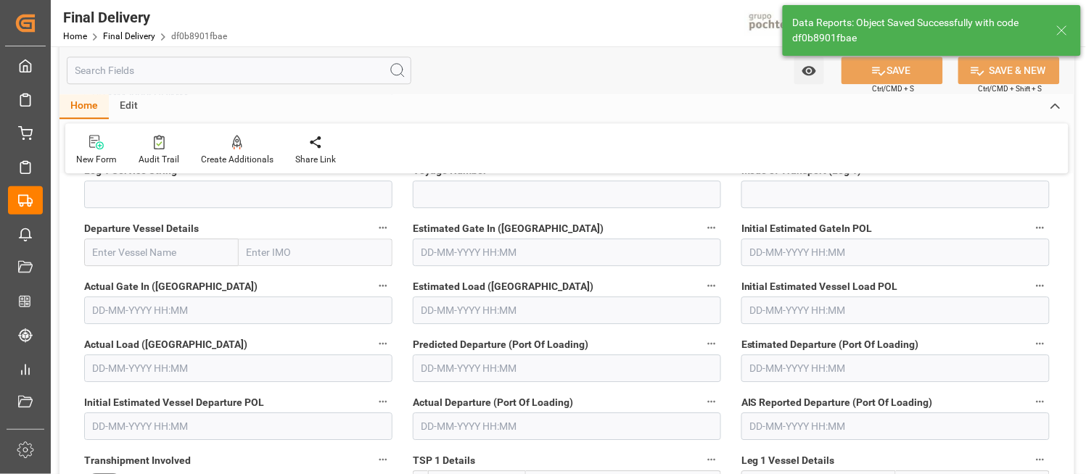
scroll to position [83, 0]
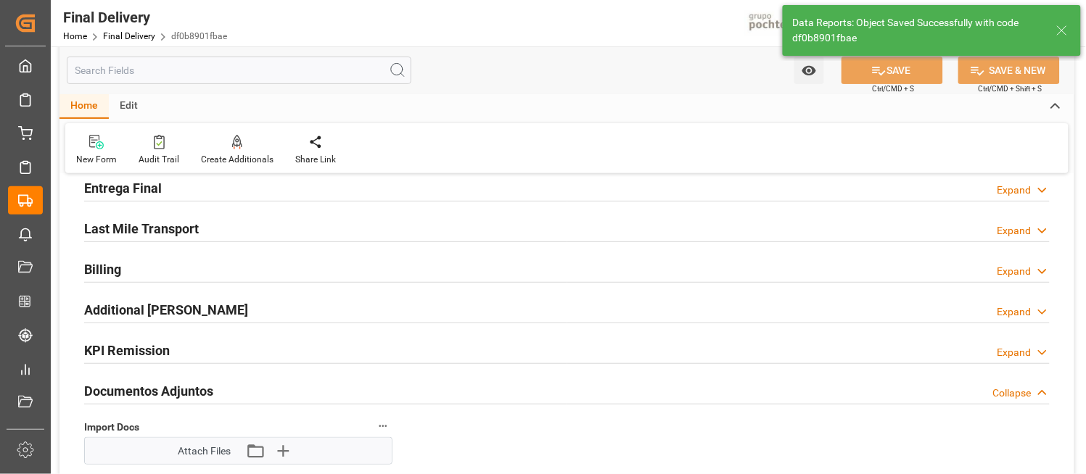
click at [1042, 267] on icon at bounding box center [1042, 271] width 15 height 15
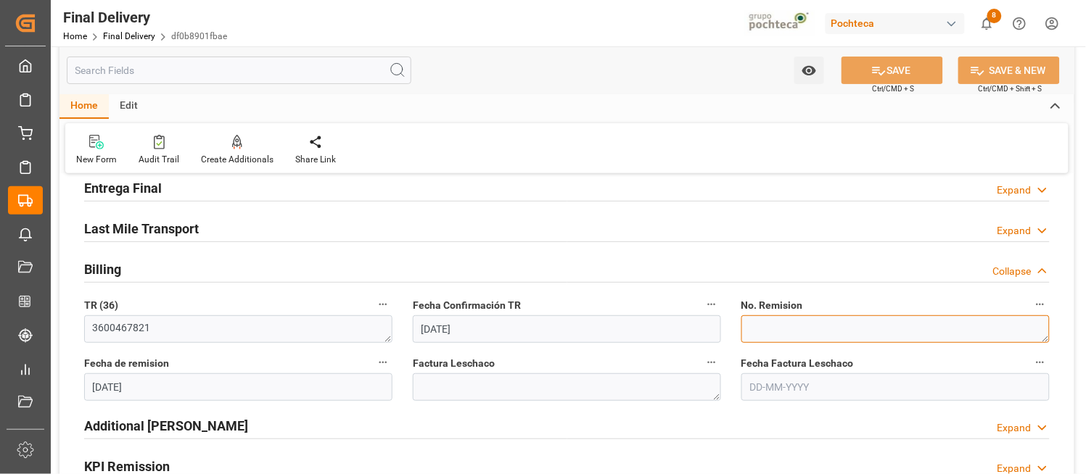
click at [793, 334] on textarea "89265420" at bounding box center [895, 330] width 308 height 28
click at [1037, 307] on icon "button" at bounding box center [1040, 305] width 12 height 12
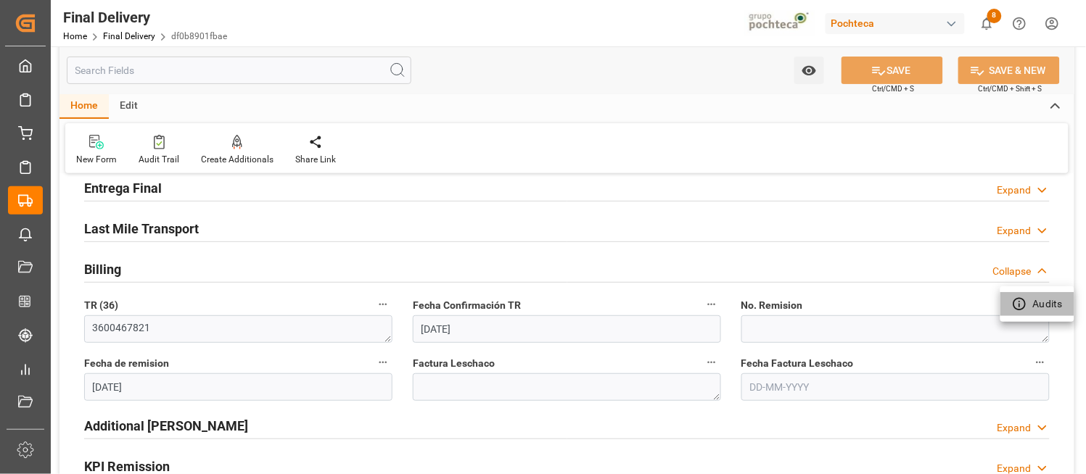
click at [1037, 306] on li "Audits" at bounding box center [1037, 304] width 74 height 24
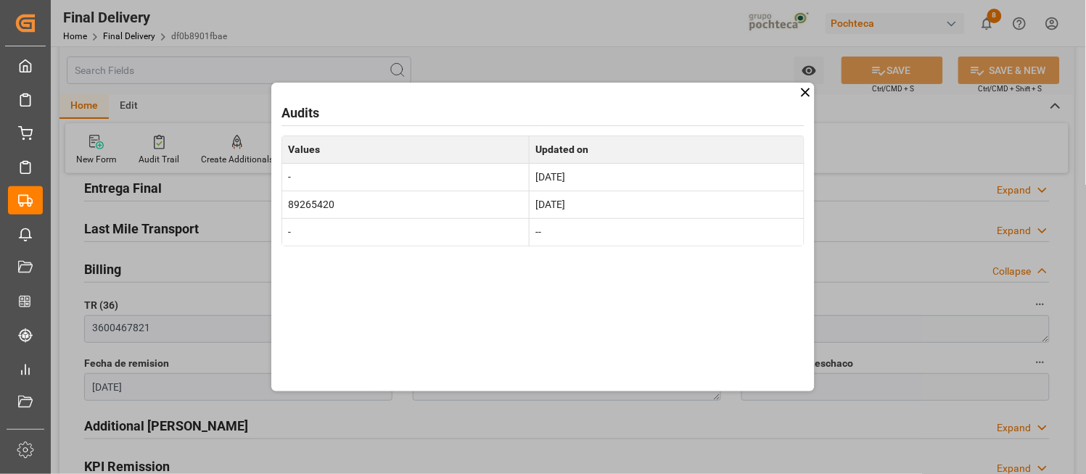
click at [336, 205] on td "89265420" at bounding box center [405, 205] width 247 height 28
click at [582, 92] on div "Audits Values Updated on - Aug 13, 2025 89265420 Aug 13, 2025 - --" at bounding box center [542, 237] width 543 height 308
drag, startPoint x: 353, startPoint y: 201, endPoint x: 220, endPoint y: 223, distance: 134.5
click at [220, 223] on div "Audits Values Updated on - Aug 13, 2025 89265420 Aug 13, 2025 - --" at bounding box center [543, 237] width 1086 height 474
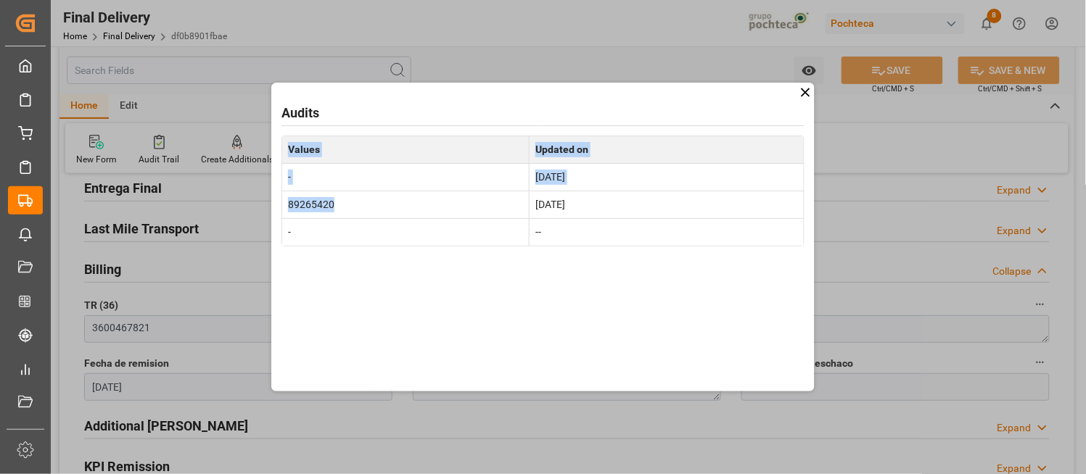
click at [345, 213] on td "89265420" at bounding box center [405, 205] width 247 height 28
drag, startPoint x: 331, startPoint y: 202, endPoint x: 278, endPoint y: 201, distance: 53.7
click at [278, 201] on div "Audits Values Updated on - Aug 13, 2025 89265420 Aug 13, 2025 - --" at bounding box center [542, 237] width 543 height 308
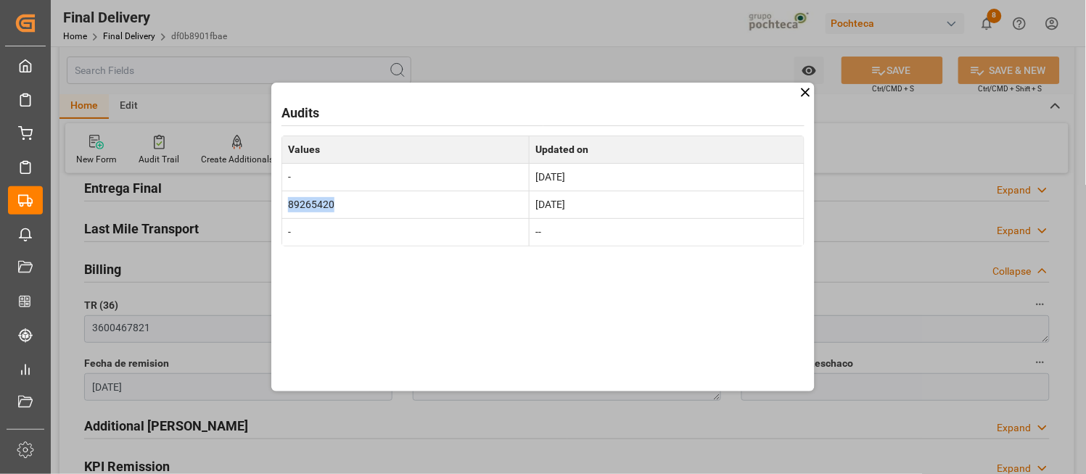
drag, startPoint x: 331, startPoint y: 203, endPoint x: 291, endPoint y: 205, distance: 40.6
click at [291, 205] on td "89265420" at bounding box center [405, 205] width 247 height 28
copy td "89265420"
click at [915, 306] on div "Audits Values Updated on - Aug 13, 2025 89265420 Aug 13, 2025 - --" at bounding box center [543, 237] width 1086 height 474
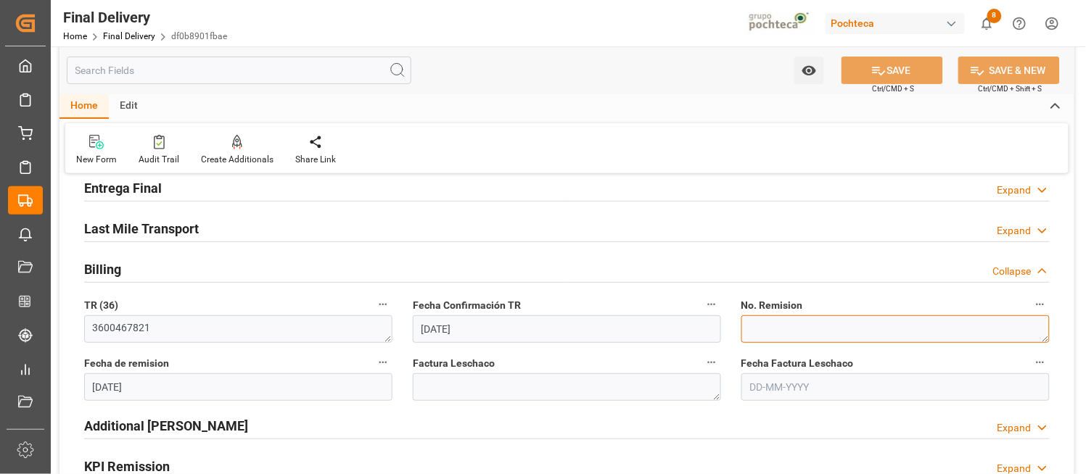
click at [849, 329] on textarea "89265420" at bounding box center [895, 330] width 308 height 28
paste textarea "89265420"
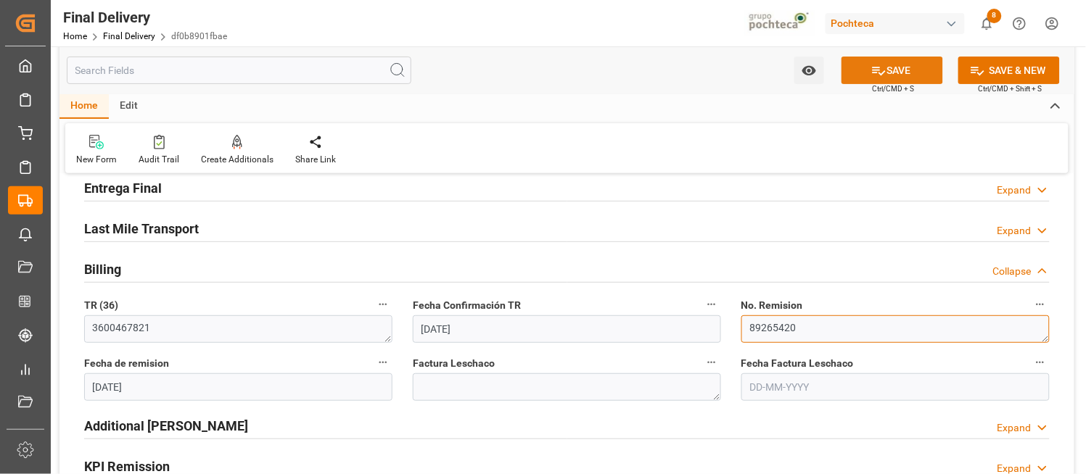
type textarea "89265420"
click at [907, 74] on button "SAVE" at bounding box center [892, 71] width 102 height 28
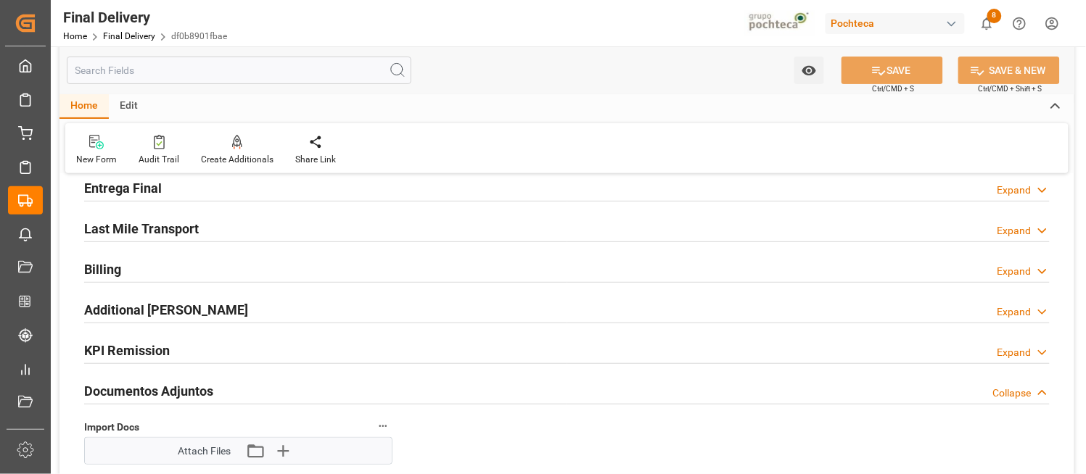
click at [1045, 271] on icon at bounding box center [1042, 271] width 15 height 15
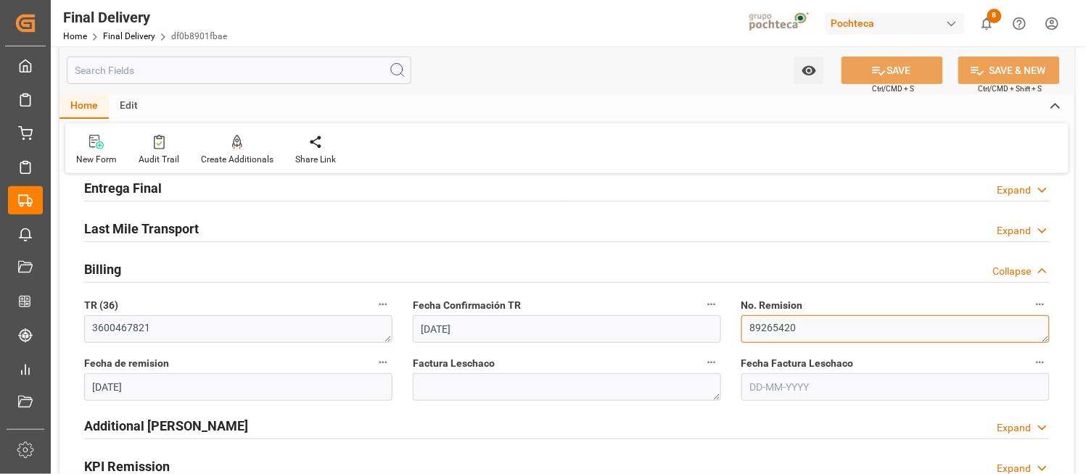
drag, startPoint x: 805, startPoint y: 326, endPoint x: 744, endPoint y: 327, distance: 60.9
click at [744, 327] on textarea "89265420" at bounding box center [895, 330] width 308 height 28
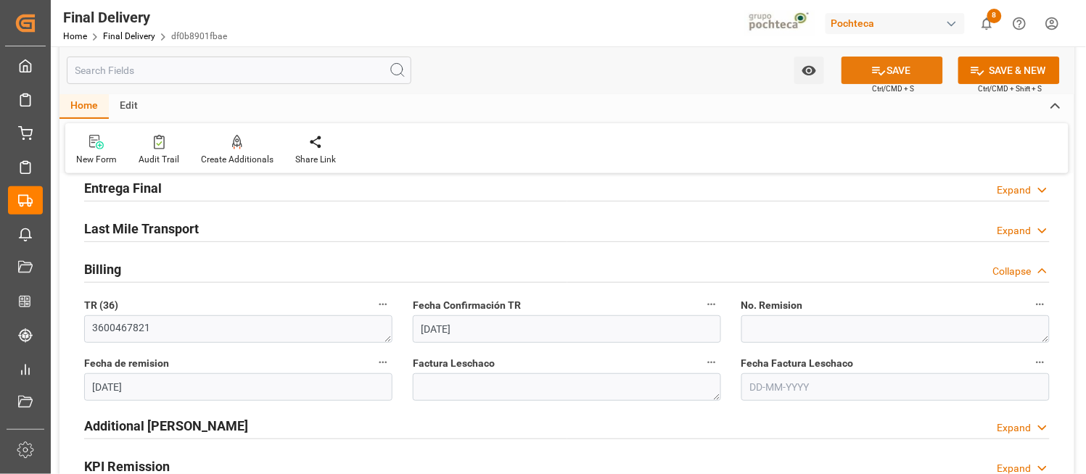
click at [902, 70] on button "SAVE" at bounding box center [892, 71] width 102 height 28
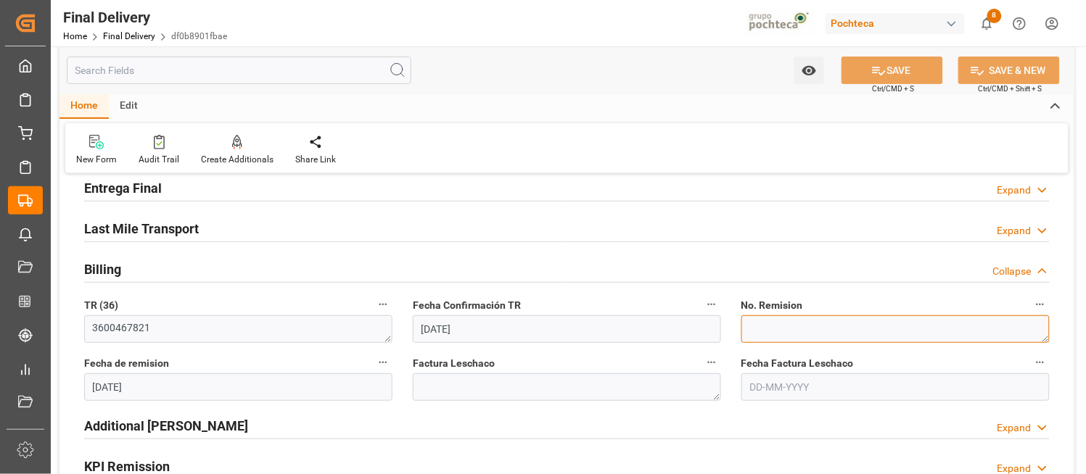
click at [840, 327] on textarea "89265420" at bounding box center [895, 330] width 308 height 28
paste textarea "89265420"
type textarea "89265420"
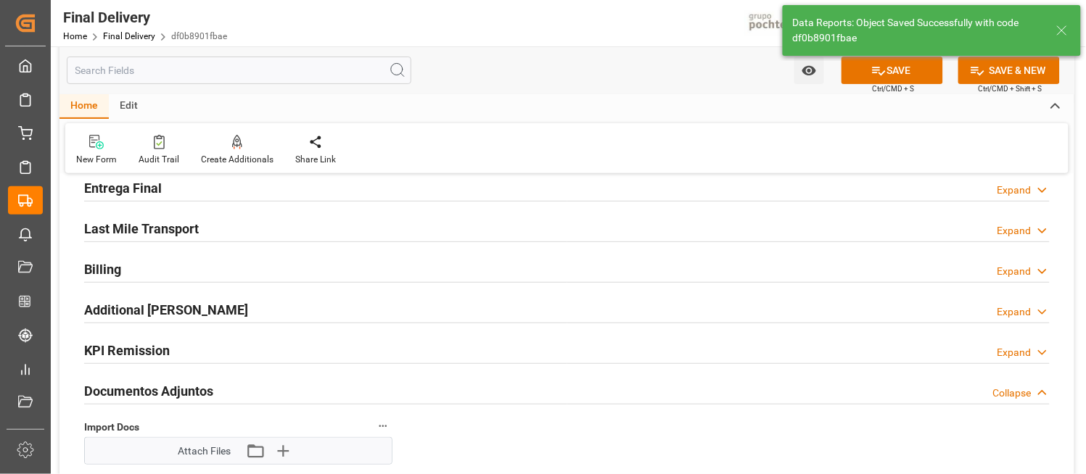
click at [1042, 268] on icon at bounding box center [1042, 271] width 15 height 15
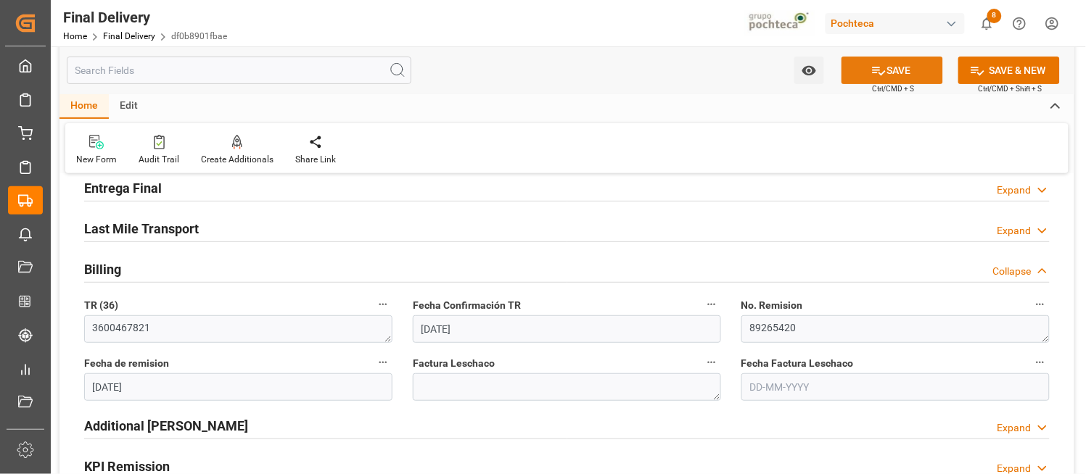
click at [892, 67] on button "SAVE" at bounding box center [892, 71] width 102 height 28
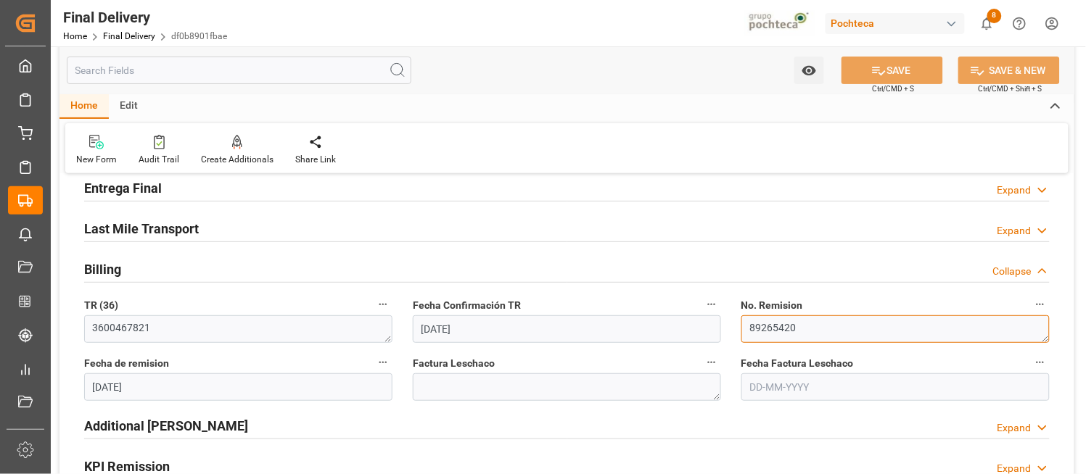
drag, startPoint x: 809, startPoint y: 324, endPoint x: 734, endPoint y: 324, distance: 74.7
click at [734, 324] on div "No. Remision 89265420" at bounding box center [895, 319] width 329 height 58
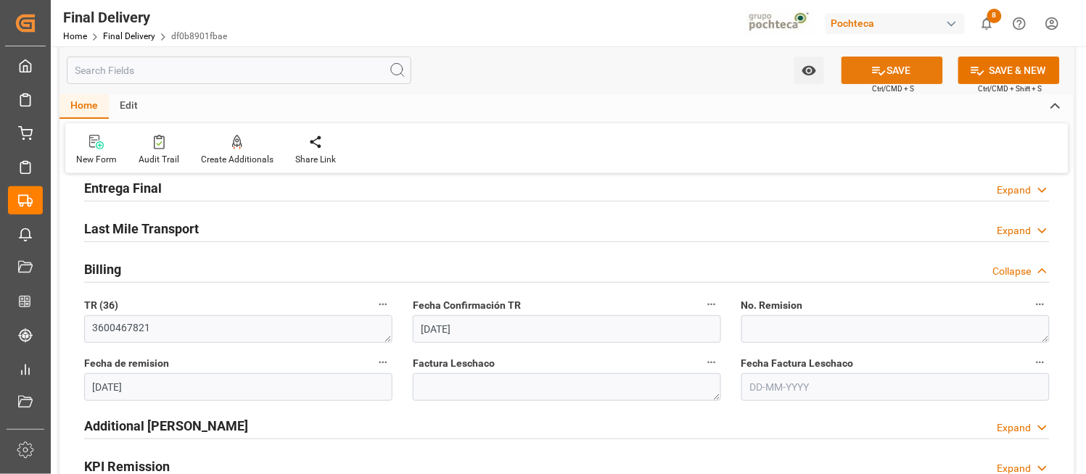
click at [902, 62] on button "SAVE" at bounding box center [892, 71] width 102 height 28
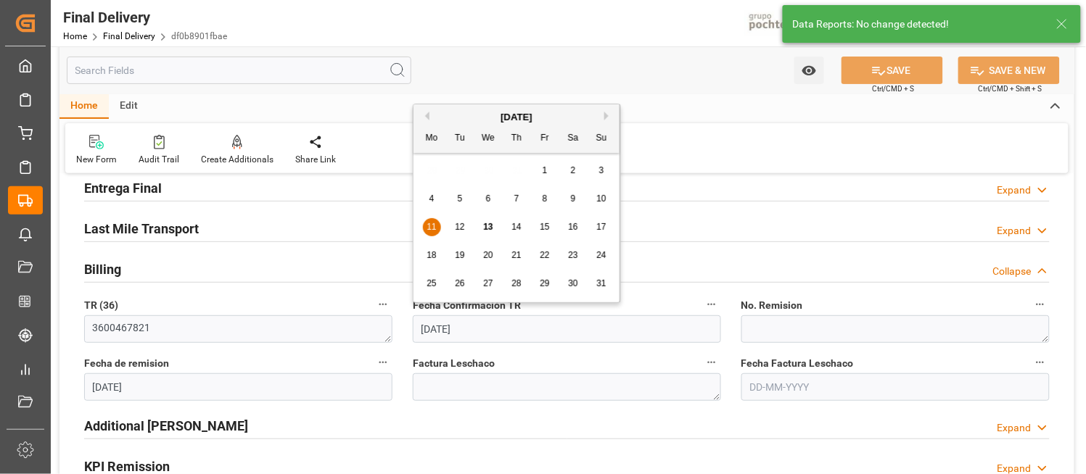
click at [622, 330] on input "11-08-2025" at bounding box center [567, 330] width 308 height 28
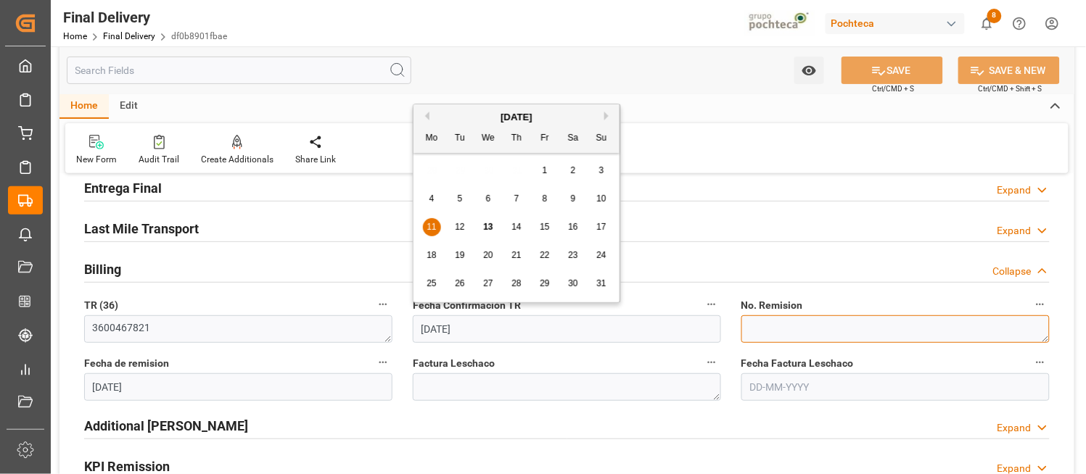
click at [750, 330] on textarea "89265420" at bounding box center [895, 330] width 308 height 28
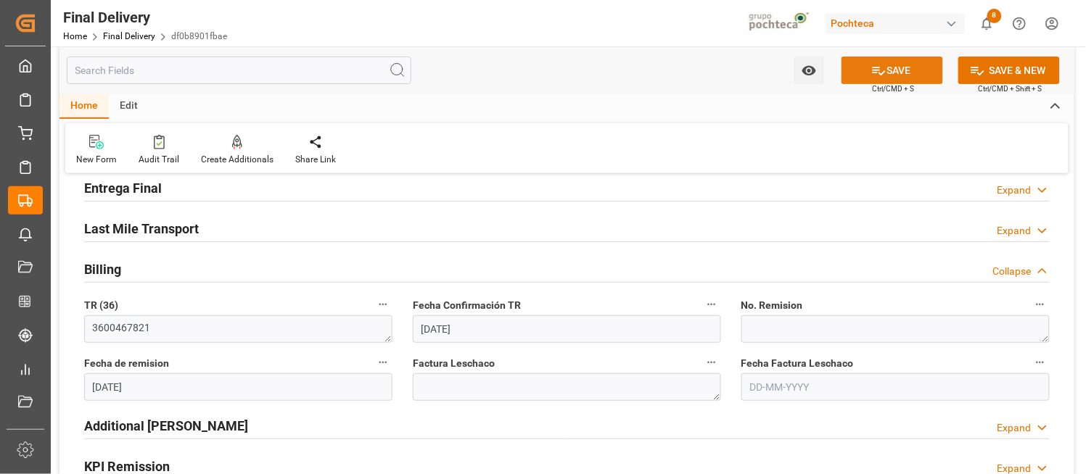
click at [914, 66] on button "SAVE" at bounding box center [892, 71] width 102 height 28
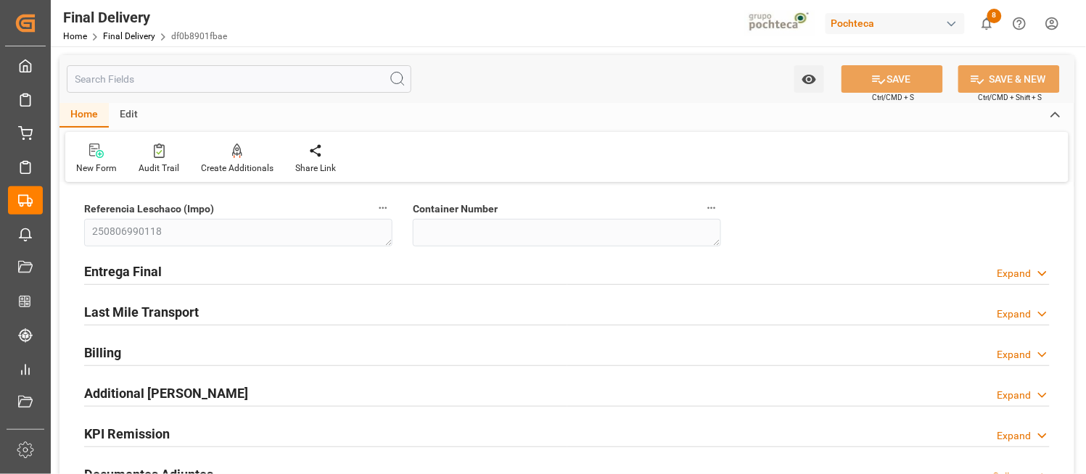
click at [1036, 357] on icon at bounding box center [1042, 354] width 15 height 15
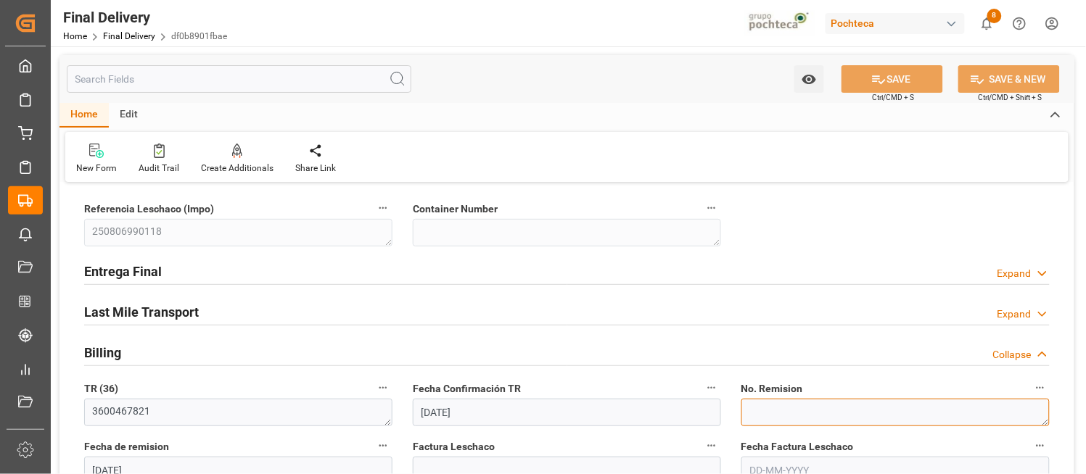
click at [862, 422] on textarea at bounding box center [895, 413] width 308 height 28
paste textarea "89265420"
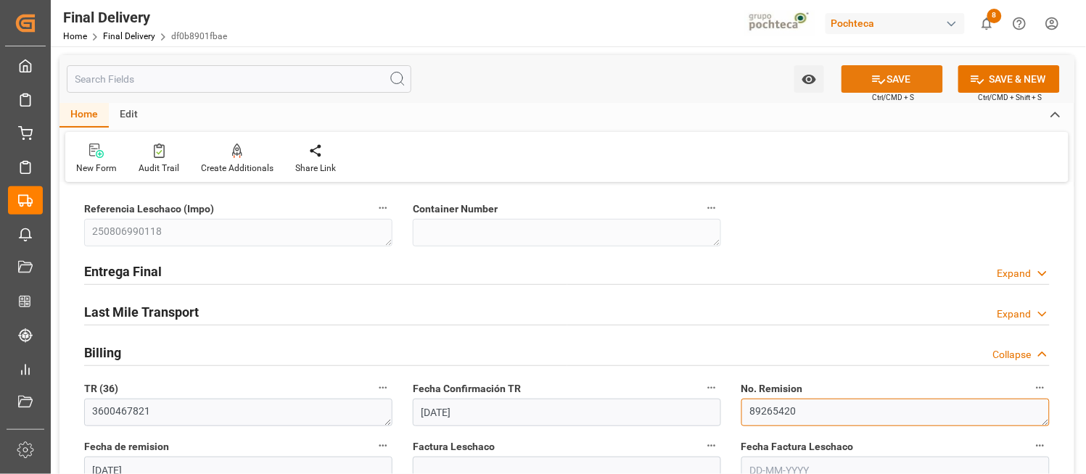
type textarea "89265420"
click at [902, 76] on button "SAVE" at bounding box center [892, 79] width 102 height 28
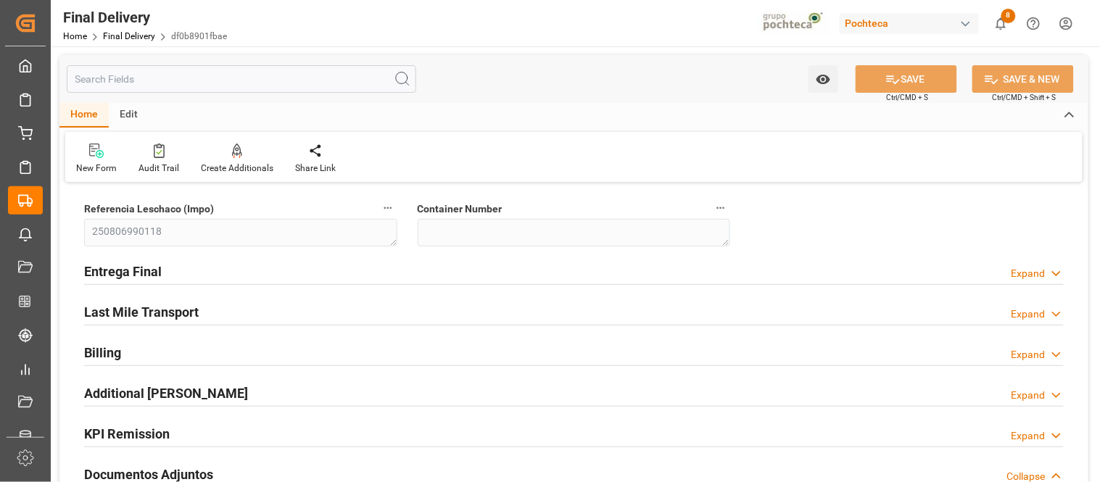
click at [129, 33] on link "Final Delivery" at bounding box center [129, 36] width 52 height 10
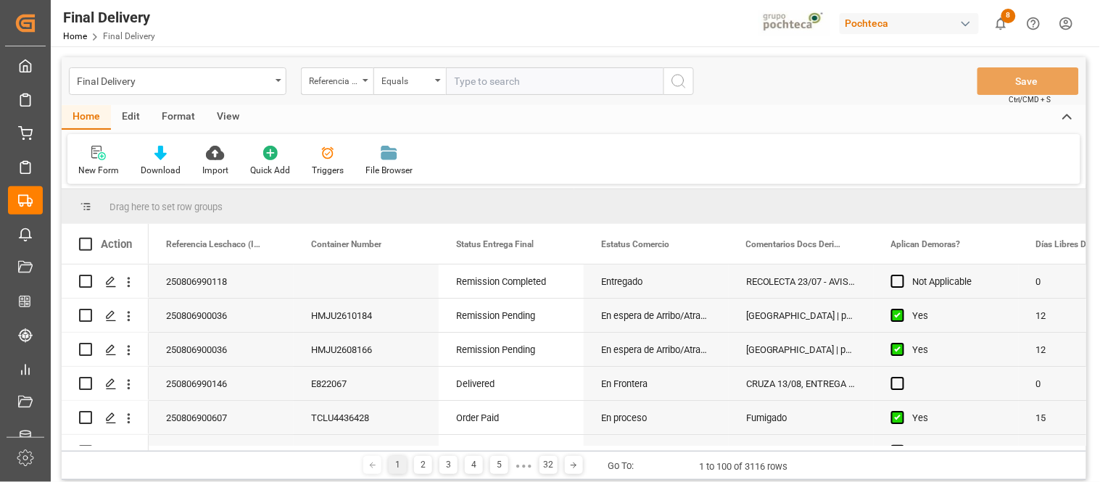
drag, startPoint x: 1090, startPoint y: 272, endPoint x: 1093, endPoint y: 305, distance: 33.5
click at [1085, 305] on main "Final Delivery Referencia Leschaco (Impo) Equals Save Ctrl/CMD + S Home Edit Fo…" at bounding box center [574, 271] width 1047 height 428
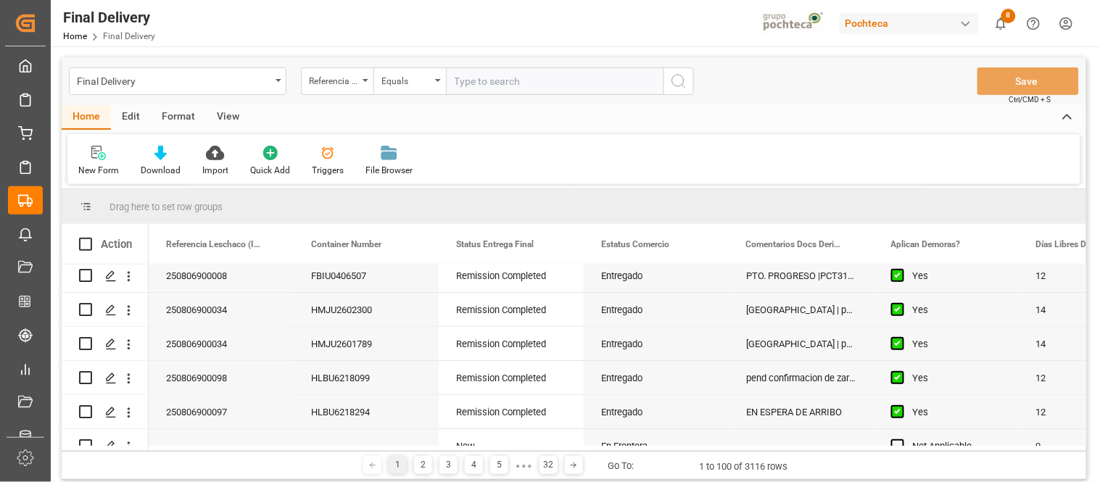
scroll to position [1758, 0]
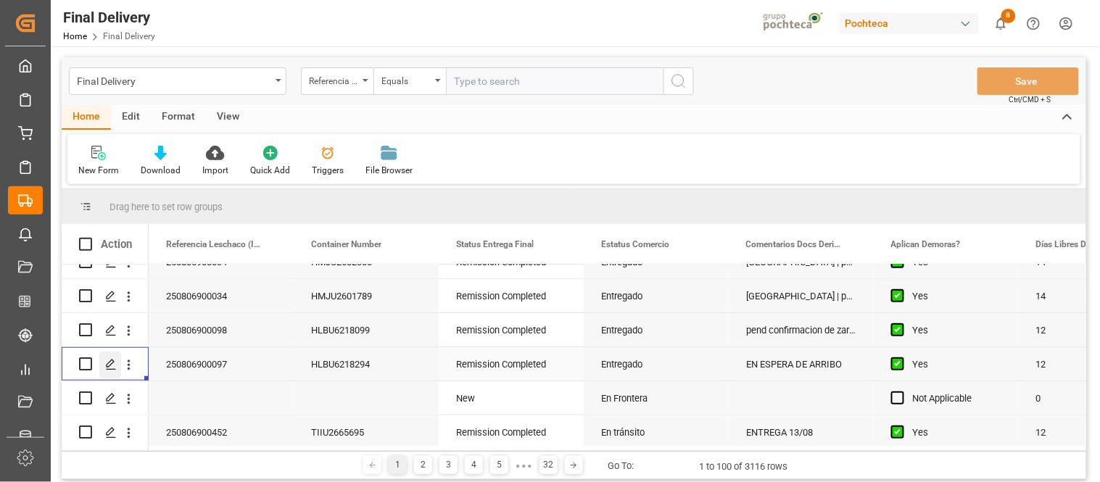
click at [111, 366] on icon "Press SPACE to select this row." at bounding box center [111, 365] width 12 height 12
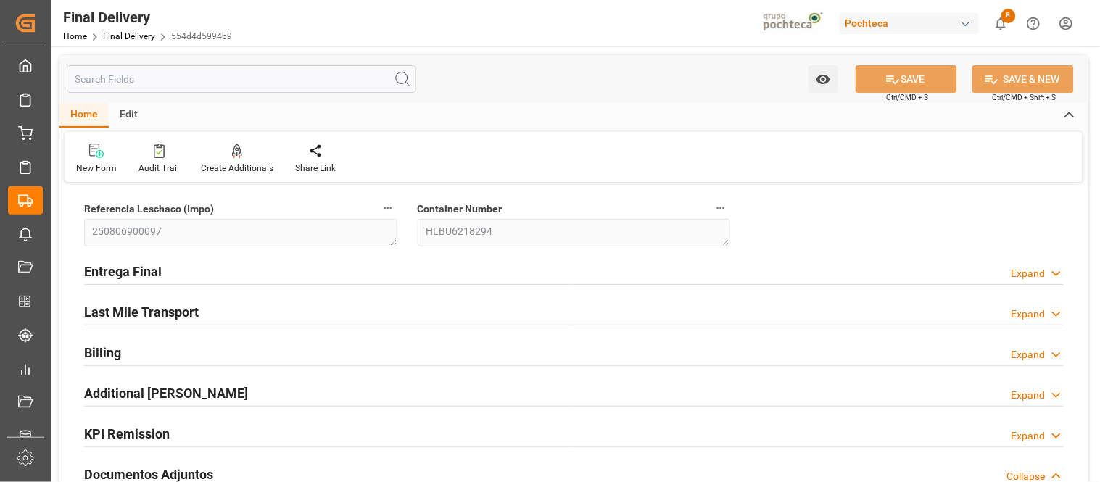
click at [1056, 273] on polyline at bounding box center [1056, 274] width 7 height 4
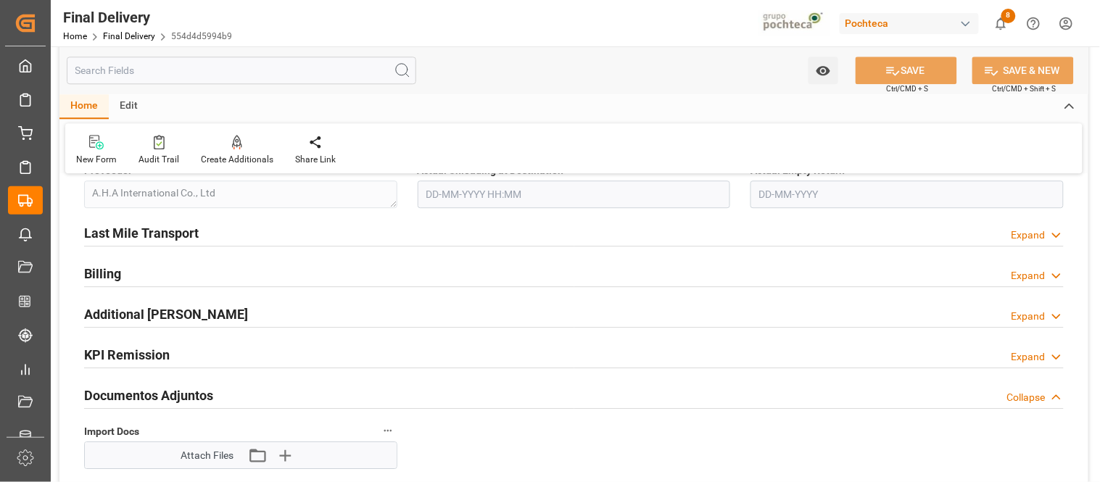
scroll to position [934, 0]
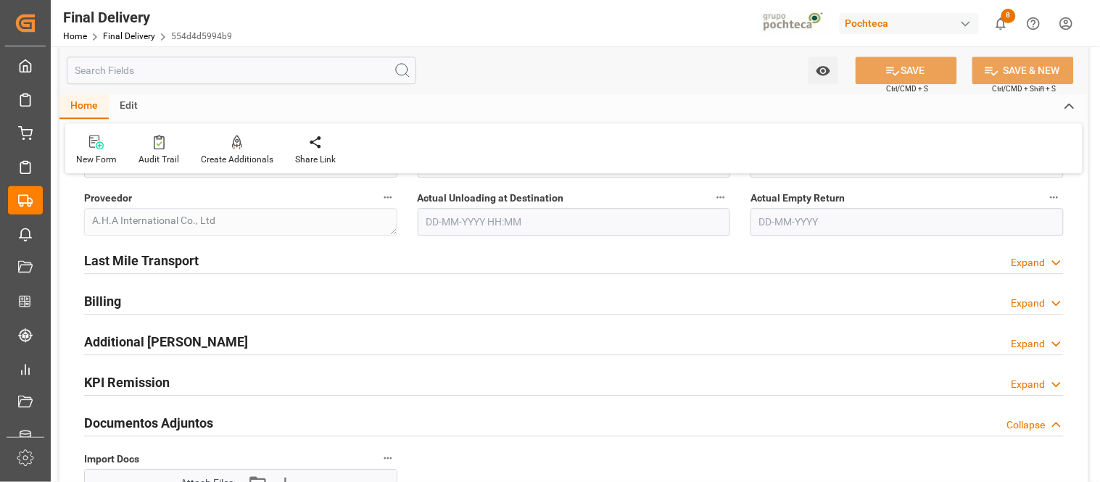
click at [1055, 302] on polyline at bounding box center [1056, 304] width 7 height 4
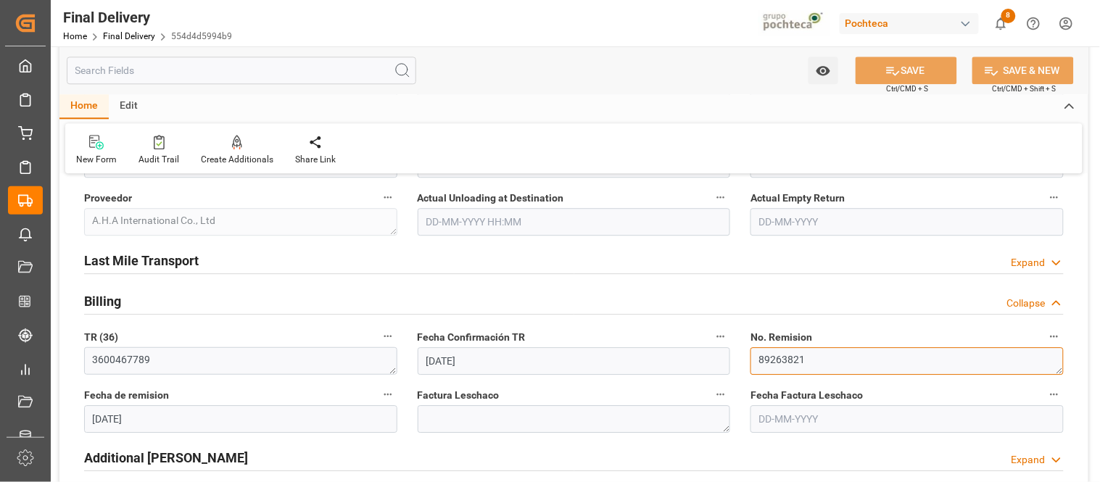
click at [836, 354] on textarea "89263821" at bounding box center [907, 361] width 313 height 28
click at [910, 251] on div "Last Mile Transport Expand" at bounding box center [574, 260] width 980 height 28
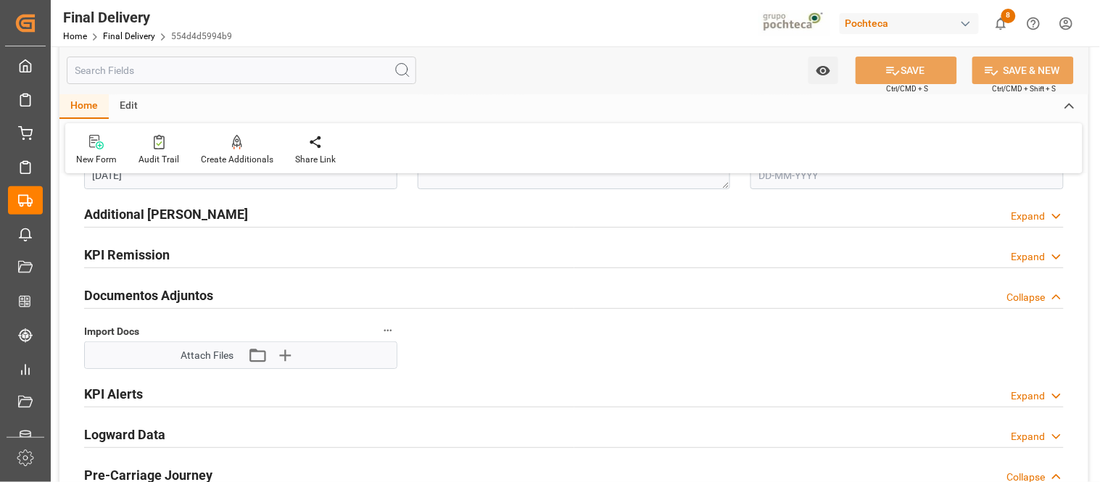
scroll to position [1386, 0]
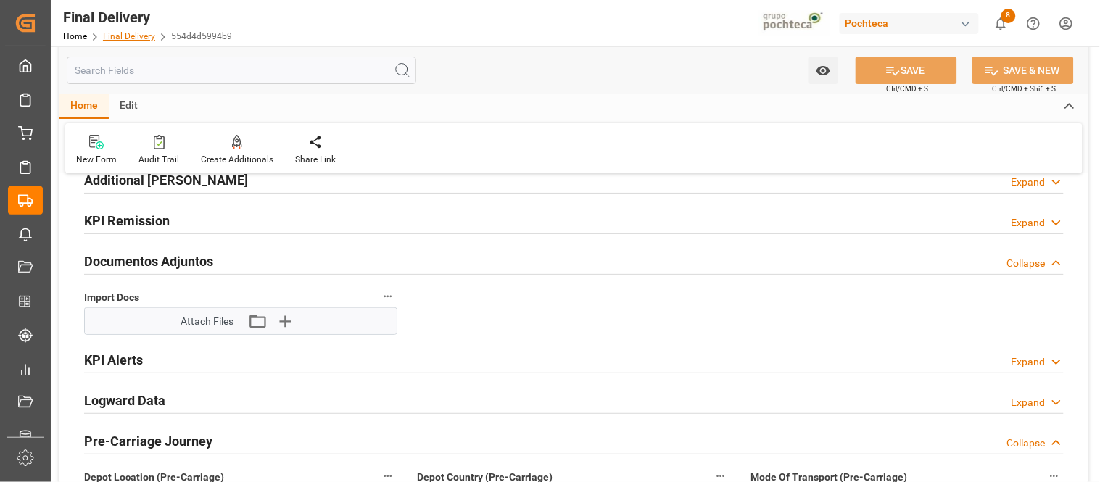
click at [129, 37] on link "Final Delivery" at bounding box center [129, 36] width 52 height 10
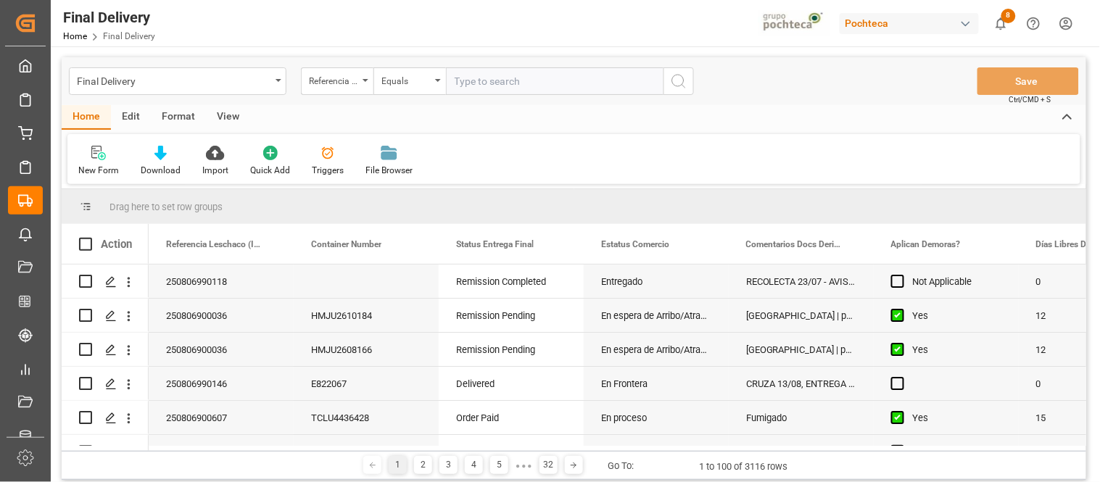
click at [469, 81] on input "text" at bounding box center [555, 81] width 218 height 28
type input "250806990133"
click at [668, 81] on button "search button" at bounding box center [679, 81] width 30 height 28
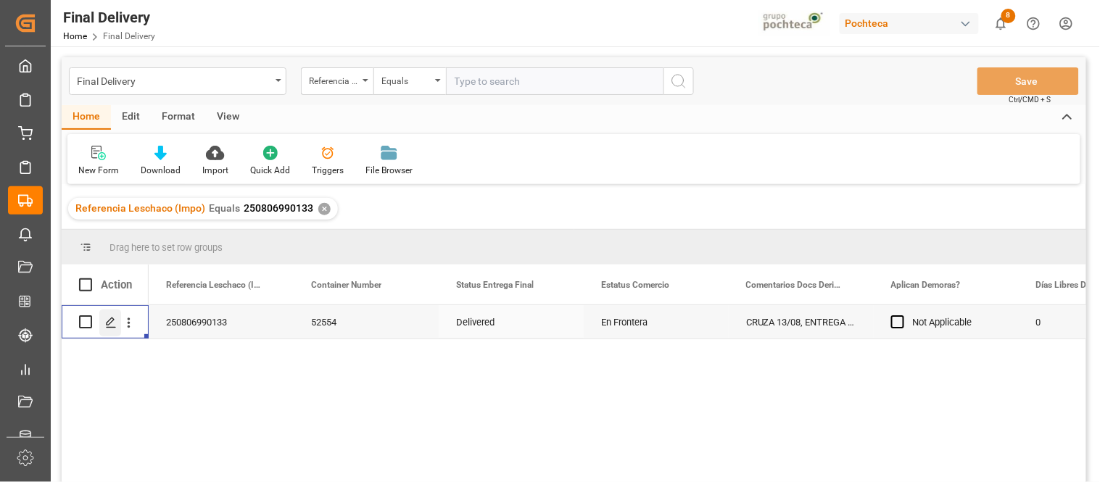
click at [111, 324] on icon "Press SPACE to select this row." at bounding box center [111, 323] width 12 height 12
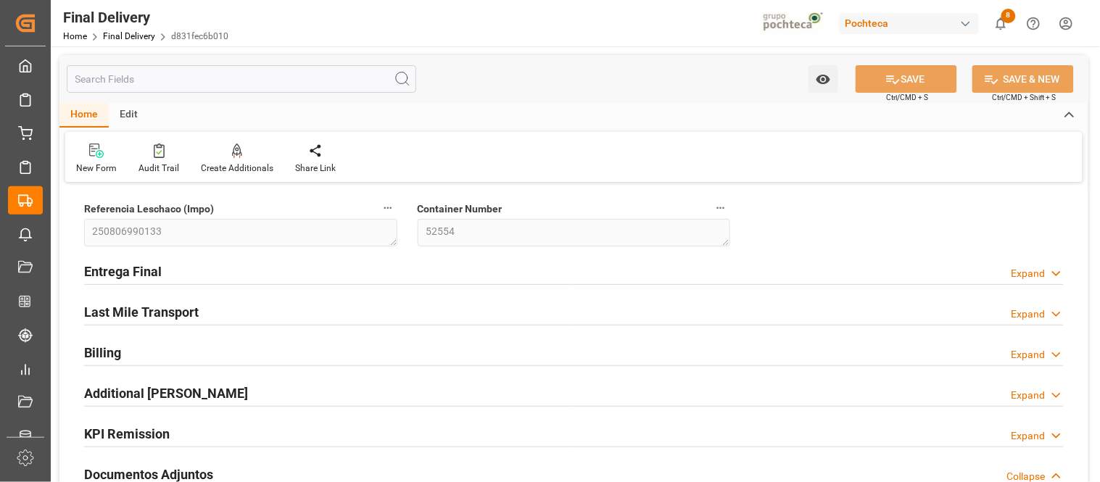
click at [1053, 351] on icon at bounding box center [1057, 354] width 15 height 15
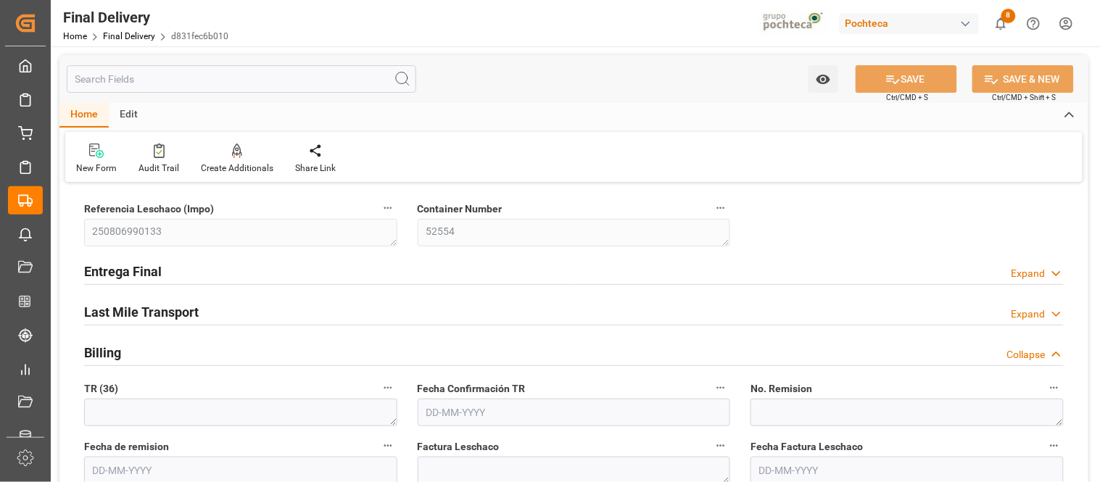
click at [1059, 272] on icon at bounding box center [1057, 273] width 15 height 15
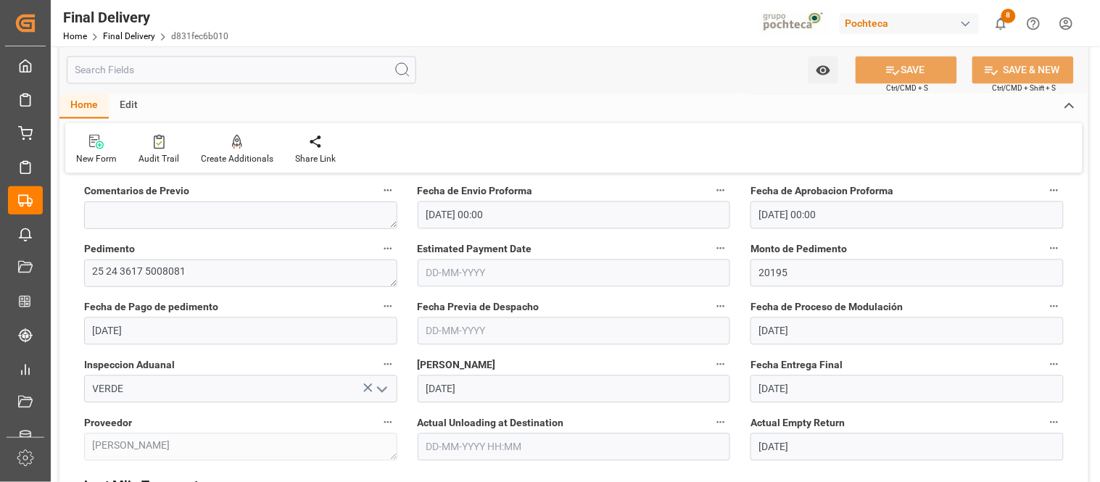
scroll to position [741, 0]
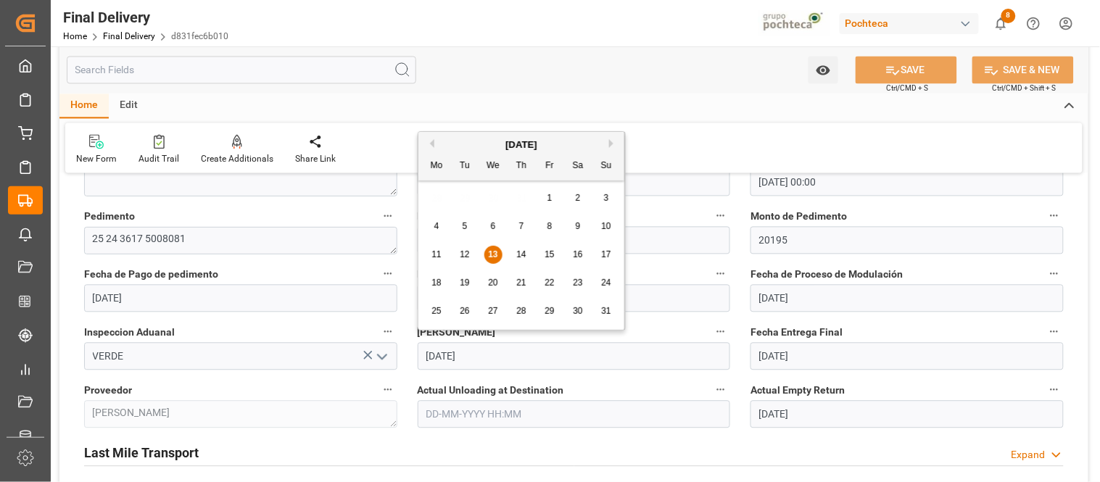
click at [527, 358] on input "13-08-2025" at bounding box center [574, 357] width 313 height 28
click at [666, 96] on div "Home Edit" at bounding box center [573, 106] width 1029 height 25
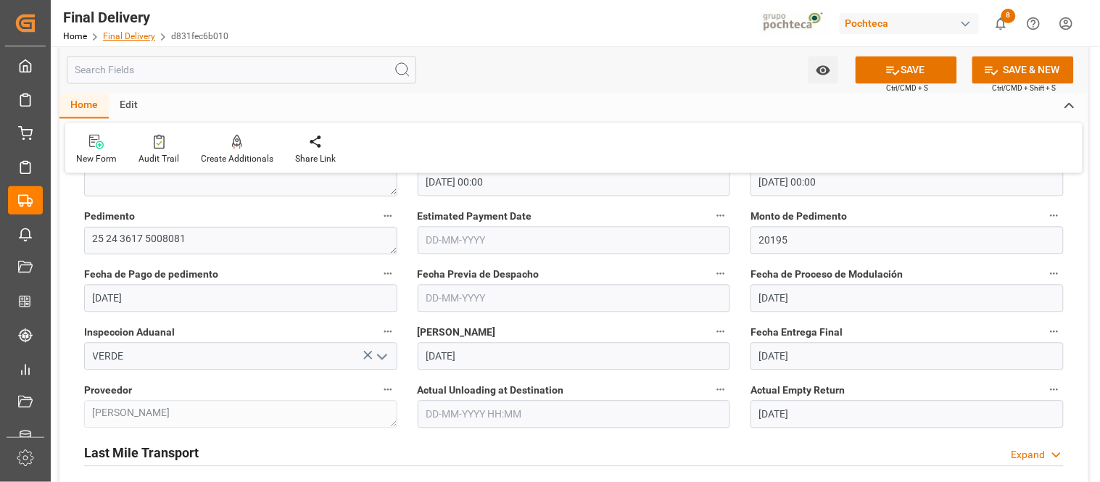
click at [140, 37] on link "Final Delivery" at bounding box center [129, 36] width 52 height 10
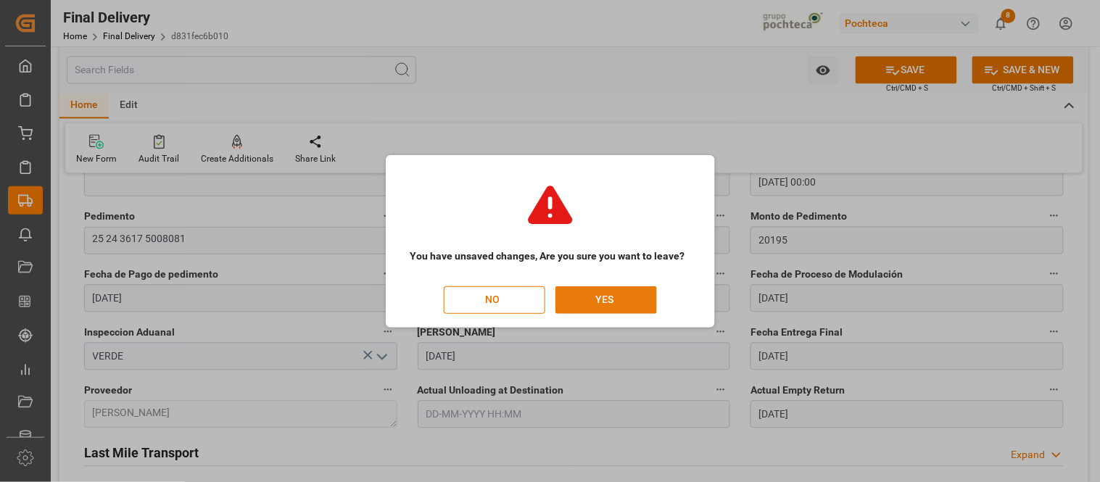
click at [619, 293] on button "YES" at bounding box center [607, 301] width 102 height 28
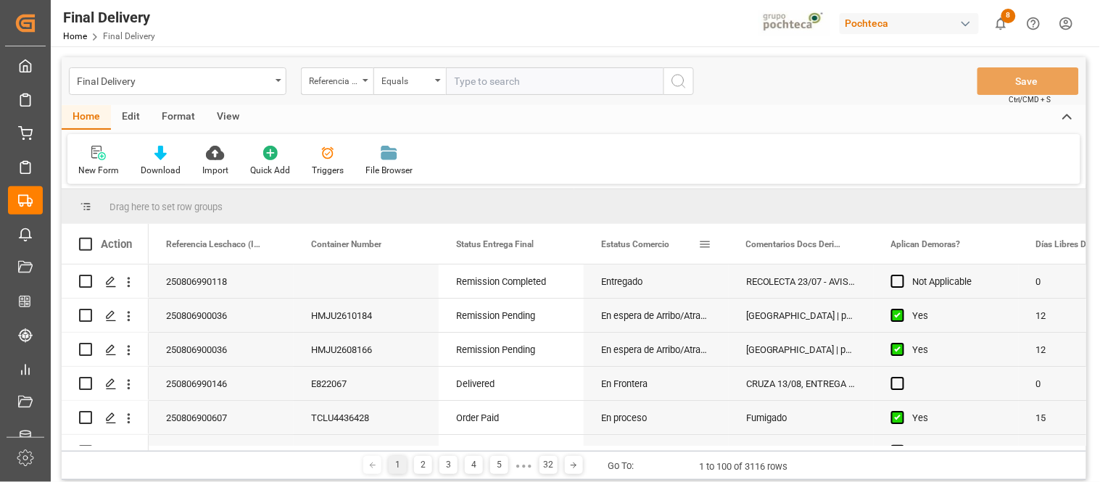
click at [709, 240] on span at bounding box center [705, 244] width 13 height 13
drag, startPoint x: 640, startPoint y: 242, endPoint x: 601, endPoint y: 203, distance: 55.4
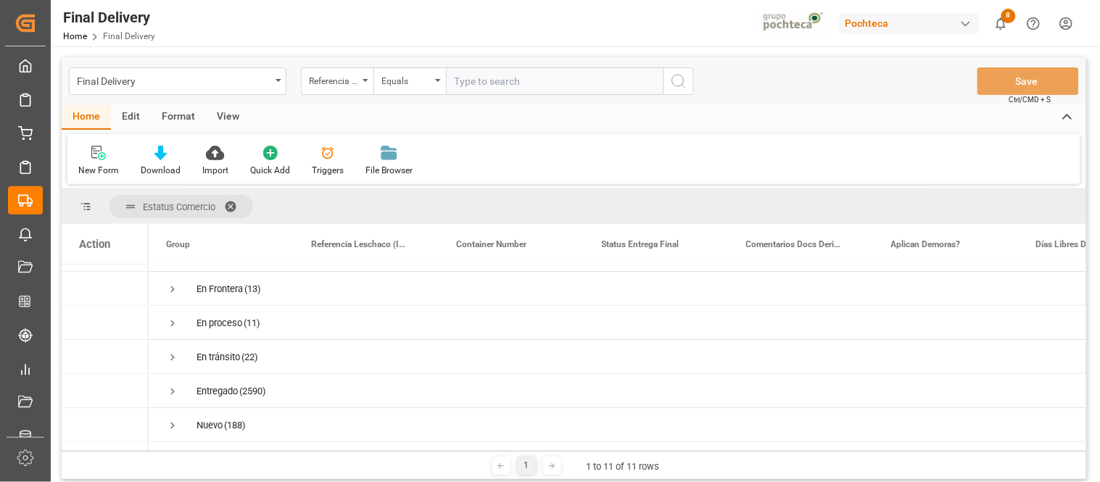
scroll to position [197, 0]
click at [173, 355] on span "Press SPACE to select this row." at bounding box center [172, 361] width 13 height 13
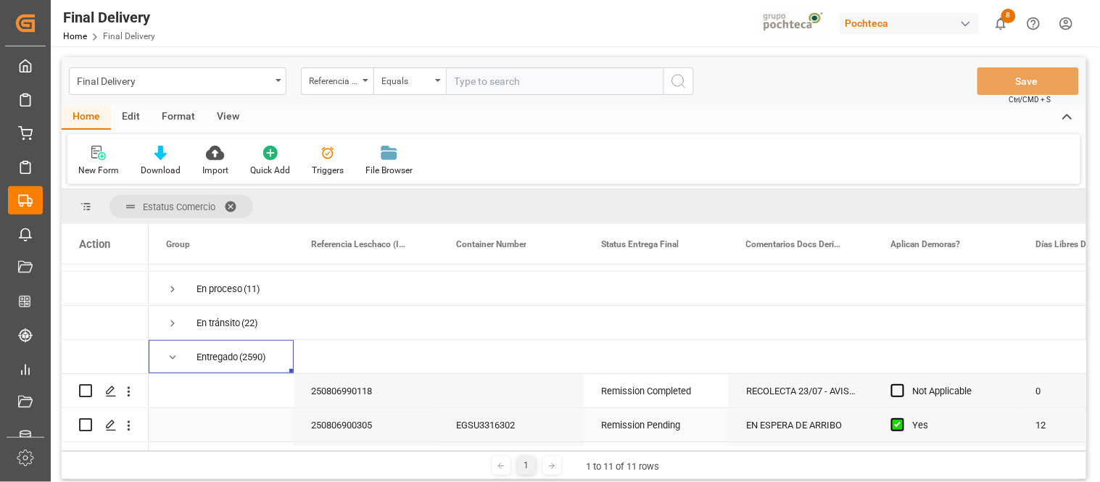
click at [643, 432] on div "Remission Pending" at bounding box center [656, 424] width 145 height 33
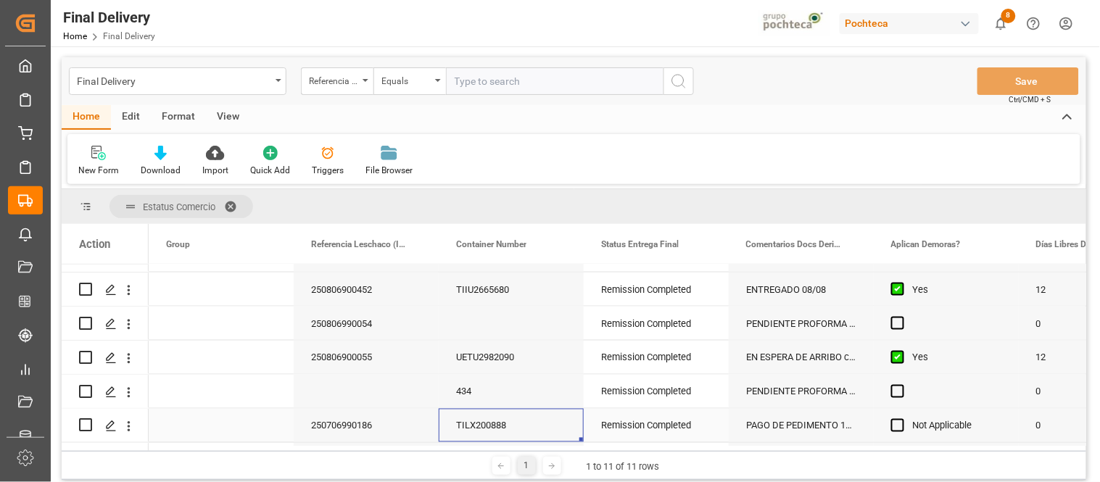
scroll to position [640, 0]
click at [107, 425] on polygon "Press SPACE to select this row." at bounding box center [110, 424] width 7 height 7
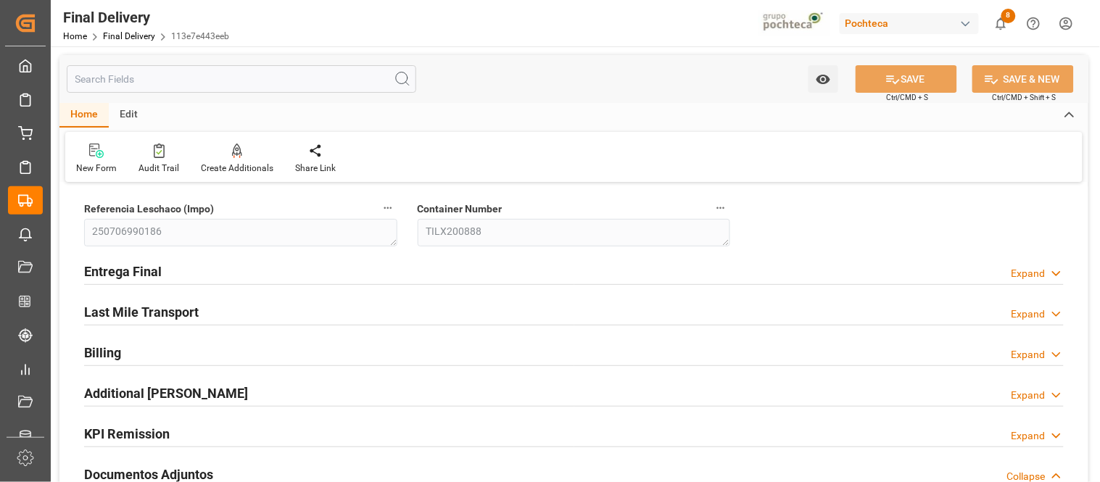
type input "04-08-2025"
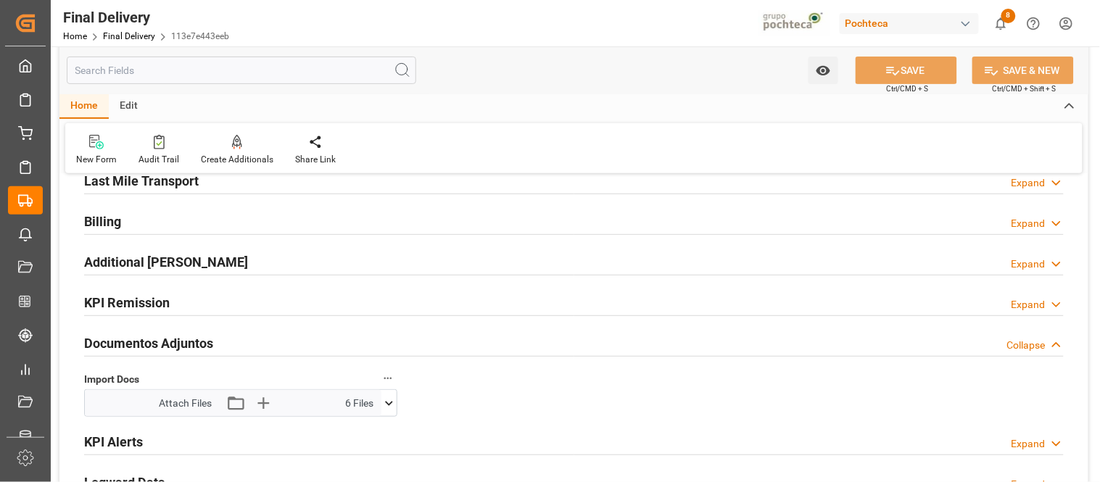
scroll to position [161, 0]
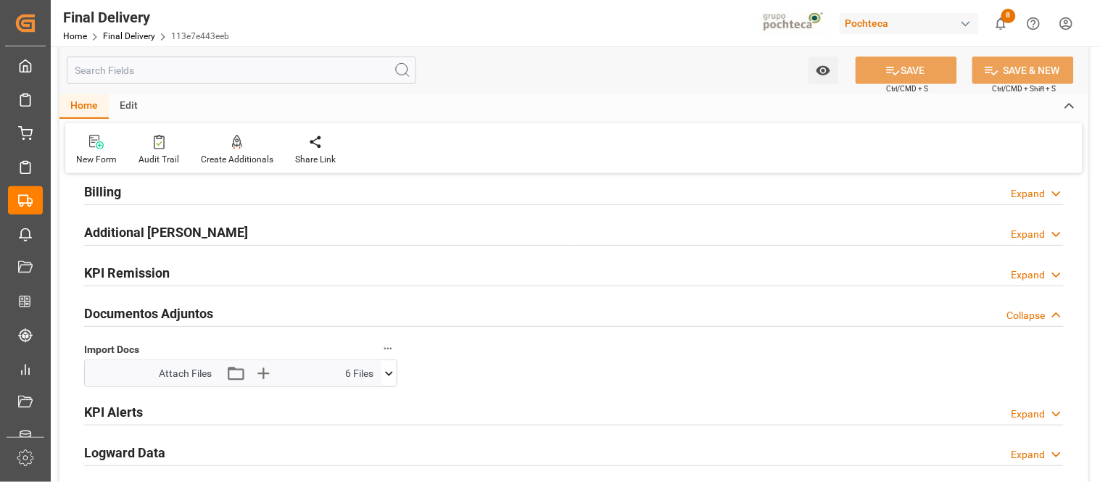
click at [1050, 193] on icon at bounding box center [1057, 193] width 15 height 15
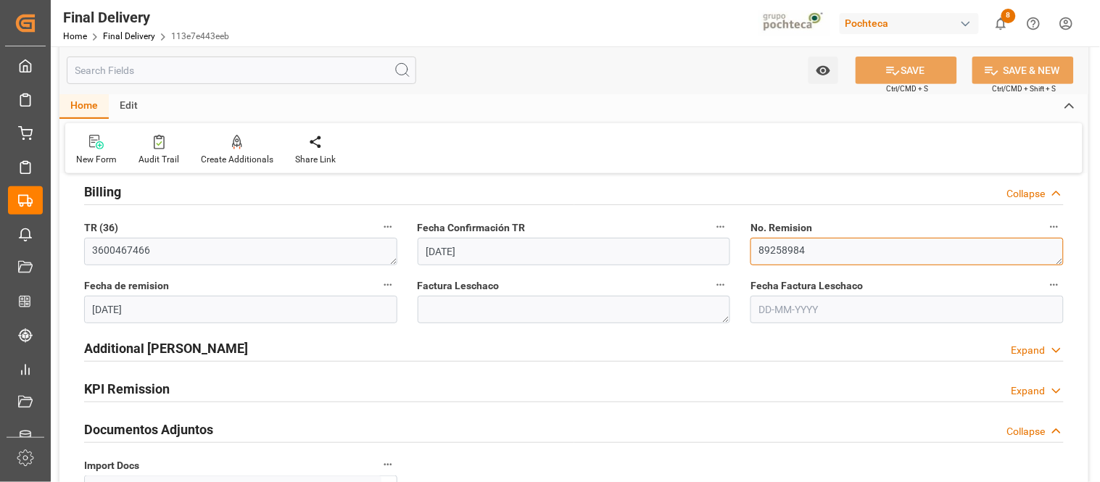
drag, startPoint x: 815, startPoint y: 244, endPoint x: 733, endPoint y: 247, distance: 82.0
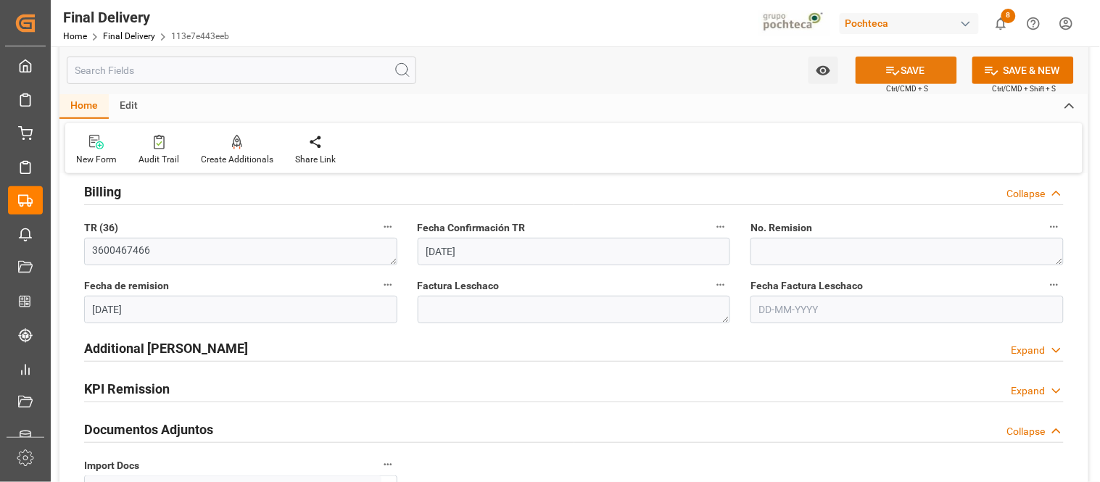
click at [910, 63] on button "SAVE" at bounding box center [907, 71] width 102 height 28
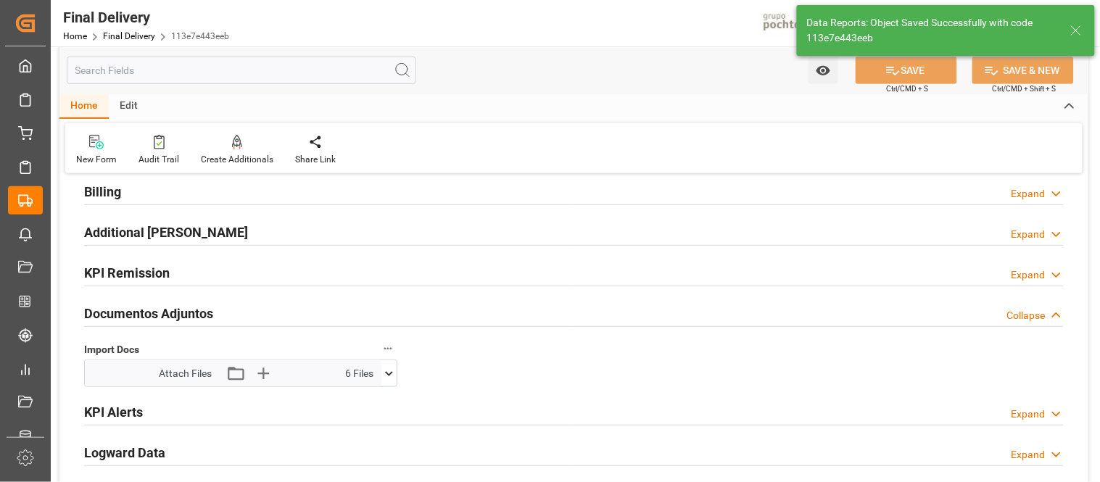
click at [1056, 190] on icon at bounding box center [1057, 193] width 15 height 15
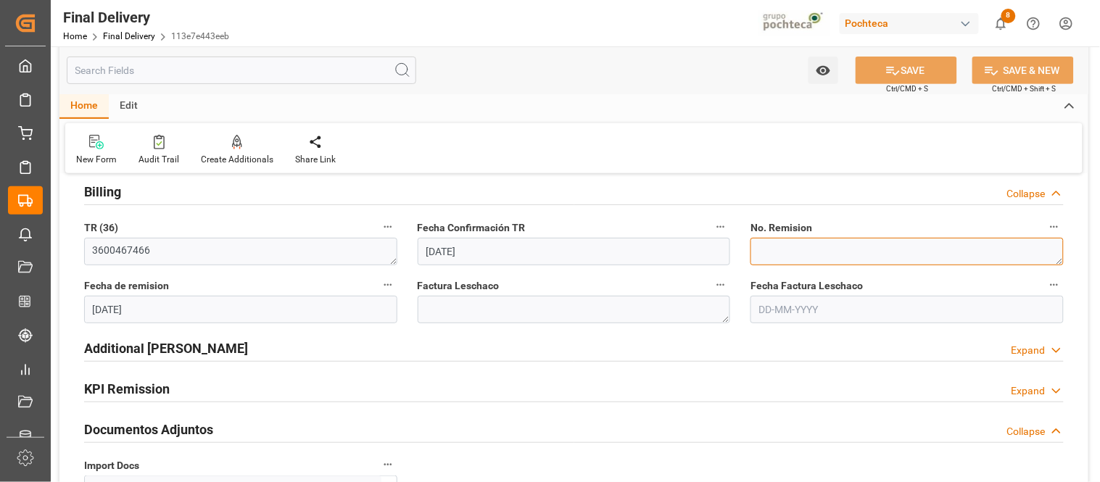
click at [876, 244] on textarea "89258984" at bounding box center [907, 252] width 313 height 28
paste textarea "89258984"
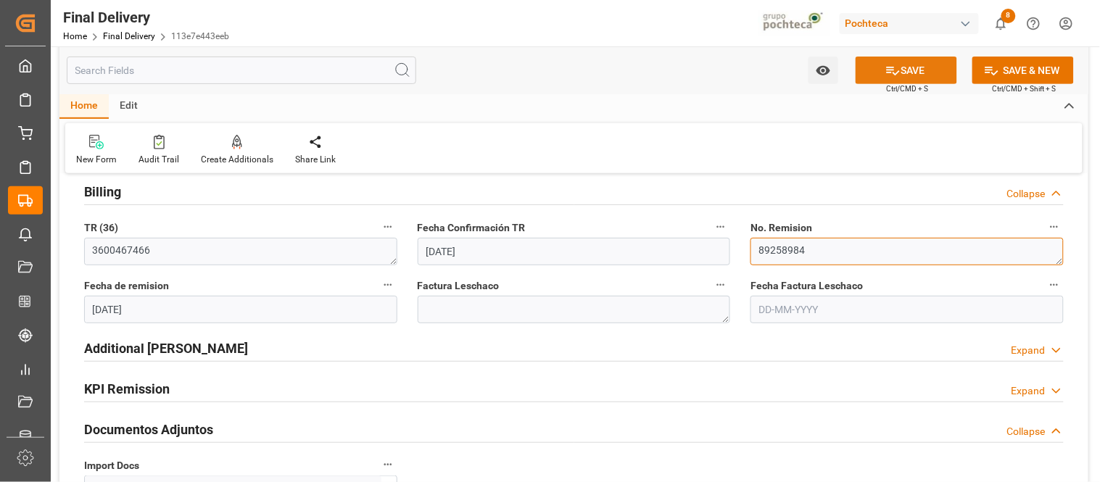
type textarea "89258984"
click at [910, 74] on button "SAVE" at bounding box center [907, 71] width 102 height 28
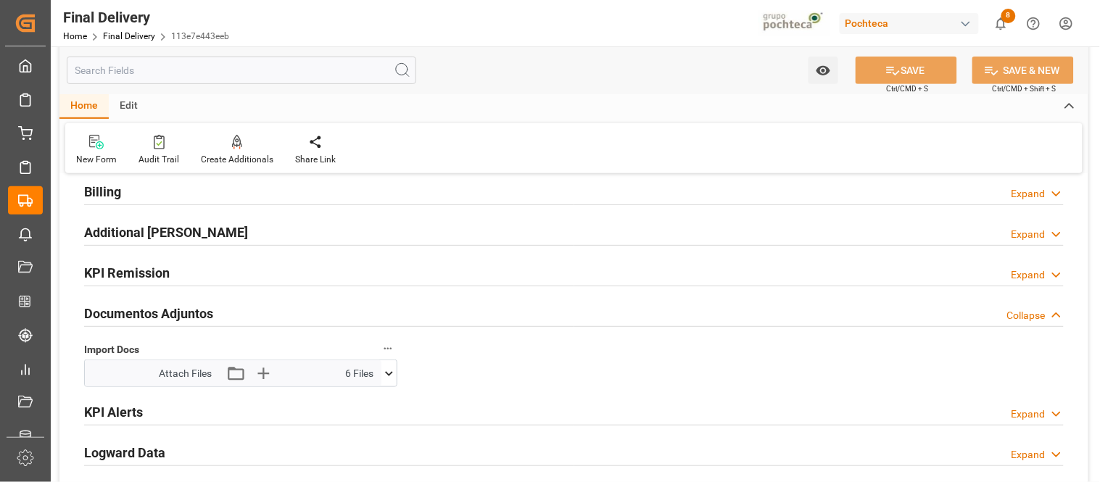
click at [722, 82] on div "Watch Option SAVE Ctrl/CMD + S SAVE & NEW Ctrl/CMD + Shift + S" at bounding box center [573, 70] width 1029 height 48
click at [1001, 12] on button "8" at bounding box center [1001, 23] width 33 height 33
click at [584, 25] on div "Final Delivery Home Final Delivery 113e7e443eeb Pochteca 8 Notifications Only s…" at bounding box center [571, 23] width 1060 height 46
click at [1070, 23] on html "Created by potrace 1.15, written by Peter Selinger 2001-2017 Created by potrace…" at bounding box center [550, 241] width 1100 height 482
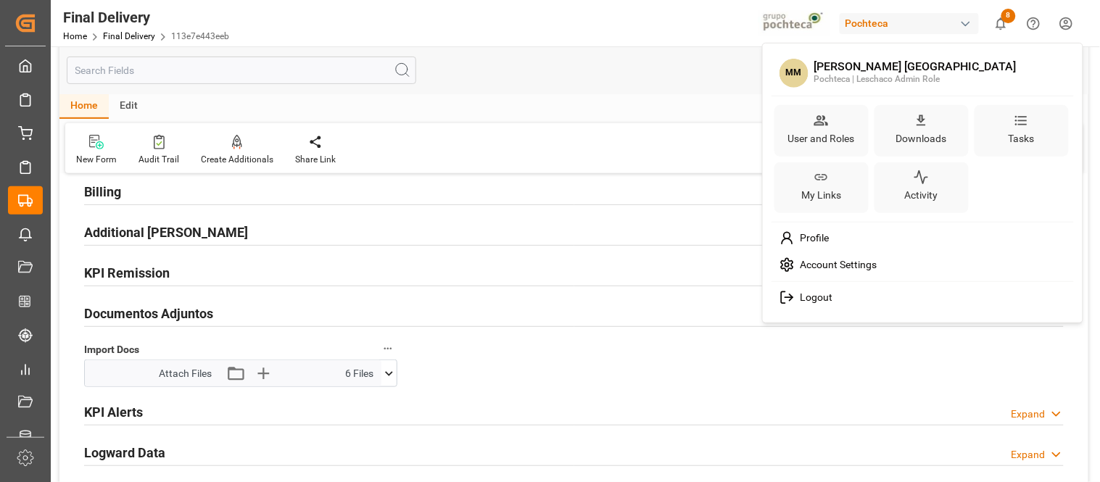
click at [817, 287] on div "Logout" at bounding box center [923, 297] width 297 height 27
